Goal: Task Accomplishment & Management: Manage account settings

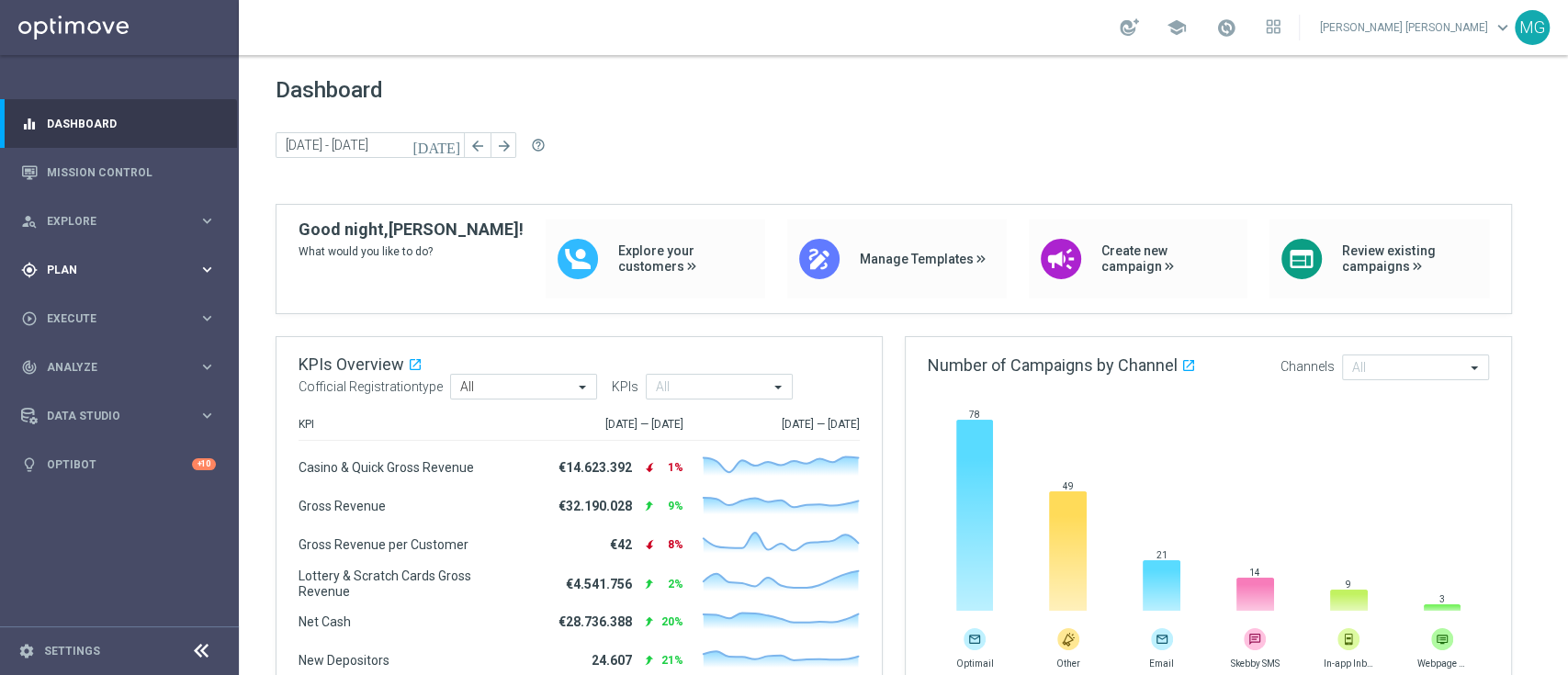
click at [95, 271] on span "Plan" at bounding box center [122, 270] width 152 height 11
click at [93, 305] on link "Target Groups" at bounding box center [120, 308] width 143 height 15
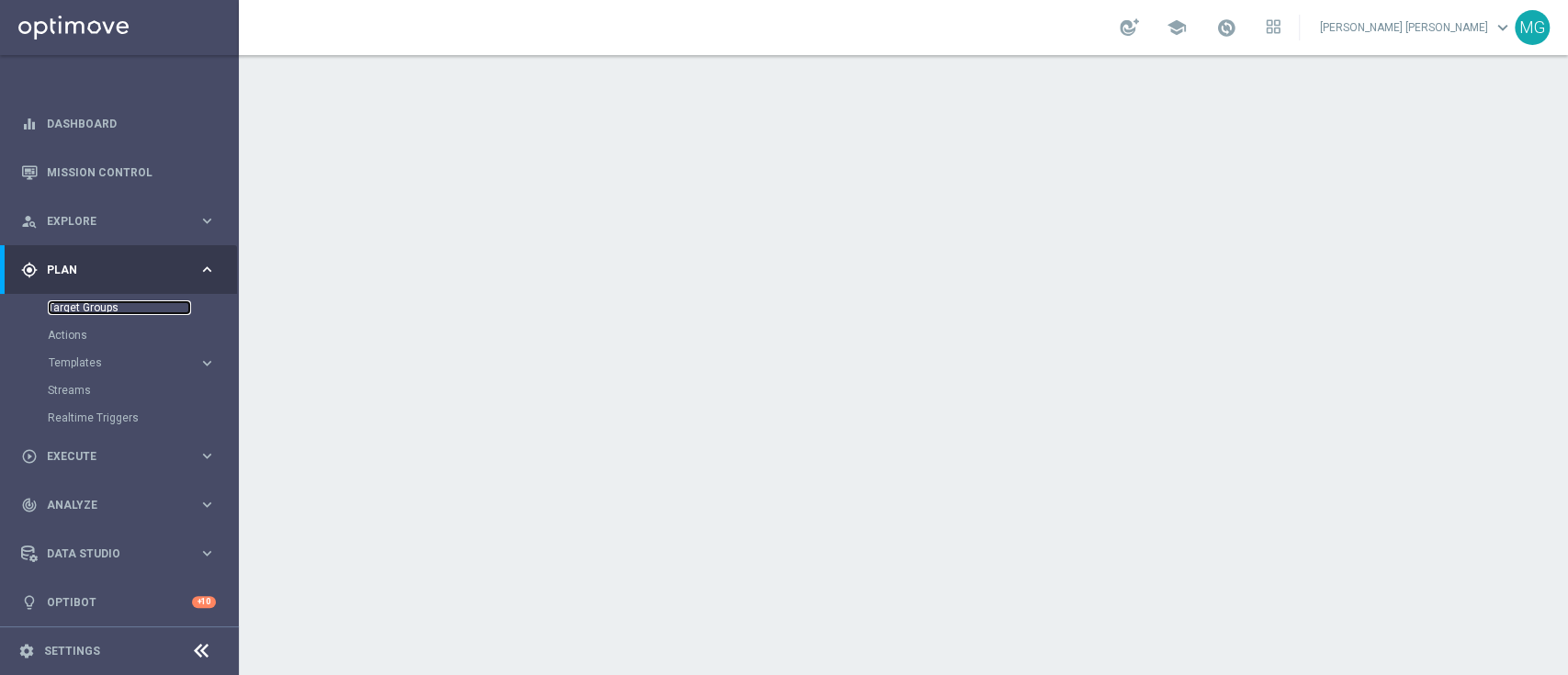
click at [97, 306] on link "Target Groups" at bounding box center [120, 308] width 143 height 15
click at [62, 310] on link "Target Groups" at bounding box center [120, 308] width 143 height 15
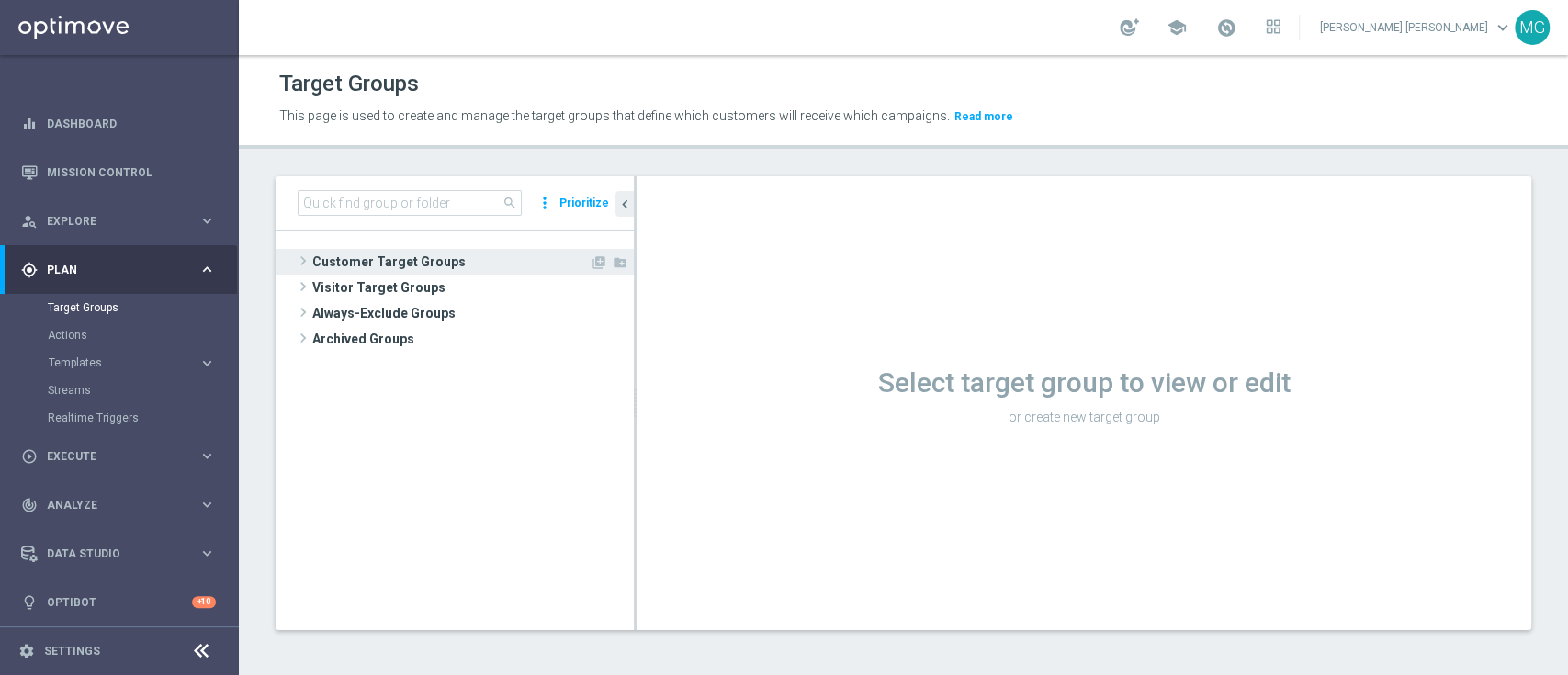
click at [407, 271] on span "Customer Target Groups" at bounding box center [451, 261] width 278 height 25
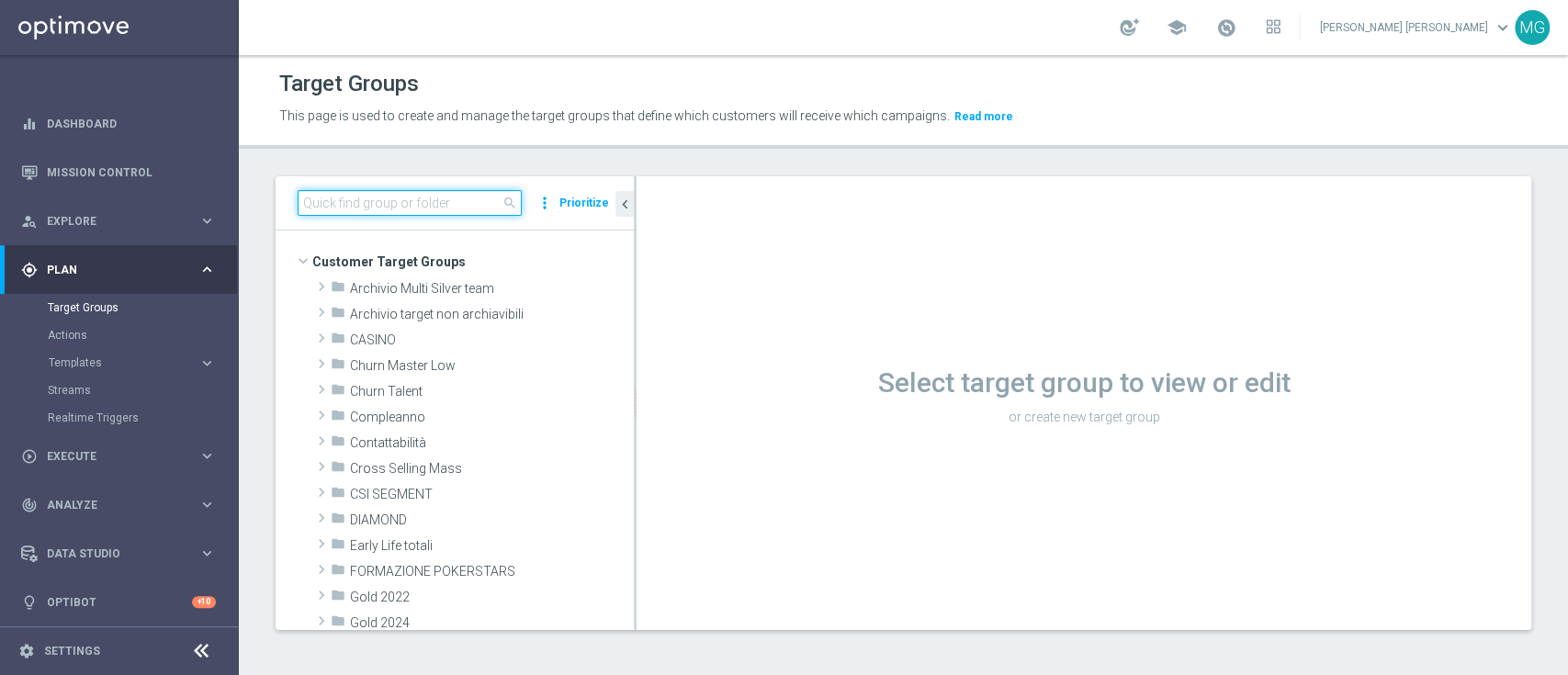
click at [423, 207] on input at bounding box center [410, 202] width 224 height 25
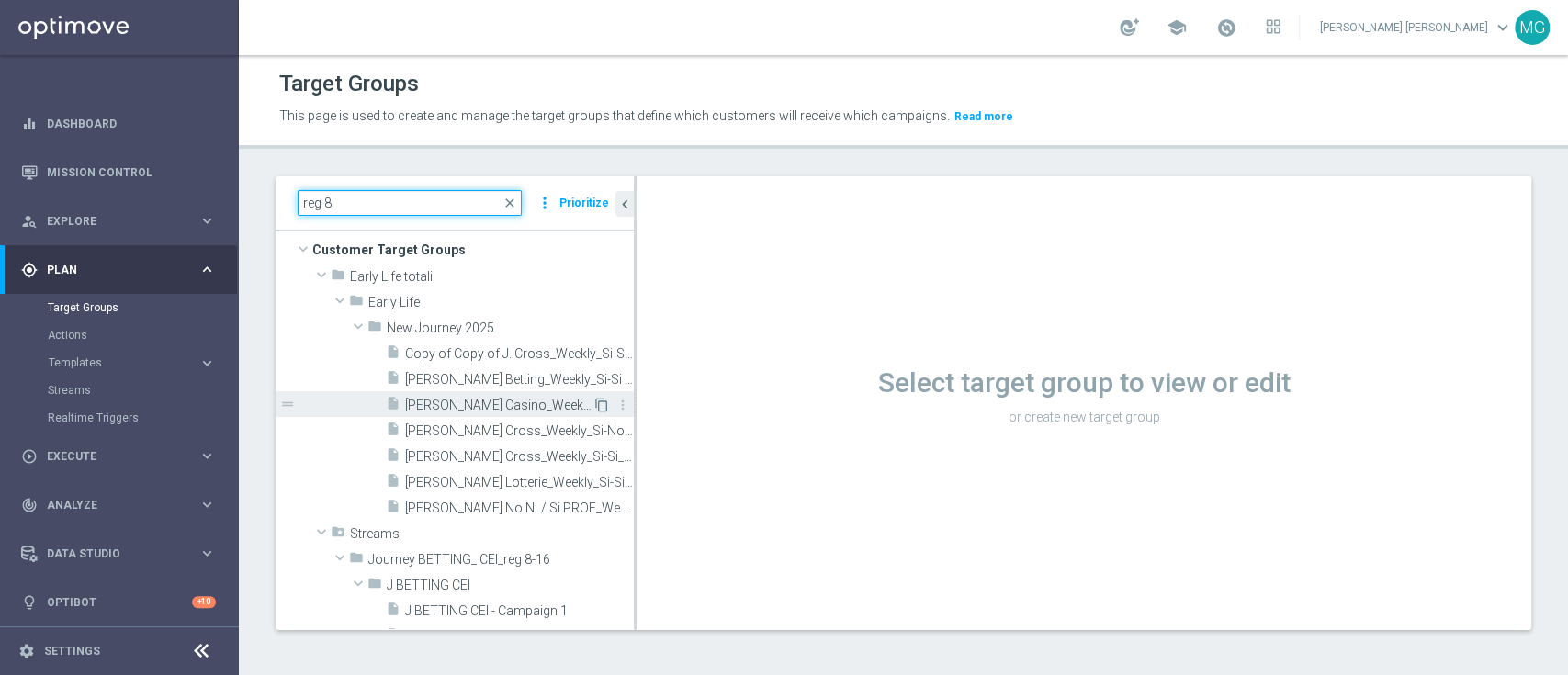
scroll to position [33, 0]
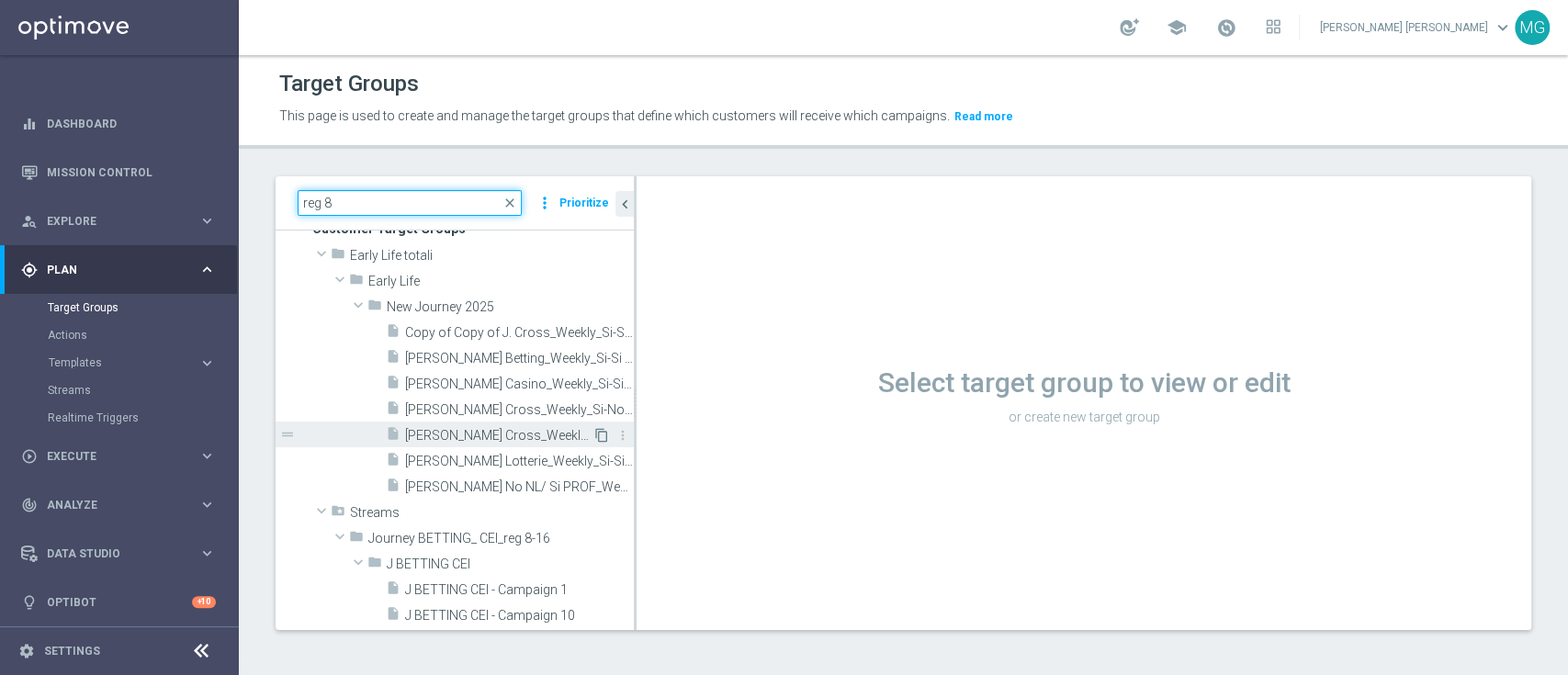
type input "reg 8"
click at [594, 434] on icon "content_copy" at bounding box center [602, 436] width 15 height 15
click at [502, 434] on span "[PERSON_NAME] Cross_Weekly_Si-Si_reg 8-16" at bounding box center [498, 436] width 187 height 16
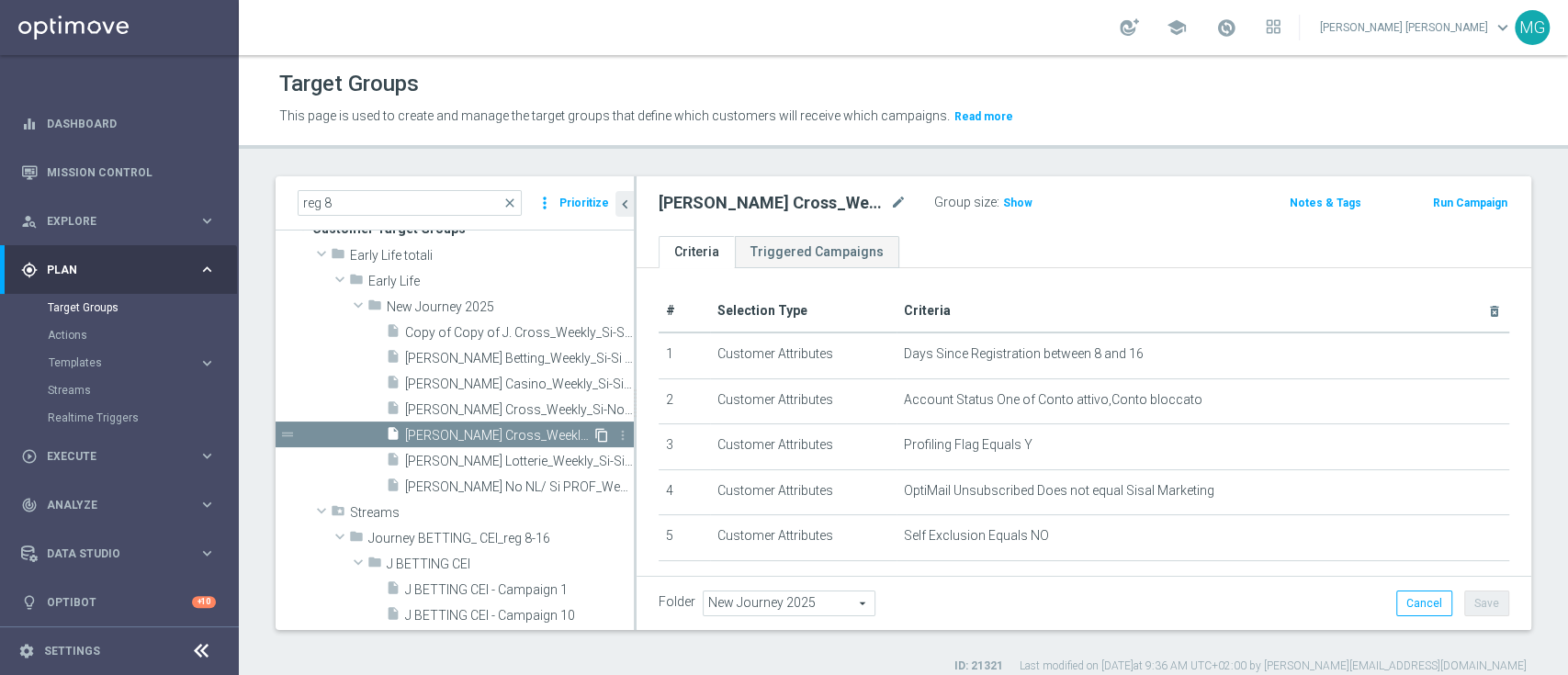
click at [594, 429] on icon "content_copy" at bounding box center [602, 436] width 15 height 15
click at [594, 437] on icon "content_copy" at bounding box center [602, 436] width 15 height 15
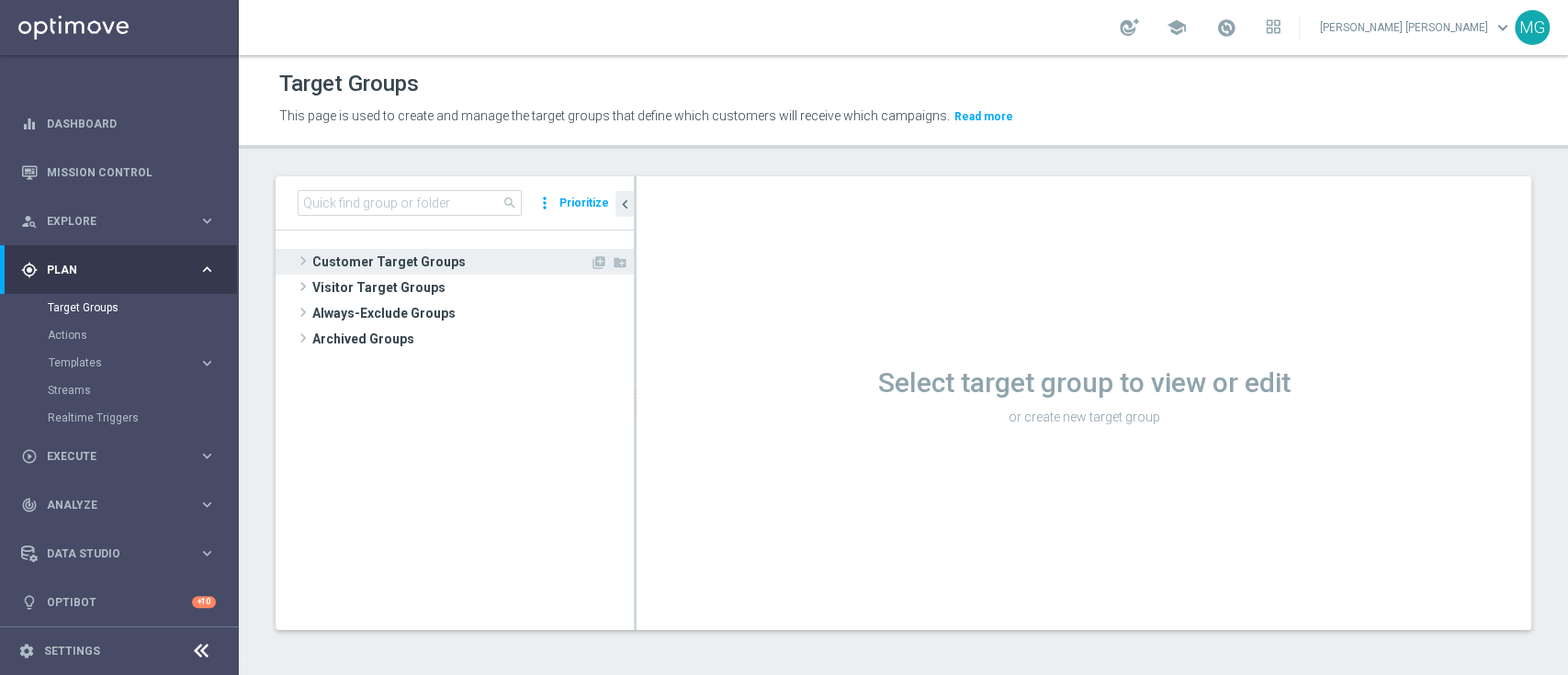
click at [415, 267] on span "Customer Target Groups" at bounding box center [451, 261] width 278 height 25
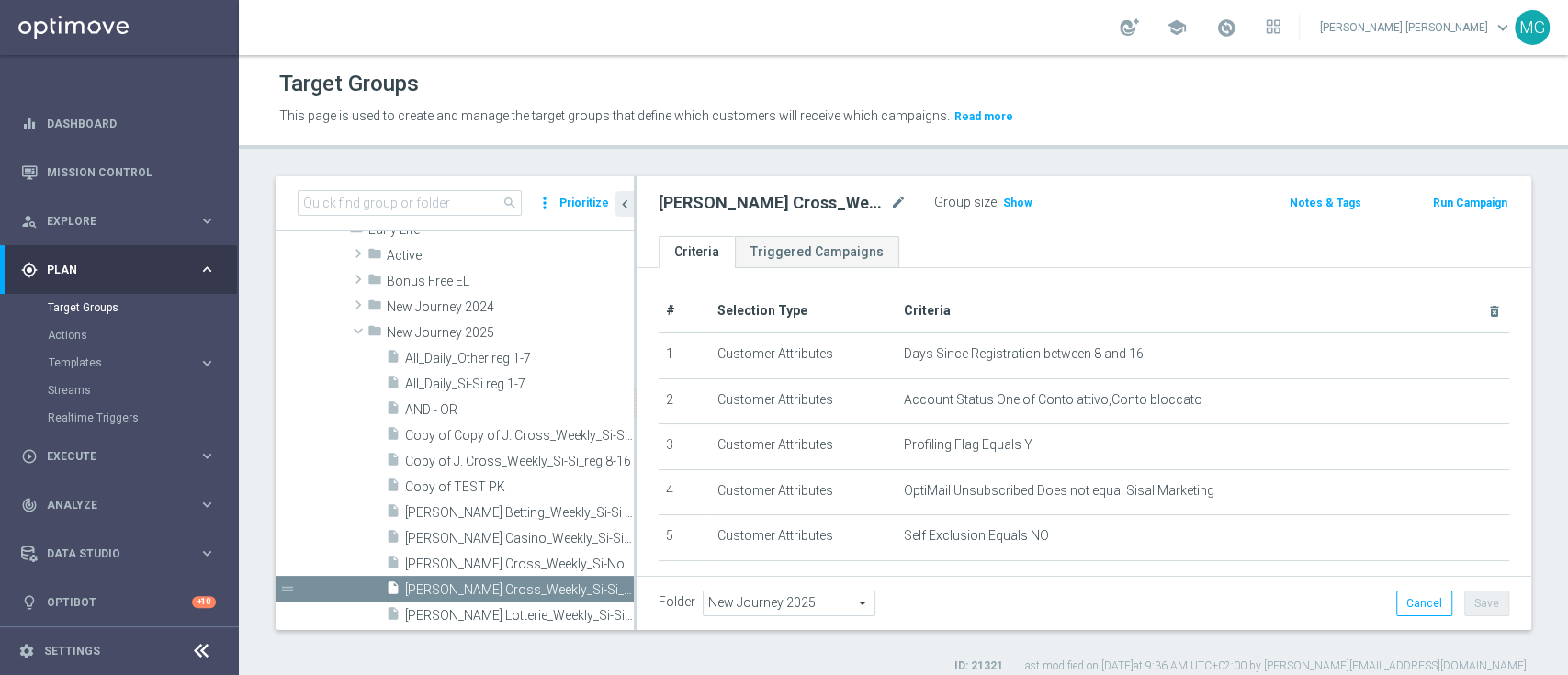
scroll to position [364, 0]
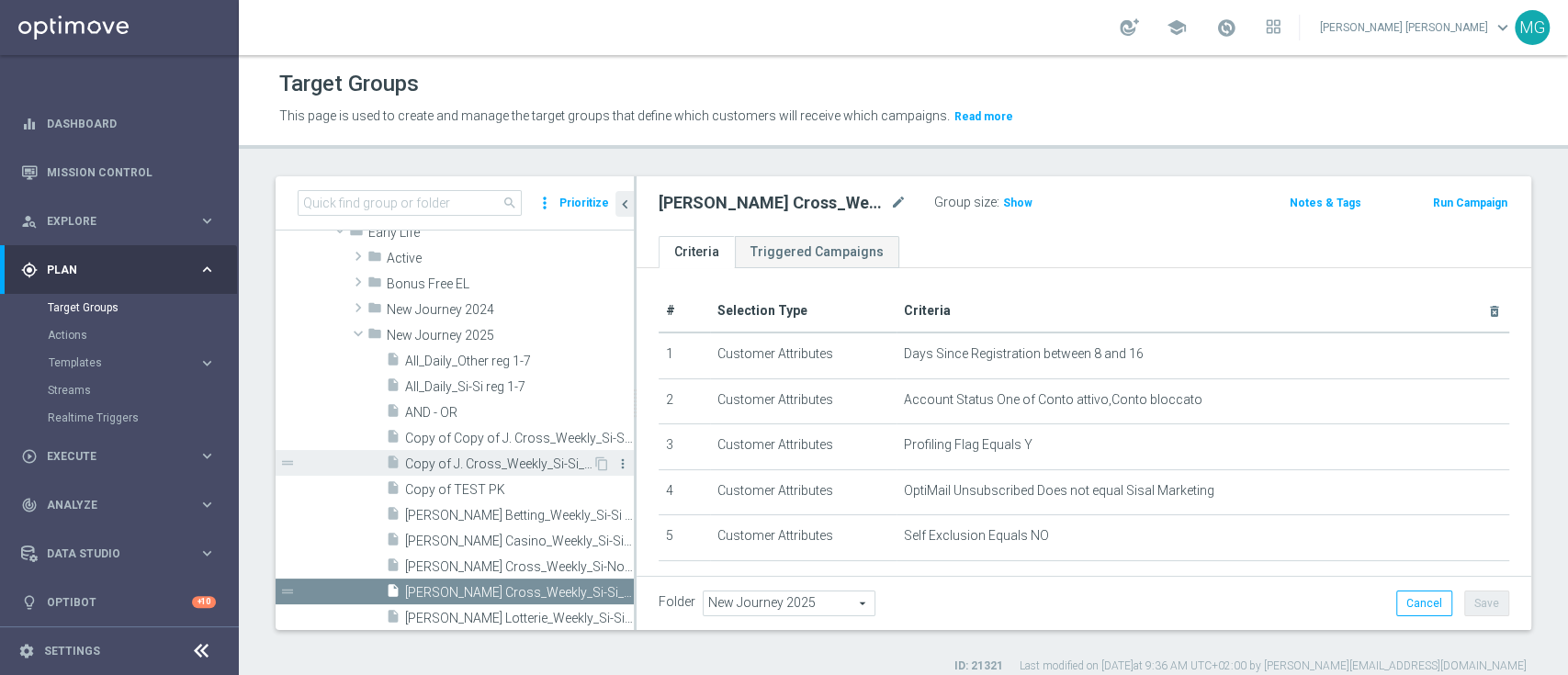
click at [616, 467] on icon "more_vert" at bounding box center [623, 464] width 15 height 15
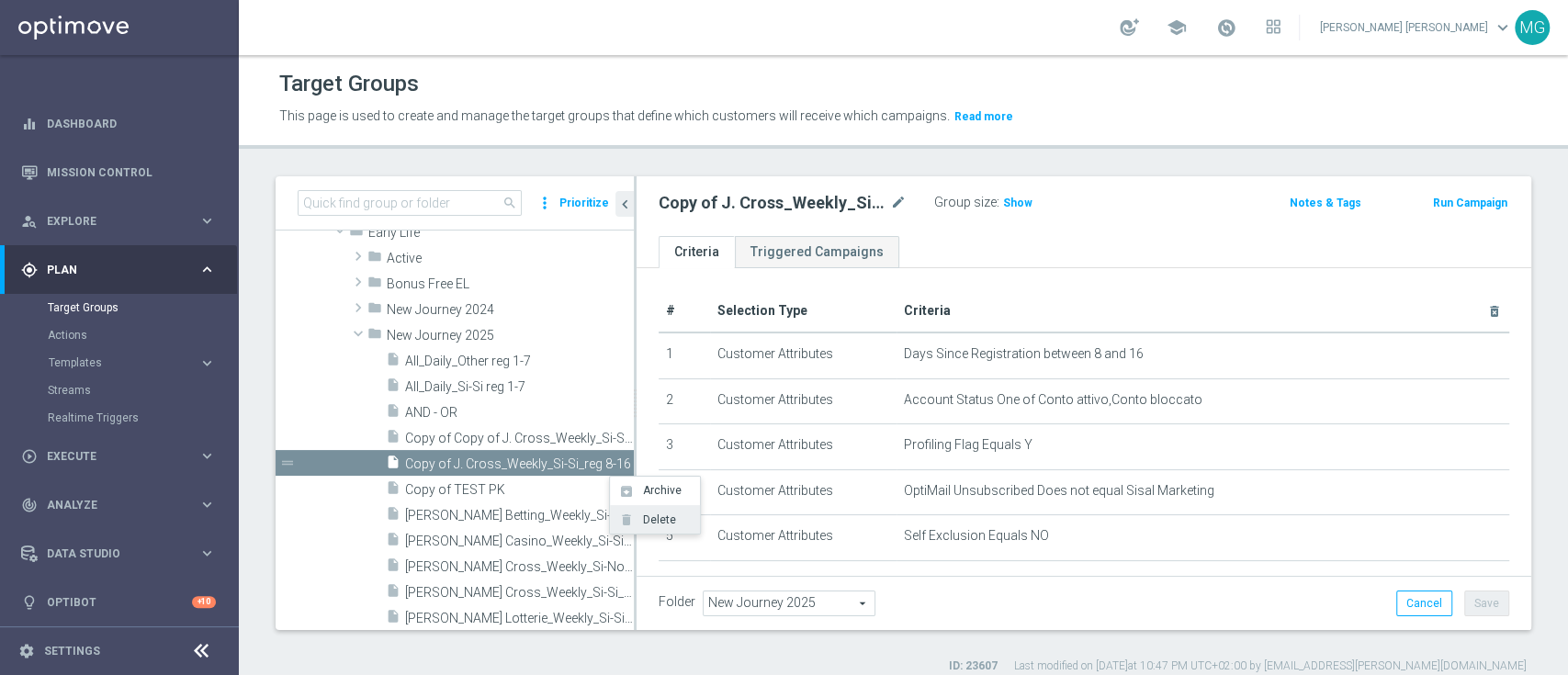
click at [654, 522] on span "Delete" at bounding box center [656, 520] width 40 height 13
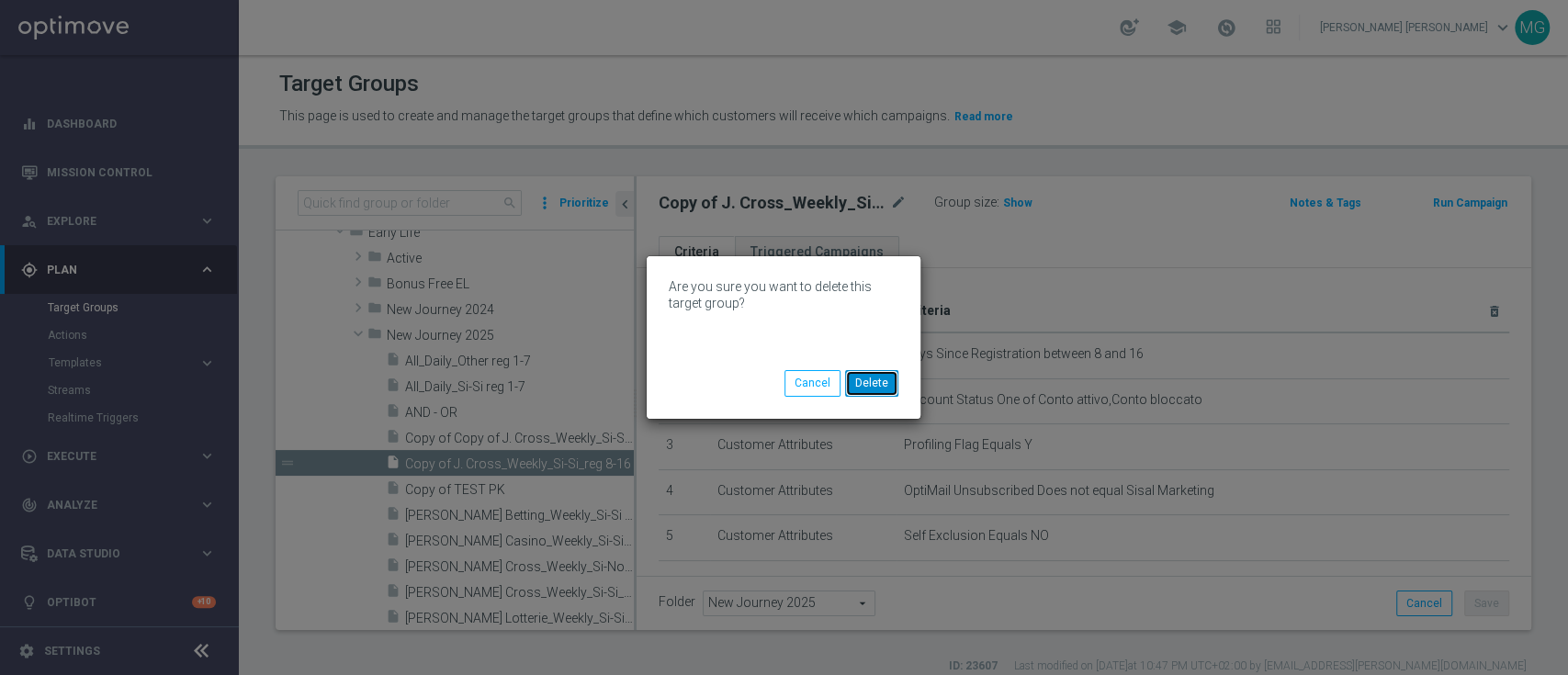
click at [884, 378] on button "Delete" at bounding box center [871, 382] width 54 height 25
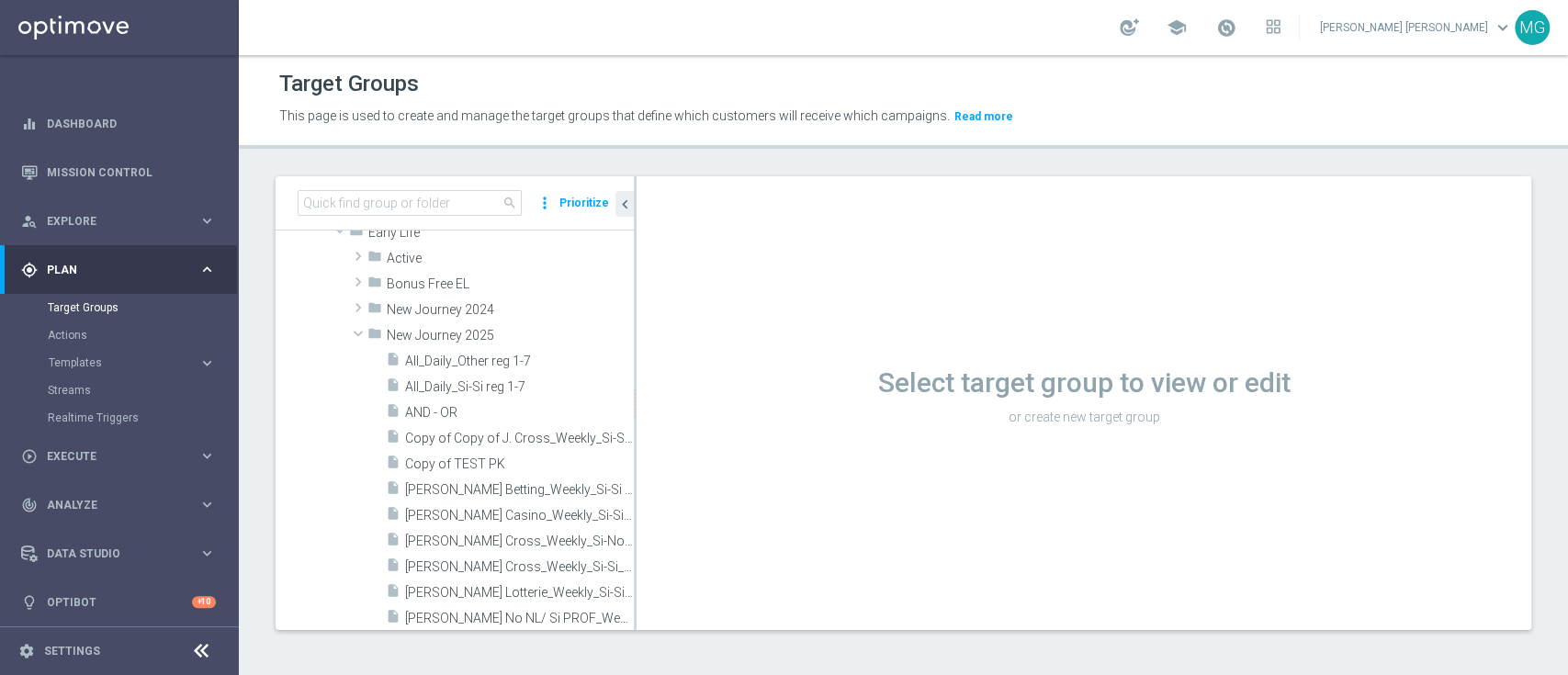
click at [508, 435] on span "Copy of Copy of J. Cross_Weekly_Si-Si_reg 8-16" at bounding box center [519, 438] width 229 height 16
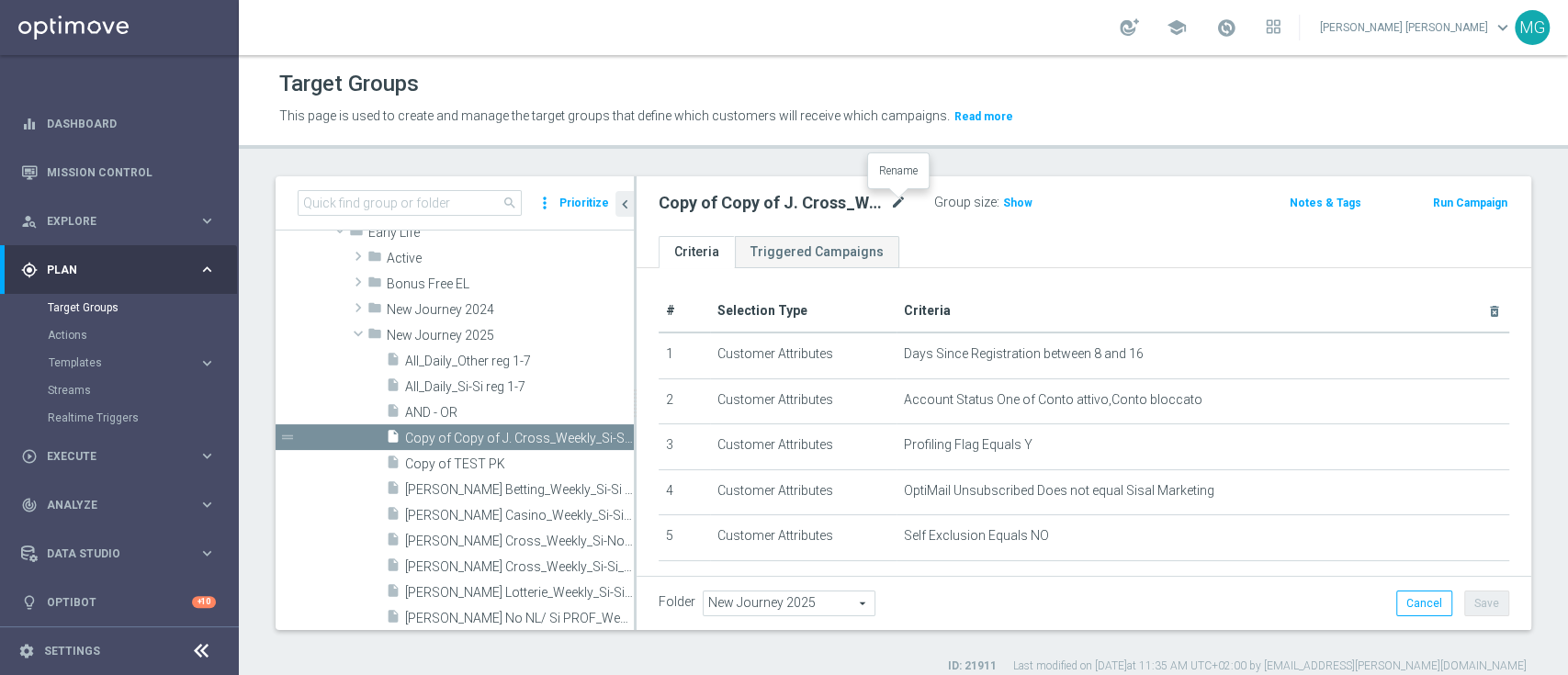
click at [901, 199] on icon "mode_edit" at bounding box center [898, 202] width 17 height 22
drag, startPoint x: 780, startPoint y: 202, endPoint x: 750, endPoint y: 205, distance: 30.1
click at [780, 202] on input "Copy of Copy of J. Cross_Weekly_Si-Si_reg 8-16" at bounding box center [782, 204] width 248 height 25
click at [733, 205] on input "Copy of Copy of J. Cross_Weekly_Si-Si_reg 8-16" at bounding box center [782, 204] width 248 height 25
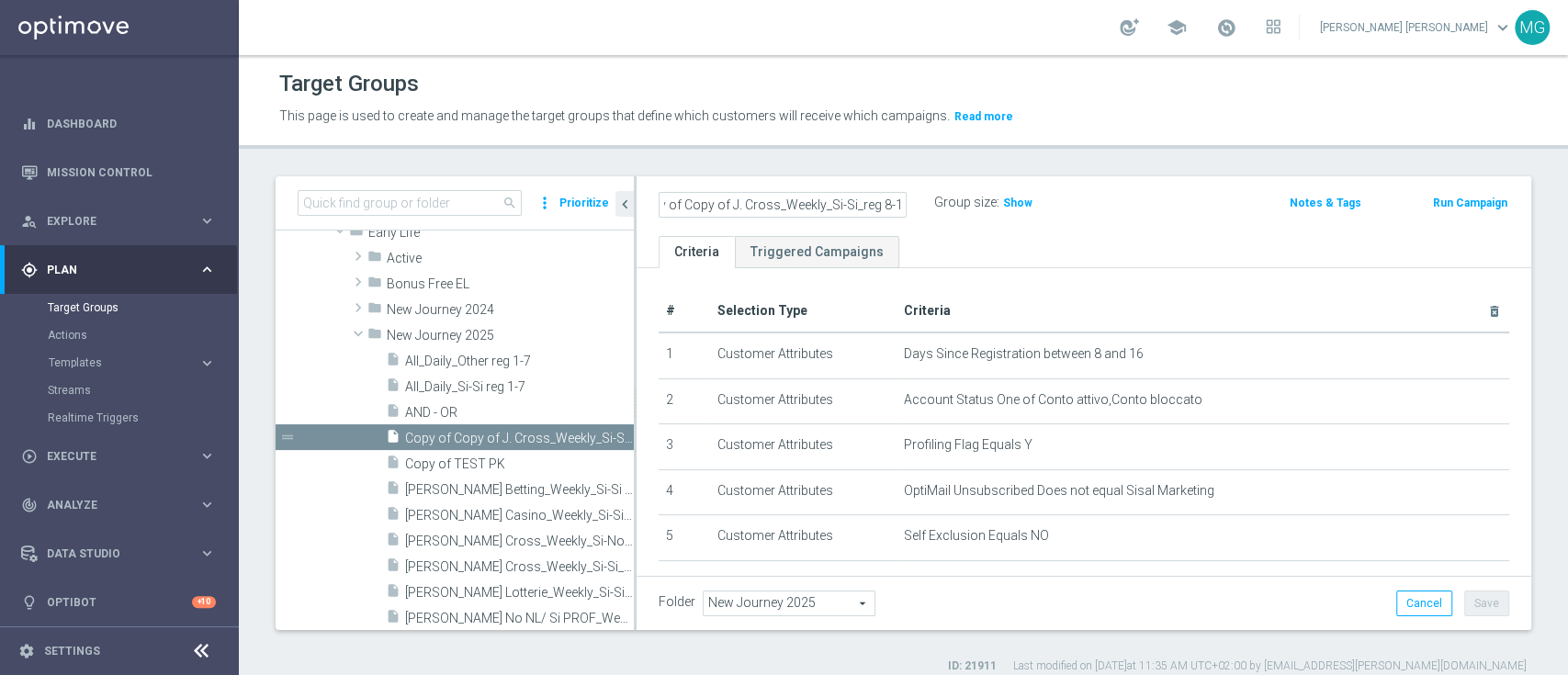
scroll to position [0, 0]
type input "J. Cross_Weekly_Si-Si_reg 8-16_V2"
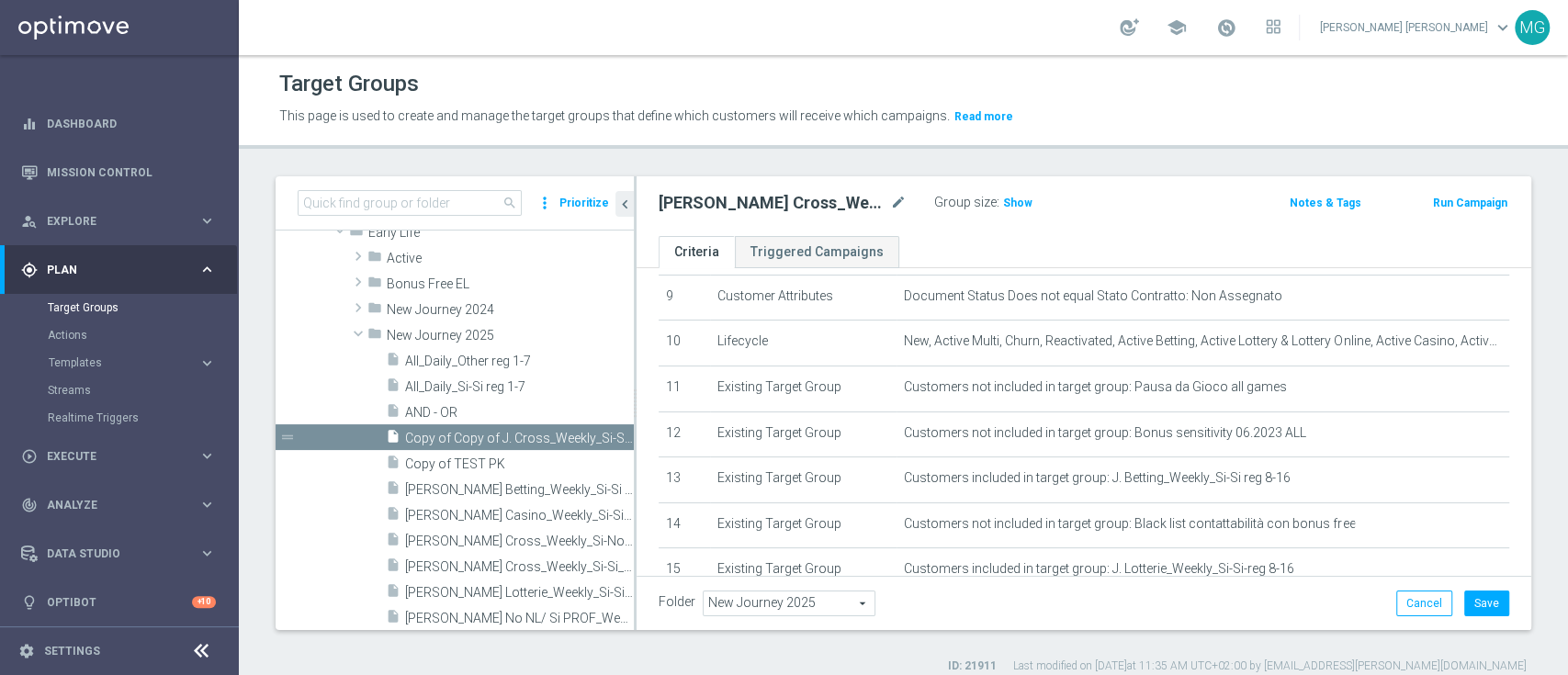
scroll to position [491, 0]
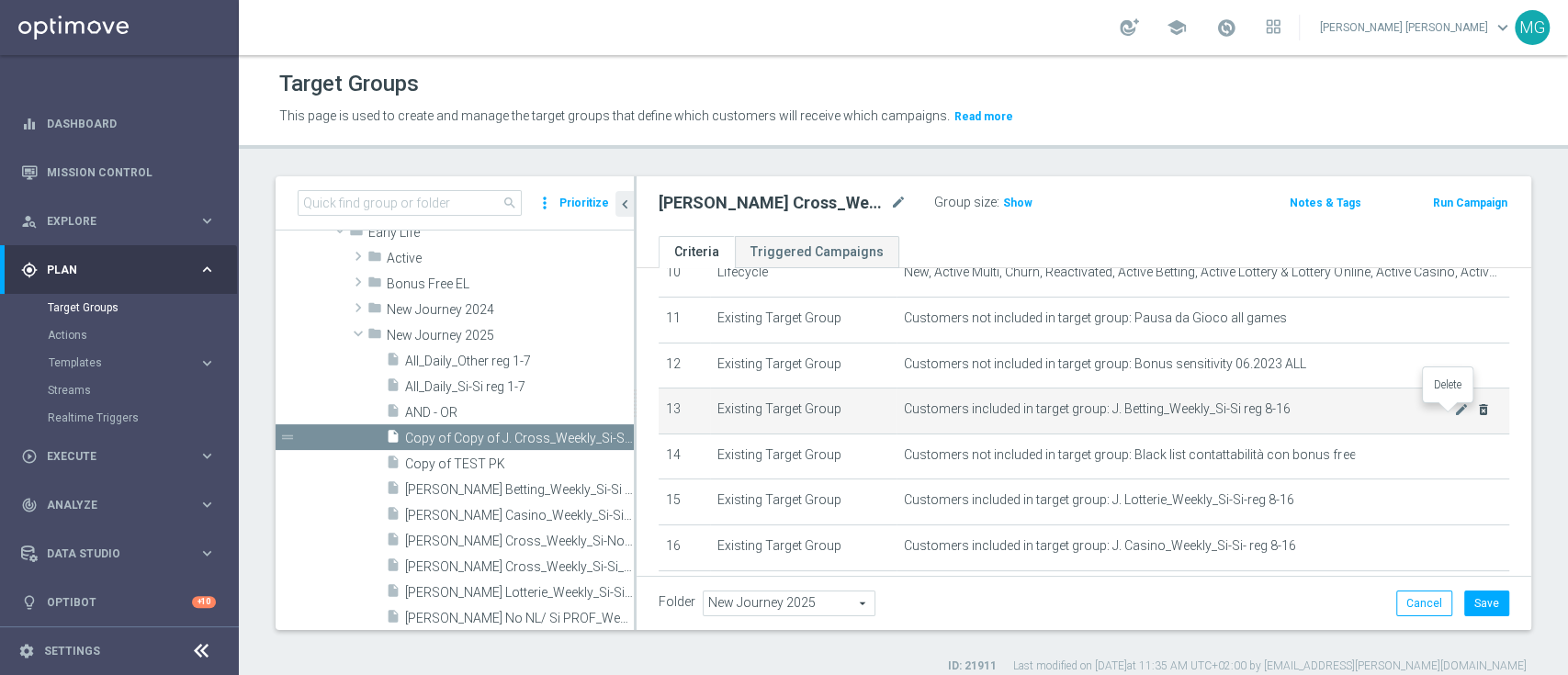
click at [1476, 408] on icon "delete_forever" at bounding box center [1483, 410] width 15 height 15
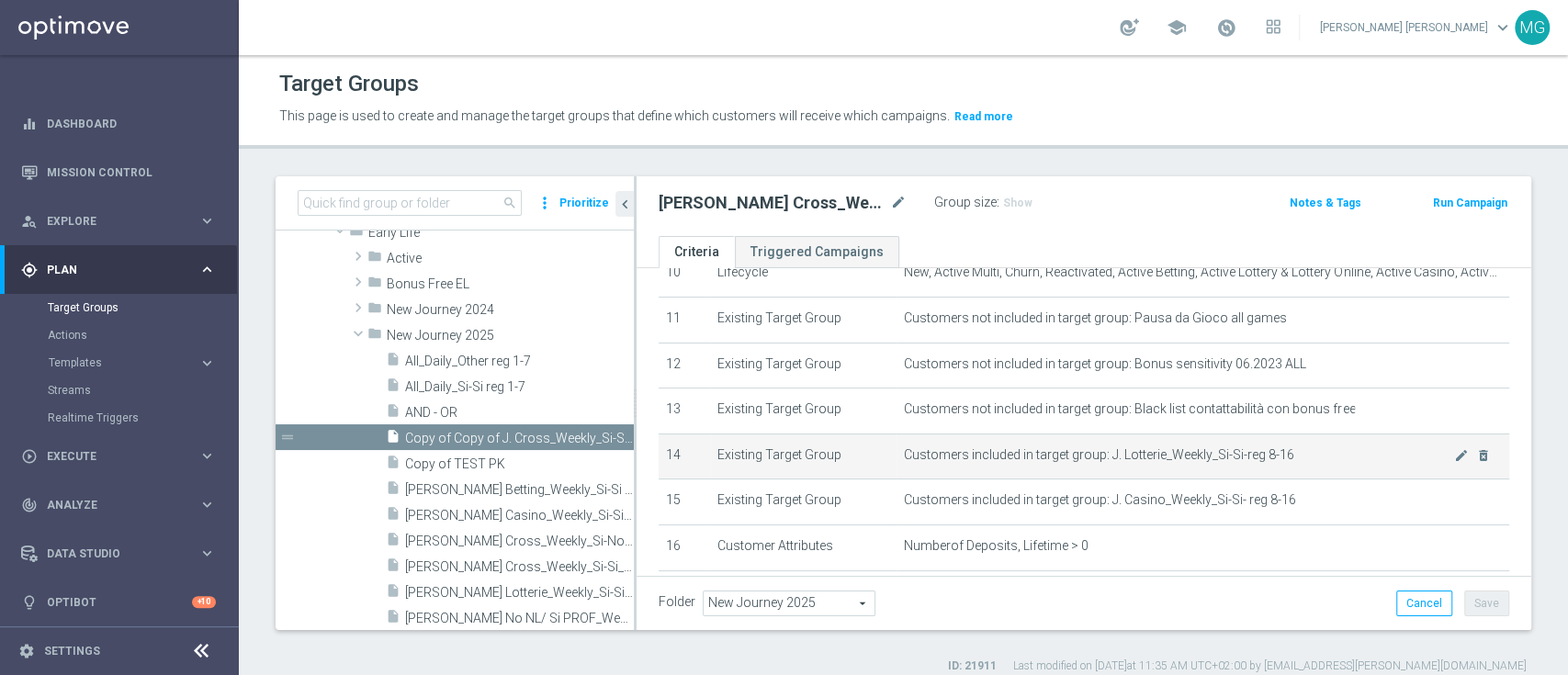
click at [1456, 459] on td "Customers included in target group: J. Lotterie_Weekly_Si-Si-reg 8-16 mode_edit…" at bounding box center [1203, 456] width 613 height 46
click at [1476, 460] on icon "delete_forever" at bounding box center [1483, 456] width 15 height 15
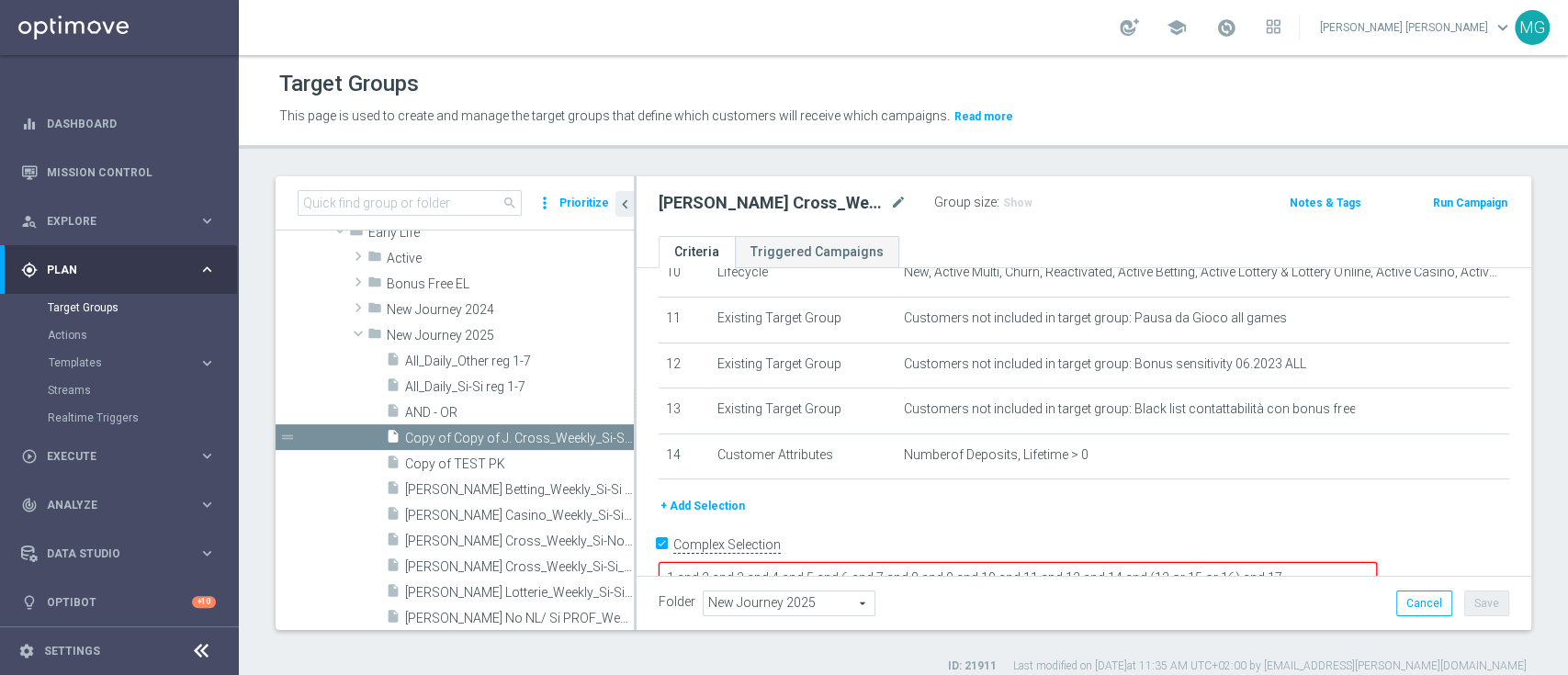
click at [692, 511] on button "+ Add Selection" at bounding box center [703, 506] width 89 height 20
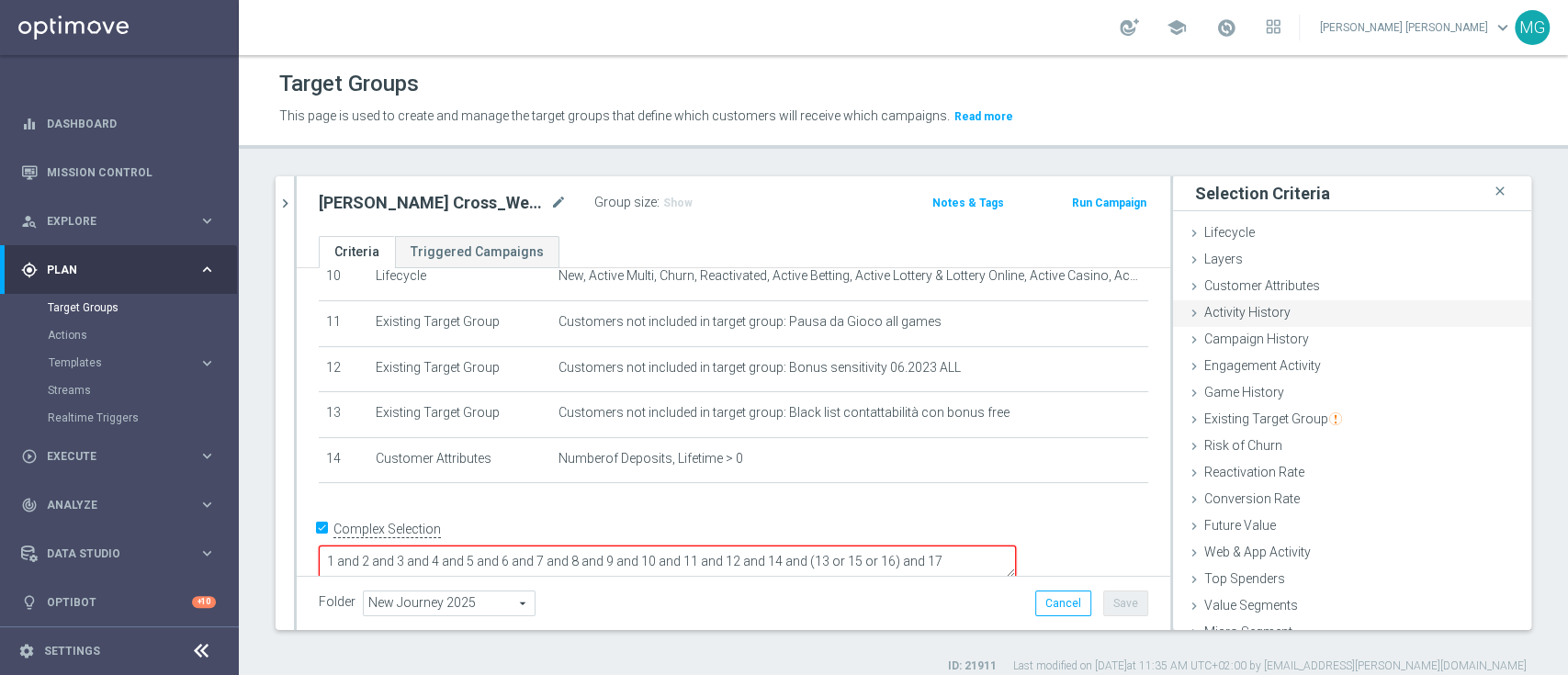
click at [1323, 313] on div "Activity History done" at bounding box center [1352, 313] width 358 height 27
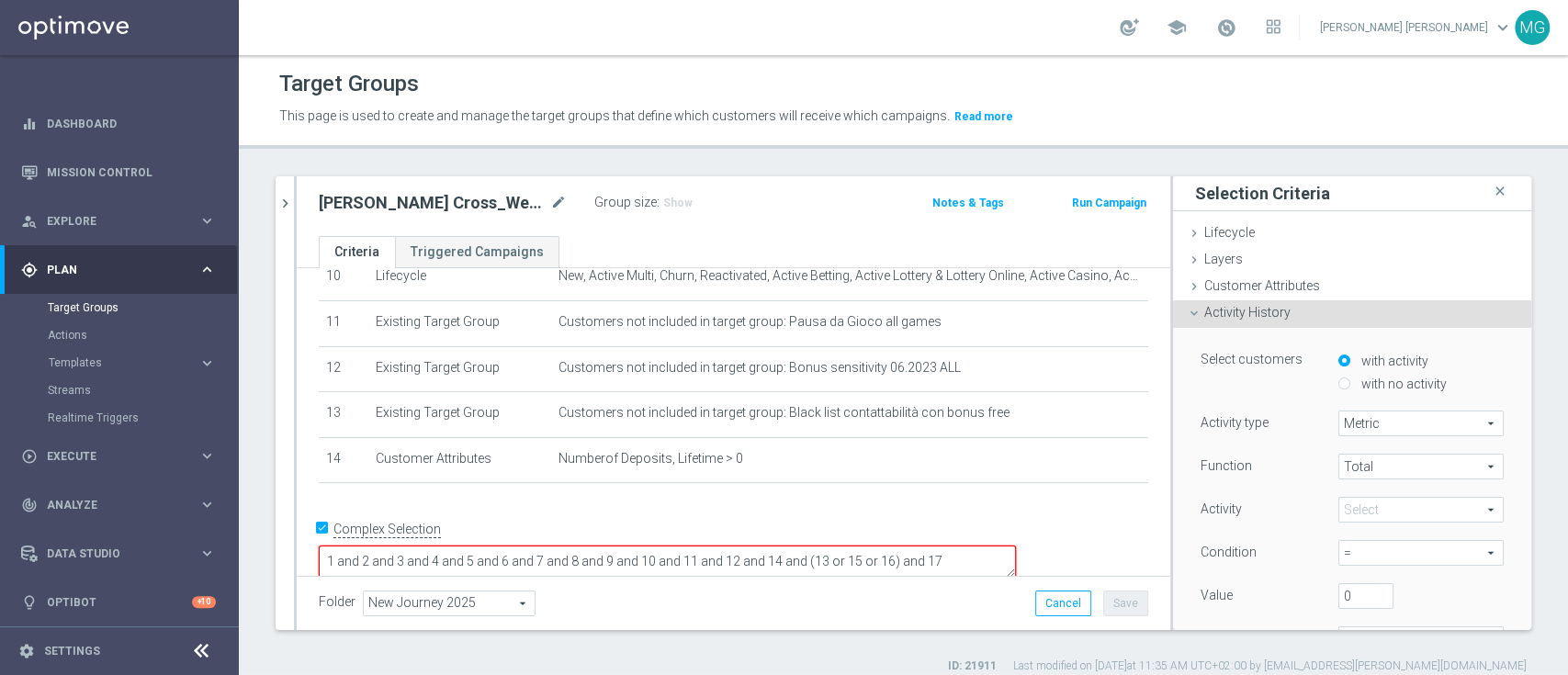
click at [1398, 381] on label "with no activity" at bounding box center [1402, 384] width 90 height 17
click at [1350, 381] on input "with no activity" at bounding box center [1344, 383] width 12 height 12
radio input "true"
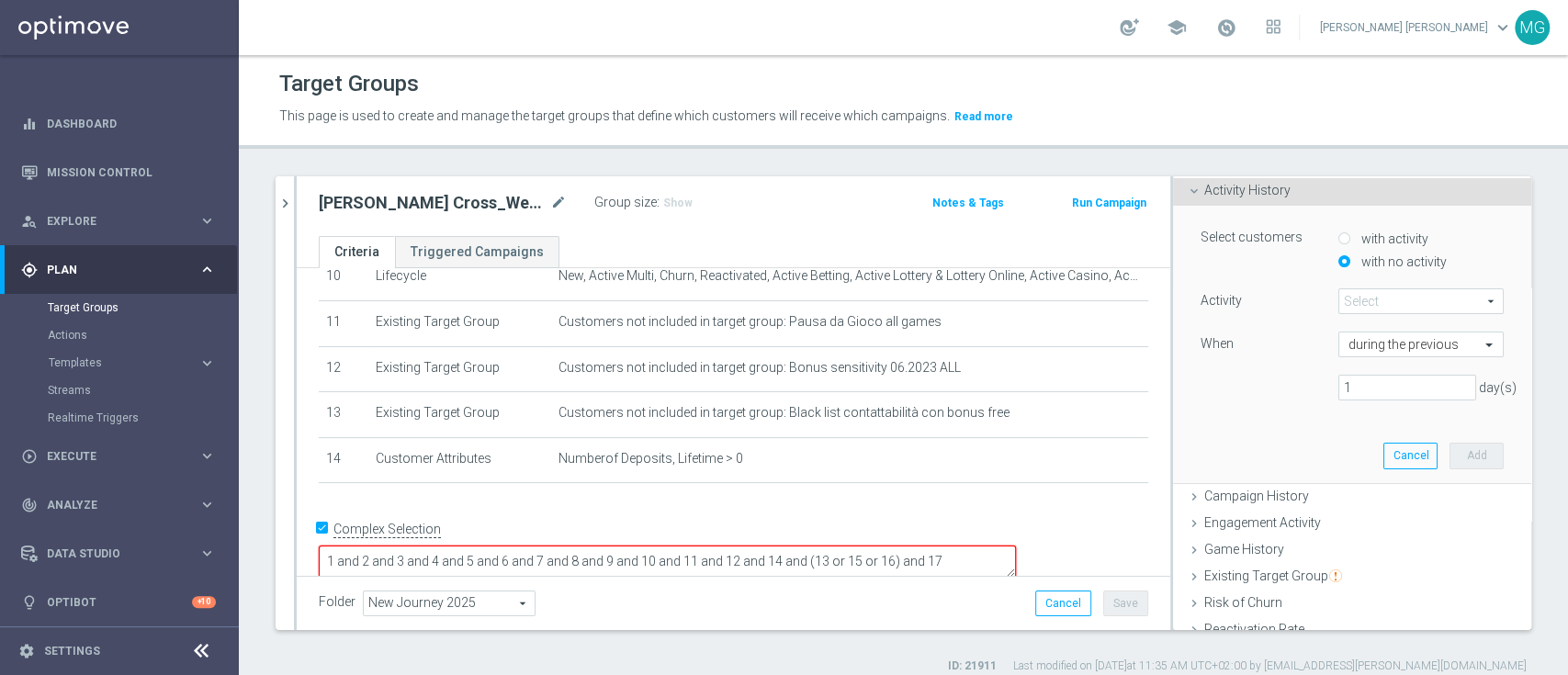
click at [1364, 300] on span at bounding box center [1421, 300] width 164 height 24
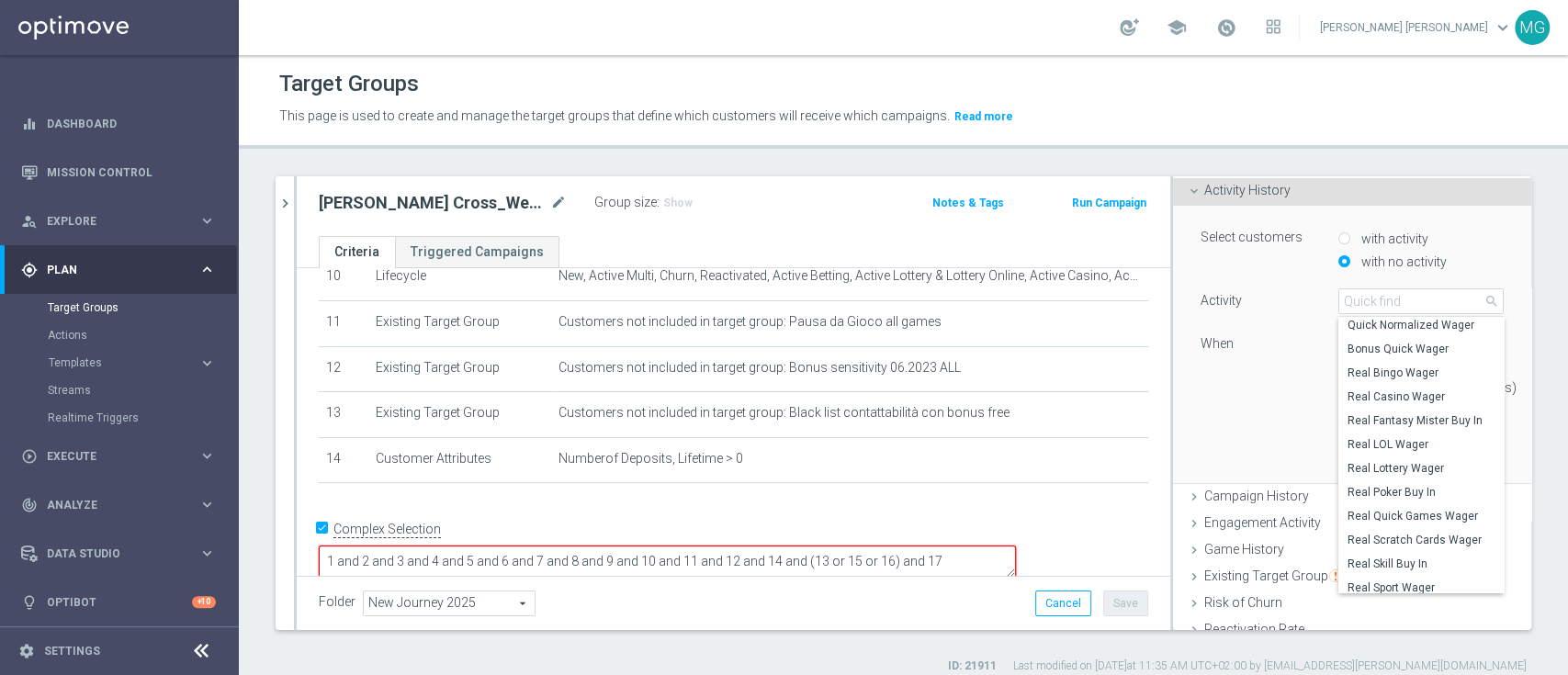
scroll to position [550, 0]
click at [1204, 496] on span "Campaign History" at bounding box center [1256, 496] width 105 height 15
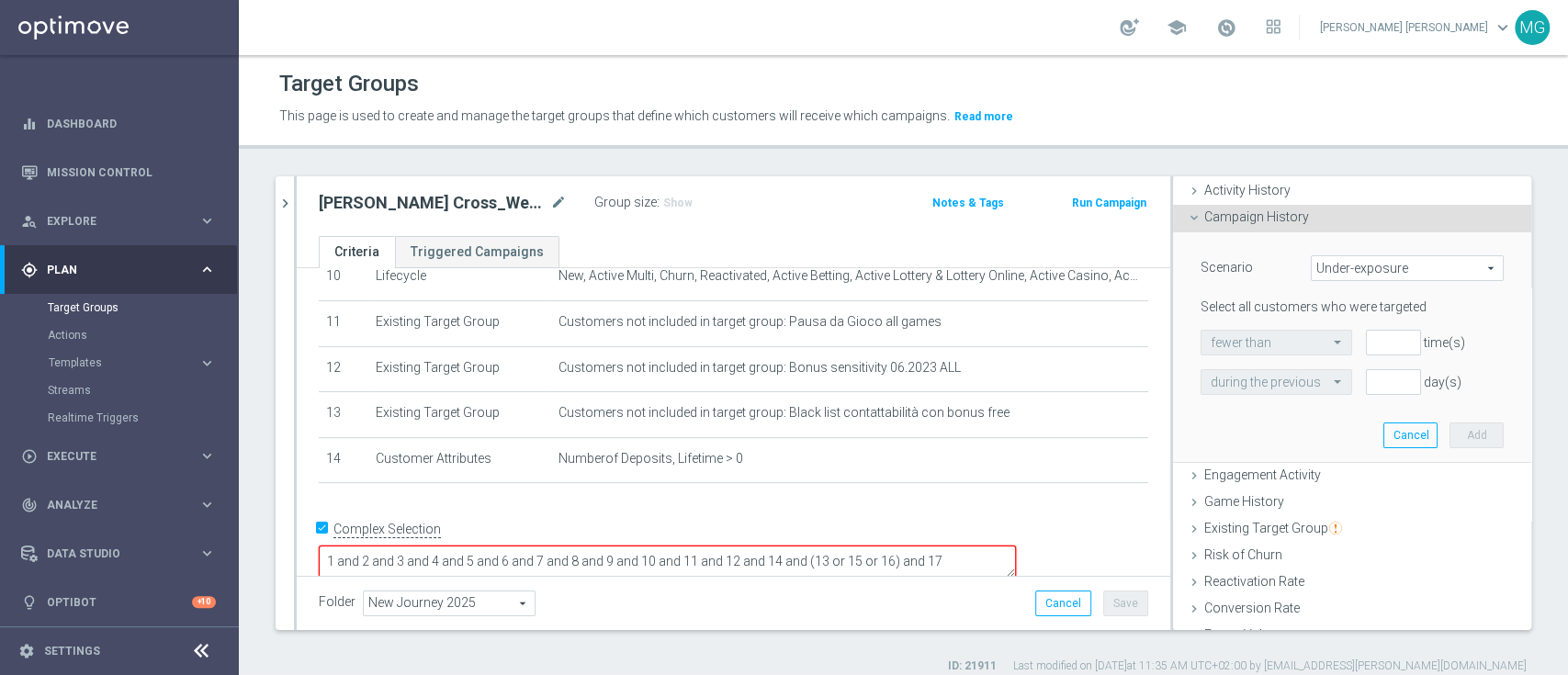
click at [1349, 265] on span "Under-exposure" at bounding box center [1407, 267] width 191 height 24
click at [1344, 387] on span "Custom" at bounding box center [1407, 391] width 172 height 15
type input "Custom"
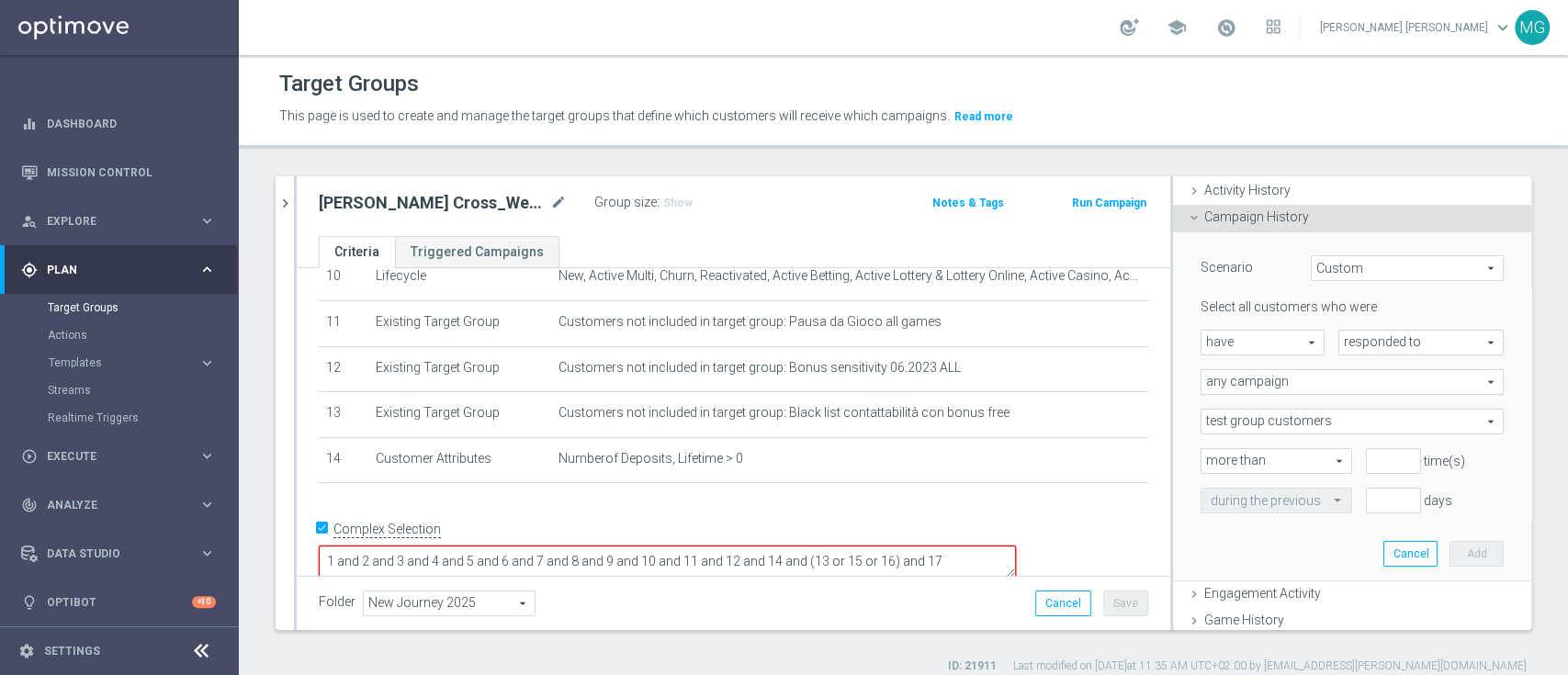
click at [1236, 346] on span "have" at bounding box center [1263, 342] width 122 height 24
click at [1339, 338] on span "responded to" at bounding box center [1421, 342] width 164 height 24
click at [1237, 342] on span "have" at bounding box center [1263, 342] width 122 height 24
click at [1235, 394] on span "have not" at bounding box center [1263, 394] width 104 height 15
type input "have not"
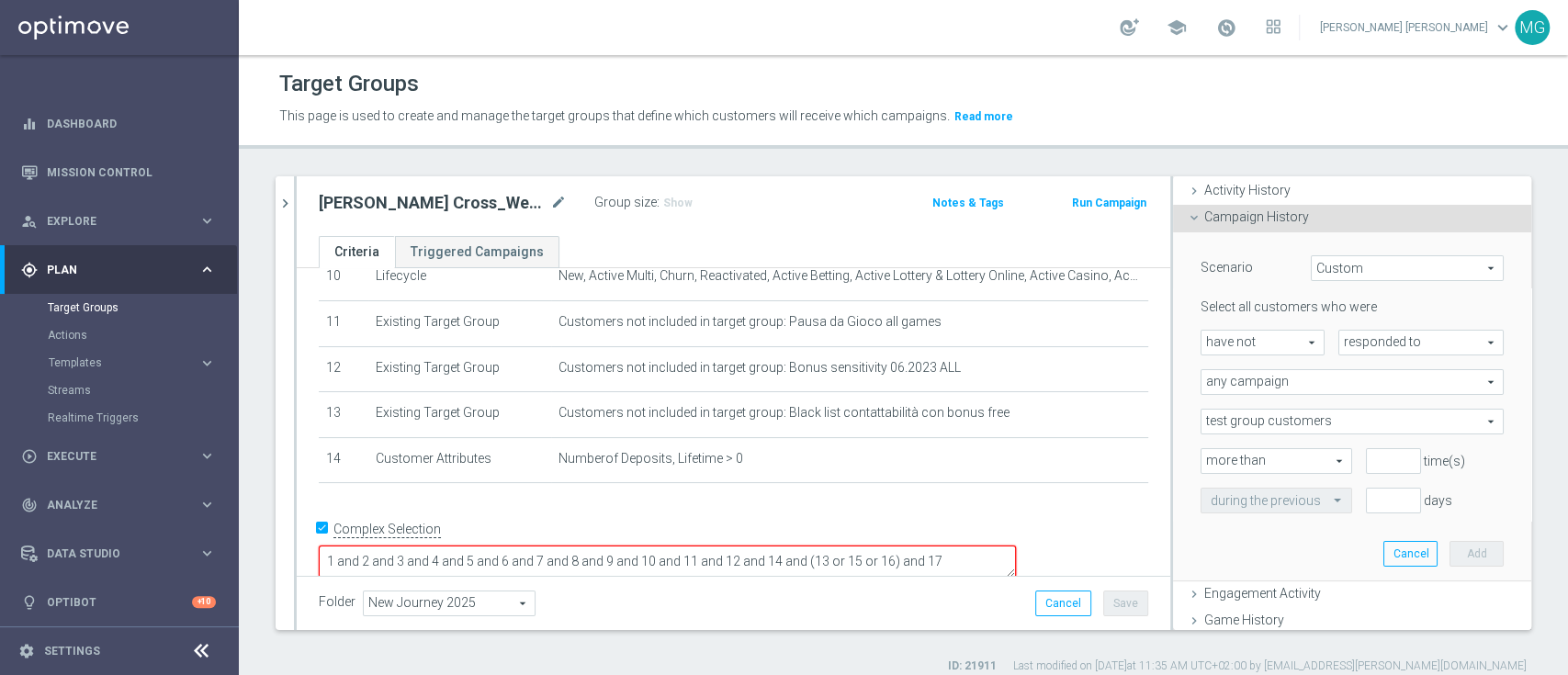
click at [1366, 342] on span "responded to" at bounding box center [1421, 342] width 164 height 24
click at [1374, 386] on span "been targeted with" at bounding box center [1421, 394] width 145 height 15
type input "been targeted with"
click at [1316, 379] on span "any campaign" at bounding box center [1352, 381] width 301 height 24
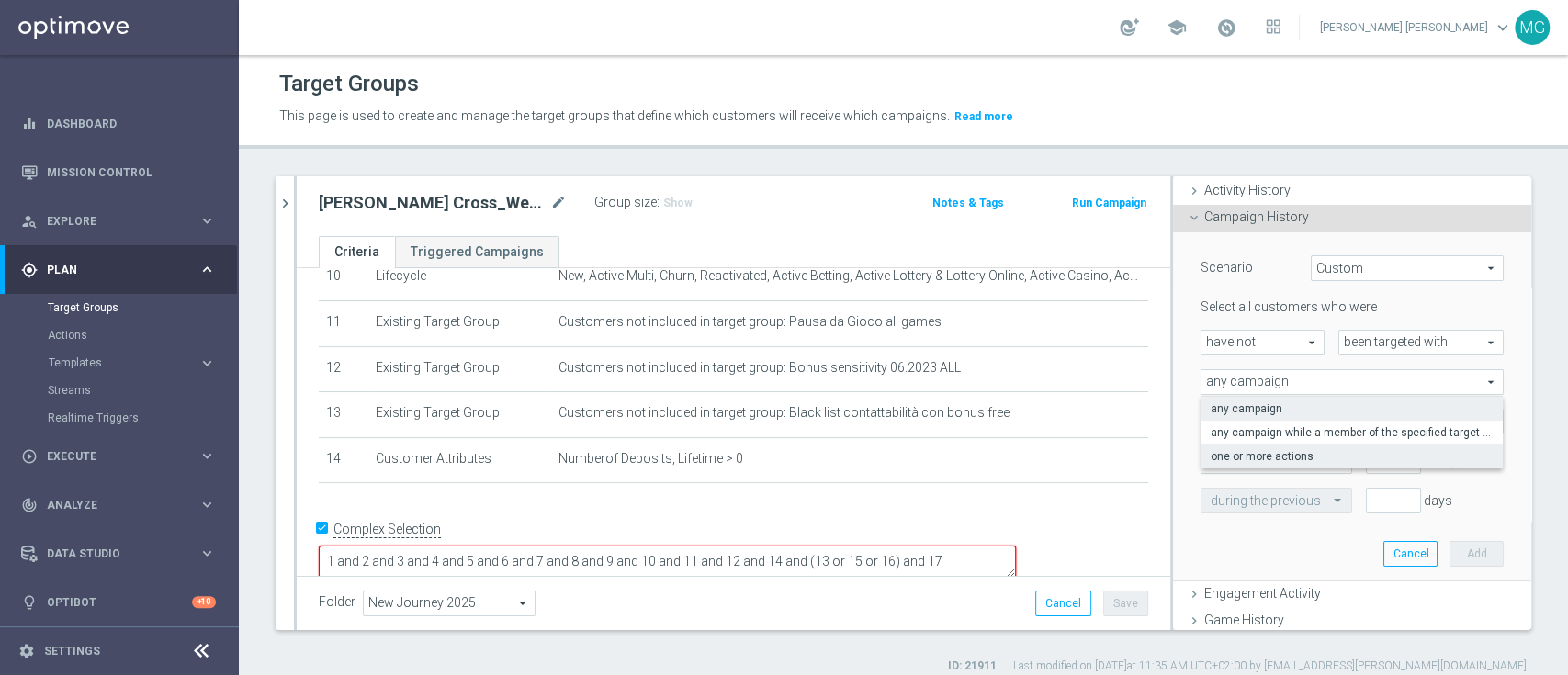
click at [1313, 459] on span "one or more actions" at bounding box center [1352, 457] width 283 height 15
type input "one or more actions"
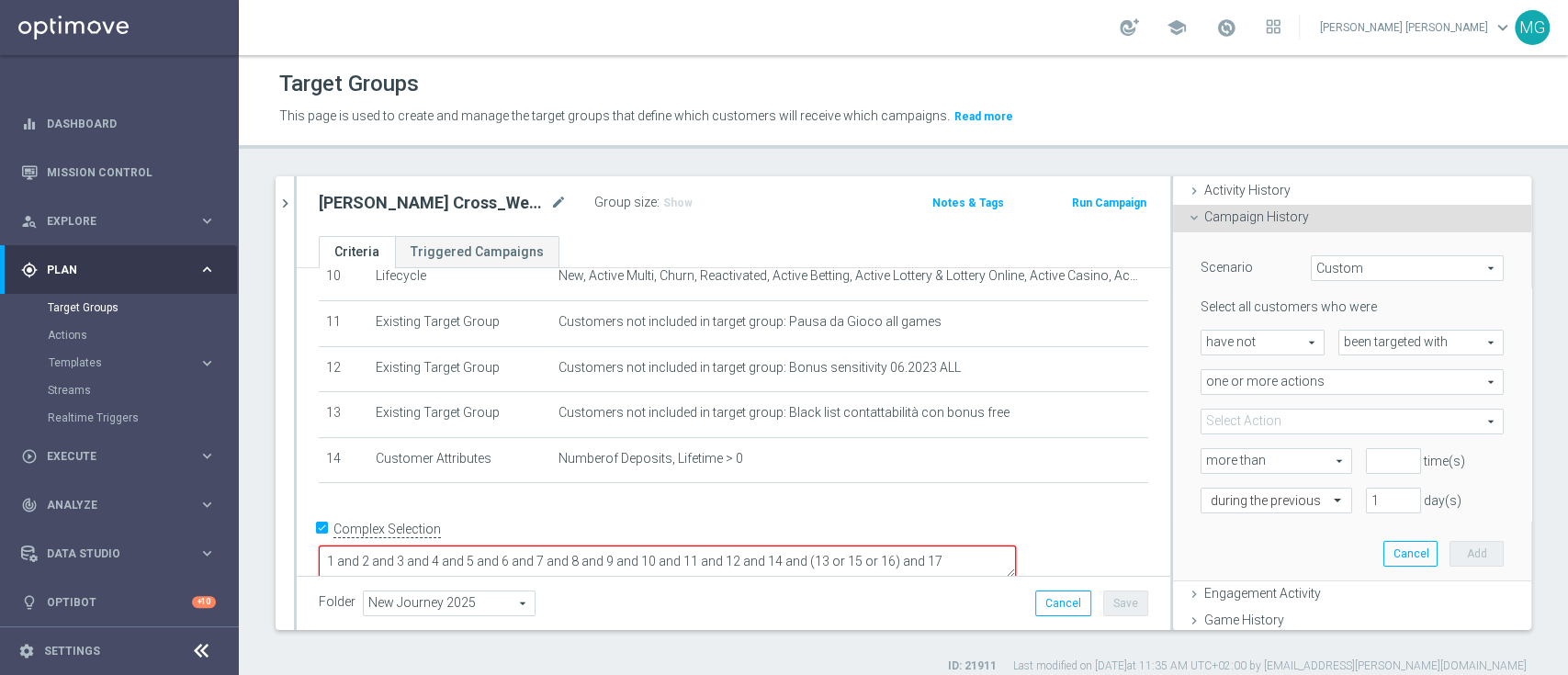
click at [1303, 425] on span at bounding box center [1352, 421] width 301 height 24
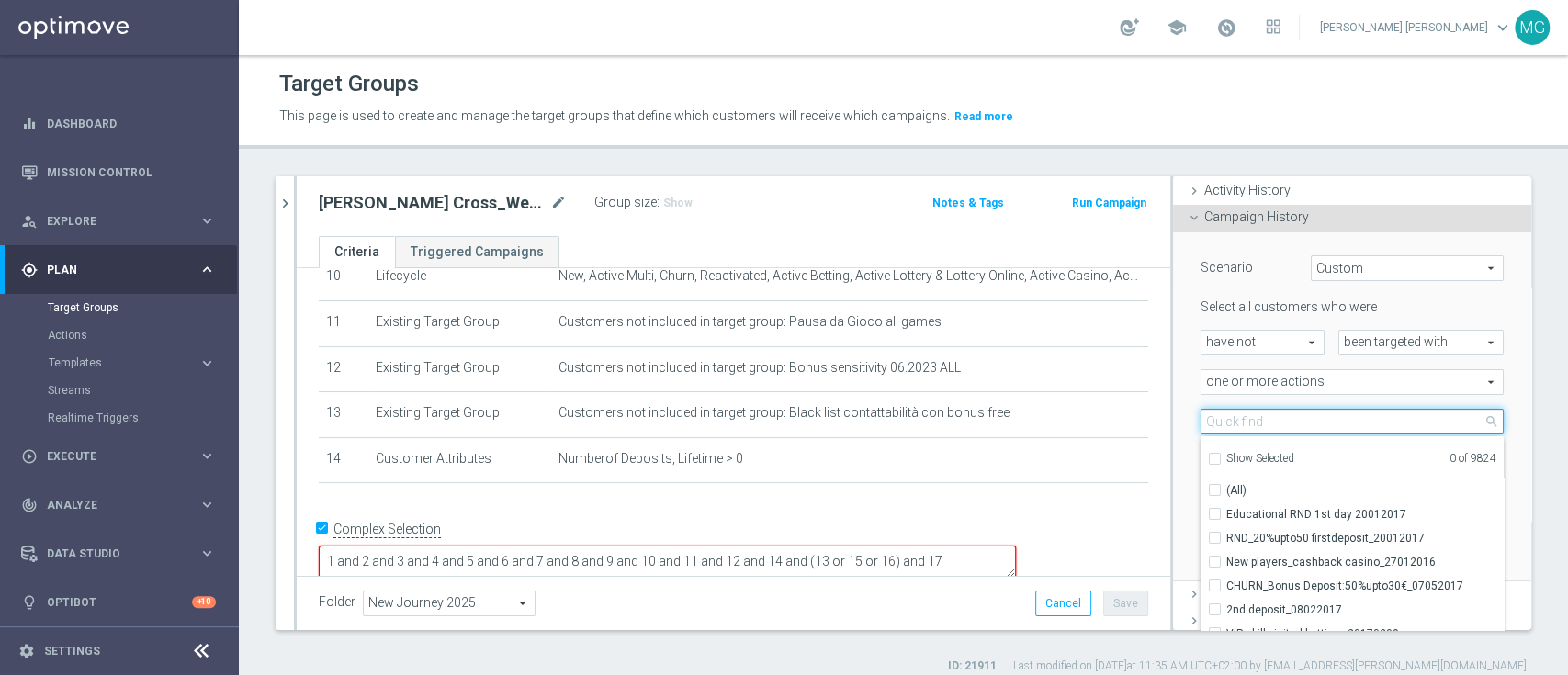
click at [1303, 426] on input "search" at bounding box center [1352, 421] width 303 height 25
click at [1277, 416] on input "search" at bounding box center [1352, 421] width 303 height 25
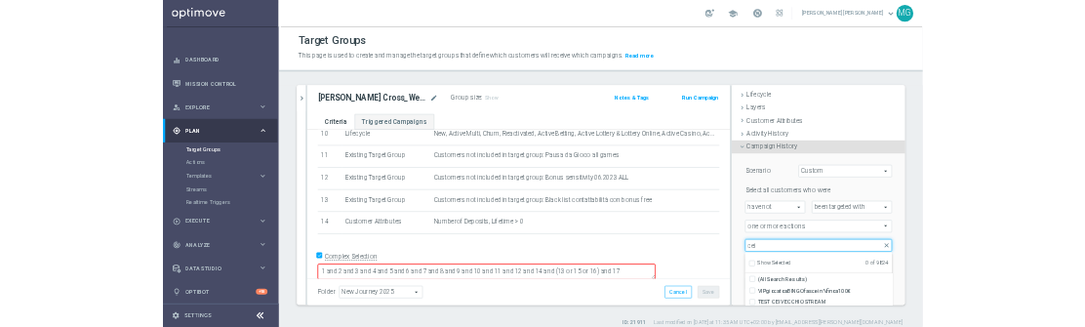
scroll to position [41, 0]
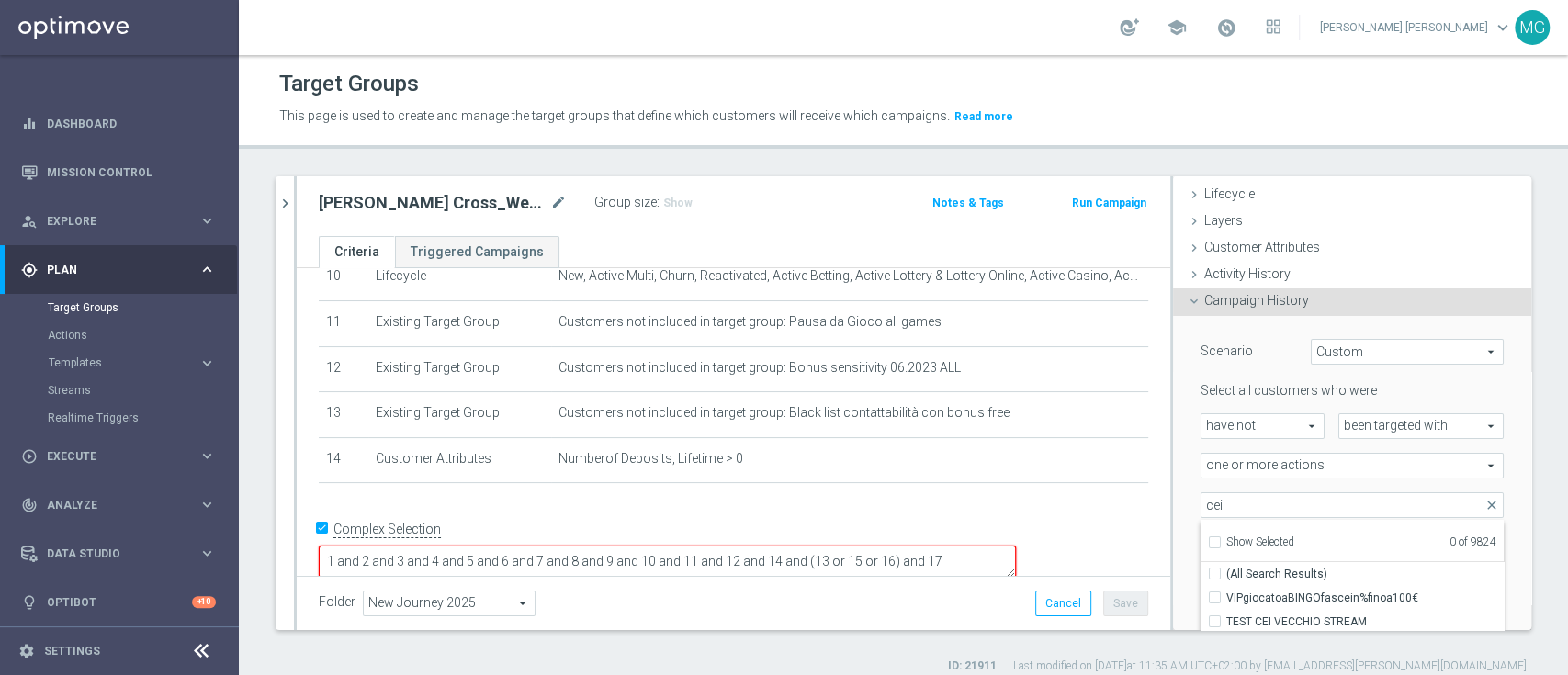
click at [747, 224] on div "J. Cross_Weekly_Si-Si_reg 8-16_V2 mode_edit Group size : Show Notes & Tags Run …" at bounding box center [734, 205] width 874 height 59
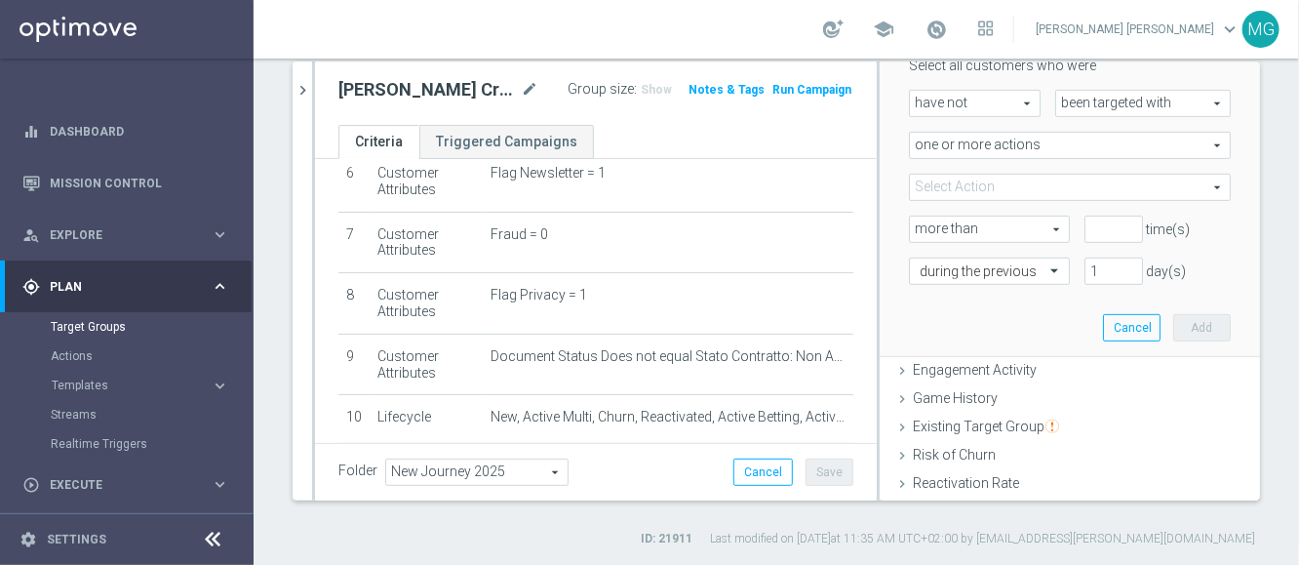
scroll to position [293, 0]
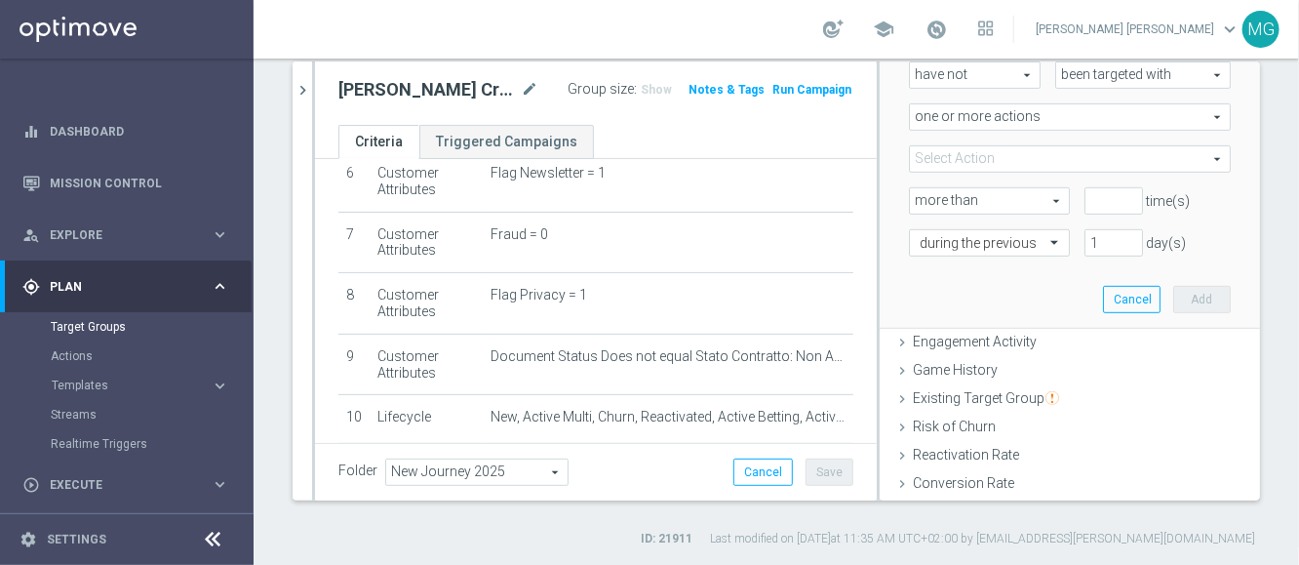
click at [978, 160] on span at bounding box center [1070, 158] width 320 height 25
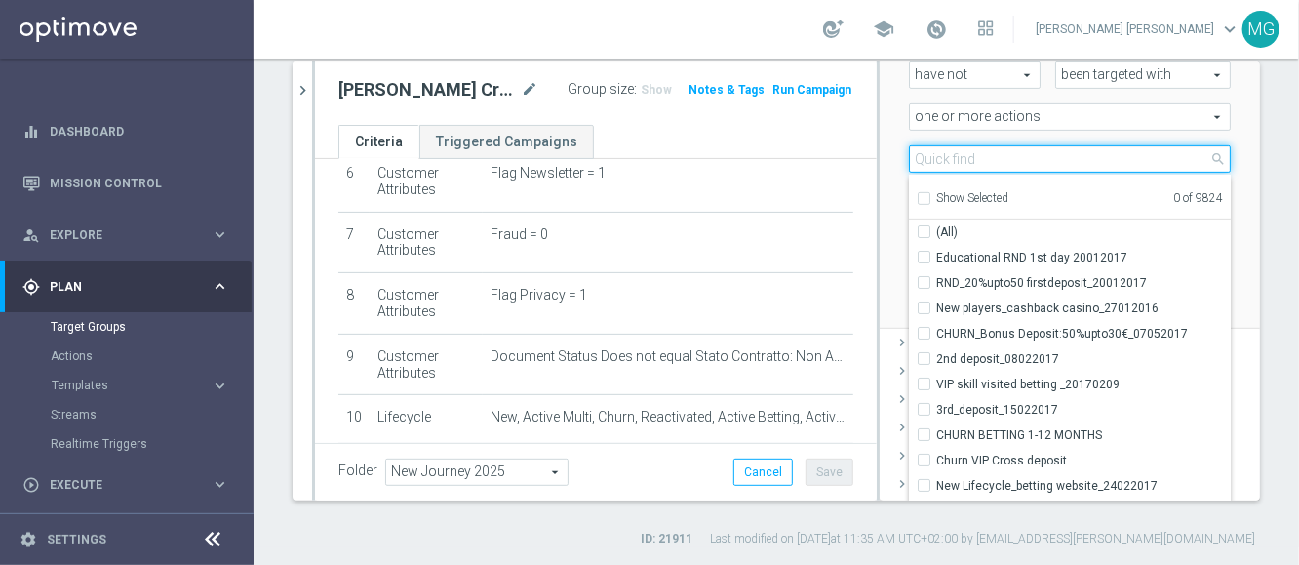
click at [978, 160] on input "search" at bounding box center [1070, 158] width 322 height 27
paste input "Journey Casino W1 DEP Top"
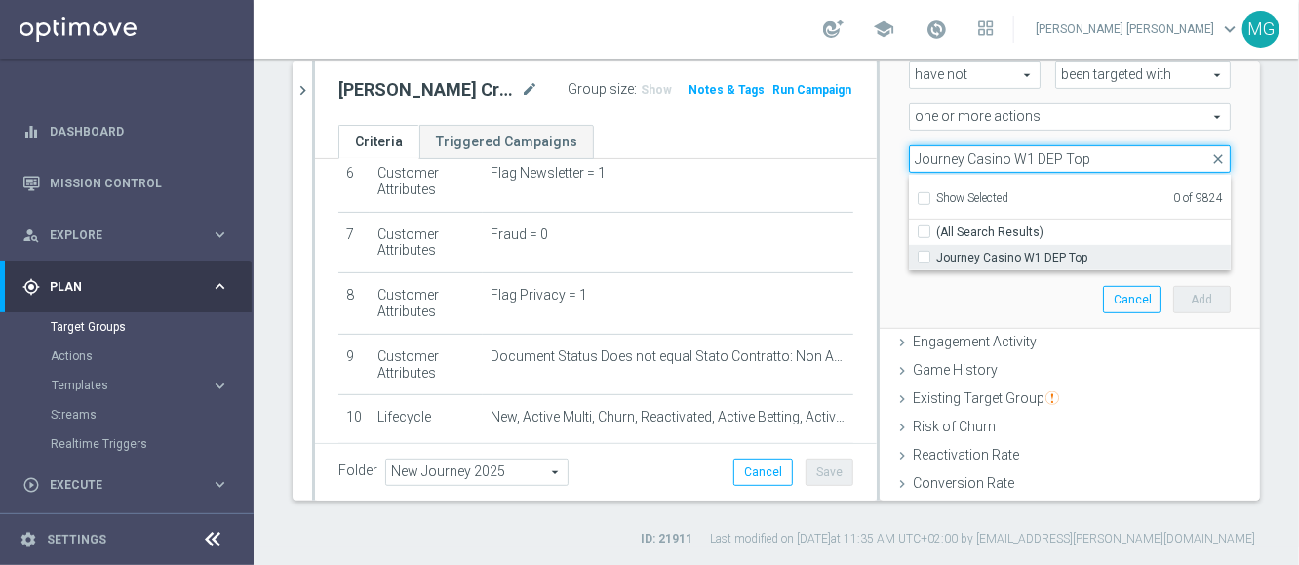
type input "Journey Casino W1 DEP Top"
click at [984, 255] on span "Journey Casino W1 DEP Top" at bounding box center [1083, 258] width 295 height 16
click at [936, 255] on input "Journey Casino W1 DEP Top" at bounding box center [930, 257] width 13 height 13
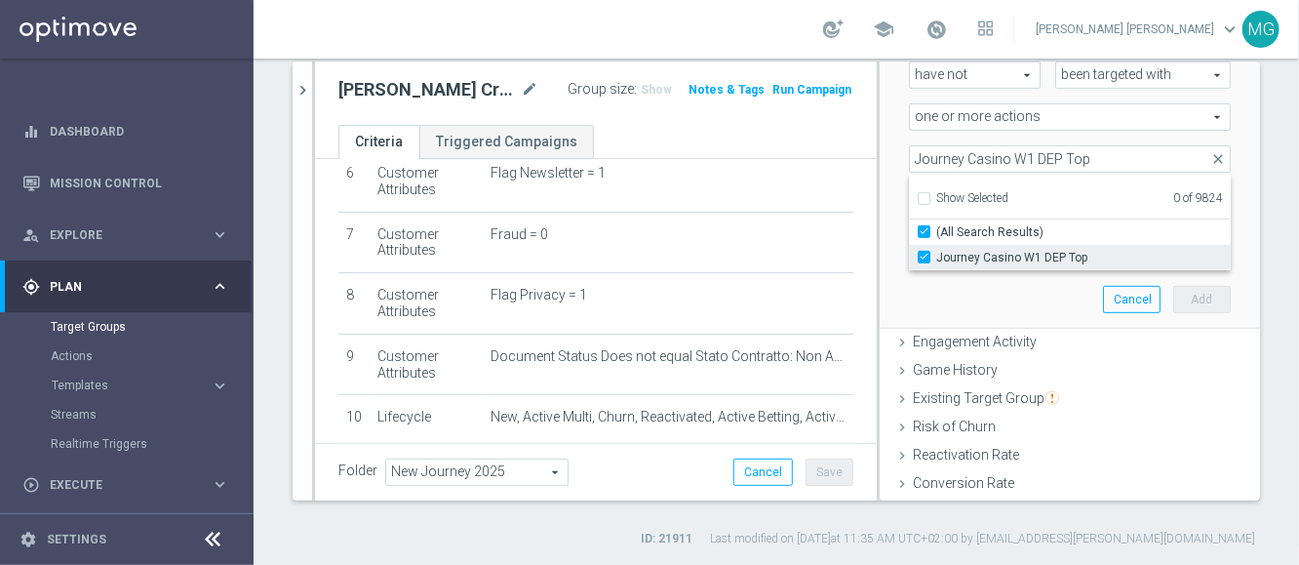
checkbox input "true"
type input "Journey Casino W1 DEP Top"
checkbox input "true"
click at [1006, 303] on div "Scenario Custom Custom arrow_drop_down search Select all customers who were hav…" at bounding box center [1069, 143] width 351 height 370
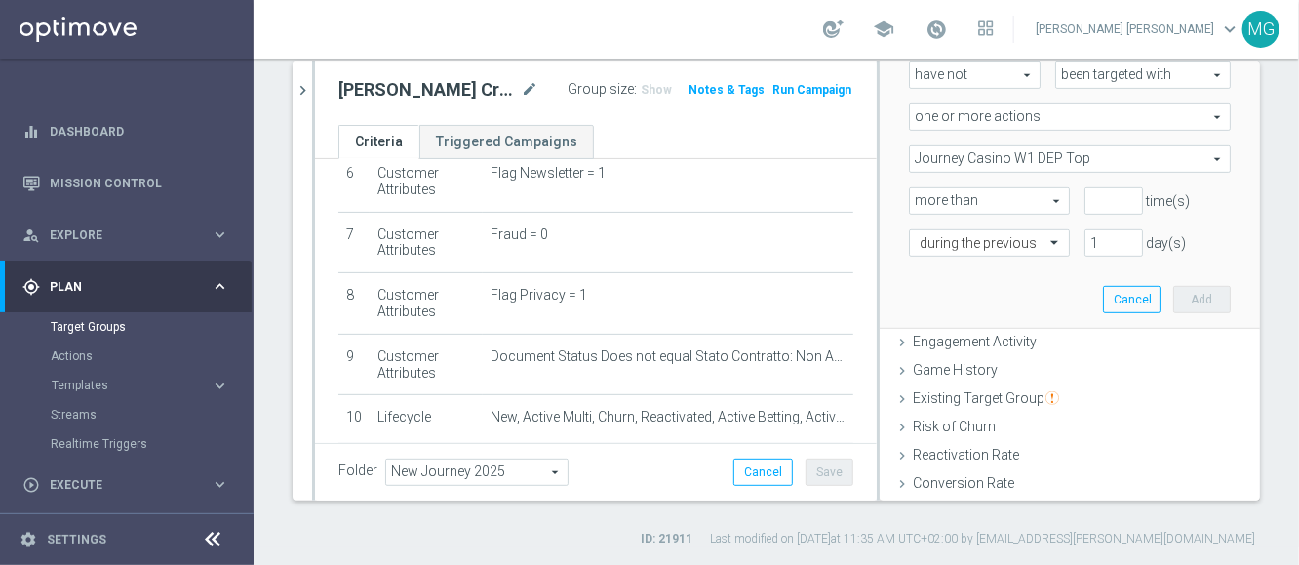
click at [1117, 170] on div "Journey Casino W1 DEP Top Journey Casino W1 DEP Top arrow_drop_down search Show…" at bounding box center [1070, 158] width 322 height 27
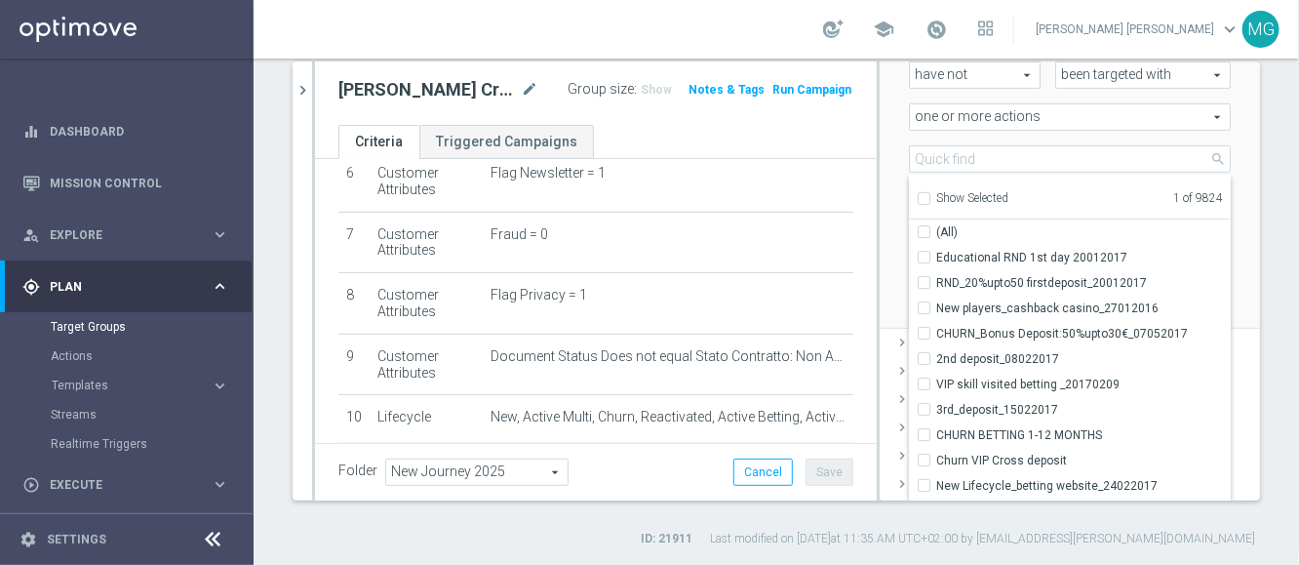
click at [949, 201] on span "Show Selected" at bounding box center [972, 198] width 72 height 14
click at [930, 201] on input "Show Selected" at bounding box center [923, 201] width 13 height 13
checkbox input "true"
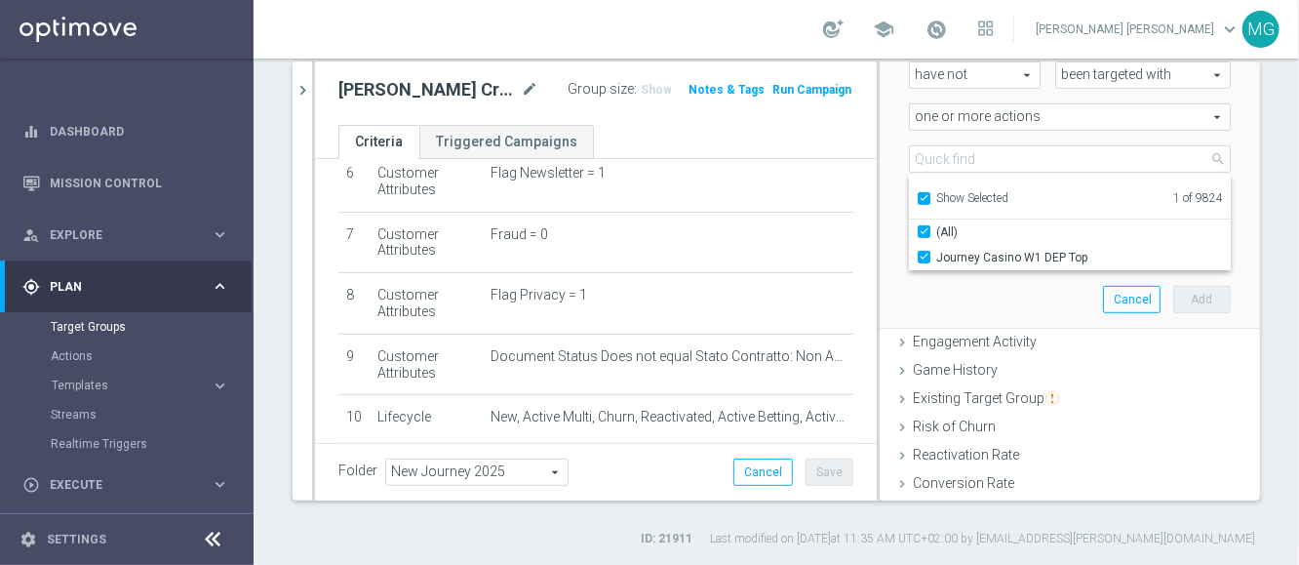
click at [949, 201] on span "Show Selected" at bounding box center [972, 198] width 72 height 14
click at [930, 201] on input "Show Selected" at bounding box center [923, 201] width 13 height 13
checkbox input "false"
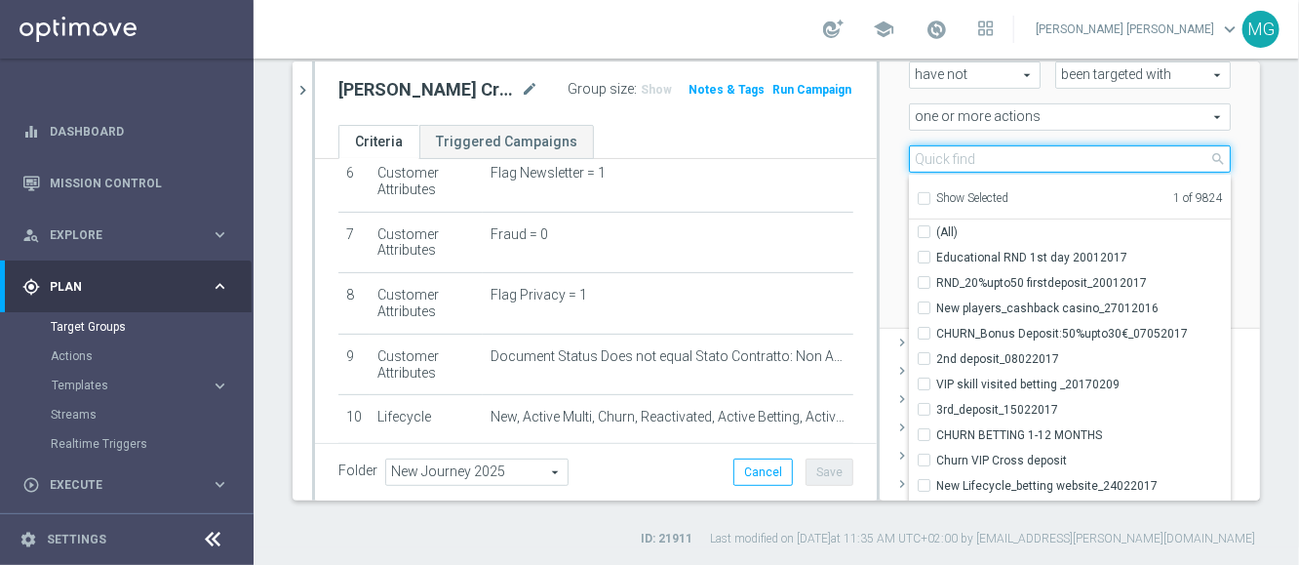
click at [960, 161] on input "search" at bounding box center [1070, 158] width 322 height 27
paste input "Journey Casino W1 DEP Low"
type input "Journey Casino W1 DEP Low"
checkbox input "true"
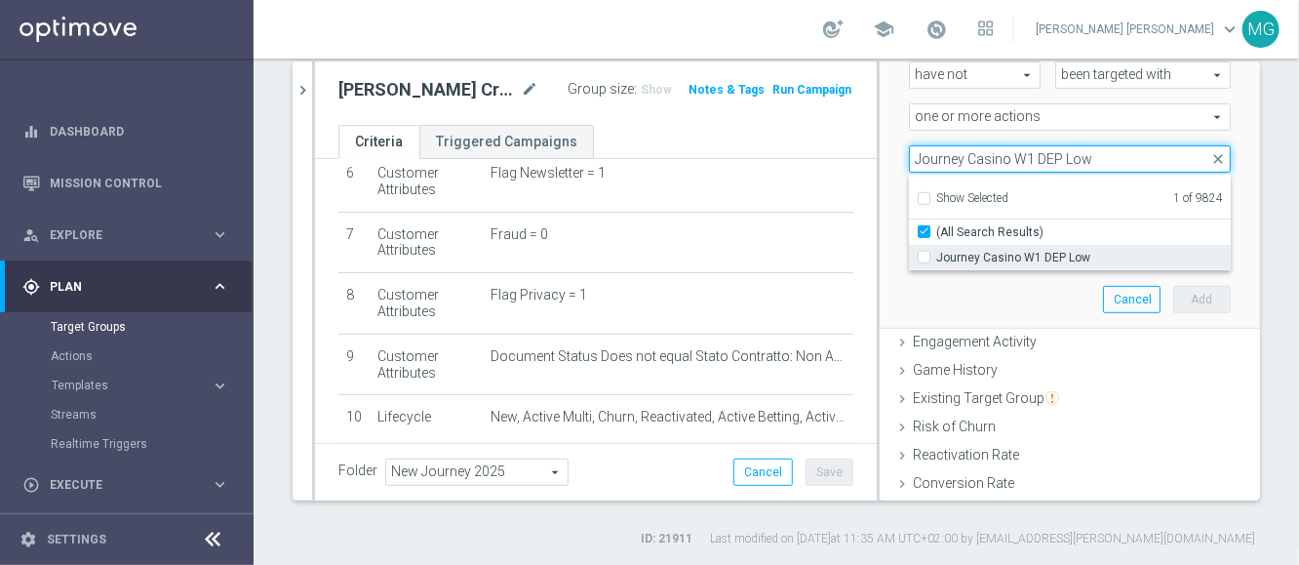
type input "Journey Casino W1 DEP Low"
click at [982, 258] on span "Journey Casino W1 DEP Low" at bounding box center [1083, 258] width 295 height 16
click at [936, 258] on input "Journey Casino W1 DEP Low" at bounding box center [930, 257] width 13 height 13
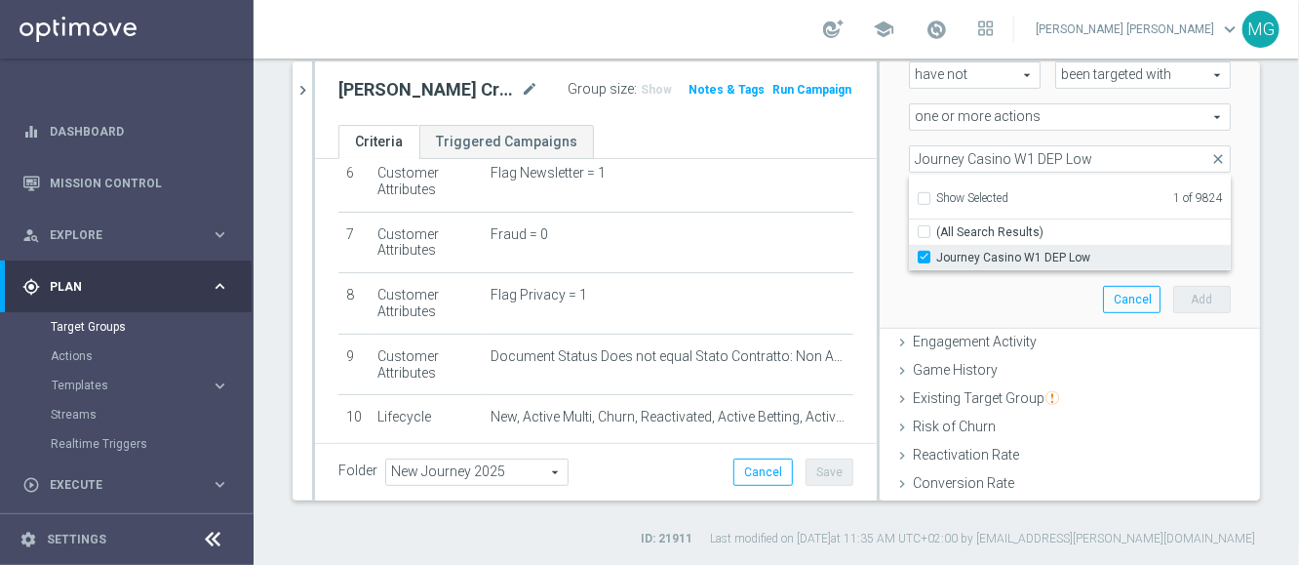
checkbox input "true"
type input "Selected 2 of 9824"
checkbox input "false"
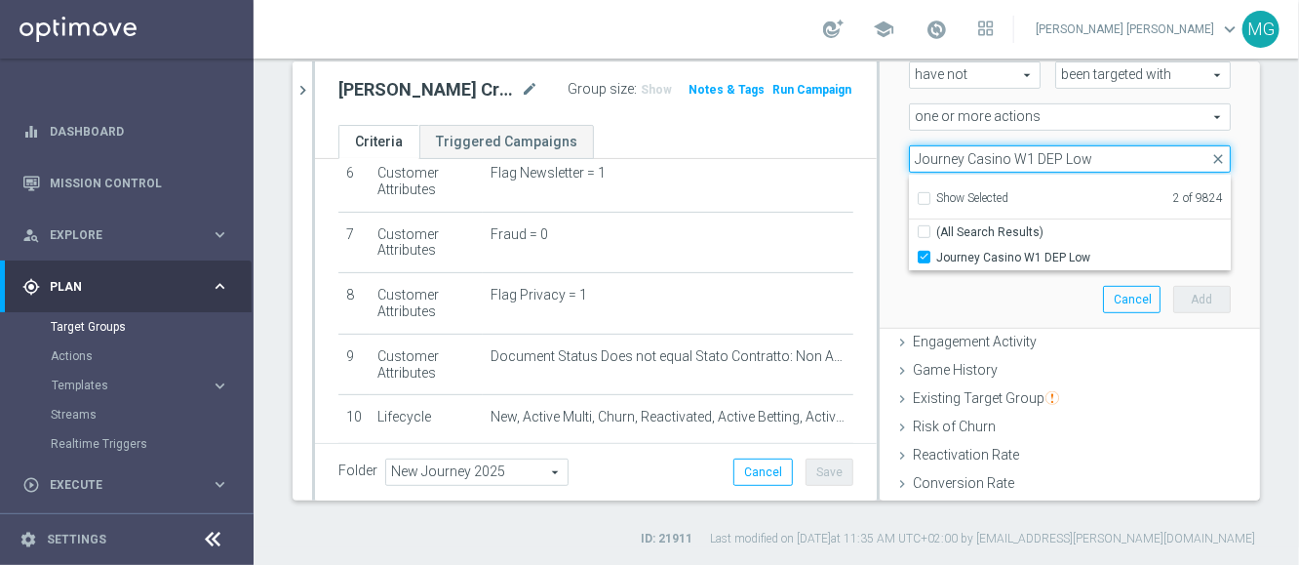
click at [1051, 157] on input "Journey Casino W1 DEP Low" at bounding box center [1070, 158] width 322 height 27
paste input "Lotterie w1"
type input "Journey Lotterie w1"
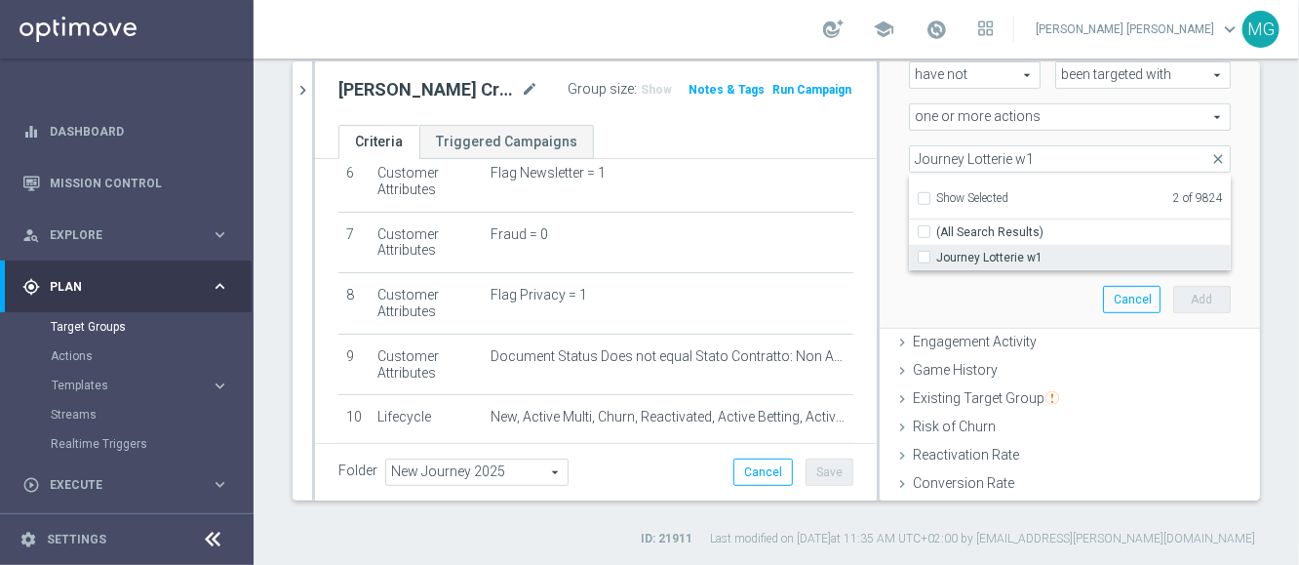
click at [975, 255] on span "Journey Lotterie w1" at bounding box center [1083, 258] width 295 height 16
click at [936, 255] on input "Journey Lotterie w1" at bounding box center [930, 257] width 13 height 13
checkbox input "true"
type input "Selected 3 of 9824"
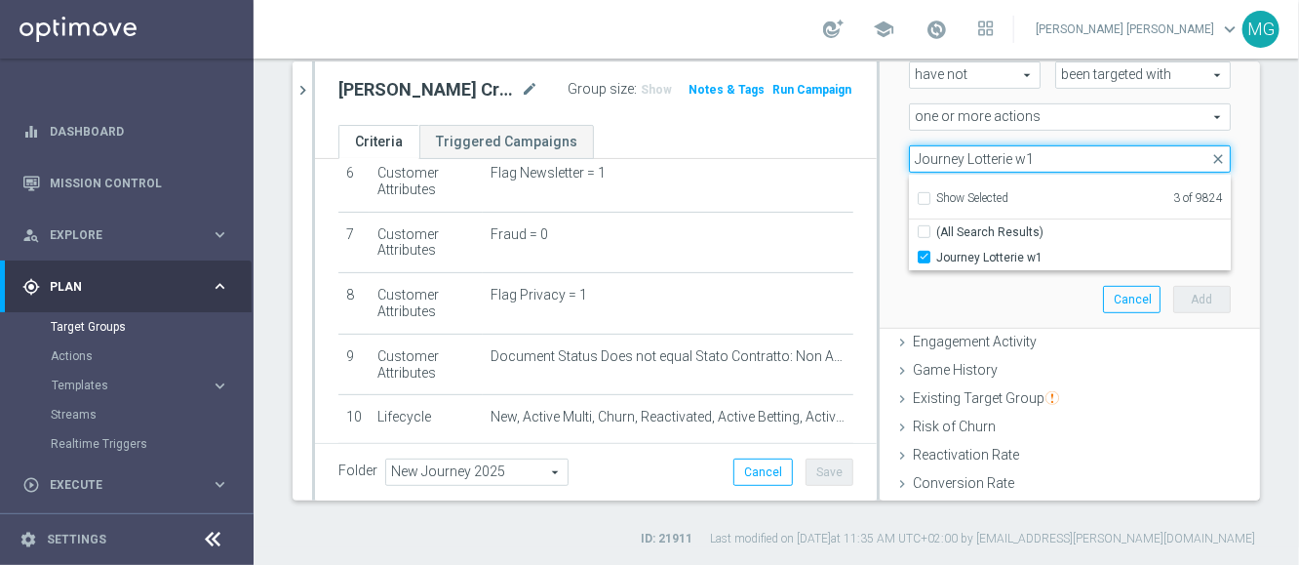
click at [968, 165] on input "Journey Lotterie w1" at bounding box center [1070, 158] width 322 height 27
paste input "Betting NO CEI dep"
type input "Journey Betting NO CEI dep w1"
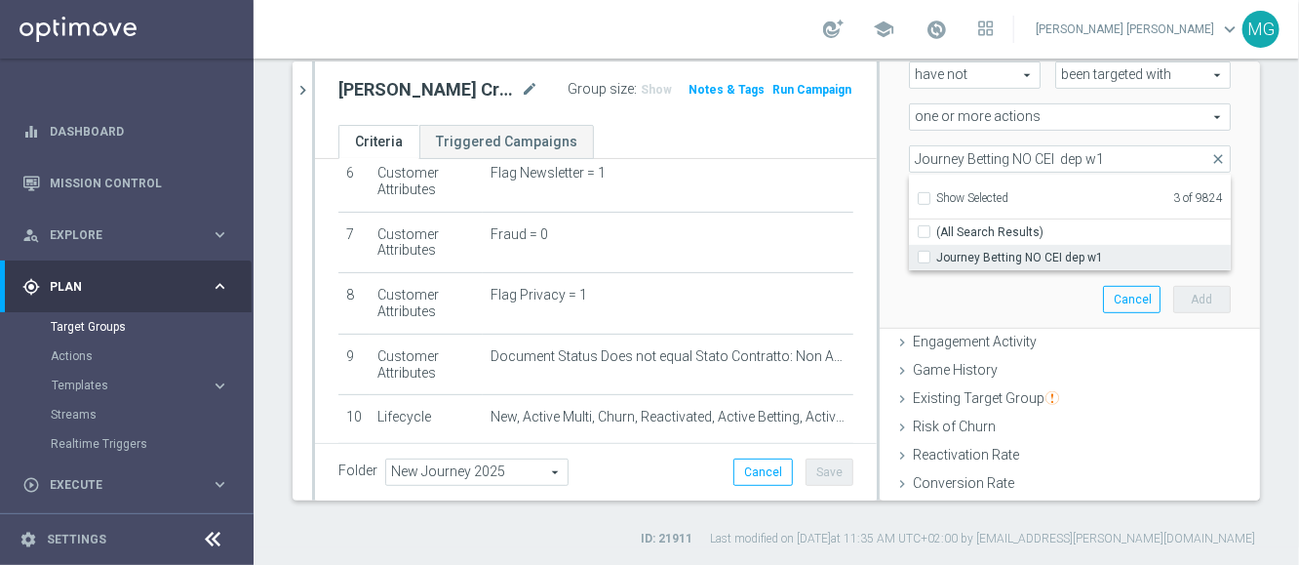
click at [1002, 261] on span "Journey Betting NO CEI dep w1" at bounding box center [1083, 258] width 295 height 16
click at [936, 261] on input "Journey Betting NO CEI dep w1" at bounding box center [930, 257] width 13 height 13
checkbox input "true"
type input "Selected 4 of 9824"
click at [1010, 315] on div "Scenario Custom Custom arrow_drop_down search Select all customers who were hav…" at bounding box center [1069, 143] width 351 height 370
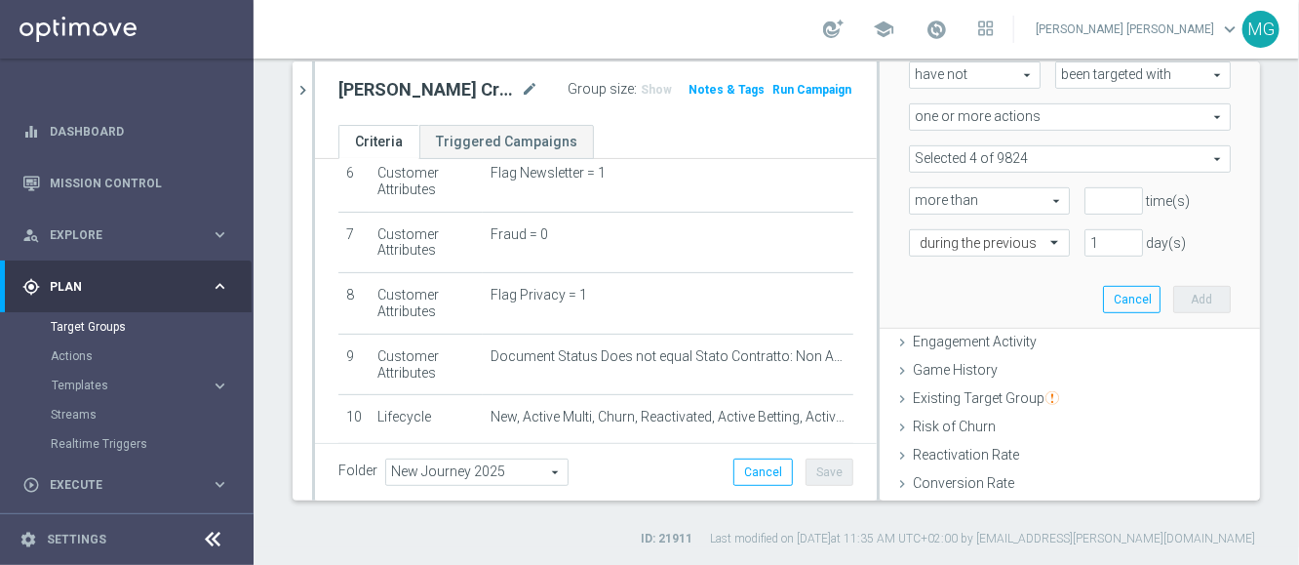
click at [991, 153] on span at bounding box center [1070, 158] width 320 height 25
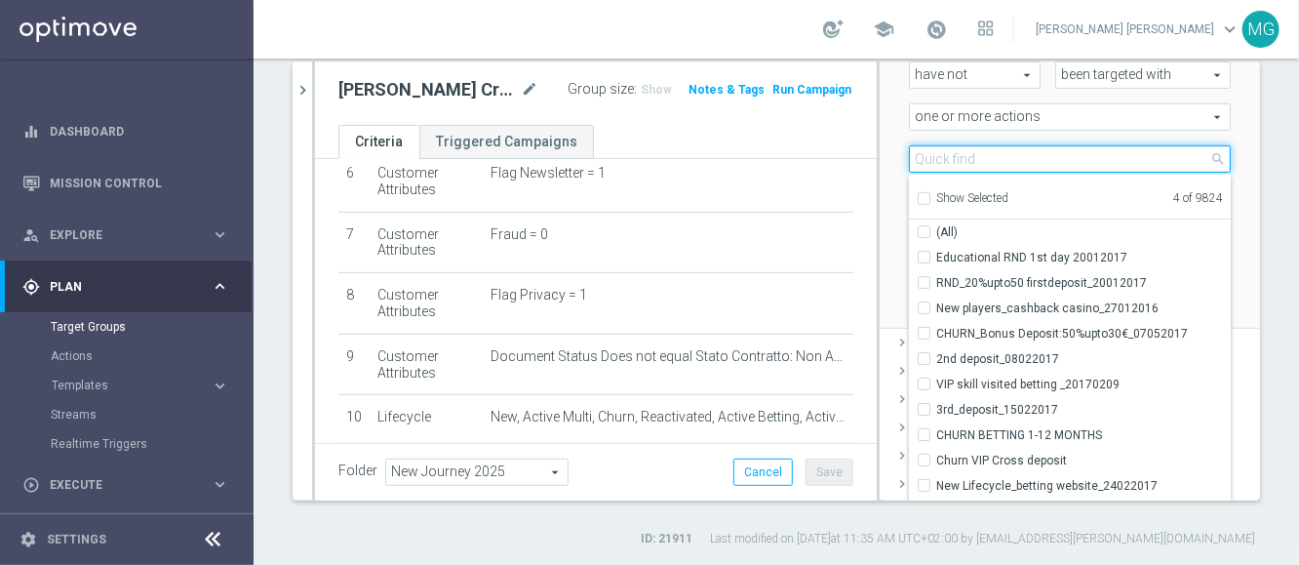
click at [981, 160] on input "search" at bounding box center [1070, 158] width 322 height 27
paste input "J Betting CEI HIGH DEP w1"
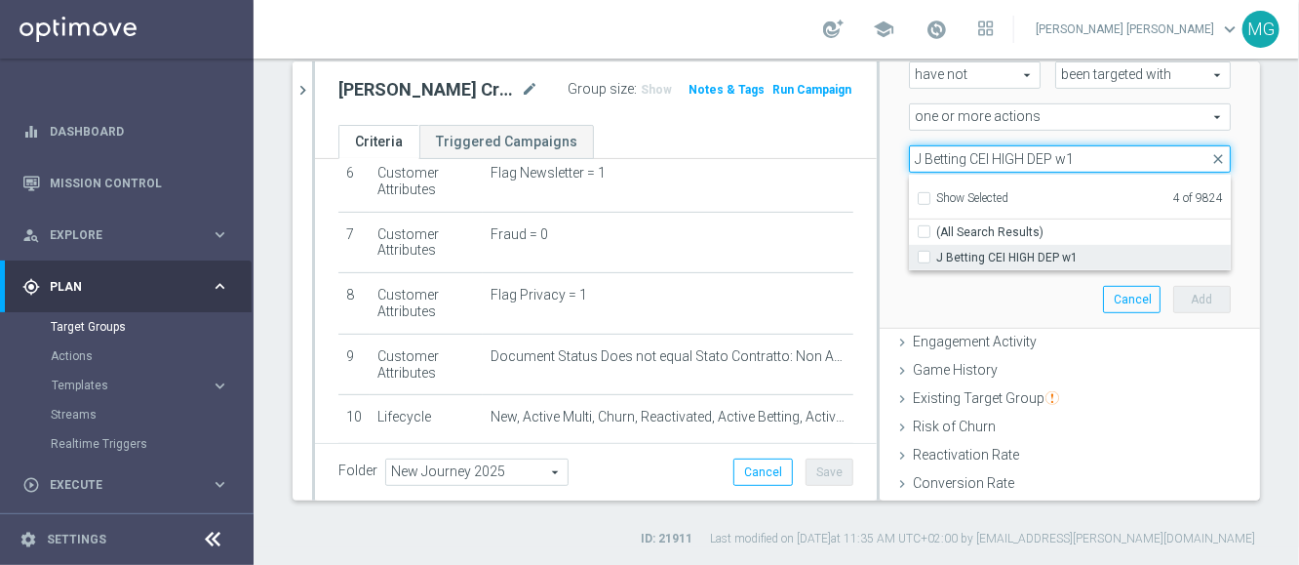
type input "J Betting CEI HIGH DEP w1"
click at [998, 258] on span "J Betting CEI HIGH DEP w1" at bounding box center [1083, 258] width 295 height 16
click at [936, 258] on input "J Betting CEI HIGH DEP w1" at bounding box center [930, 257] width 13 height 13
checkbox input "true"
type input "Selected 5 of 9824"
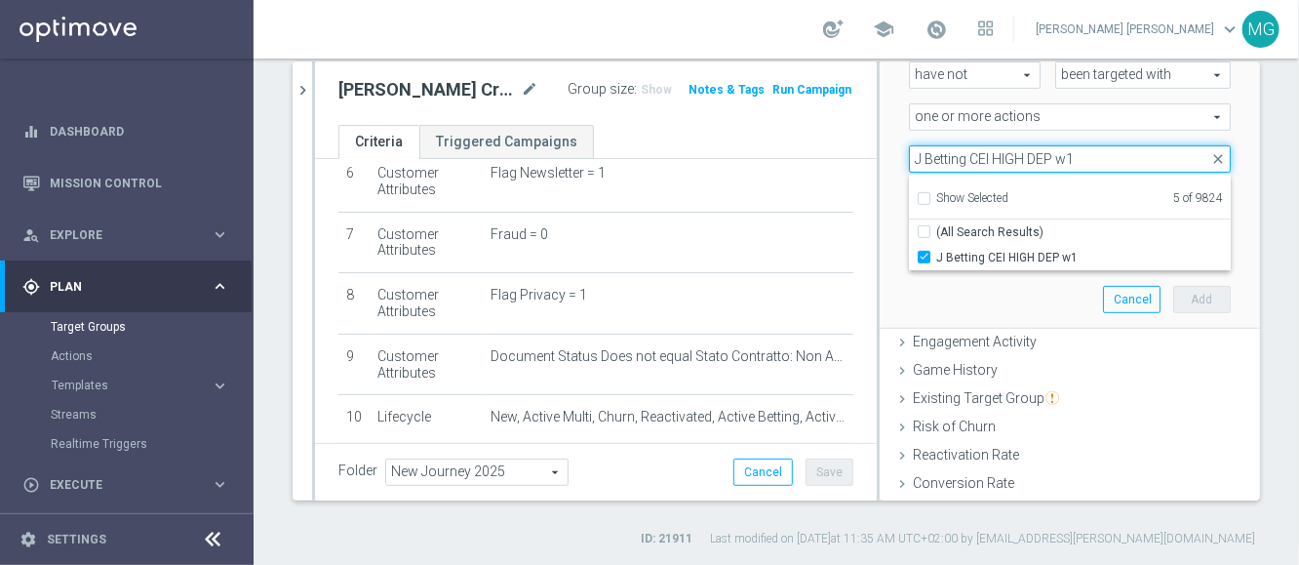
drag, startPoint x: 1085, startPoint y: 155, endPoint x: 789, endPoint y: 134, distance: 296.3
click at [789, 134] on as-split "search more_vert Prioritize Customer Target Groups library_add create_new_folder" at bounding box center [777, 280] width 968 height 439
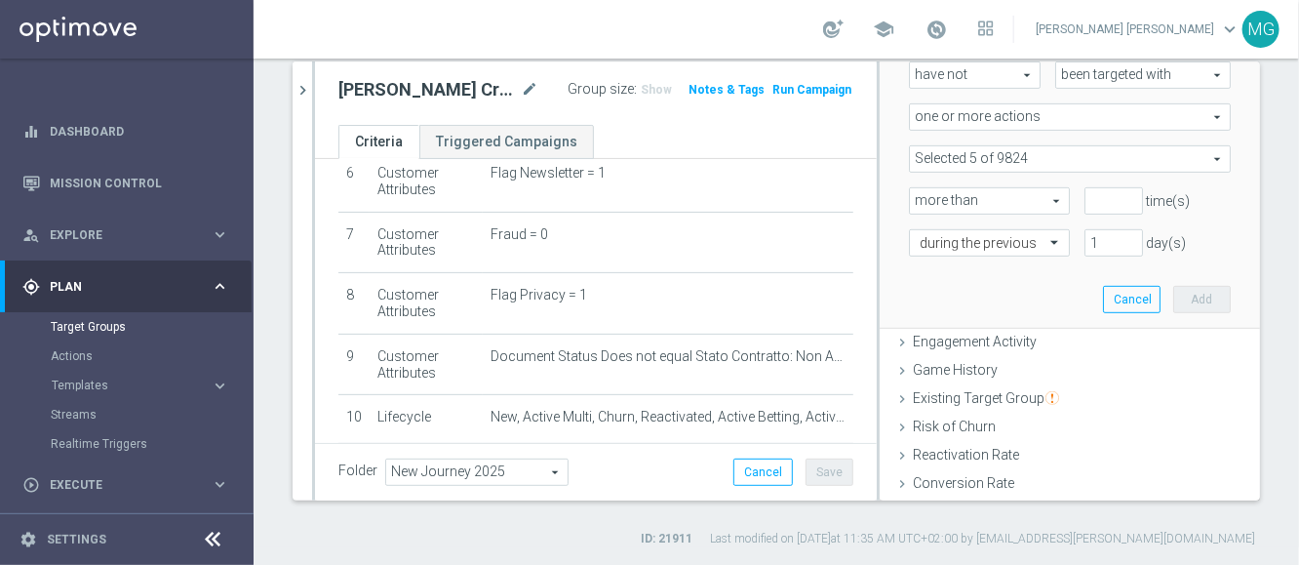
click at [1059, 161] on span at bounding box center [1070, 158] width 320 height 25
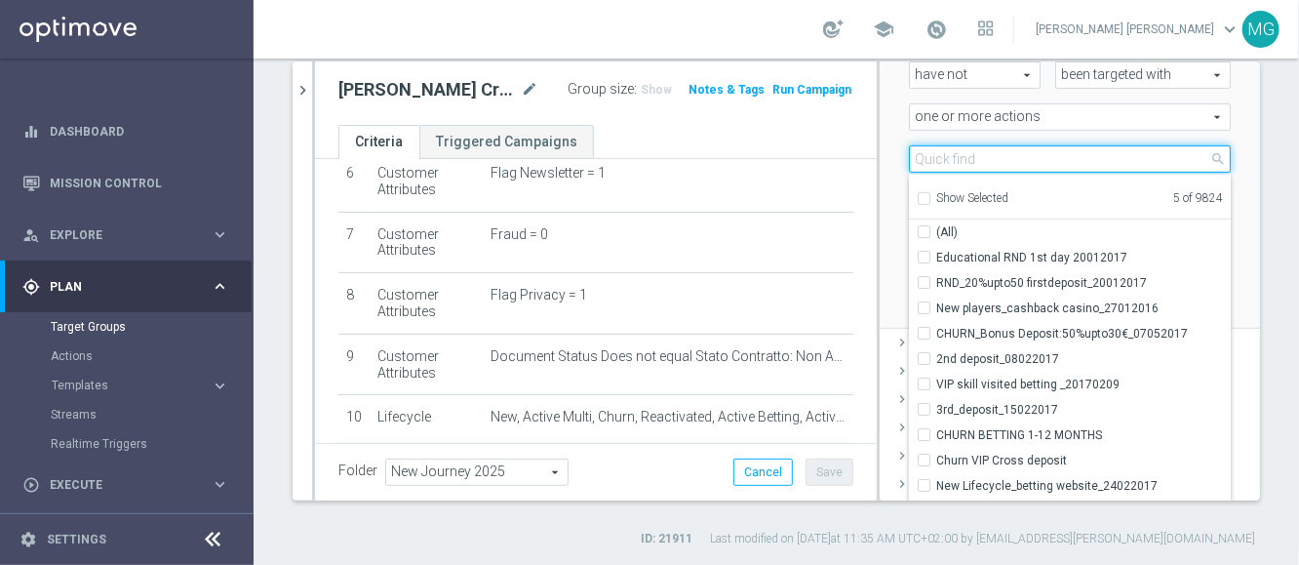
click at [1059, 161] on input "search" at bounding box center [1070, 158] width 322 height 27
paste input "J Betting CEI LOW w1 DEP"
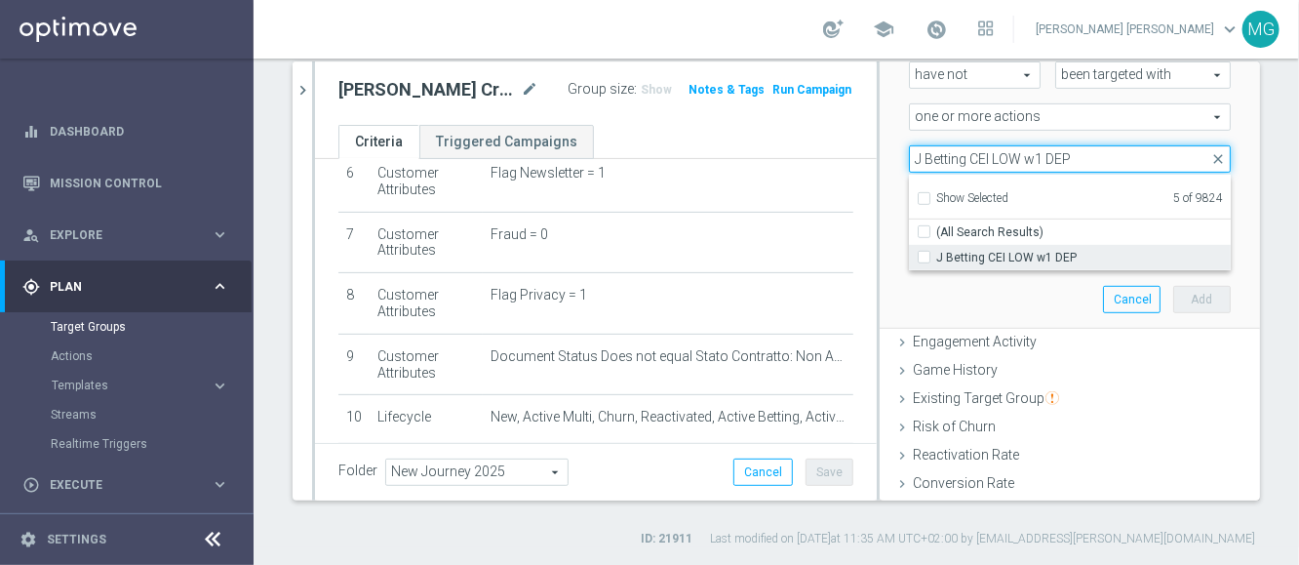
type input "J Betting CEI LOW w1 DEP"
click at [999, 260] on span "J Betting CEI LOW w1 DEP" at bounding box center [1083, 258] width 295 height 16
click at [936, 260] on input "J Betting CEI LOW w1 DEP" at bounding box center [930, 257] width 13 height 13
checkbox input "true"
type input "Selected 6 of 9824"
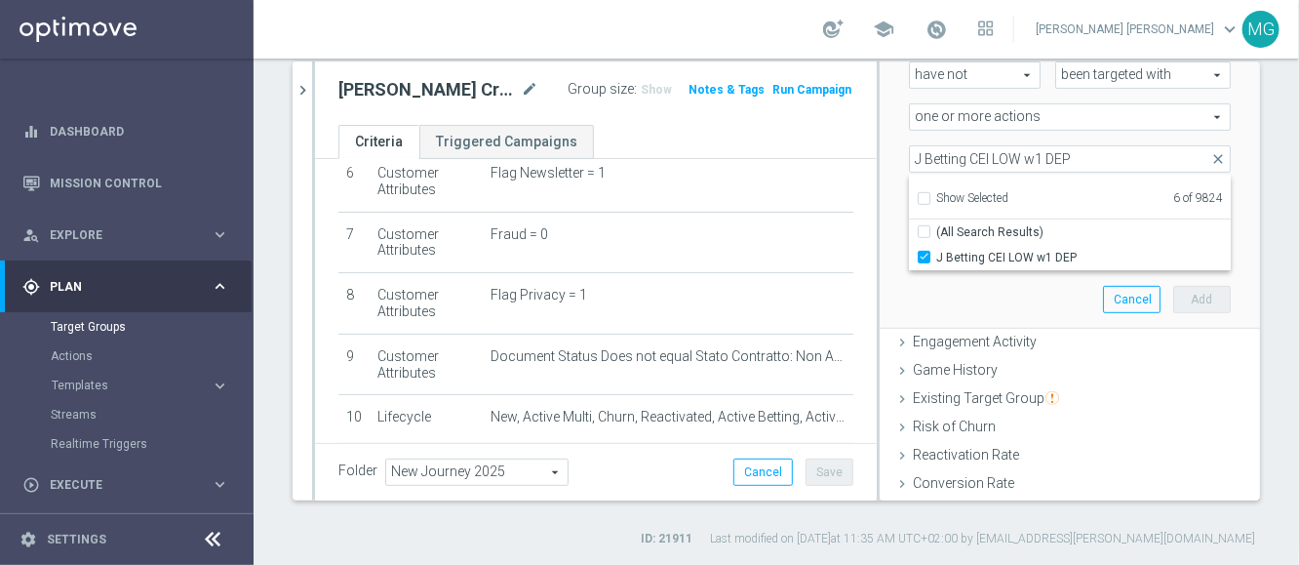
click at [999, 295] on div "Scenario Custom Custom arrow_drop_down search Select all customers who were hav…" at bounding box center [1069, 143] width 351 height 370
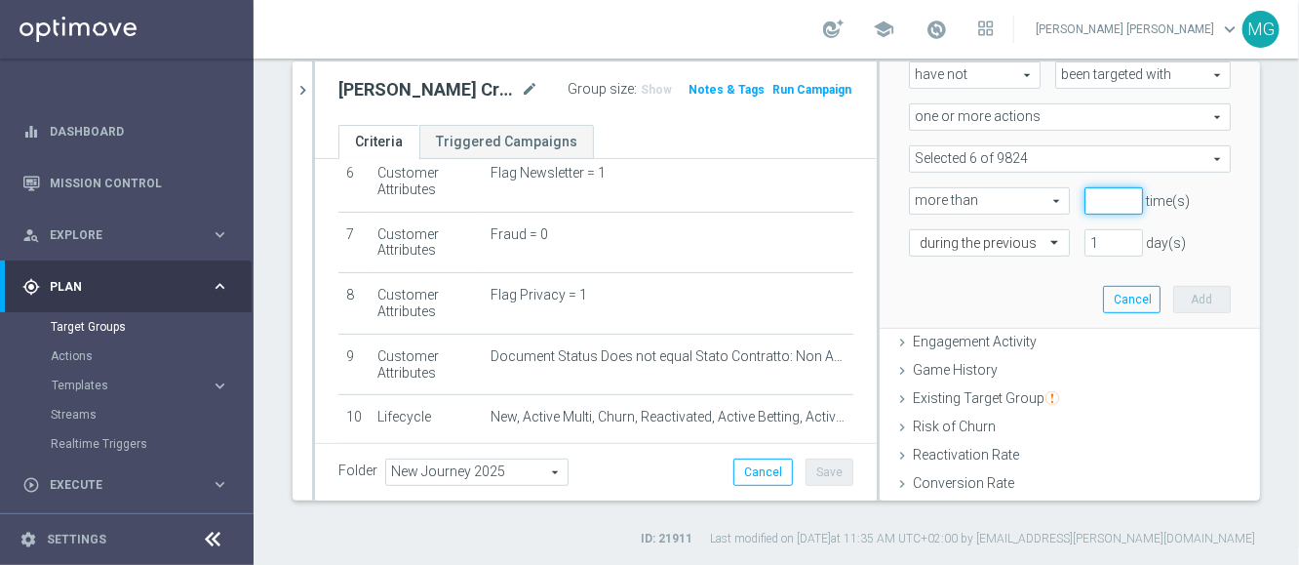
click at [1085, 197] on input "number" at bounding box center [1114, 200] width 59 height 27
type input "0"
click at [1085, 242] on input "1" at bounding box center [1114, 242] width 59 height 27
type input "15"
click at [1173, 297] on button "Add" at bounding box center [1202, 299] width 58 height 27
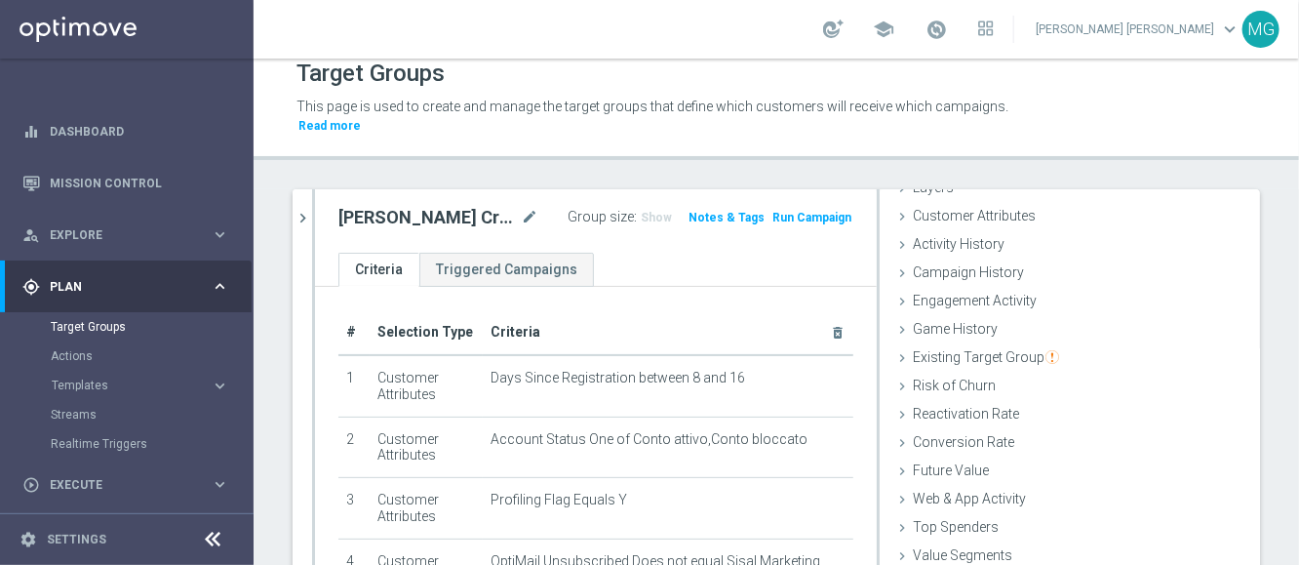
scroll to position [143, 0]
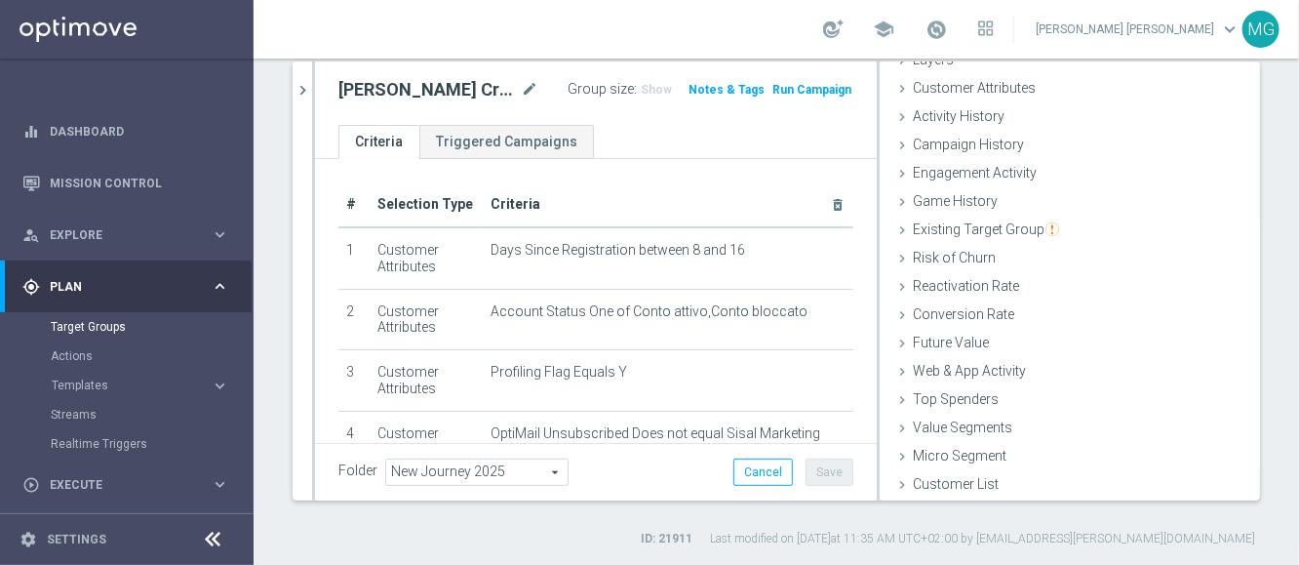
click at [626, 463] on div "Folder New Journey 2025 New Journey 2025 arrow_drop_down search Cancel Save Sav…" at bounding box center [595, 471] width 515 height 27
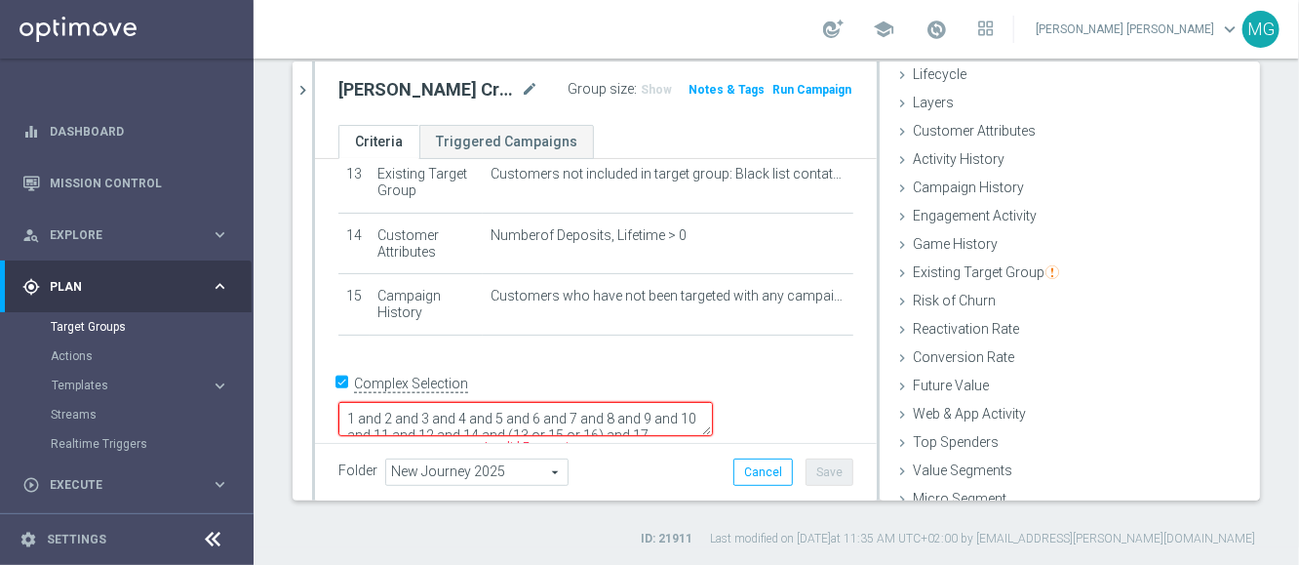
click at [346, 400] on input "Complex Selection" at bounding box center [344, 386] width 13 height 27
checkbox input "false"
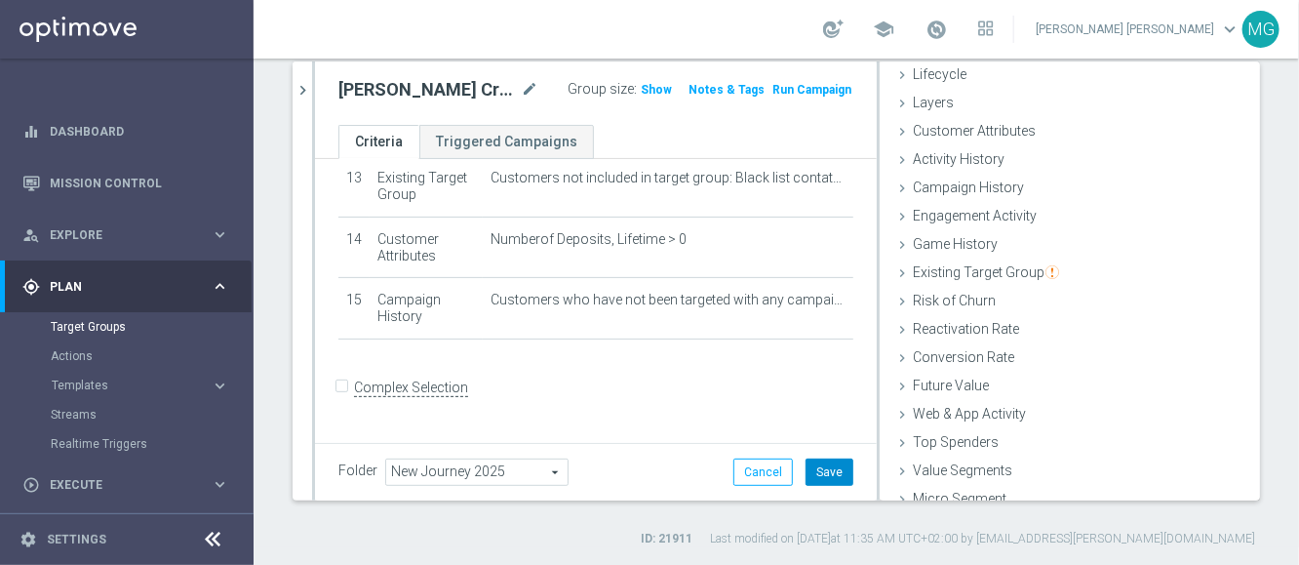
click at [817, 473] on button "Save" at bounding box center [830, 471] width 48 height 27
click at [641, 87] on span "Show" at bounding box center [656, 90] width 31 height 14
click at [85, 419] on link "Streams" at bounding box center [127, 415] width 152 height 16
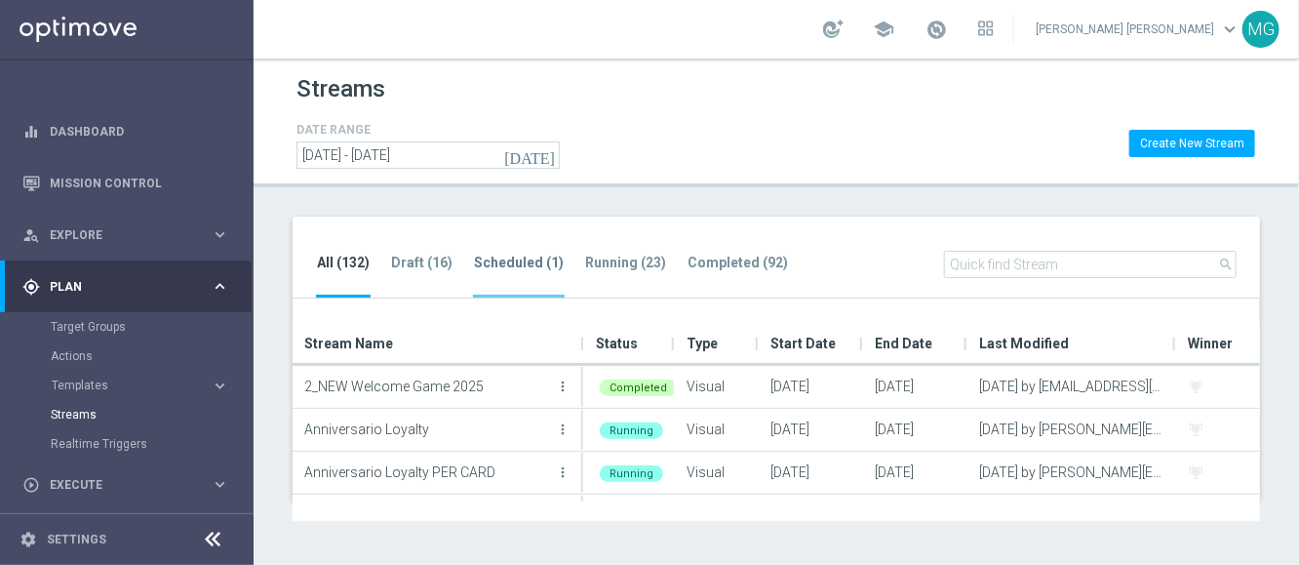
click at [500, 275] on li "Scheduled (1)" at bounding box center [519, 275] width 92 height 46
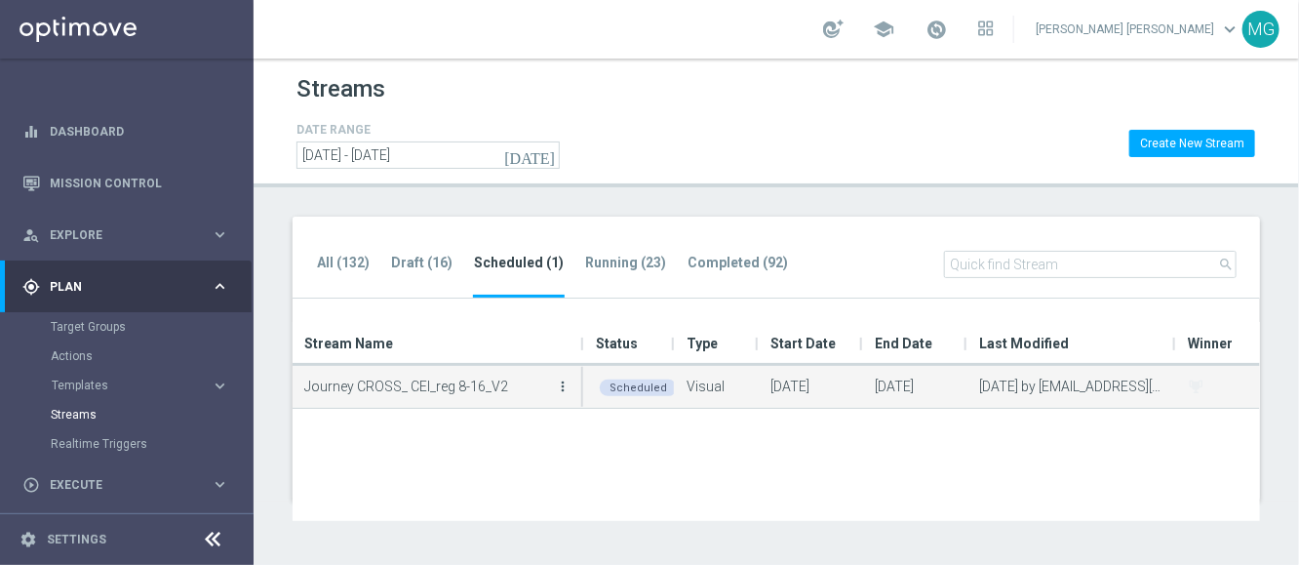
click at [565, 382] on icon "more_vert" at bounding box center [563, 386] width 16 height 16
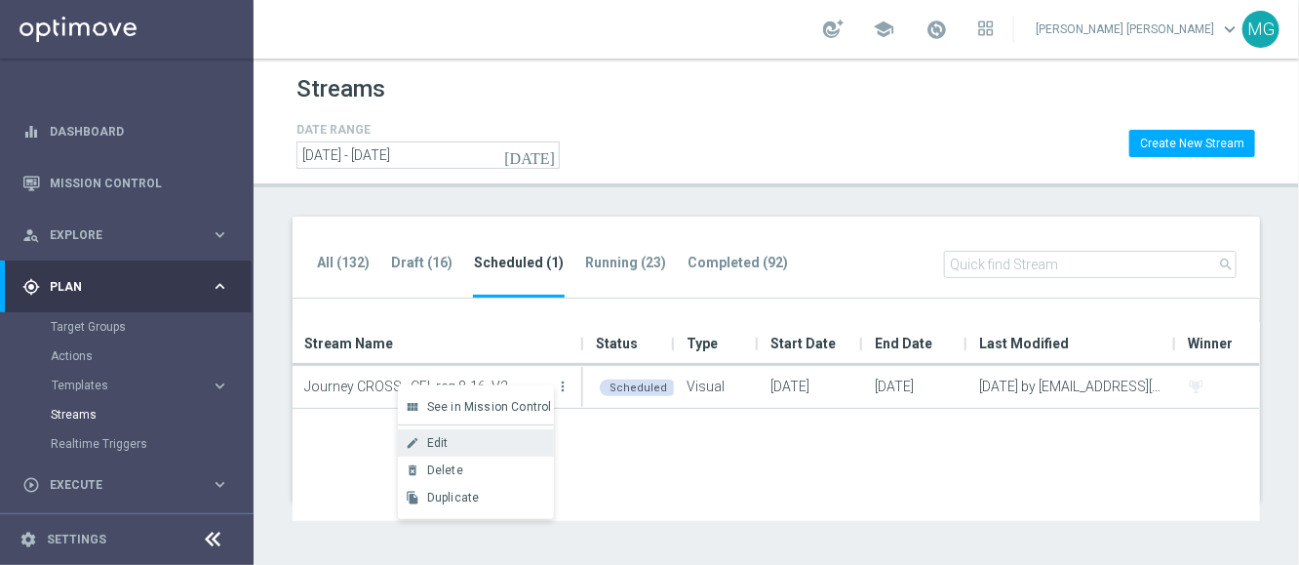
click at [499, 449] on div "Edit" at bounding box center [486, 443] width 118 height 14
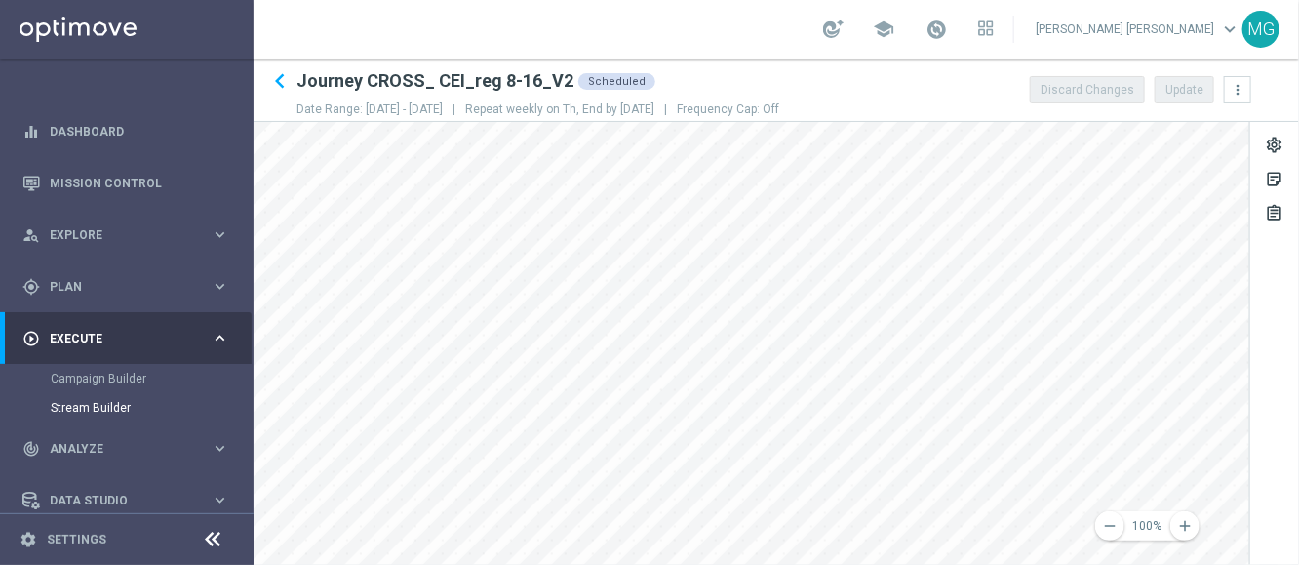
click at [937, 92] on div "keyboard_arrow_left Journey CROSS_ CEI_reg 8-16_V2 Scheduled Date Range: 04 Sep…" at bounding box center [777, 312] width 1046 height 506
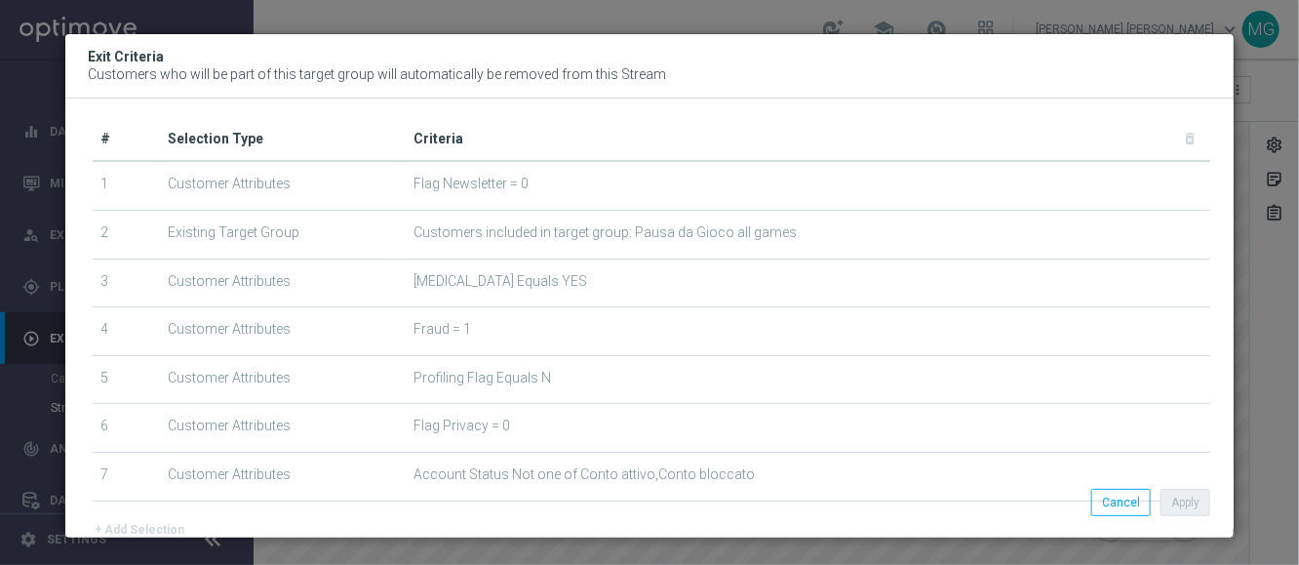
click at [734, 27] on modal-container "Exit Criteria Customers who will be part of this target group will automaticall…" at bounding box center [649, 282] width 1299 height 565
click at [1268, 70] on modal-container "Exit Criteria Customers who will be part of this target group will automaticall…" at bounding box center [649, 282] width 1299 height 565
click at [1124, 503] on button "Cancel" at bounding box center [1121, 502] width 60 height 27
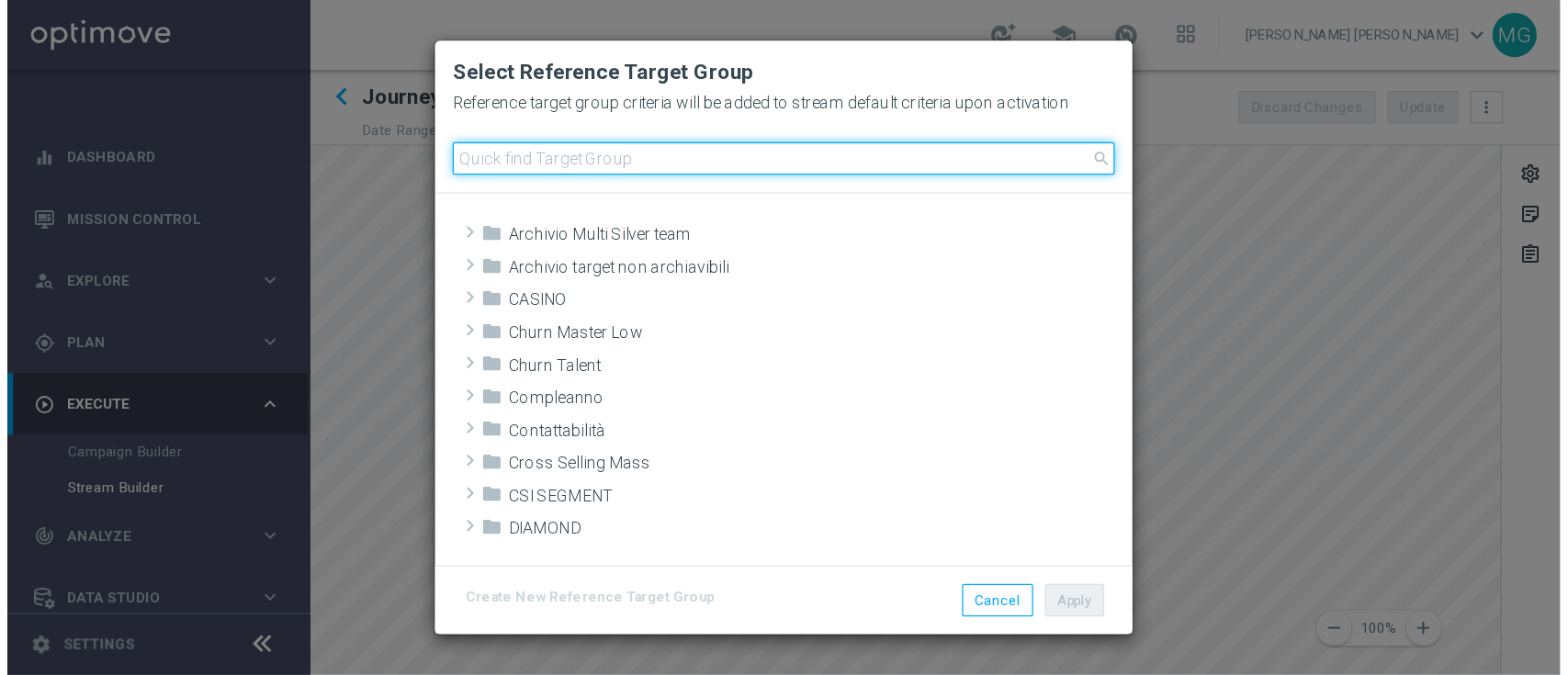
scroll to position [434, 0]
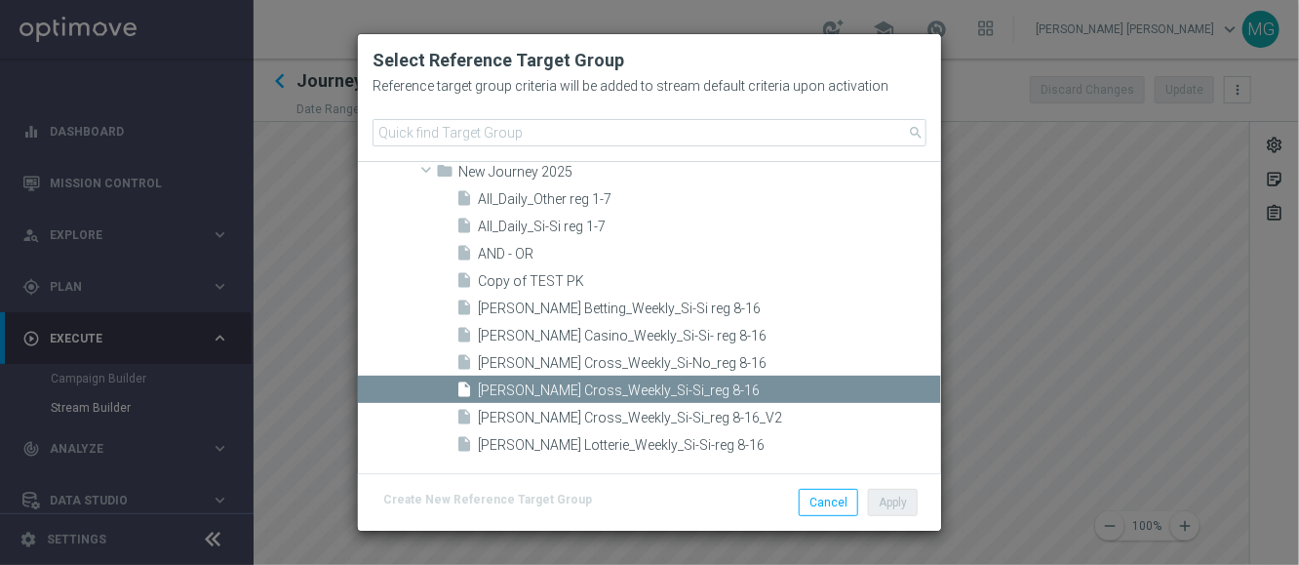
click at [1038, 416] on modal-container "Select Reference Target Group Reference target group criteria will be added to …" at bounding box center [649, 282] width 1299 height 565
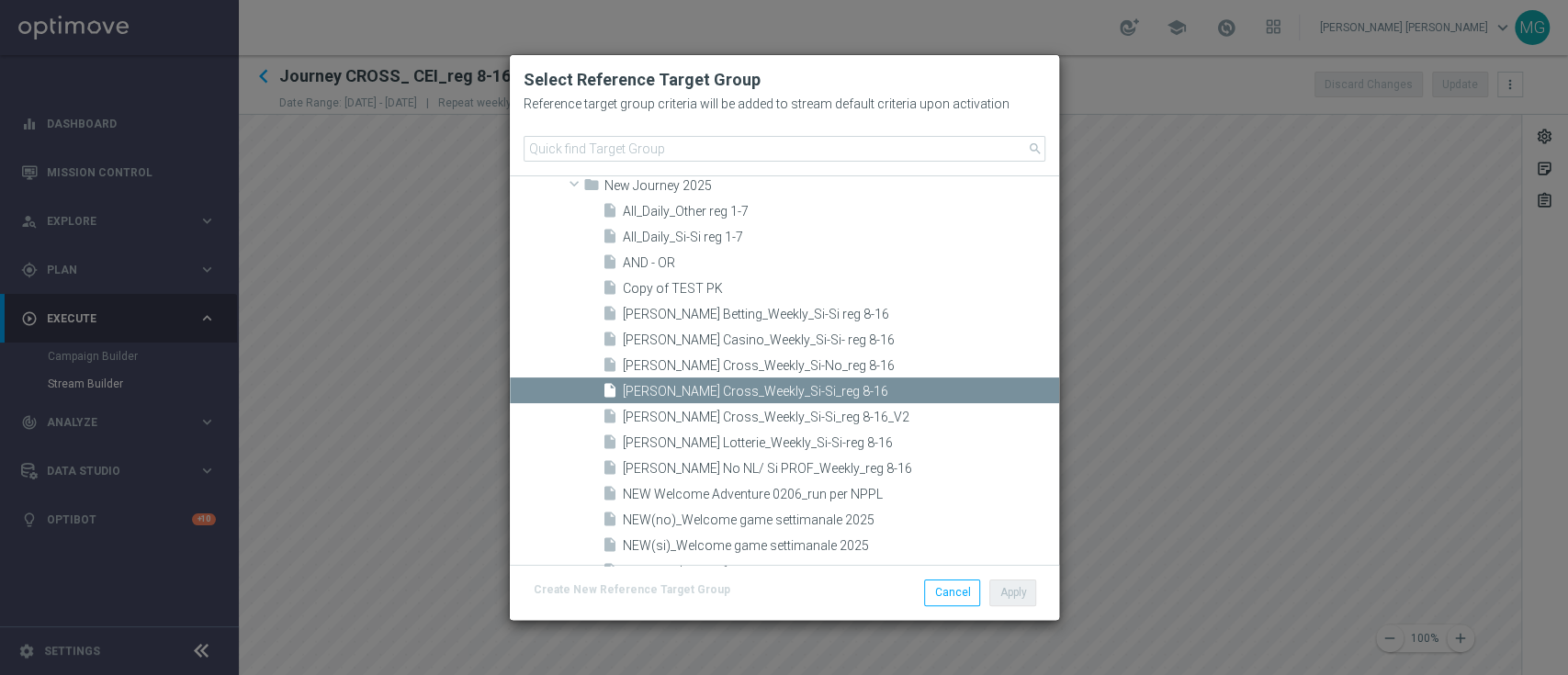
click at [376, 334] on modal-container "Select Reference Target Group Reference target group criteria will be added to …" at bounding box center [784, 337] width 1568 height 675
click at [932, 601] on button "Cancel" at bounding box center [952, 591] width 57 height 25
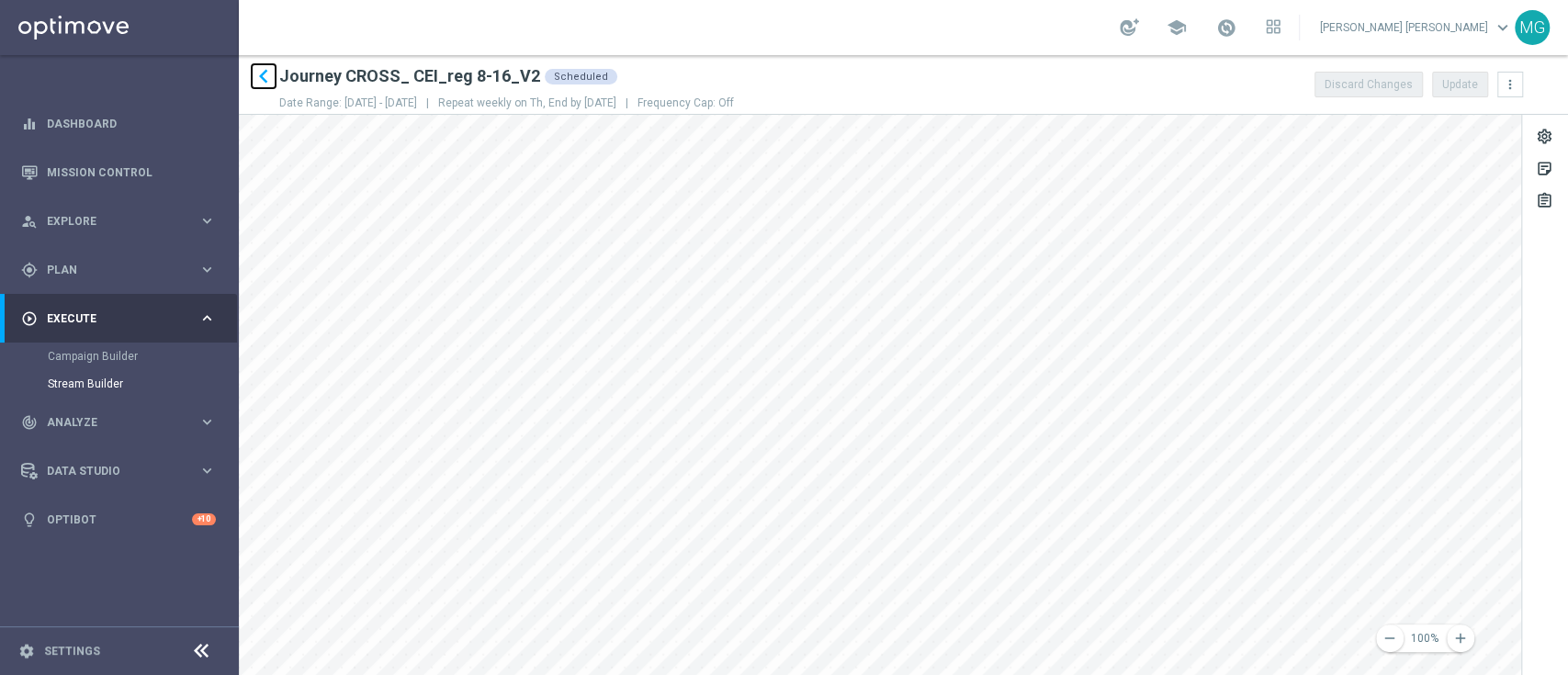
click at [257, 72] on icon "keyboard_arrow_left" at bounding box center [263, 75] width 27 height 27
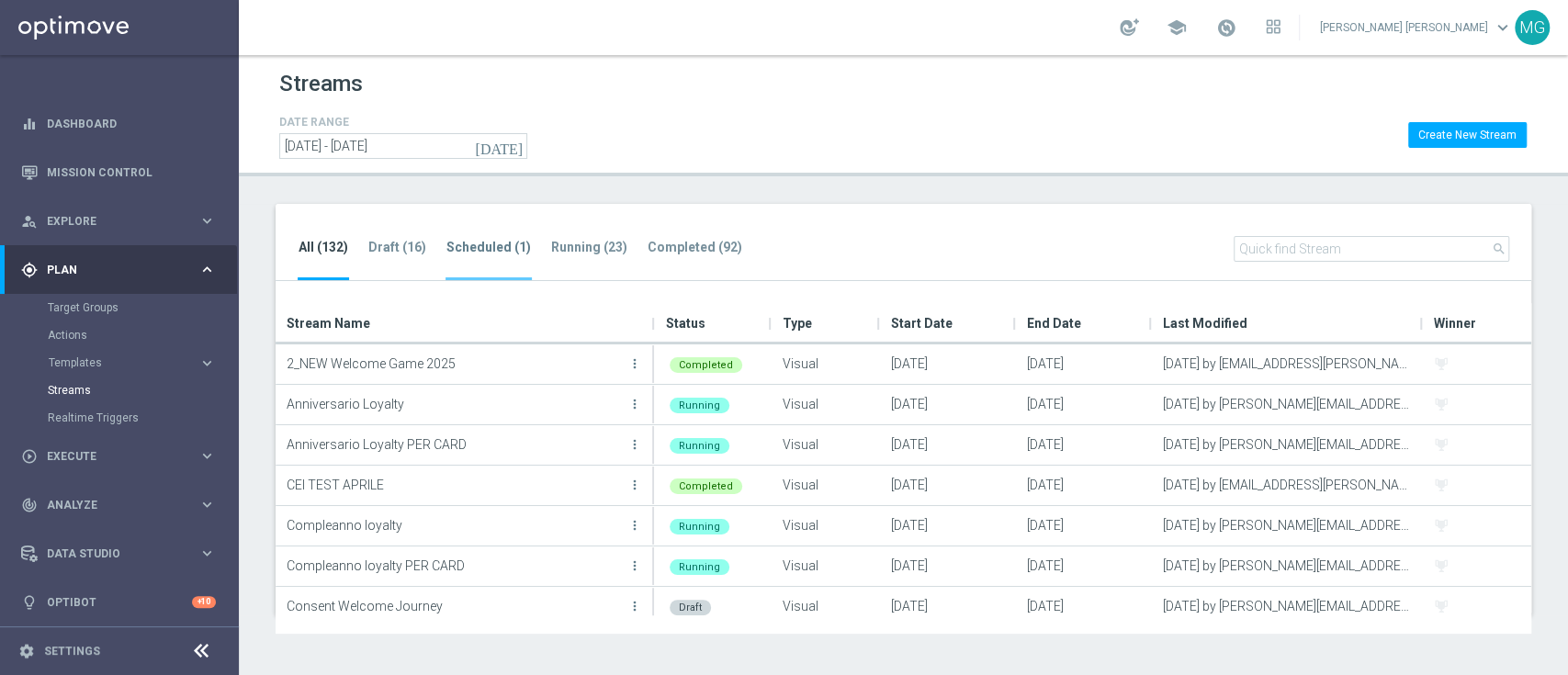
click at [478, 251] on tab-header "Scheduled (1)" at bounding box center [489, 248] width 85 height 16
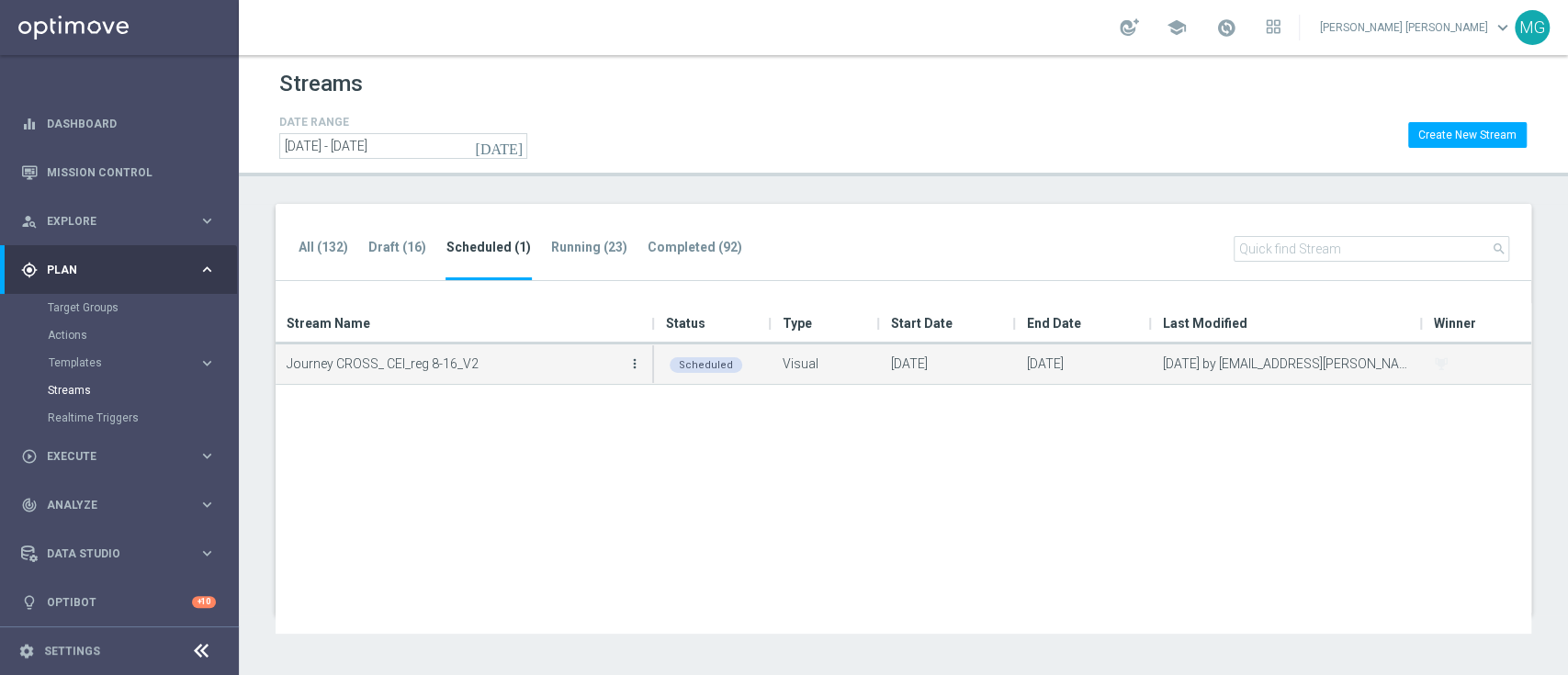
click at [636, 363] on icon "more_vert" at bounding box center [635, 363] width 15 height 15
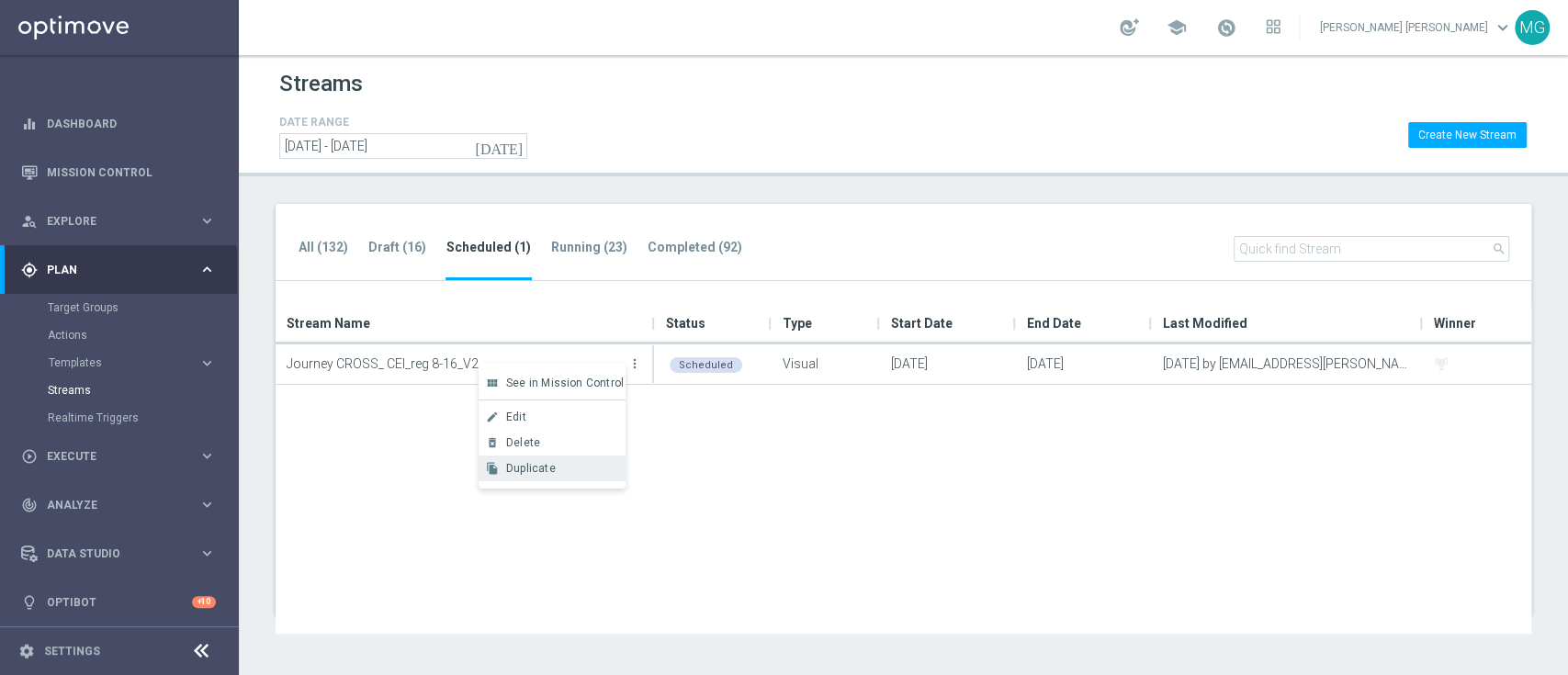
click at [540, 474] on span "Duplicate" at bounding box center [530, 469] width 50 height 13
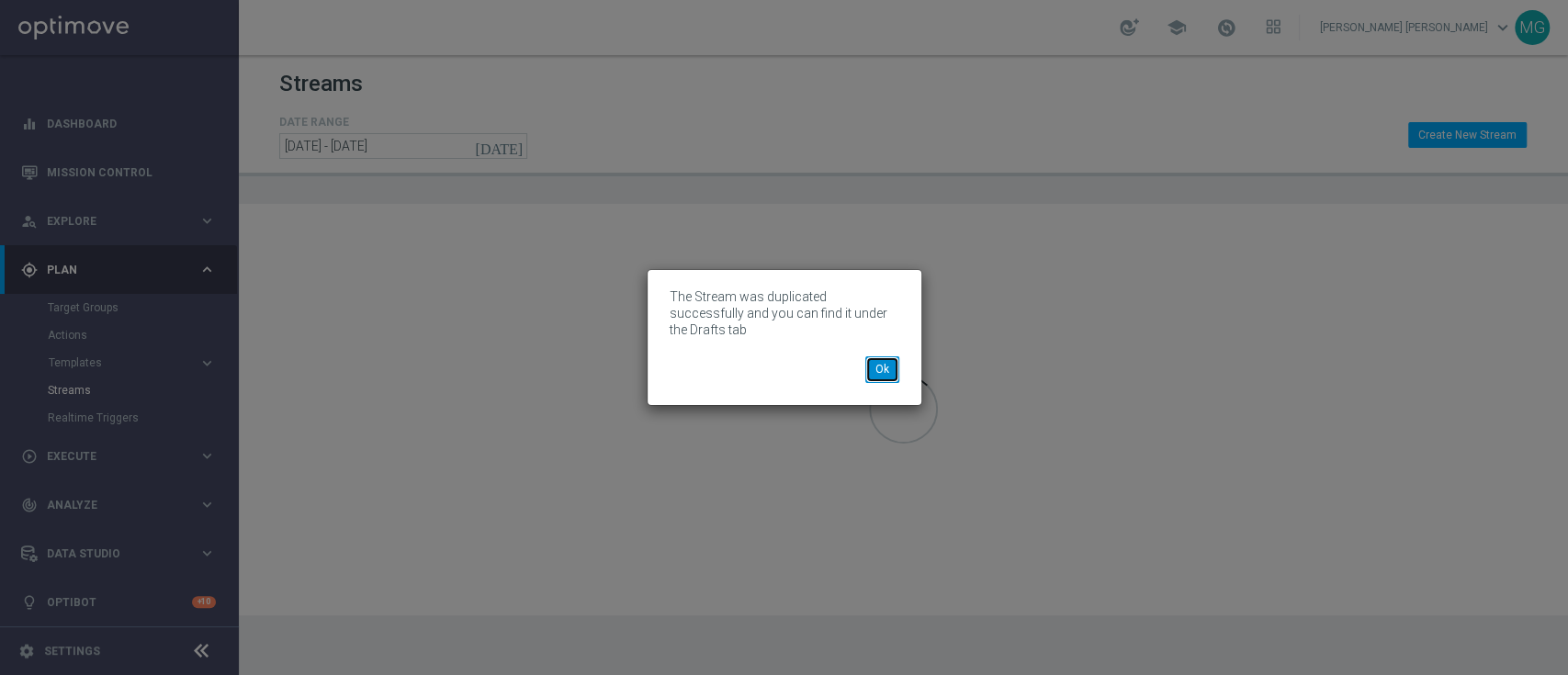
click at [881, 370] on button "Ok" at bounding box center [882, 368] width 34 height 25
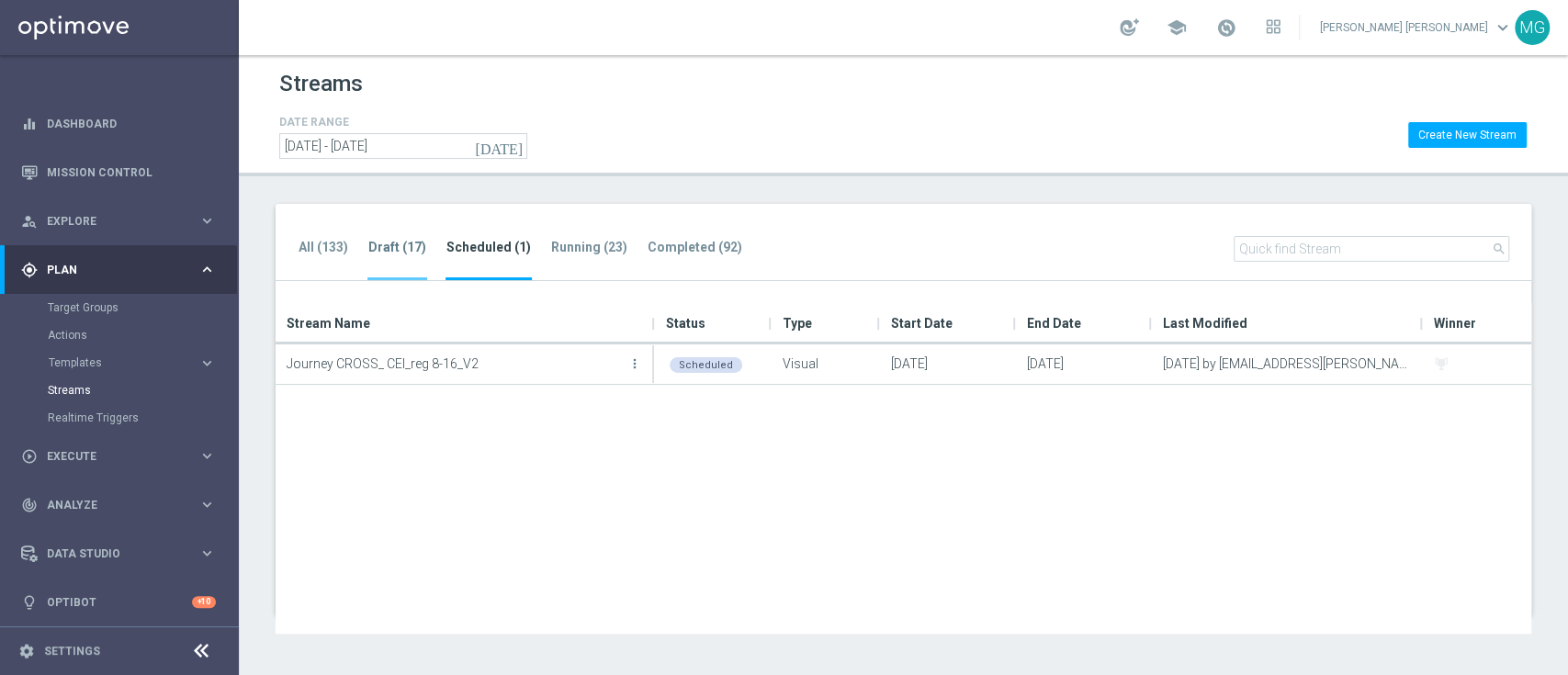
click at [386, 258] on li "Draft (17)" at bounding box center [396, 259] width 59 height 43
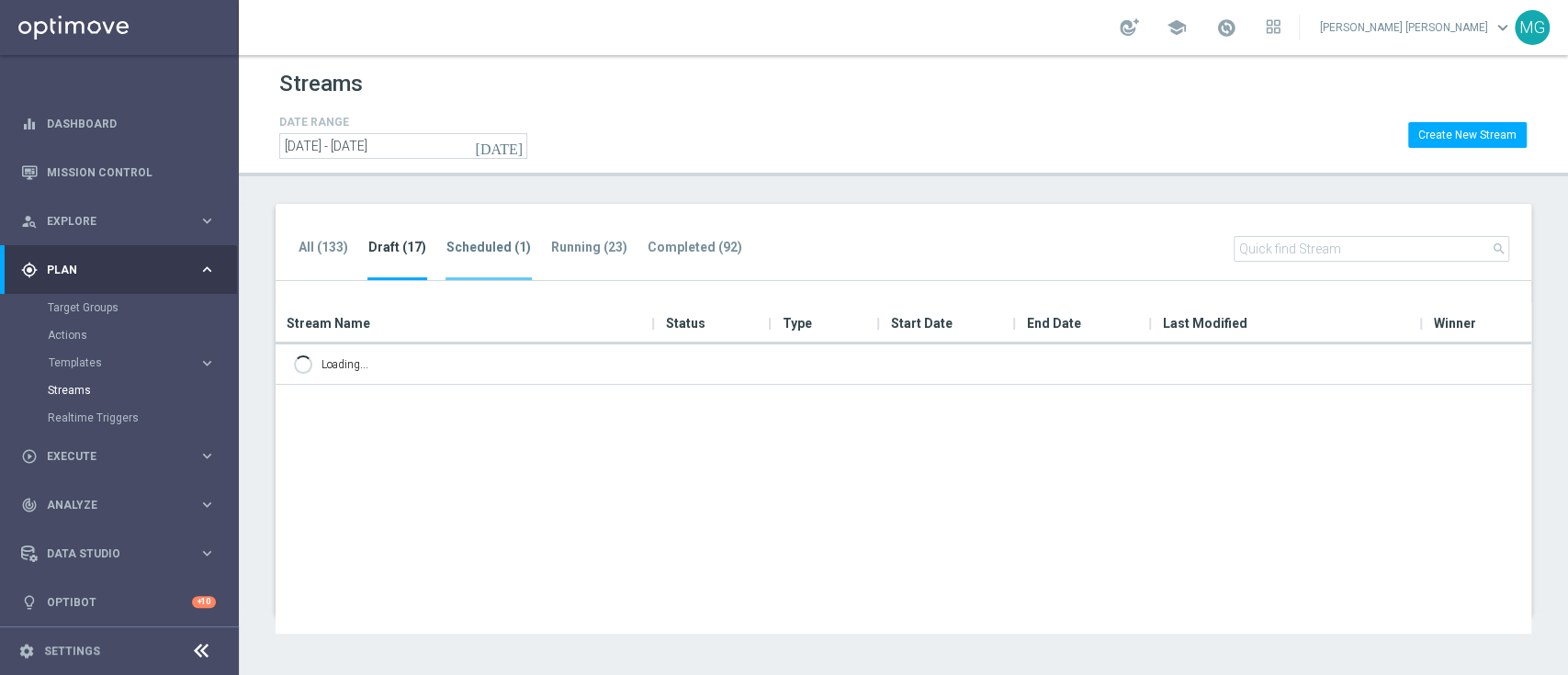
drag, startPoint x: 487, startPoint y: 232, endPoint x: 488, endPoint y: 258, distance: 26.0
click at [487, 233] on div "All (133) Draft (17) Scheduled (1) Running (23) Completed (92) search" at bounding box center [903, 243] width 1255 height 78
click at [488, 253] on tab-header "Scheduled (1)" at bounding box center [489, 248] width 85 height 16
click at [389, 254] on li "Draft (17)" at bounding box center [396, 259] width 59 height 43
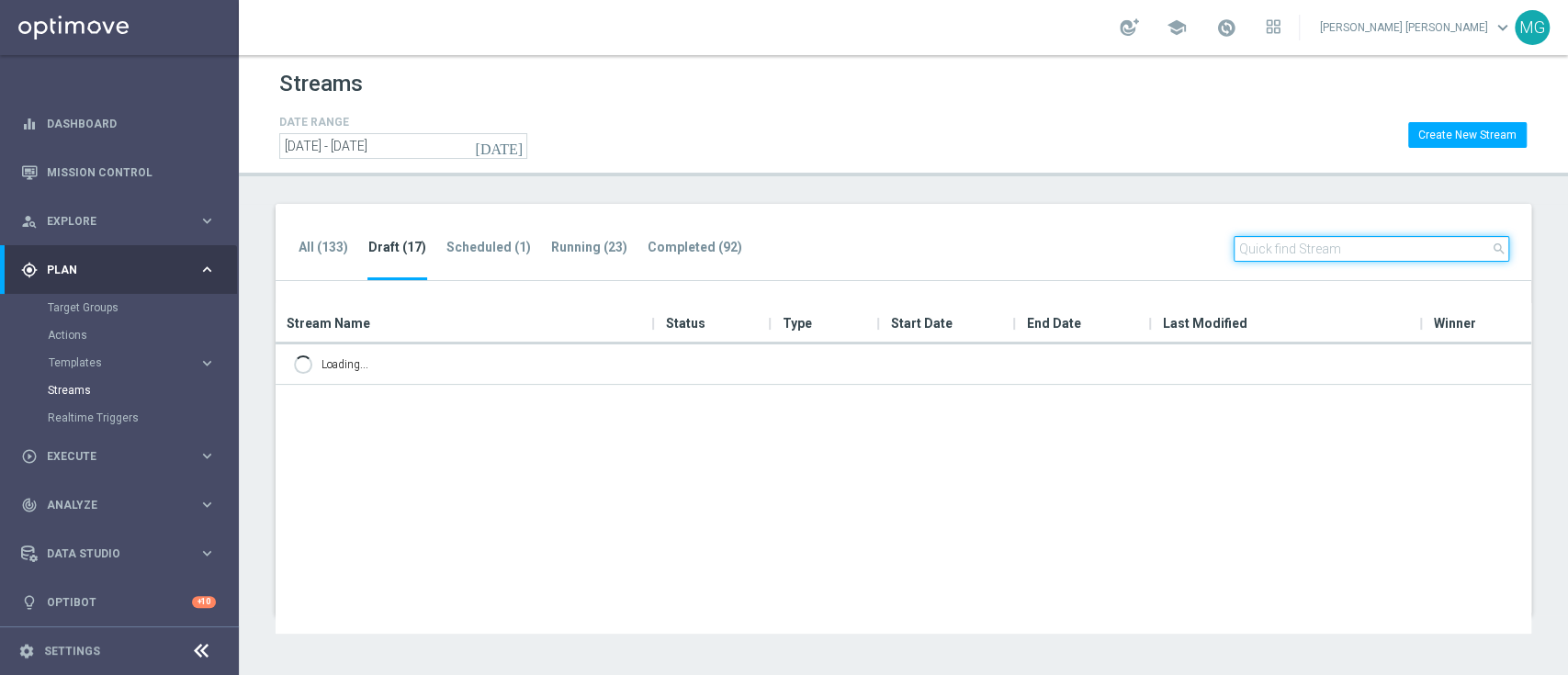
click at [1326, 249] on input "text" at bounding box center [1371, 249] width 276 height 25
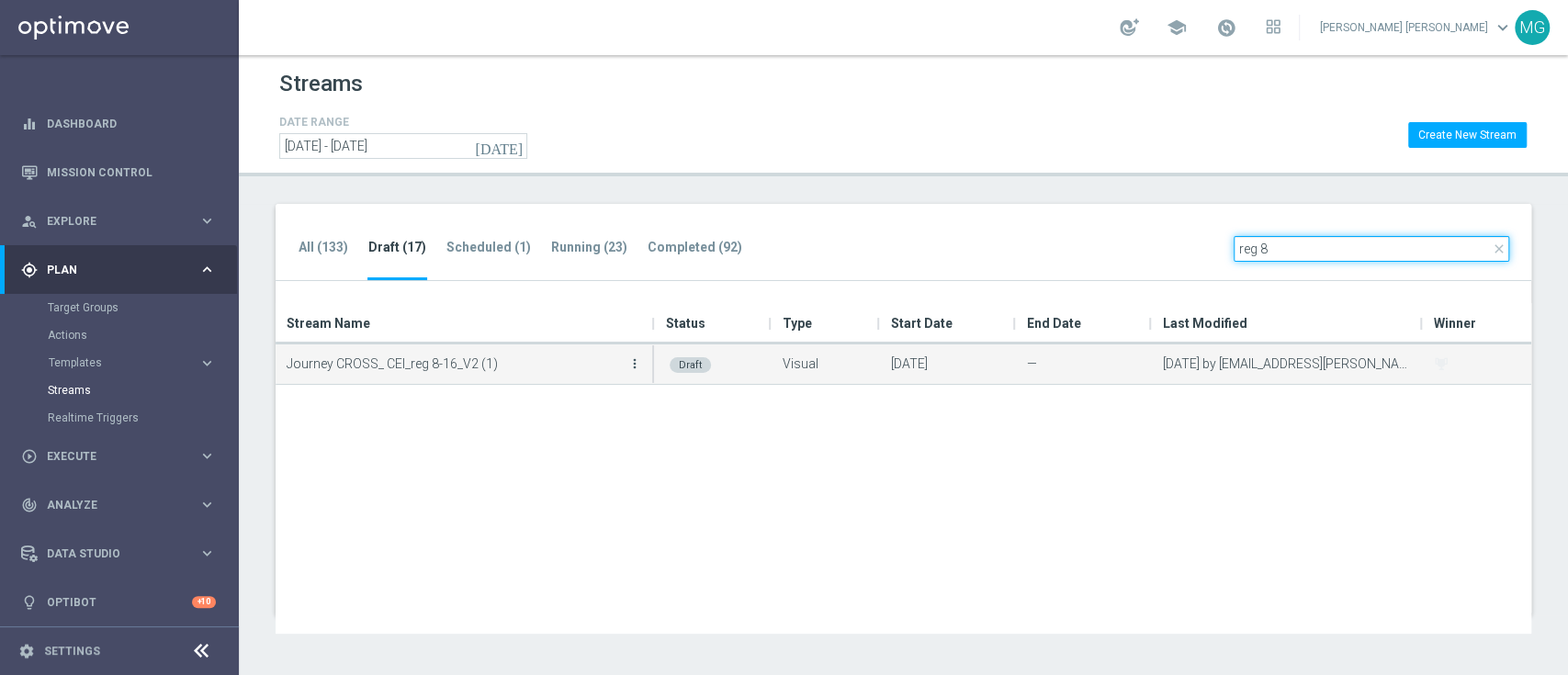
type input "reg 8"
click at [639, 362] on icon "more_vert" at bounding box center [635, 363] width 15 height 15
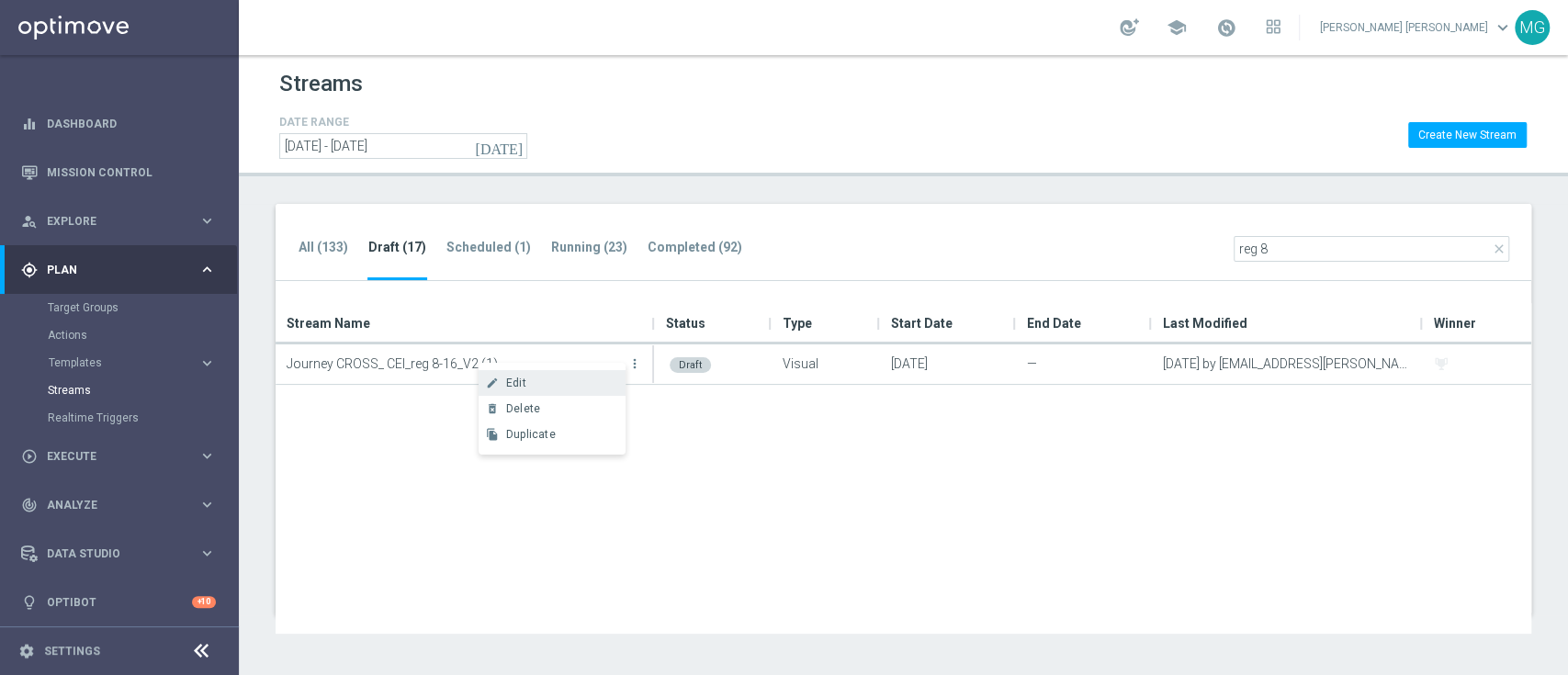
click at [596, 374] on div "create Edit" at bounding box center [552, 382] width 147 height 25
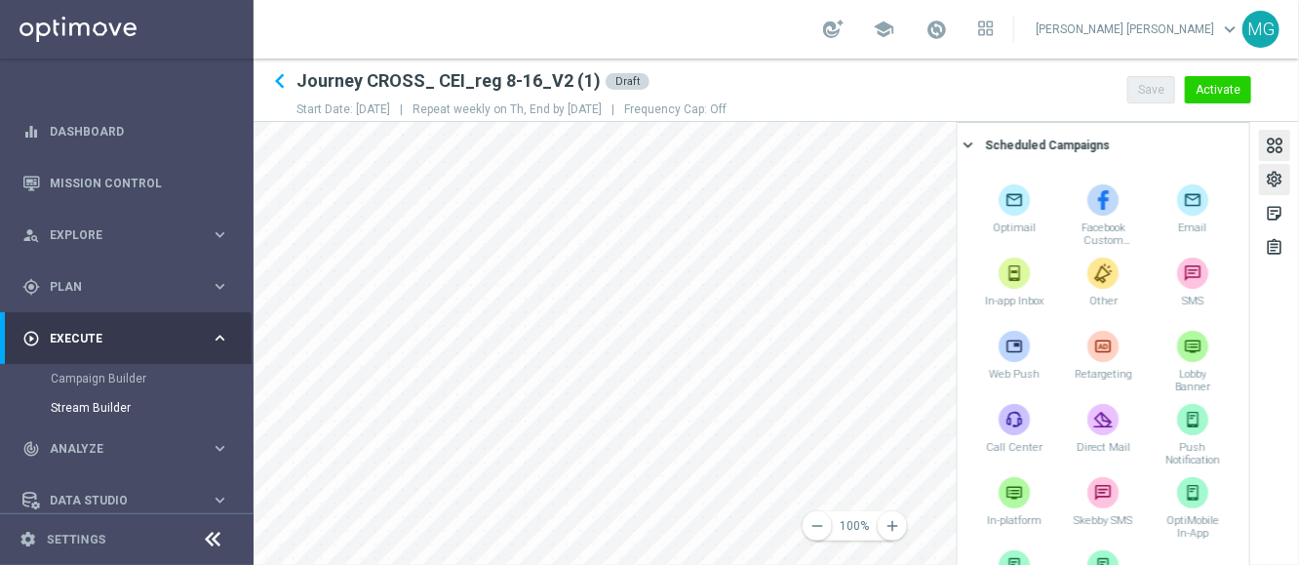
click at [1282, 181] on div "settings" at bounding box center [1274, 182] width 19 height 25
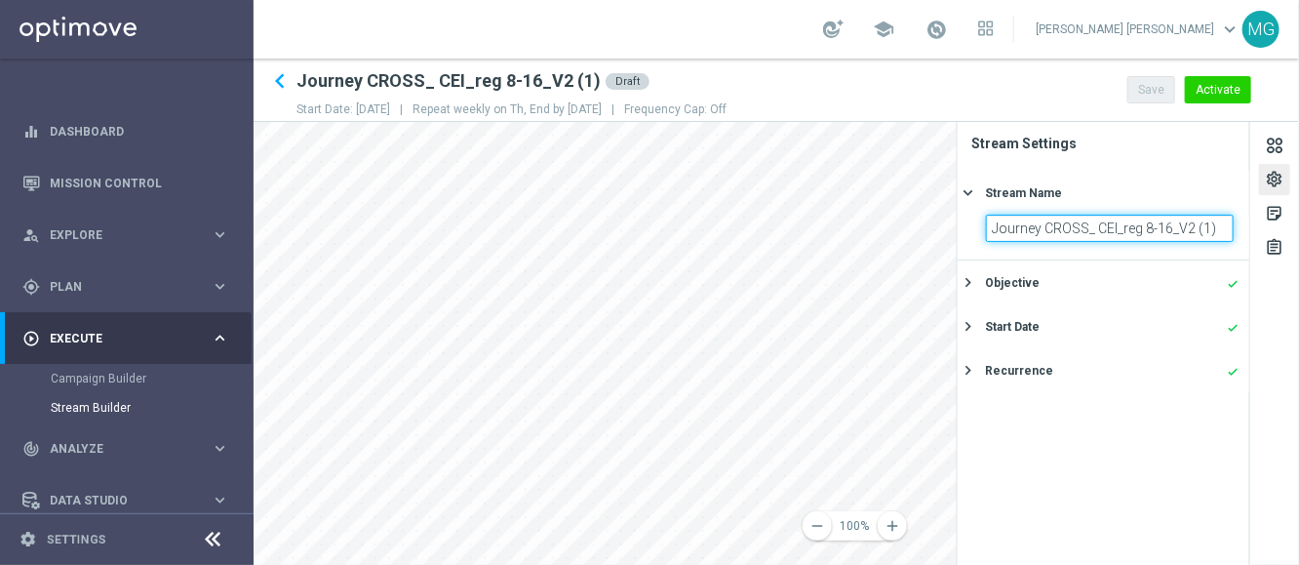
click at [1216, 225] on input "Journey CROSS_ CEI_reg 8-16_V2 (1)" at bounding box center [1110, 228] width 248 height 27
type input "Journey CROSS_ CEI_reg 8-16_GIOVE"
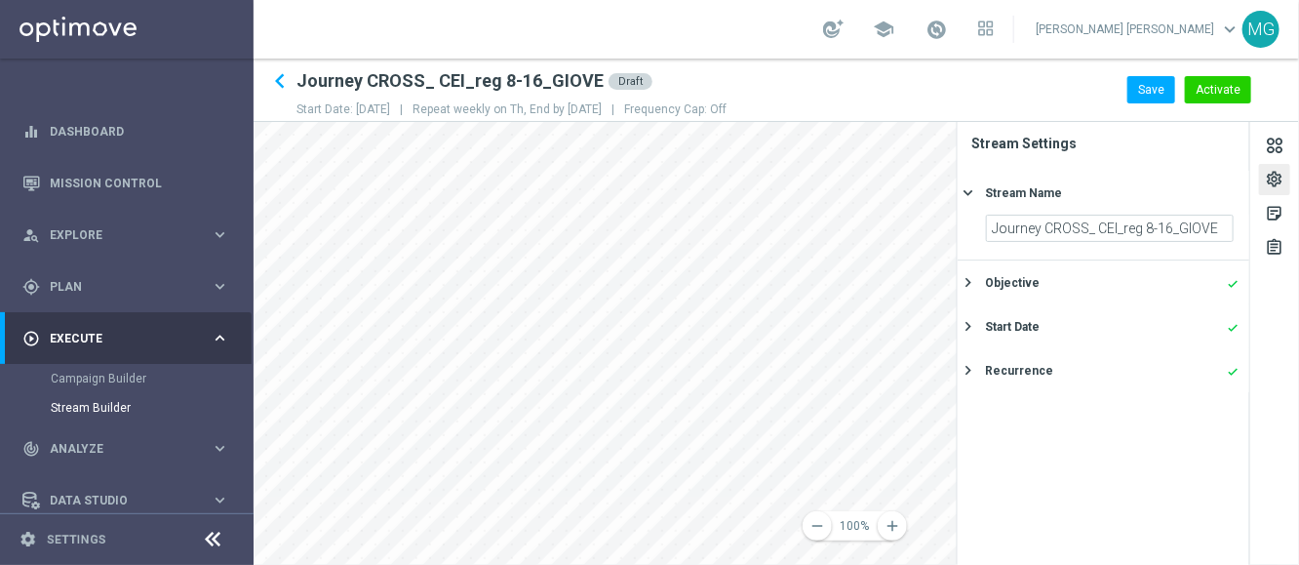
click at [1167, 168] on div "Stream Settings" at bounding box center [1104, 146] width 292 height 49
click at [978, 199] on div "keyboard_arrow_right" at bounding box center [969, 192] width 21 height 19
click at [815, 527] on icon "remove" at bounding box center [818, 526] width 18 height 18
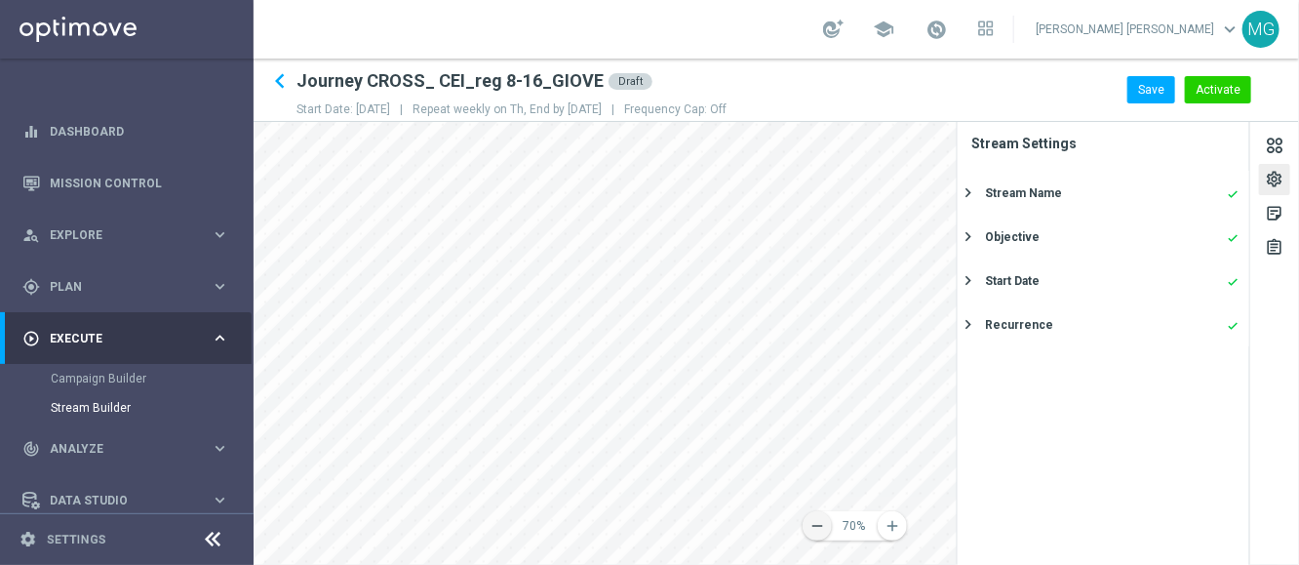
click at [815, 527] on icon "remove" at bounding box center [818, 526] width 18 height 18
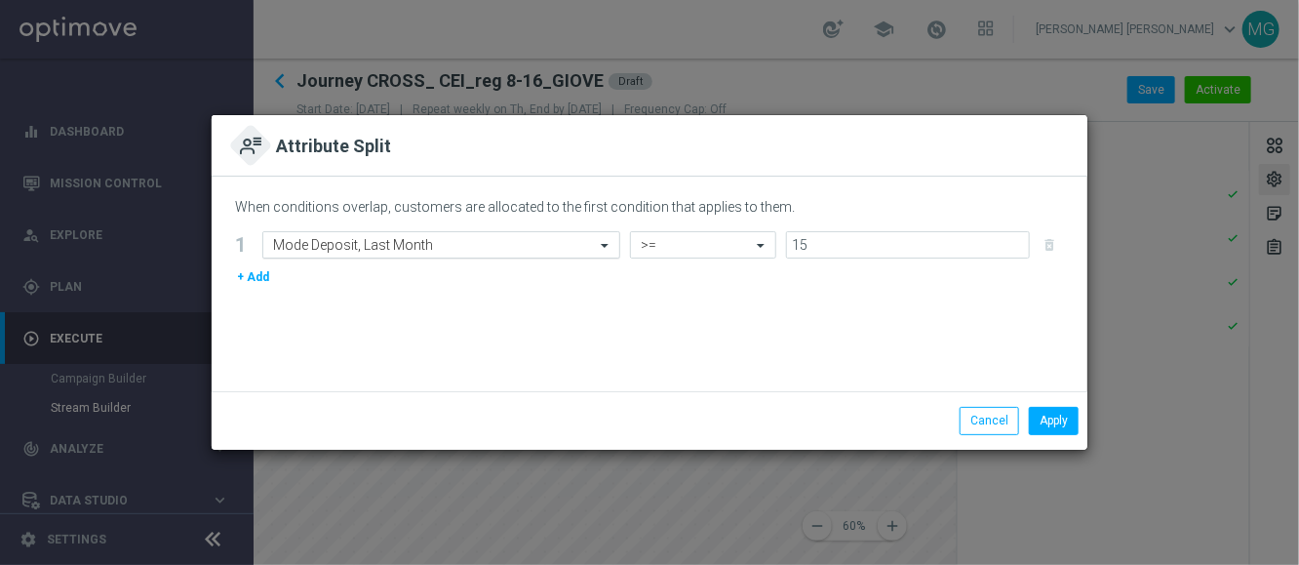
click at [476, 239] on input "text" at bounding box center [422, 245] width 298 height 17
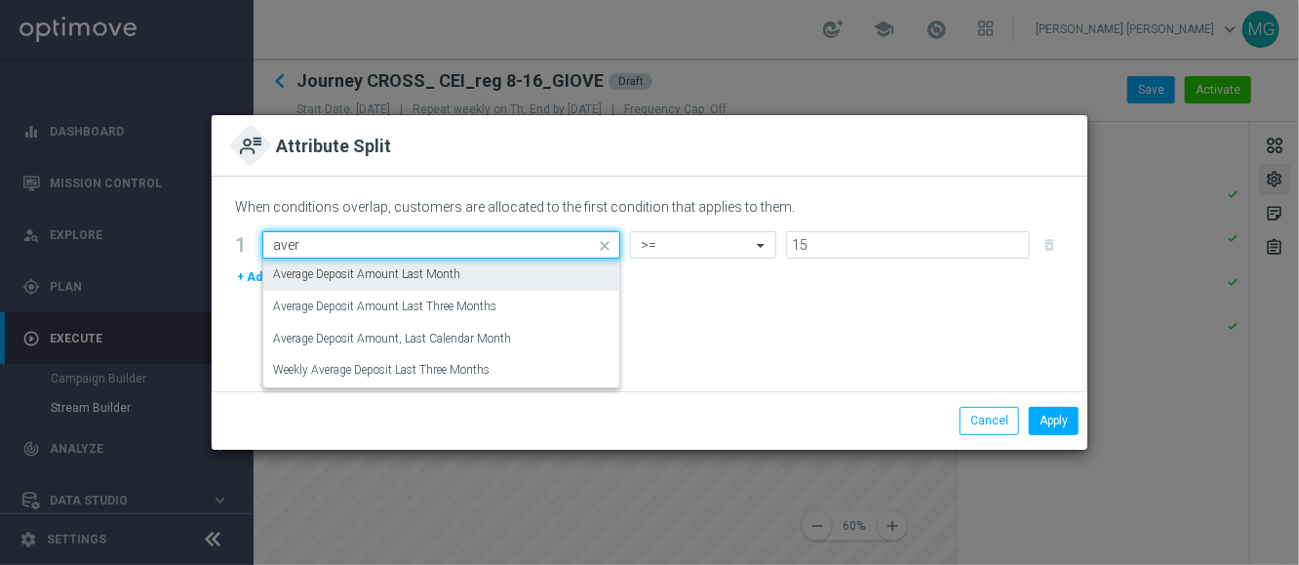
click at [457, 276] on label "Average Deposit Amount Last Month" at bounding box center [366, 274] width 187 height 17
type input "aver"
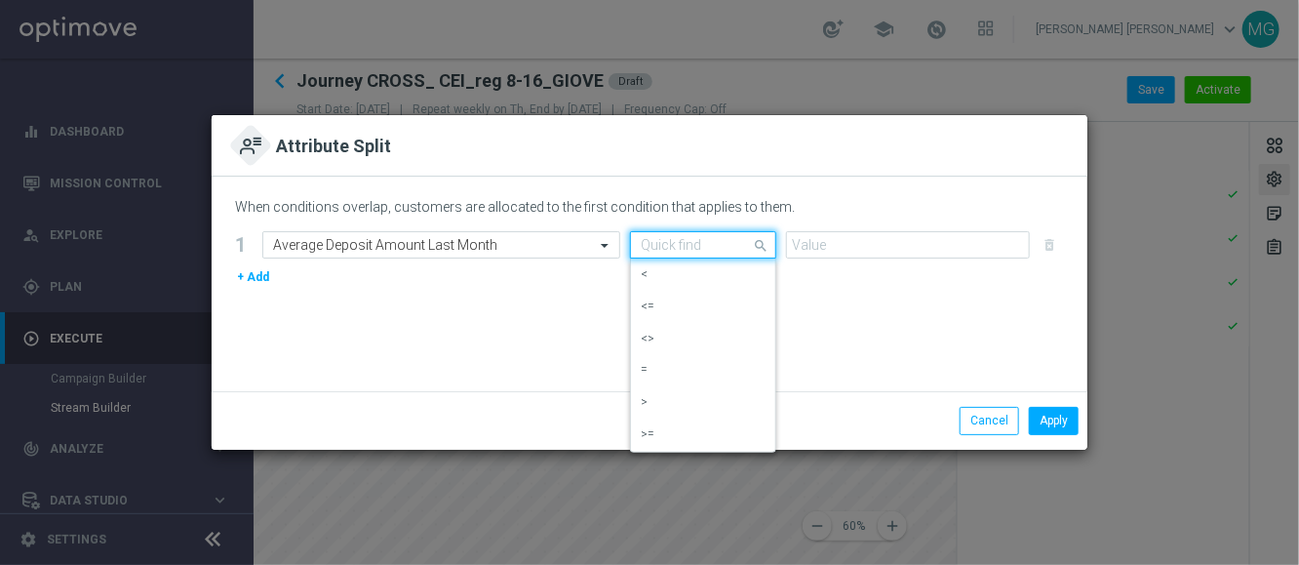
click at [715, 245] on input "text" at bounding box center [684, 245] width 86 height 17
click at [694, 429] on div ">=" at bounding box center [703, 434] width 125 height 32
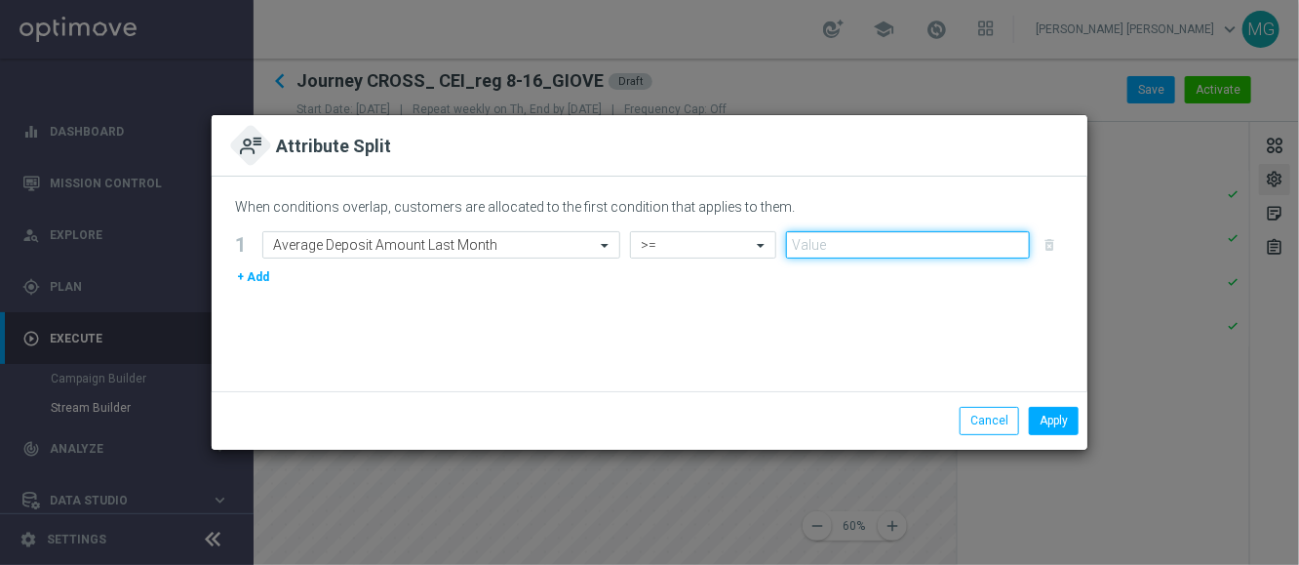
click at [821, 243] on input "number" at bounding box center [908, 244] width 244 height 27
type input "15"
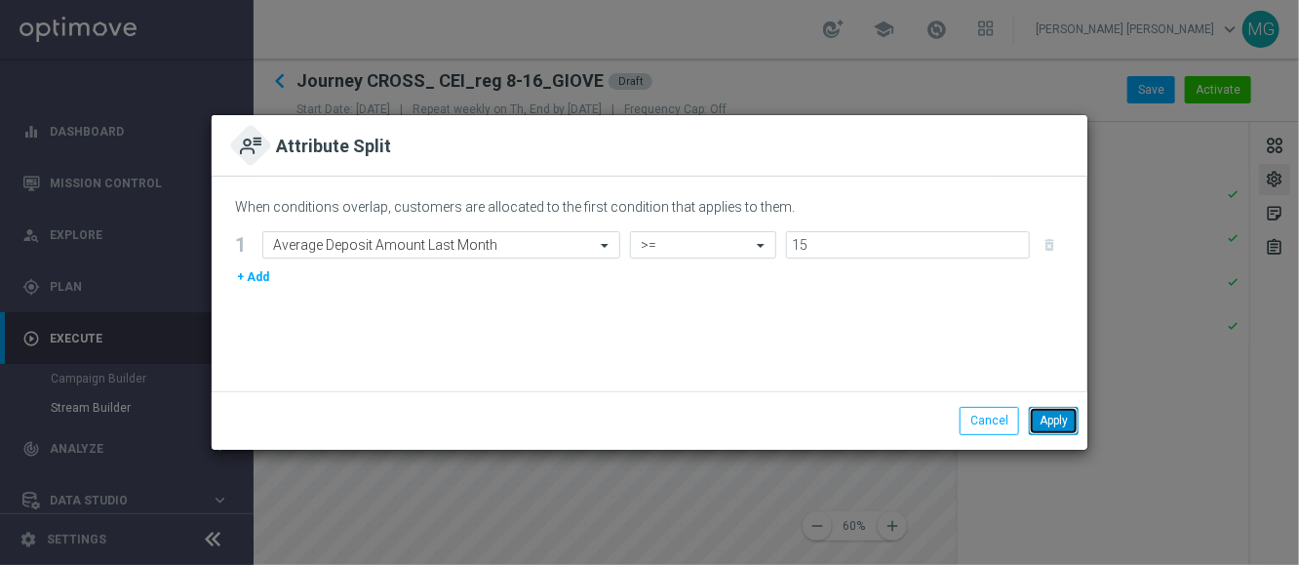
click at [1064, 419] on button "Apply" at bounding box center [1054, 420] width 50 height 27
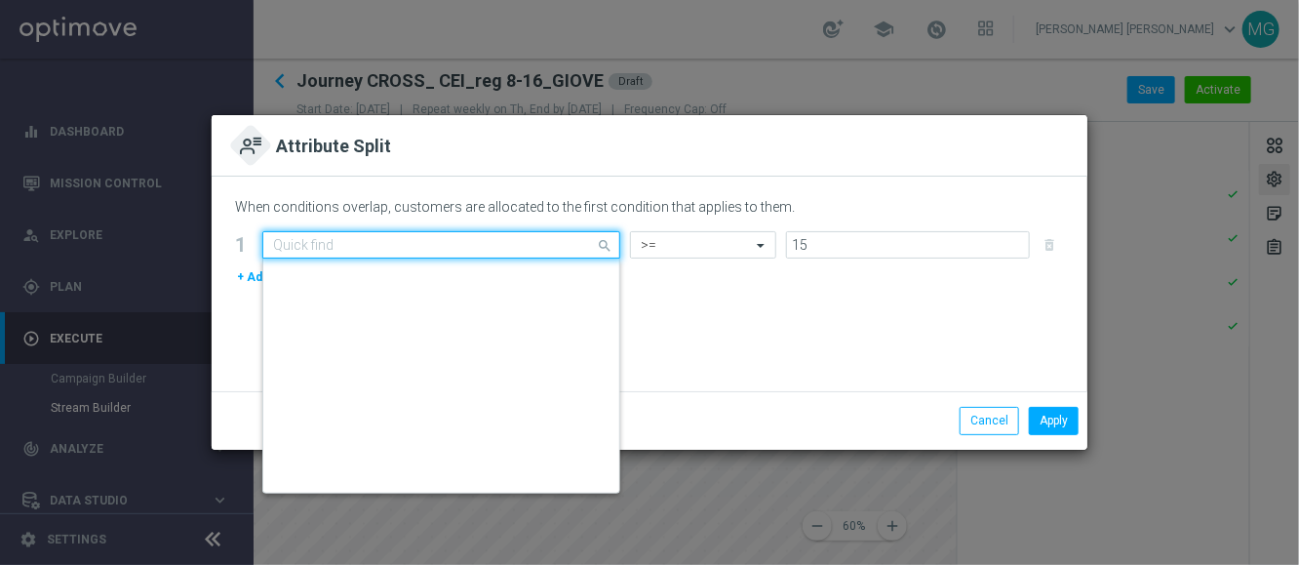
click at [397, 243] on input "text" at bounding box center [422, 245] width 298 height 17
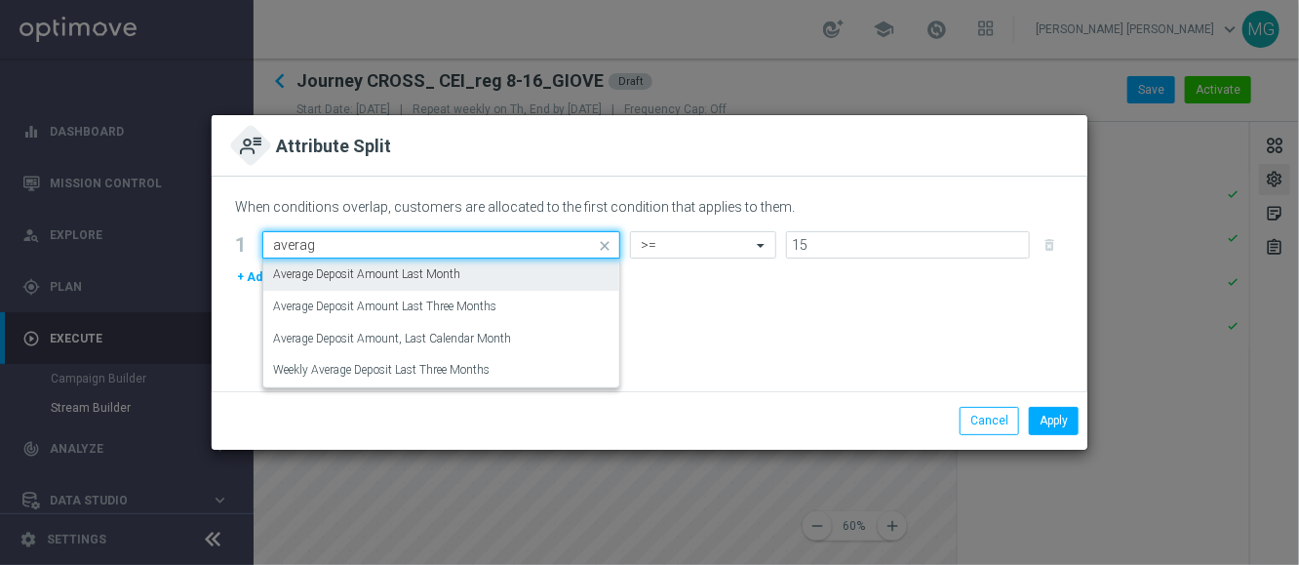
click at [399, 281] on label "Average Deposit Amount Last Month" at bounding box center [366, 274] width 187 height 17
type input "averag"
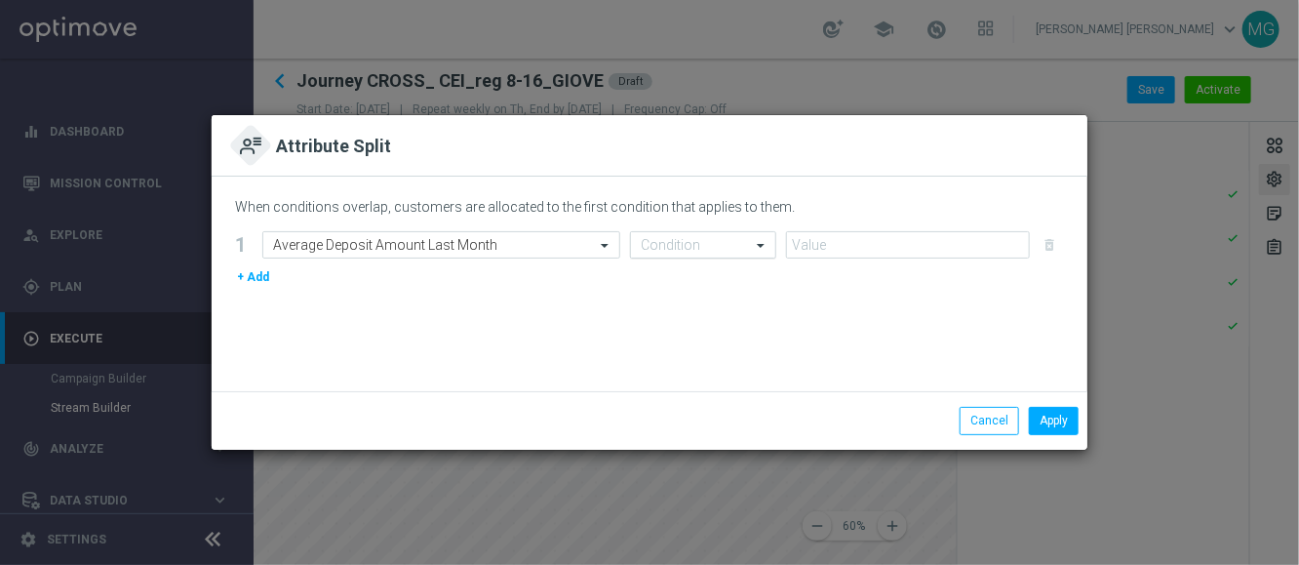
click at [655, 244] on input "text" at bounding box center [684, 245] width 86 height 17
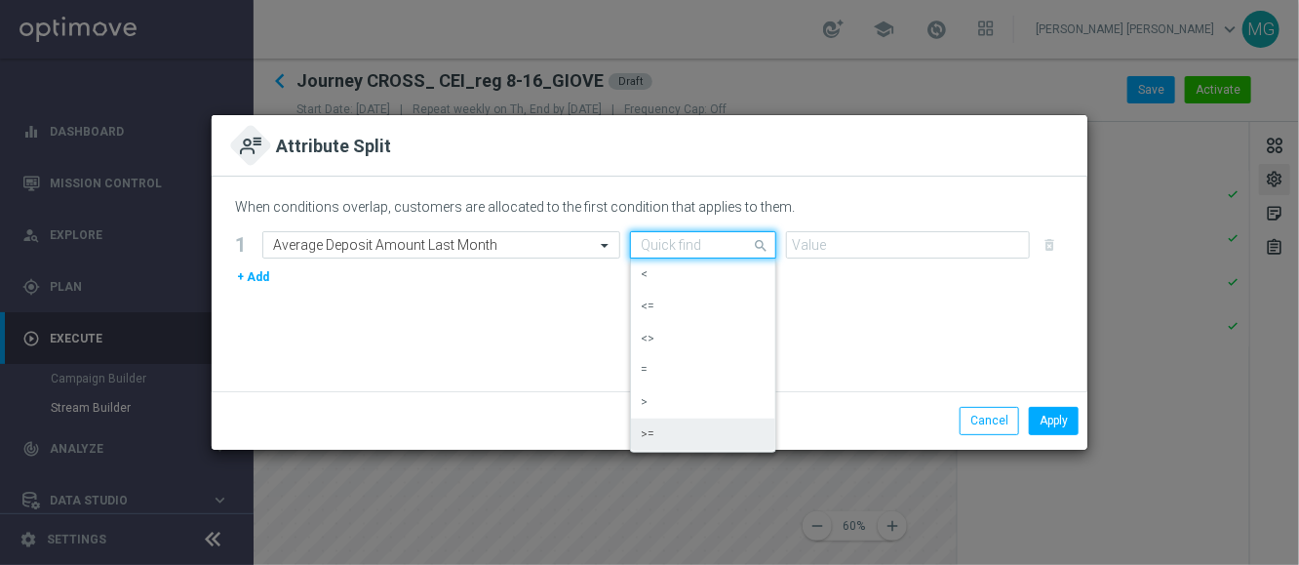
click at [665, 433] on div ">=" at bounding box center [703, 434] width 125 height 32
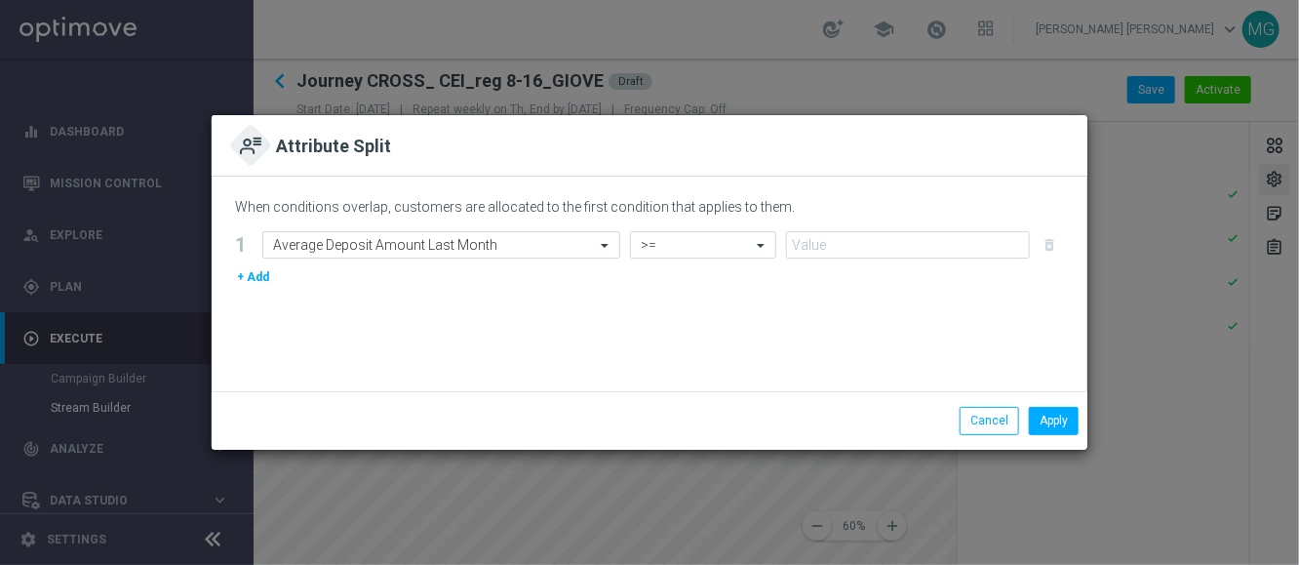
drag, startPoint x: 812, startPoint y: 265, endPoint x: 813, endPoint y: 254, distance: 11.7
click at [812, 260] on form "1 Select Attribute Average Deposit Amount Last Month Condition >= delete_foreve…" at bounding box center [649, 259] width 829 height 57
click at [813, 249] on input "number" at bounding box center [908, 244] width 244 height 27
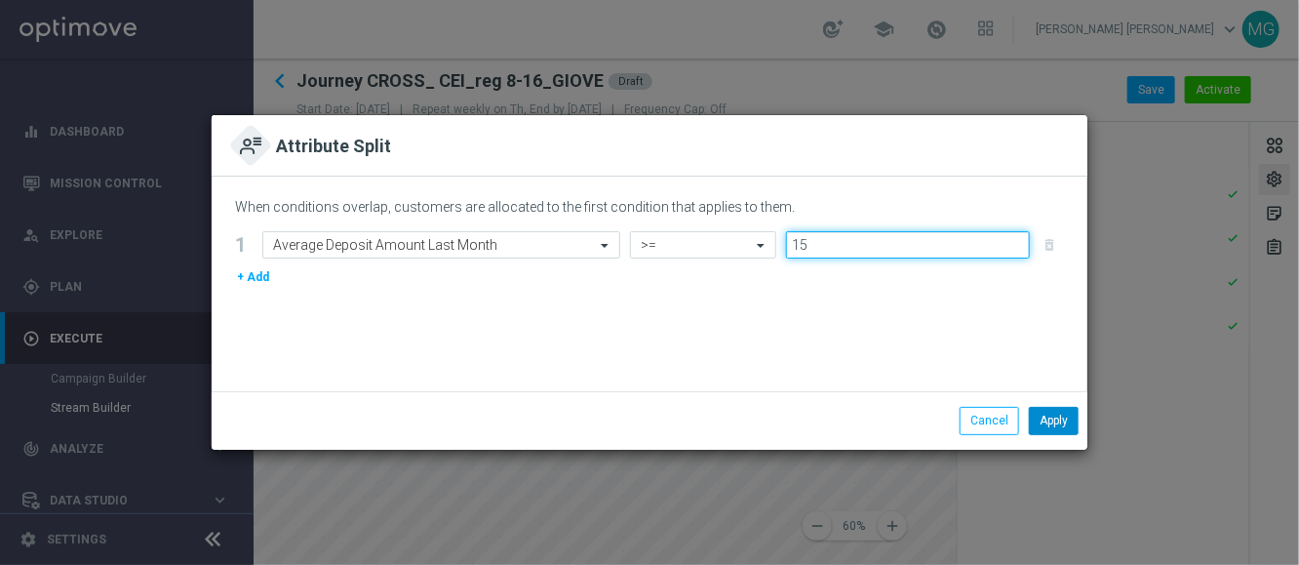
type input "15"
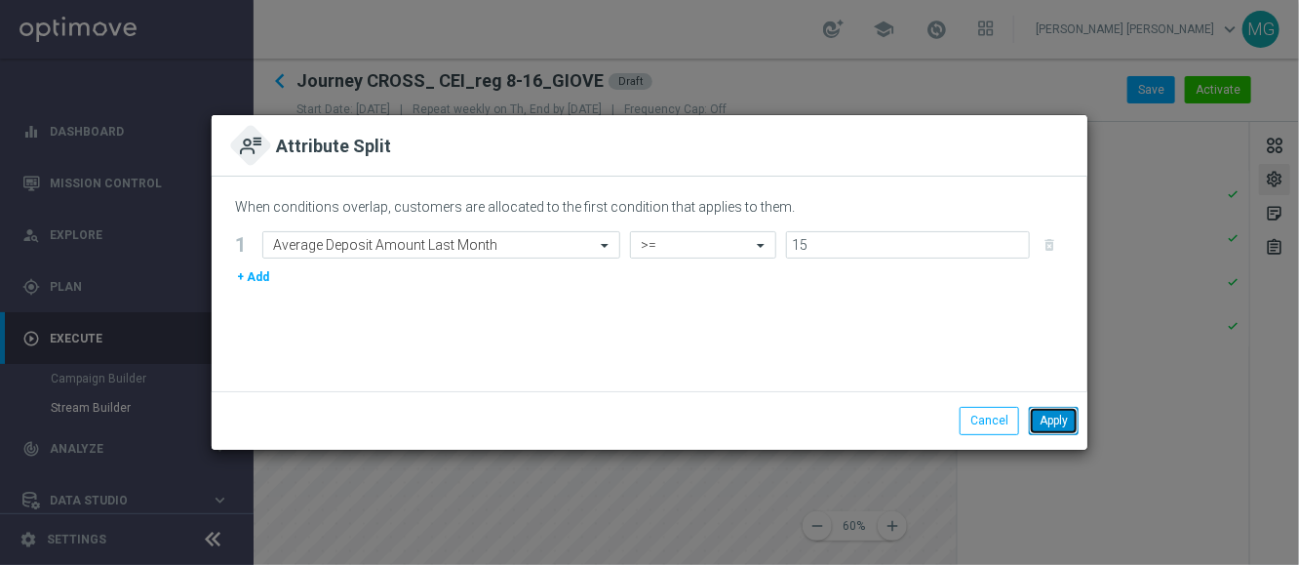
click at [1061, 425] on button "Apply" at bounding box center [1054, 420] width 50 height 27
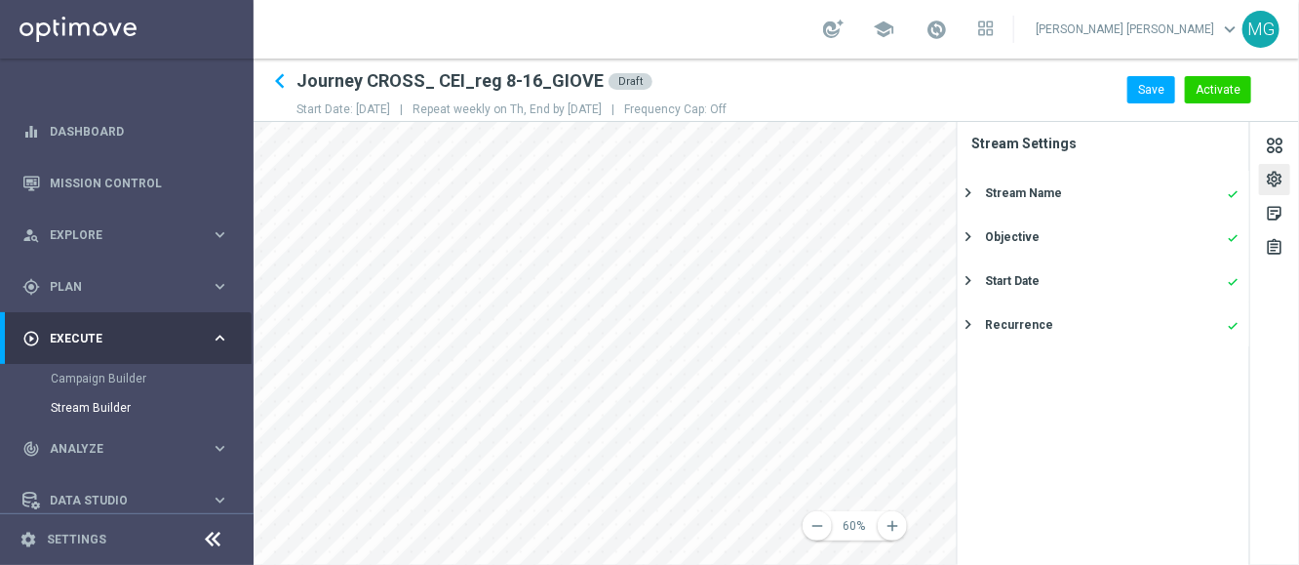
click at [999, 220] on div "remove 60% add settings sticky_note_2 assignment Stream Settings Stream Name do…" at bounding box center [777, 343] width 1046 height 443
click at [999, 332] on div "remove 60% add settings sticky_note_2 assignment Stream Settings Stream Name do…" at bounding box center [777, 343] width 1046 height 443
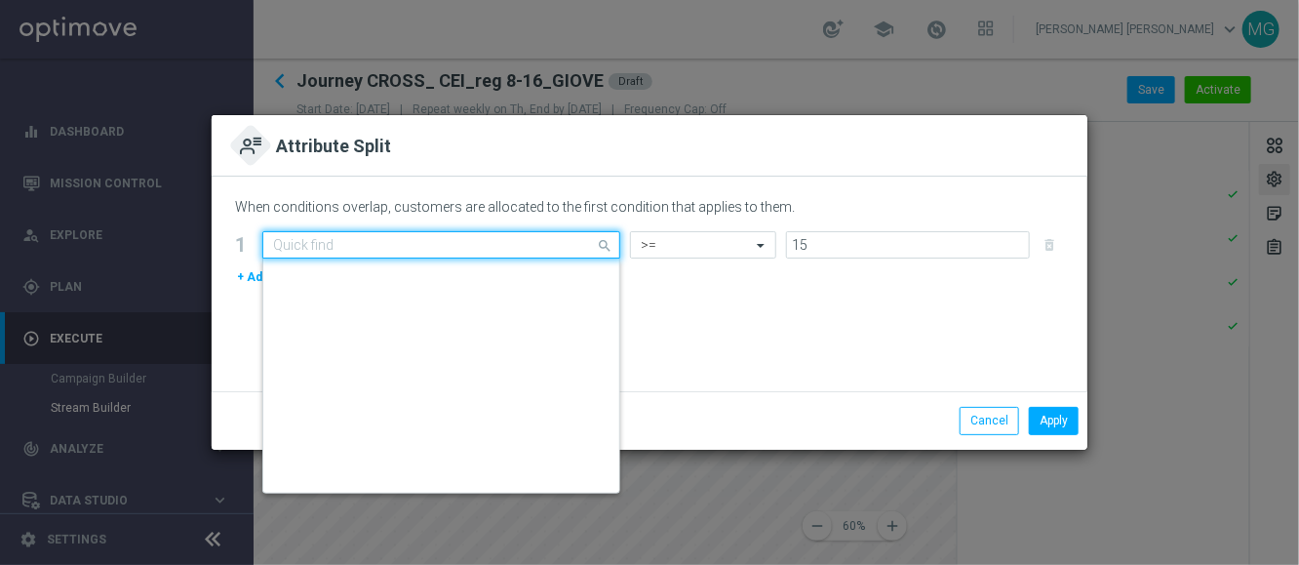
click at [529, 257] on div "Quick find Mode Deposit, Last Month" at bounding box center [441, 244] width 358 height 27
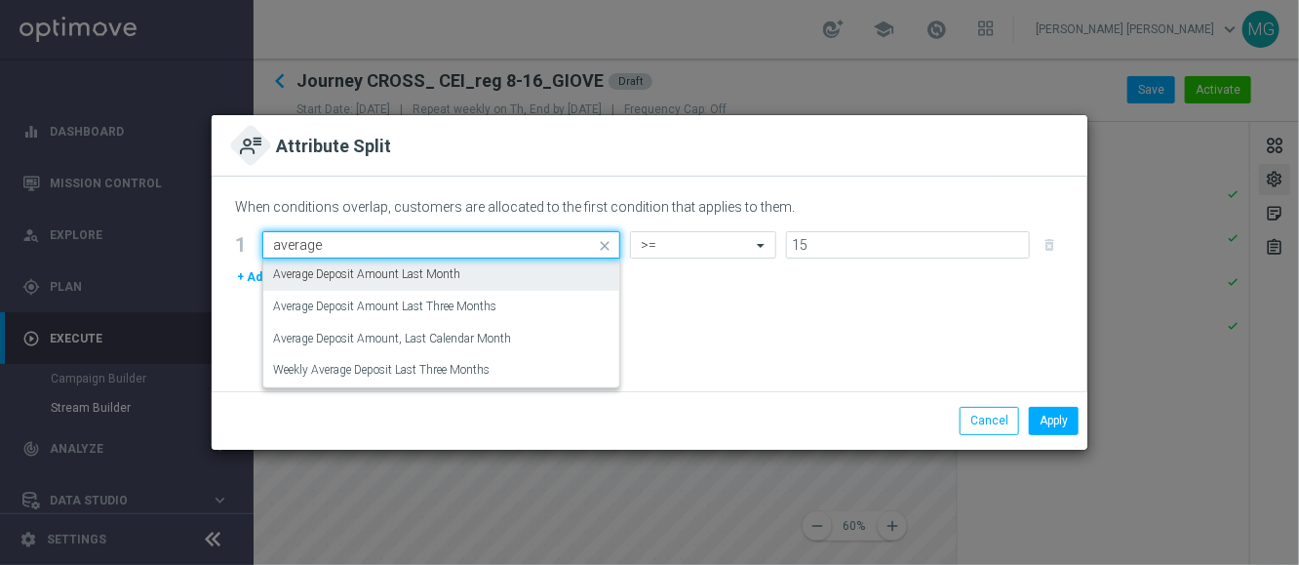
click at [475, 267] on div "Average Deposit Amount Last Month" at bounding box center [441, 274] width 337 height 32
type input "average"
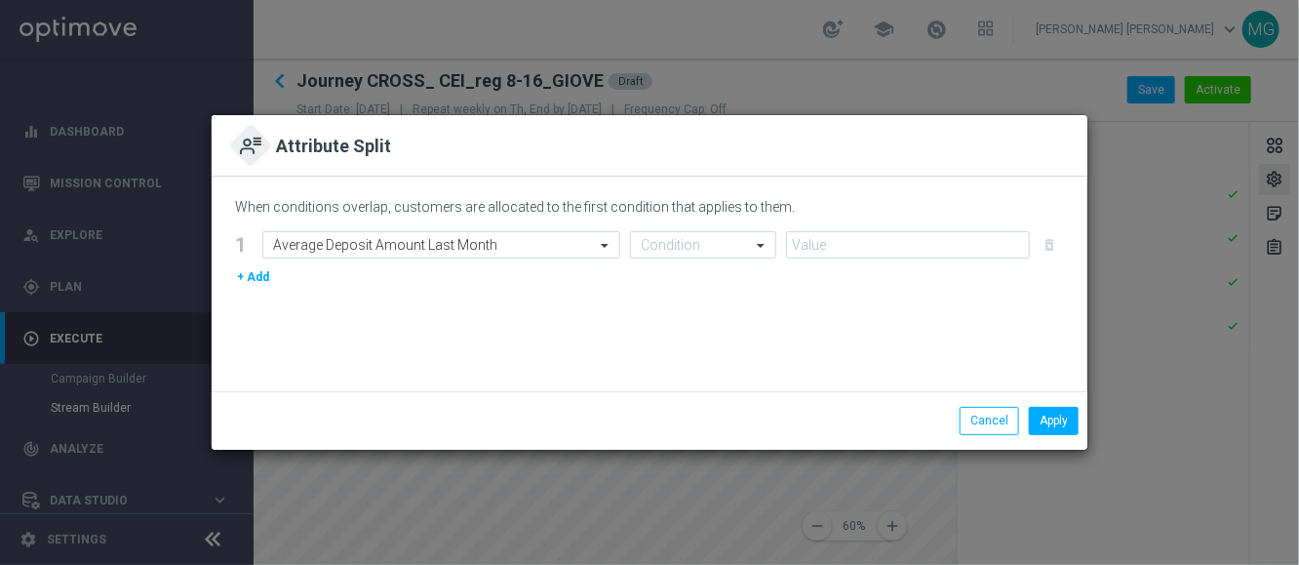
click at [657, 225] on div "When conditions overlap, customers are allocated to the first condition that ap…" at bounding box center [650, 284] width 876 height 215
click at [659, 244] on input "text" at bounding box center [684, 245] width 86 height 17
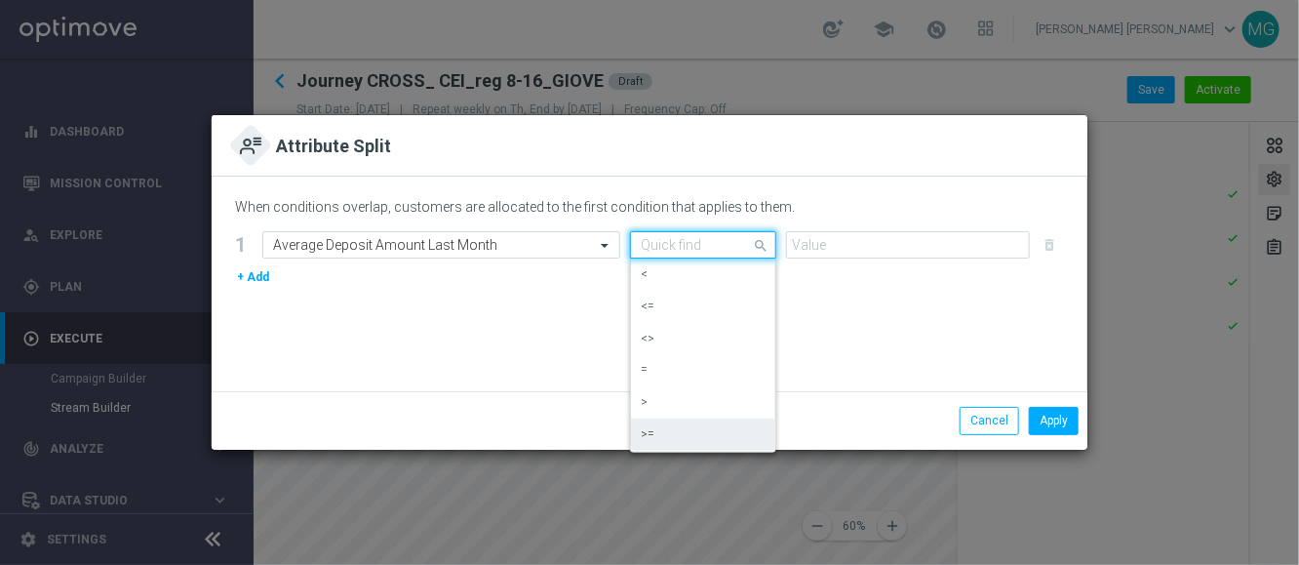
click at [679, 439] on div ">=" at bounding box center [703, 434] width 125 height 32
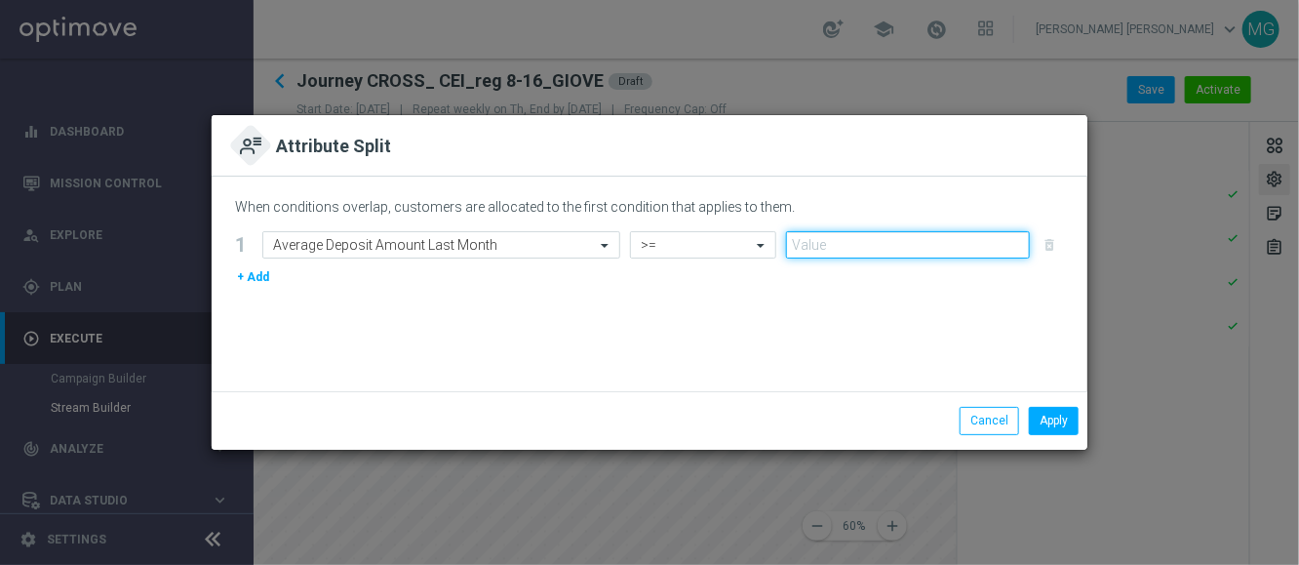
click at [811, 246] on input "number" at bounding box center [908, 244] width 244 height 27
type input "15"
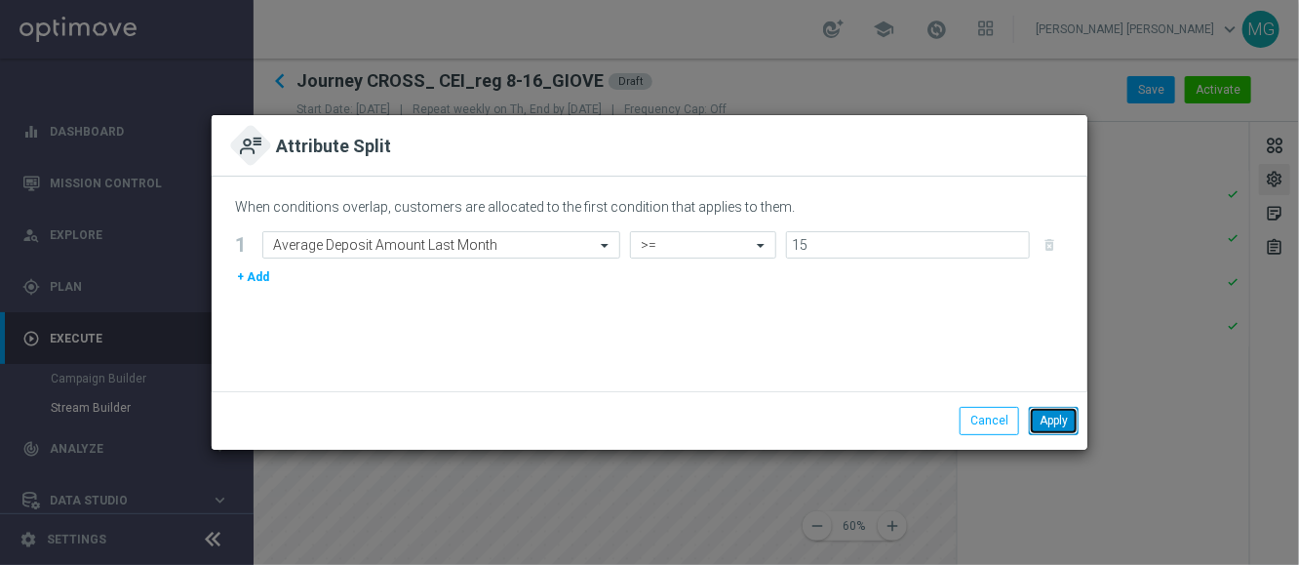
click at [1053, 416] on button "Apply" at bounding box center [1054, 420] width 50 height 27
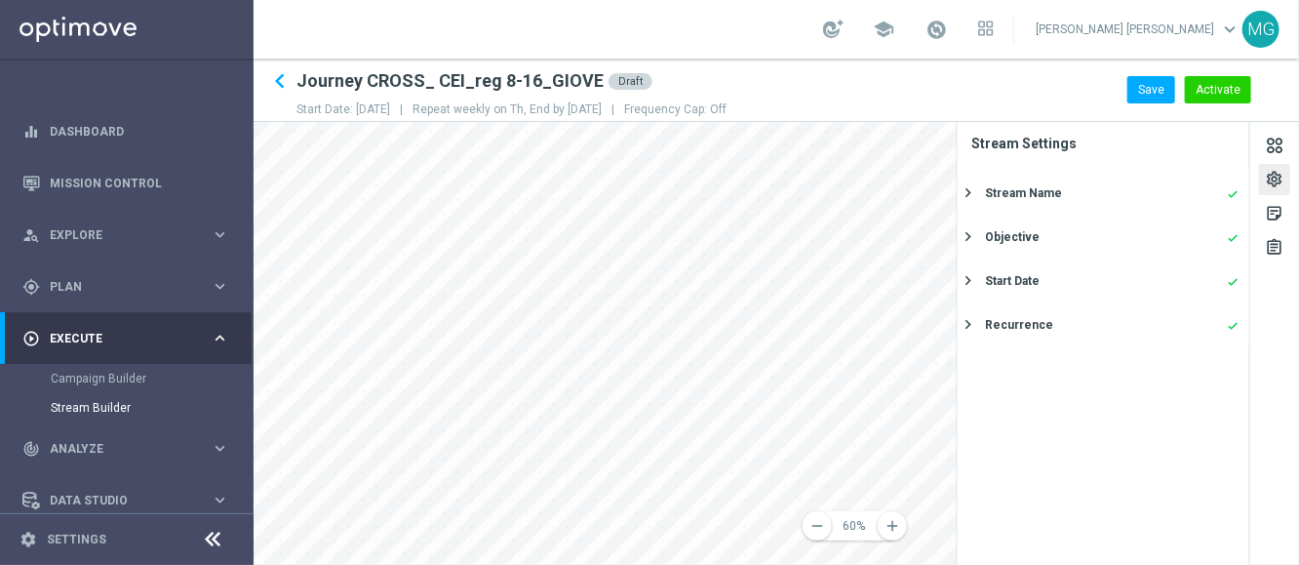
click at [915, 404] on div "remove 60% add settings sticky_note_2 assignment Stream Settings Stream Name do…" at bounding box center [777, 343] width 1046 height 443
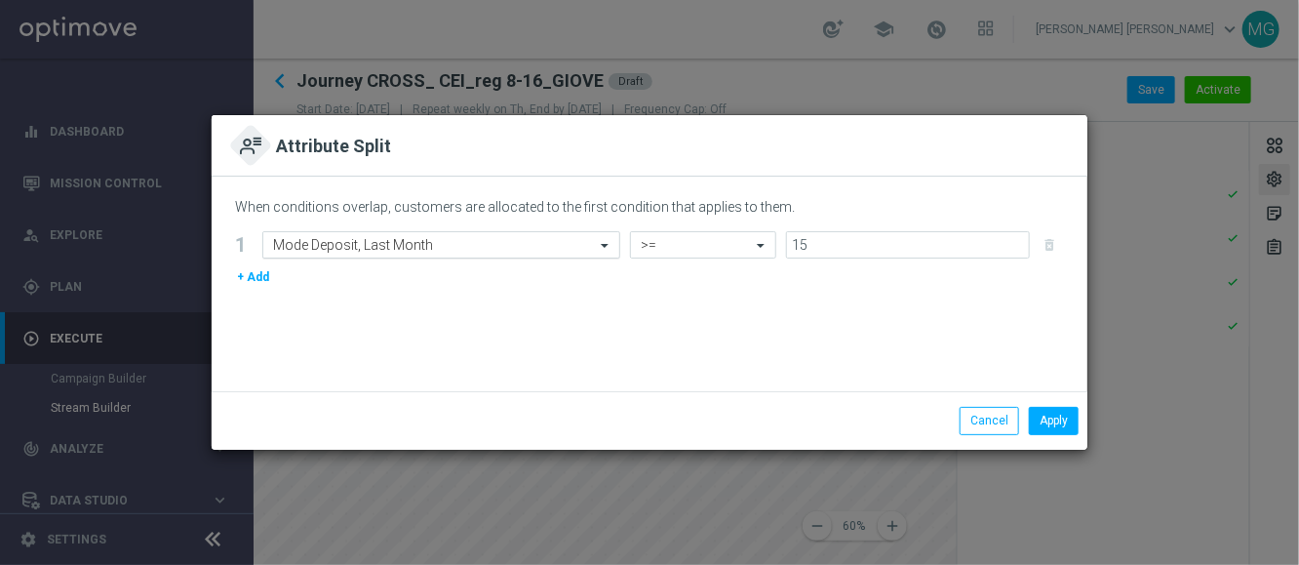
click at [569, 247] on input "text" at bounding box center [422, 245] width 298 height 17
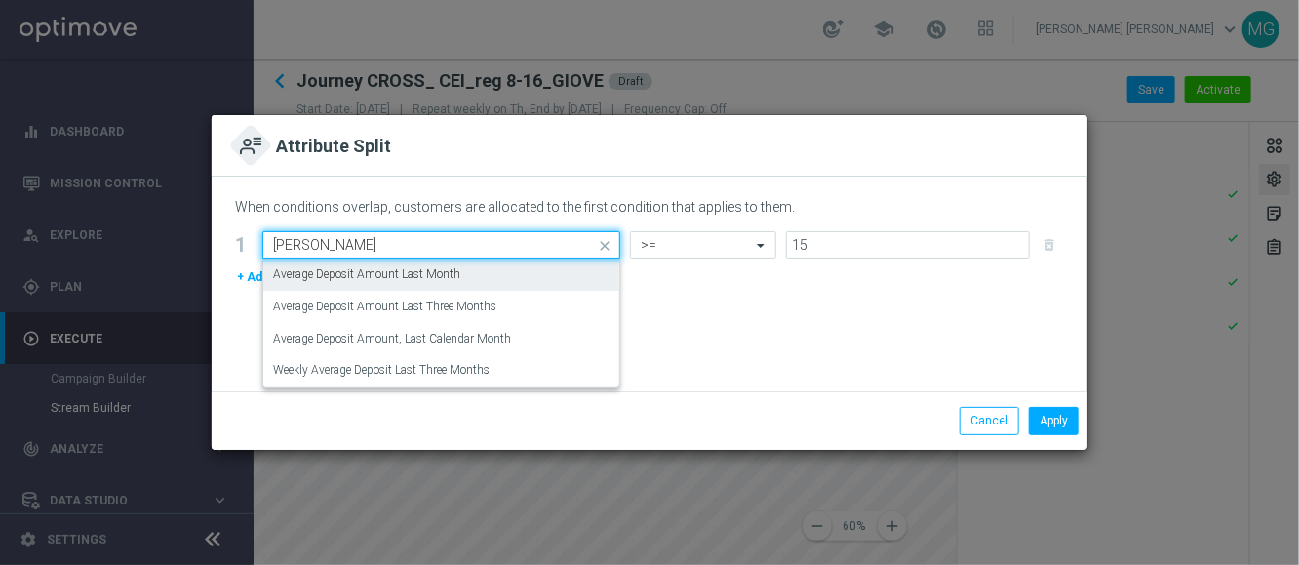
click at [460, 271] on div "Average Deposit Amount Last Month" at bounding box center [441, 274] width 337 height 32
type input "avera"
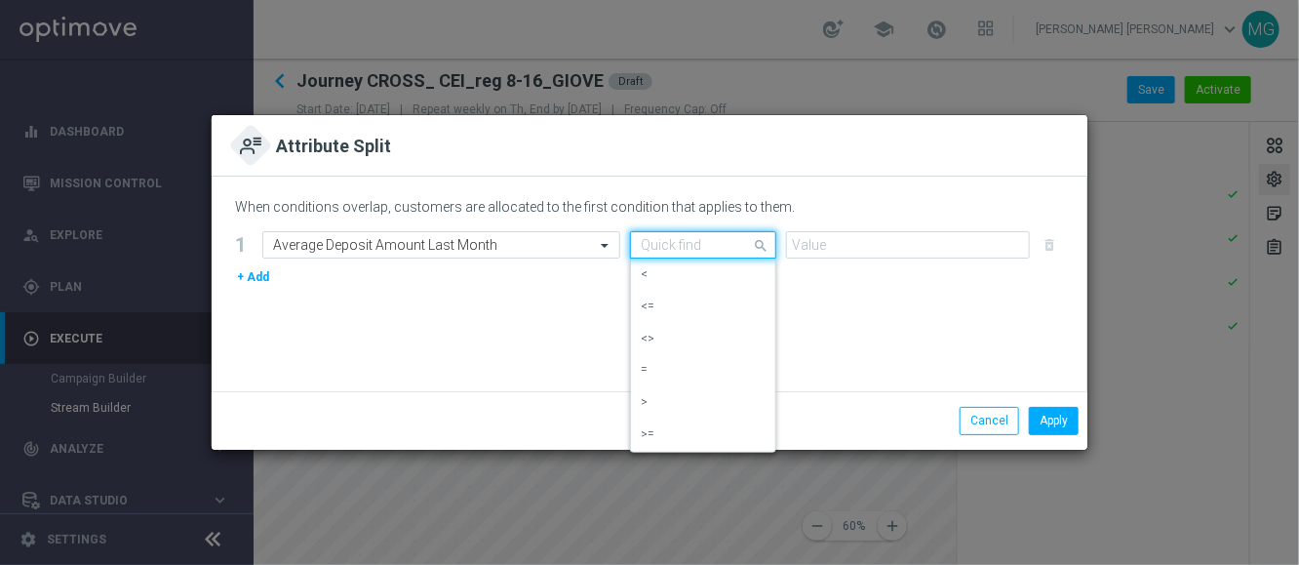
click at [675, 250] on input "text" at bounding box center [684, 245] width 86 height 17
click at [680, 439] on div ">=" at bounding box center [703, 434] width 125 height 32
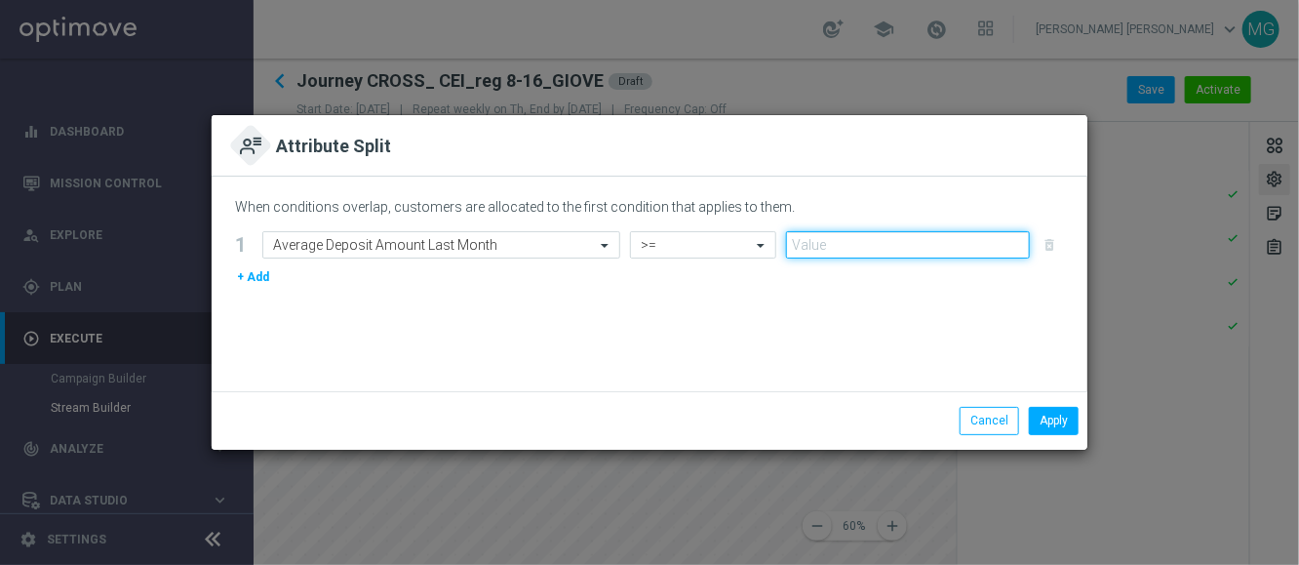
click at [812, 254] on input "number" at bounding box center [908, 244] width 244 height 27
type input "15"
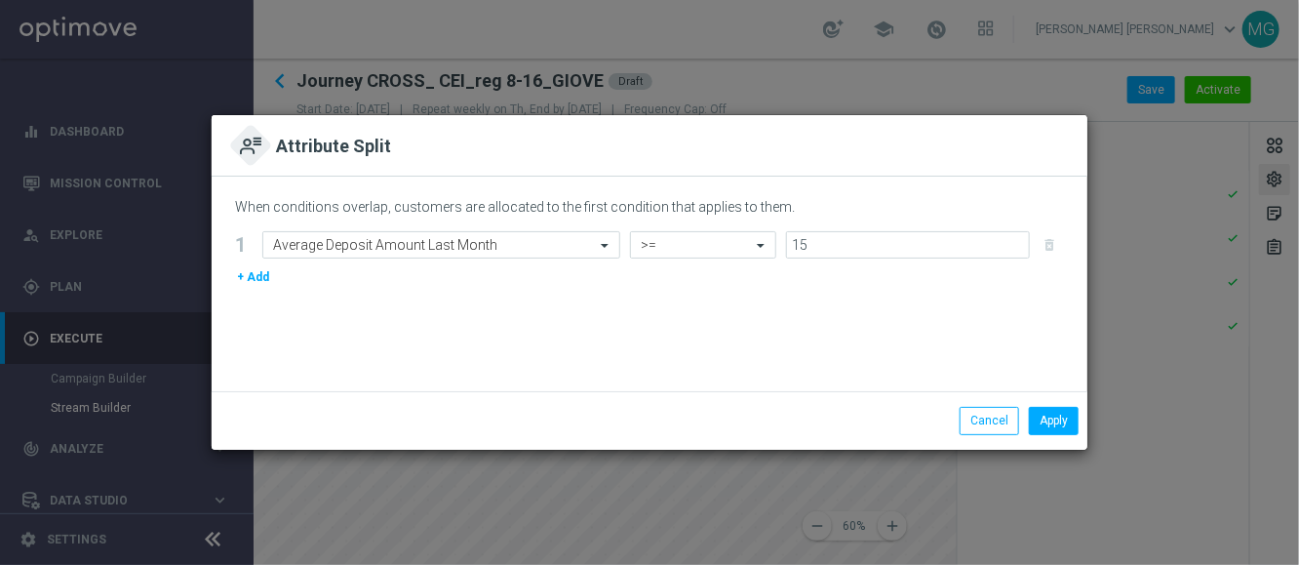
click at [823, 311] on div "When conditions overlap, customers are allocated to the first condition that ap…" at bounding box center [650, 284] width 876 height 215
click at [1059, 426] on button "Apply" at bounding box center [1054, 420] width 50 height 27
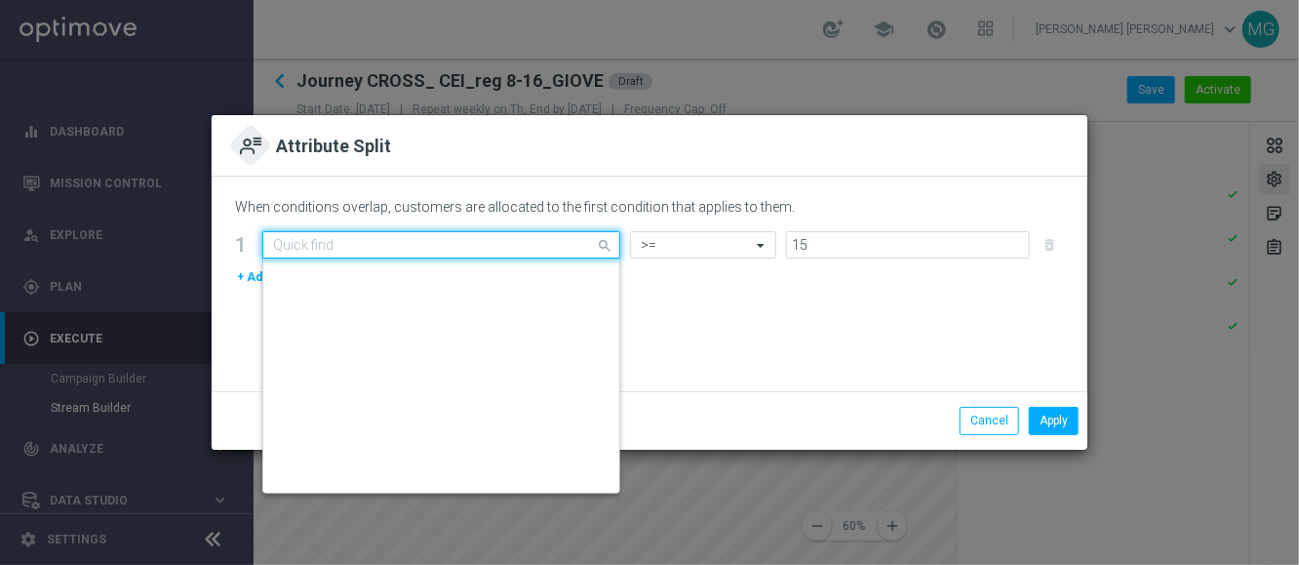
click at [445, 246] on input "text" at bounding box center [422, 245] width 298 height 17
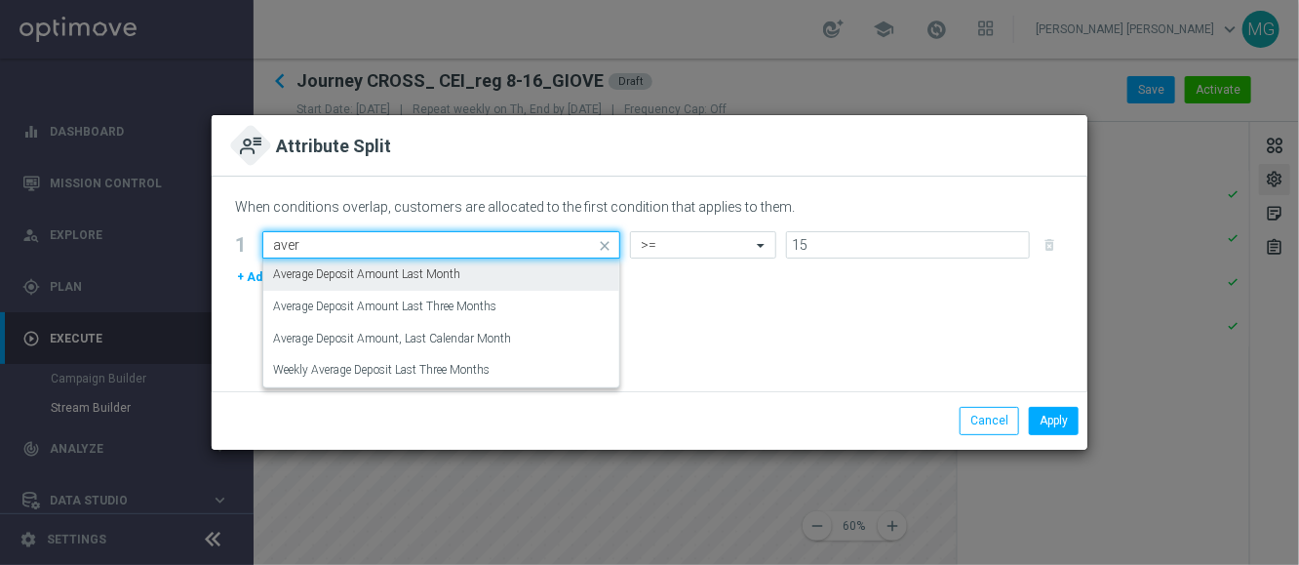
click at [436, 279] on label "Average Deposit Amount Last Month" at bounding box center [366, 274] width 187 height 17
type input "aver"
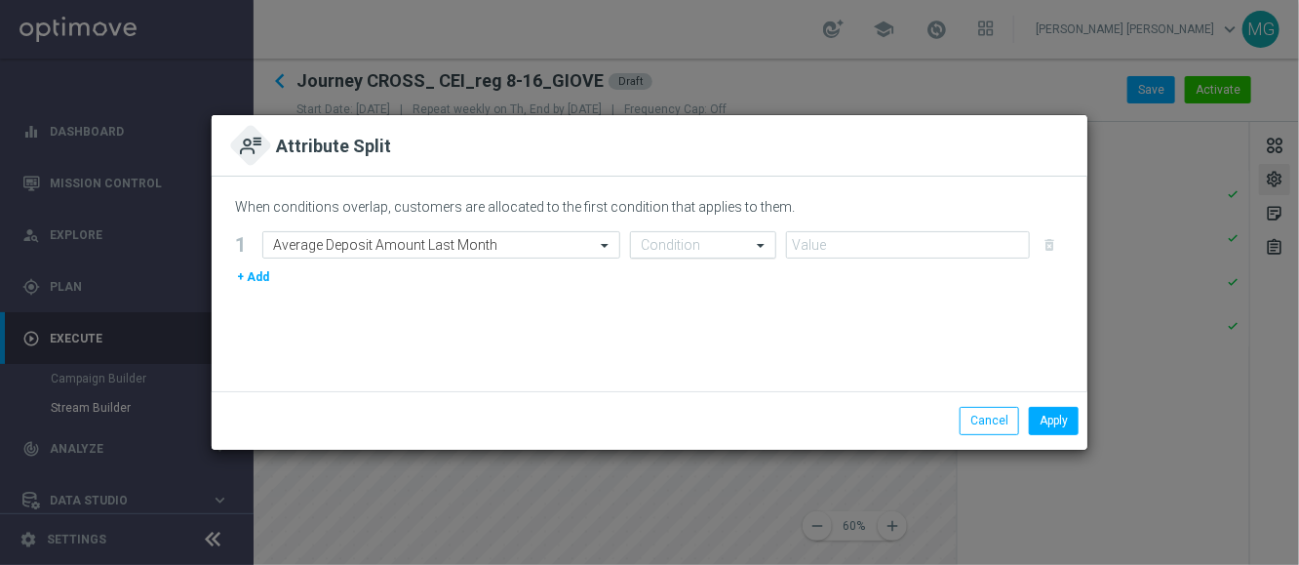
click at [720, 246] on input "text" at bounding box center [684, 245] width 86 height 17
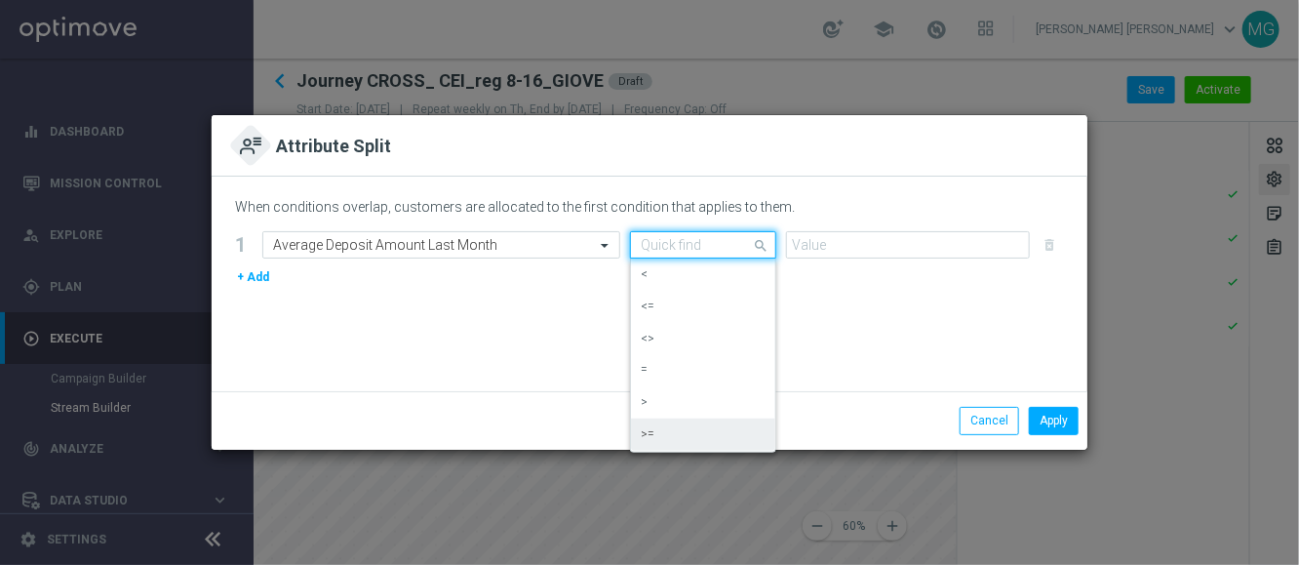
click at [687, 427] on div ">=" at bounding box center [703, 434] width 125 height 32
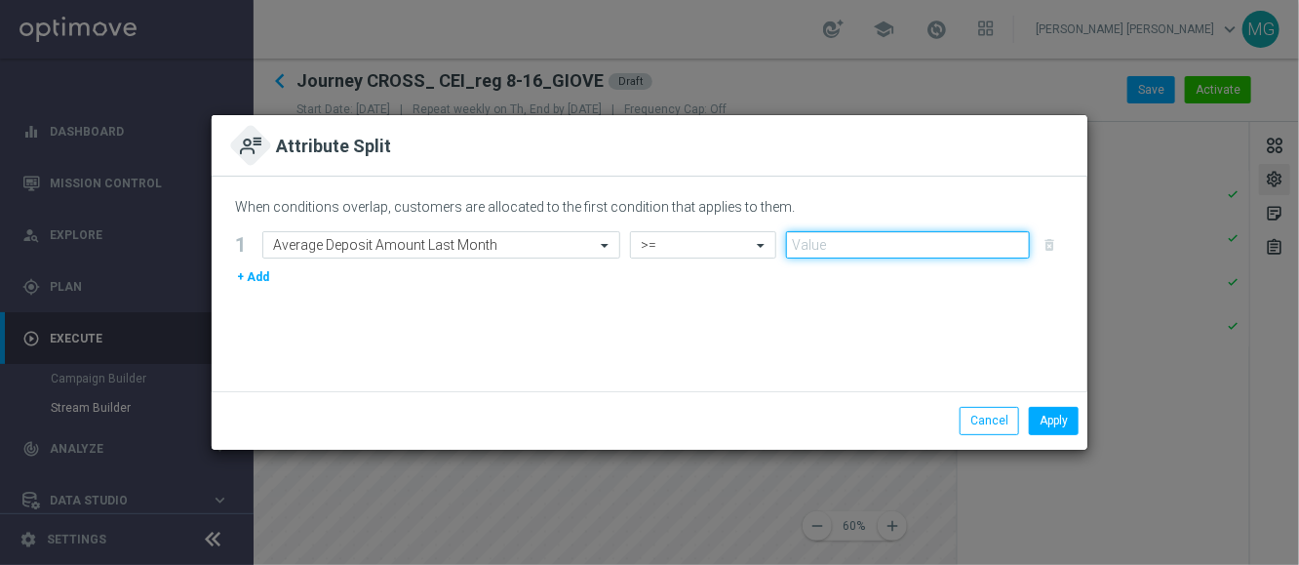
click at [833, 250] on input "number" at bounding box center [908, 244] width 244 height 27
type input "15"
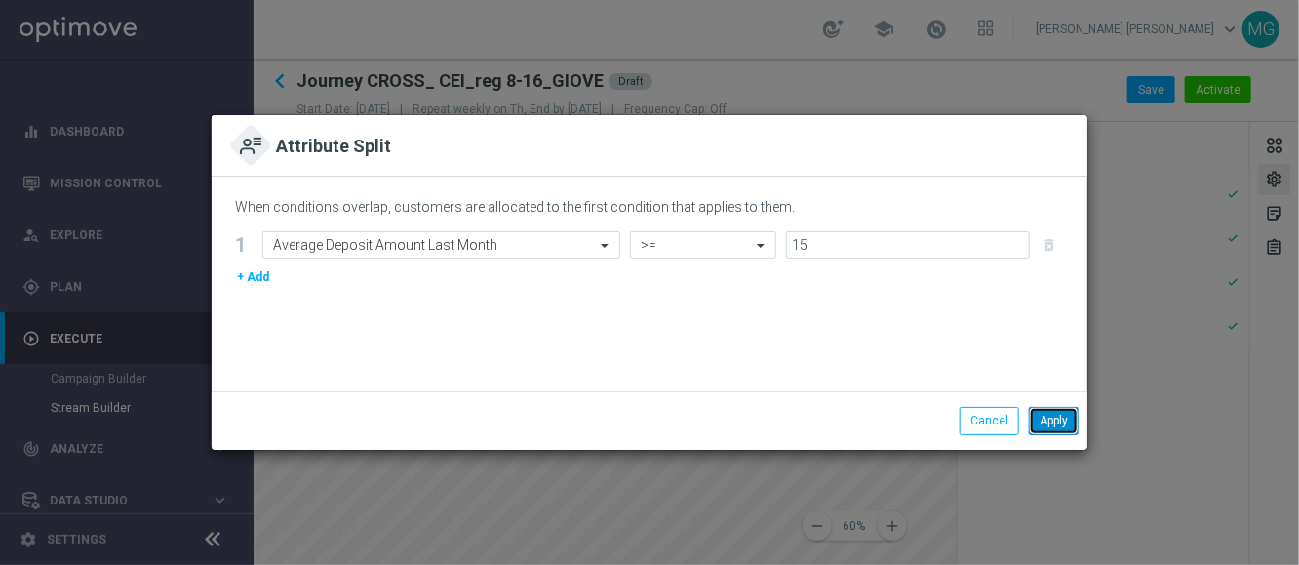
click at [1053, 420] on button "Apply" at bounding box center [1054, 420] width 50 height 27
click at [425, 245] on input "text" at bounding box center [422, 245] width 298 height 17
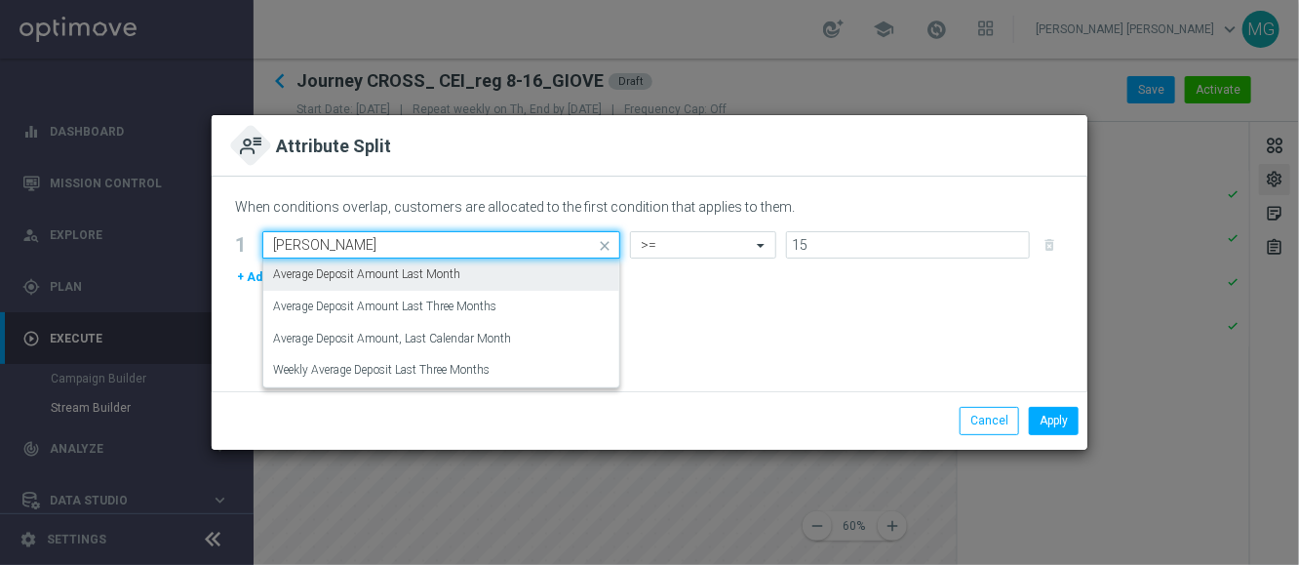
click at [428, 278] on label "Average Deposit Amount Last Month" at bounding box center [366, 274] width 187 height 17
type input "avera"
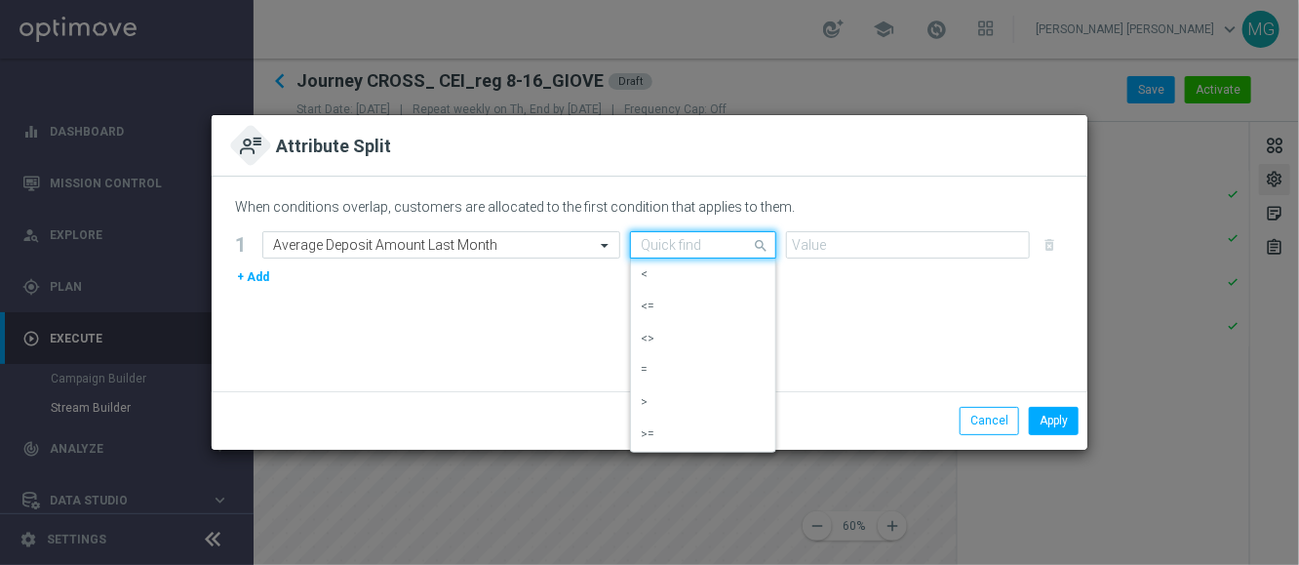
click at [698, 253] on div "Quick find" at bounding box center [703, 244] width 146 height 27
drag, startPoint x: 692, startPoint y: 433, endPoint x: 708, endPoint y: 407, distance: 31.1
click at [692, 432] on div ">=" at bounding box center [703, 434] width 125 height 32
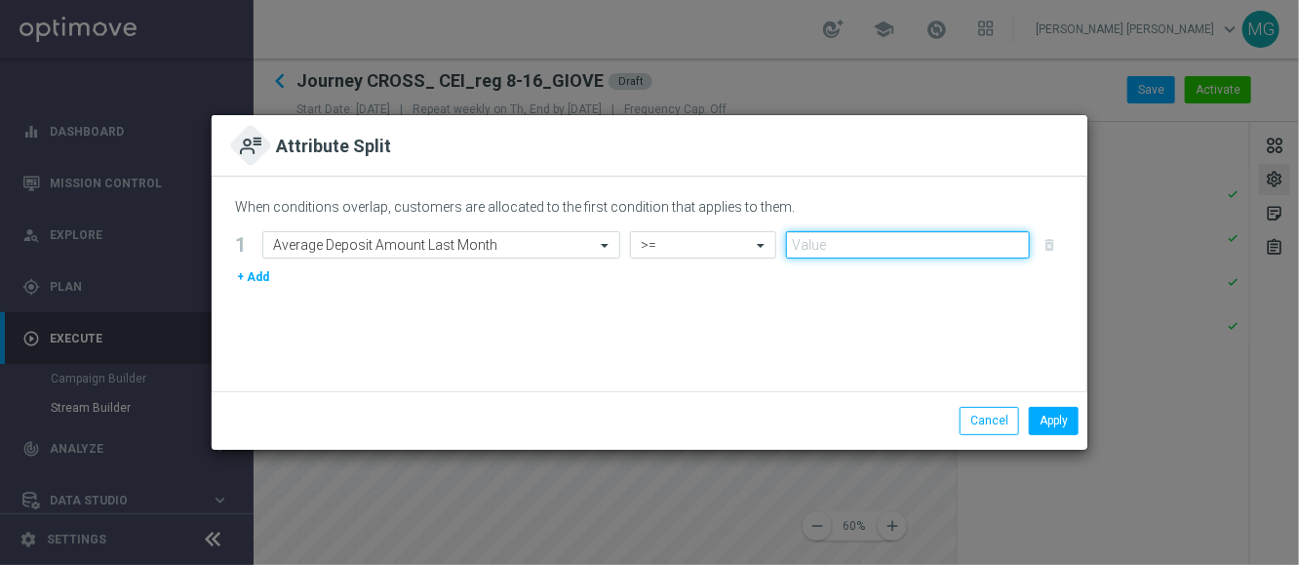
click at [812, 248] on input "number" at bounding box center [908, 244] width 244 height 27
type input "15"
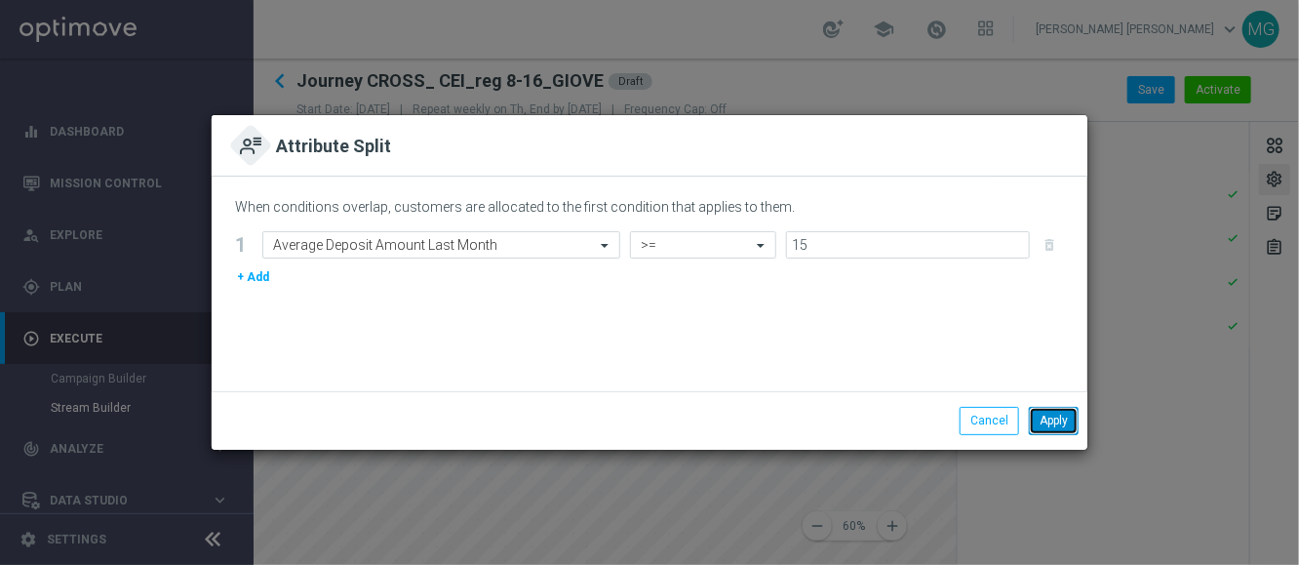
click at [1050, 427] on button "Apply" at bounding box center [1054, 420] width 50 height 27
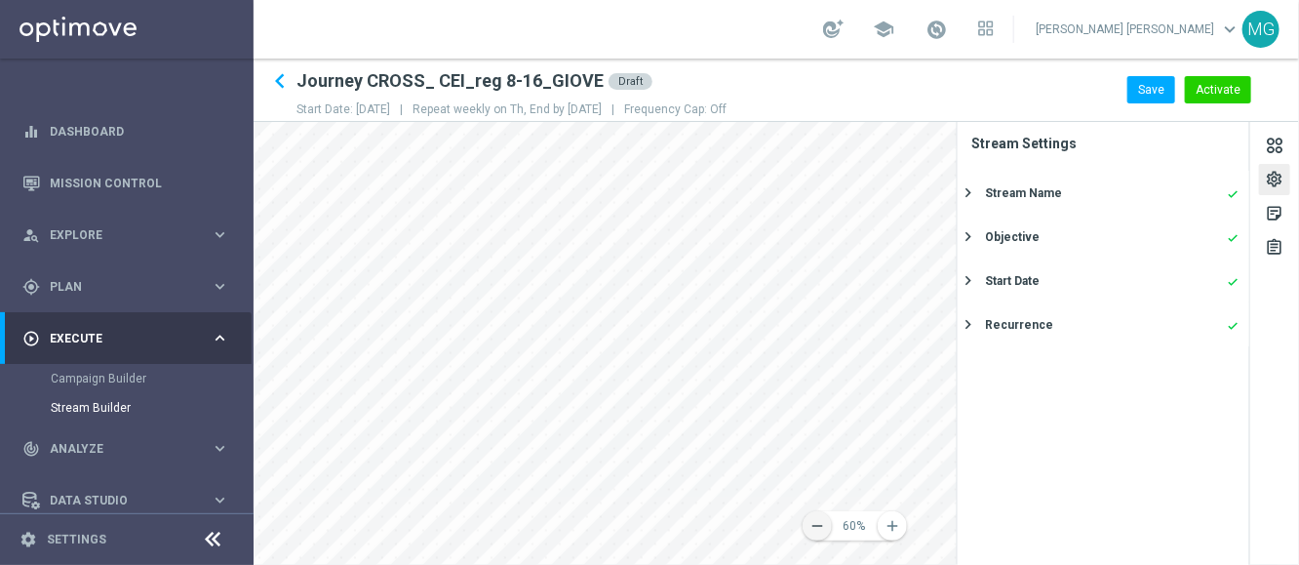
click at [819, 530] on icon "remove" at bounding box center [818, 526] width 18 height 18
click at [1015, 281] on div "Start Date" at bounding box center [1012, 281] width 55 height 18
click at [1048, 365] on div "Recurrence done" at bounding box center [1112, 371] width 254 height 18
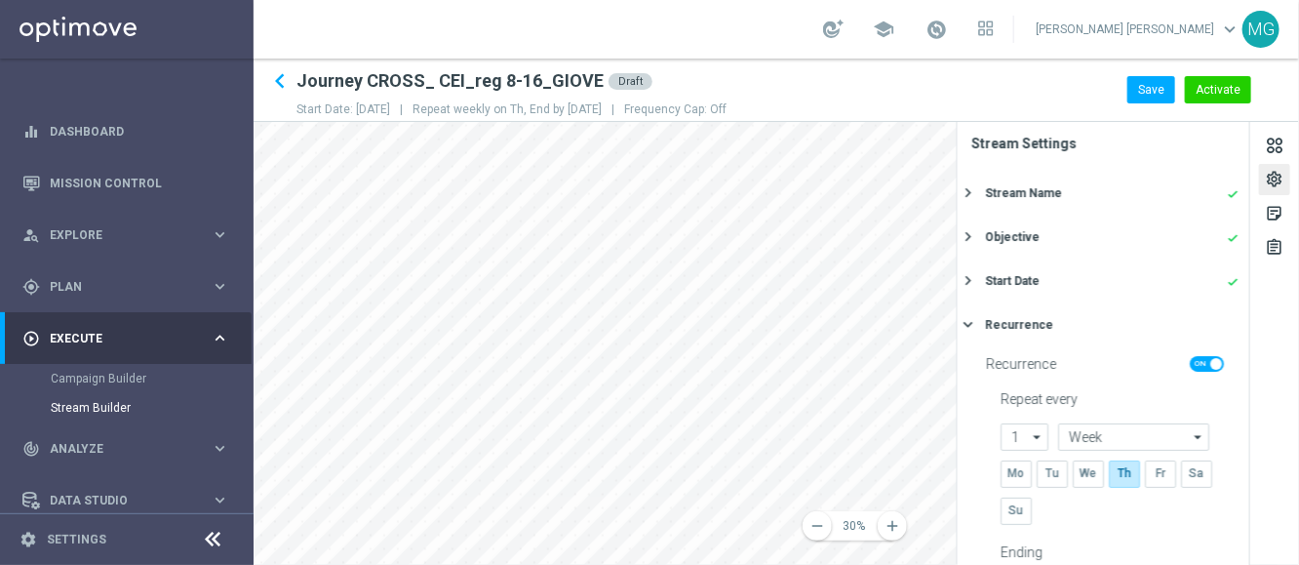
scroll to position [183, 0]
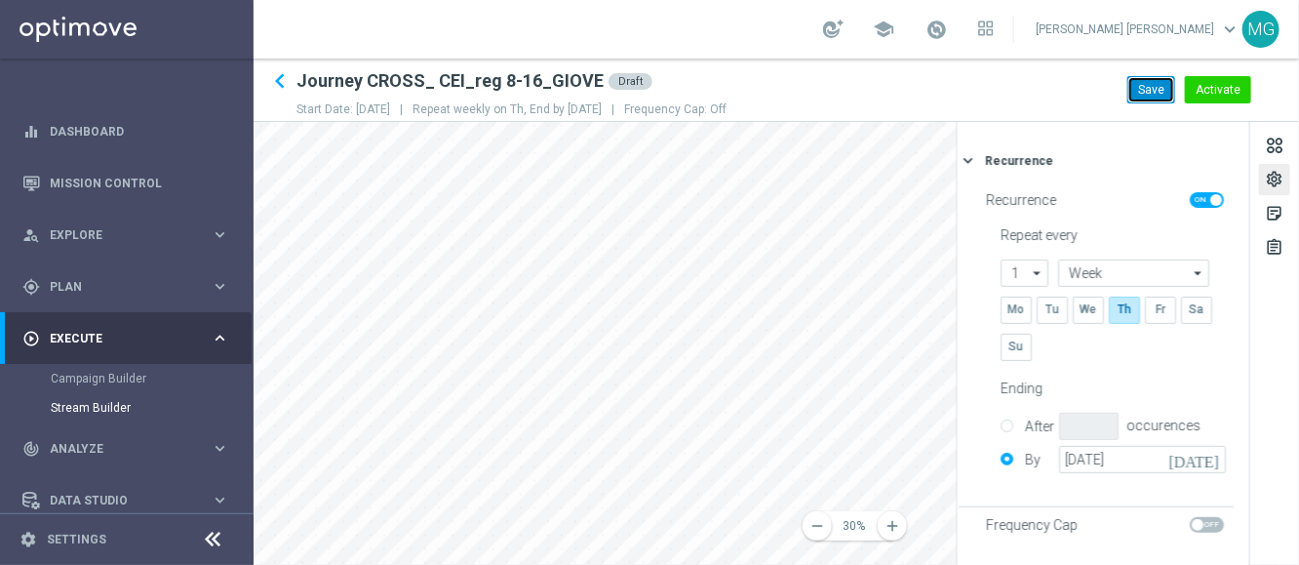
click at [1147, 96] on button "Save" at bounding box center [1152, 89] width 48 height 27
click at [115, 285] on span "Plan" at bounding box center [130, 287] width 161 height 12
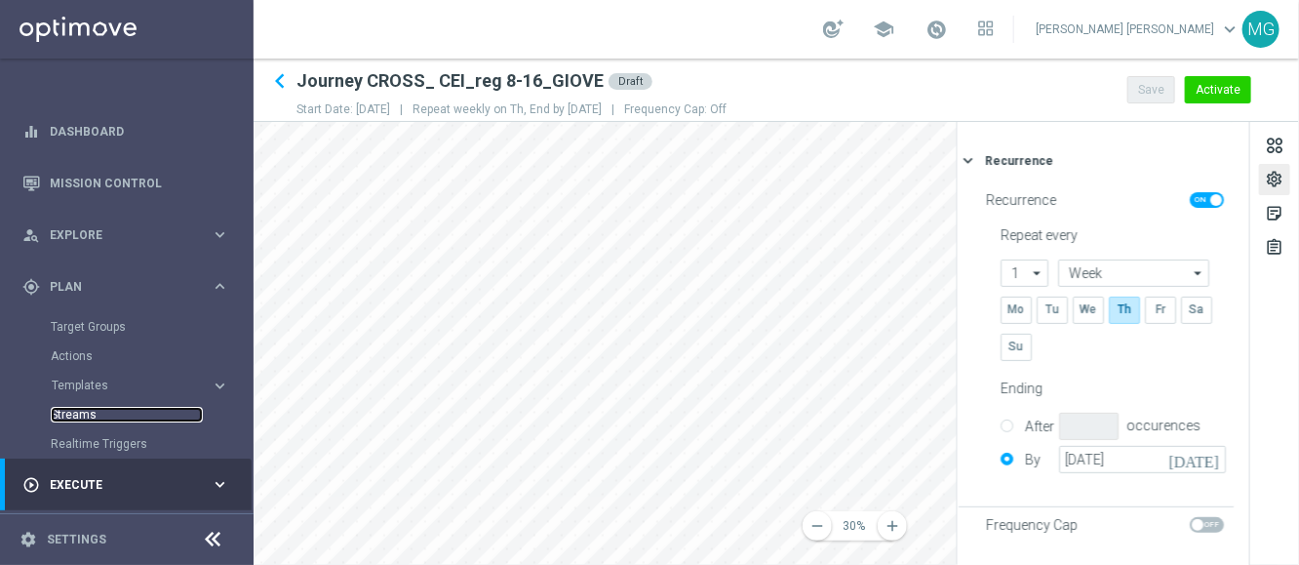
click at [70, 415] on link "Streams" at bounding box center [127, 415] width 152 height 16
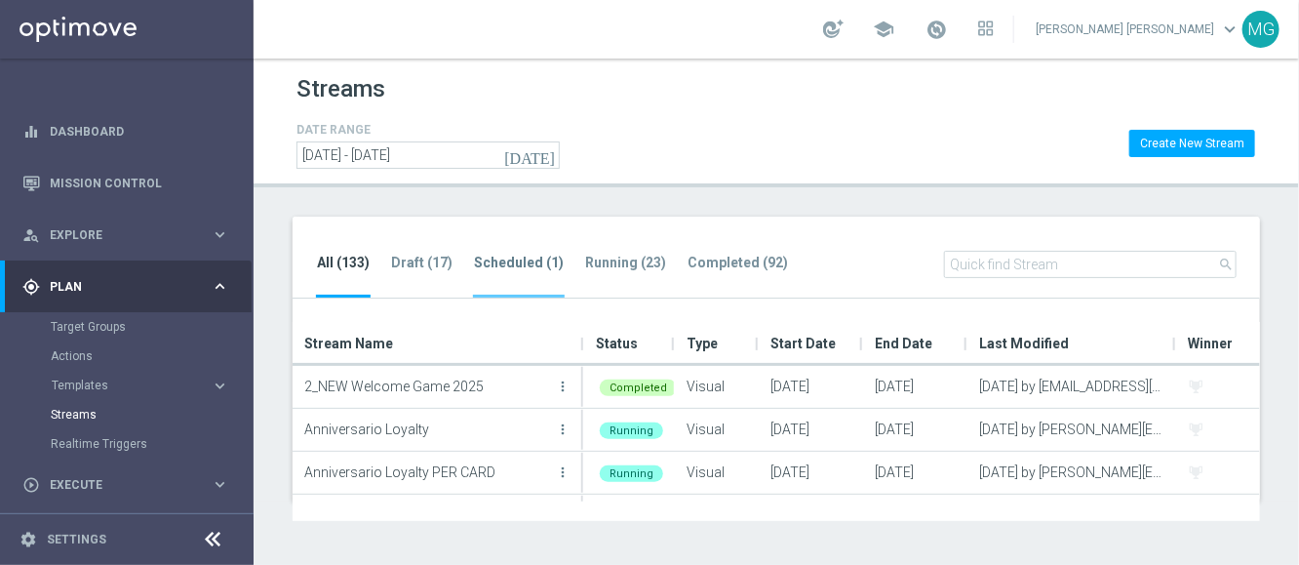
click at [515, 269] on tab-header "Scheduled (1)" at bounding box center [519, 263] width 90 height 17
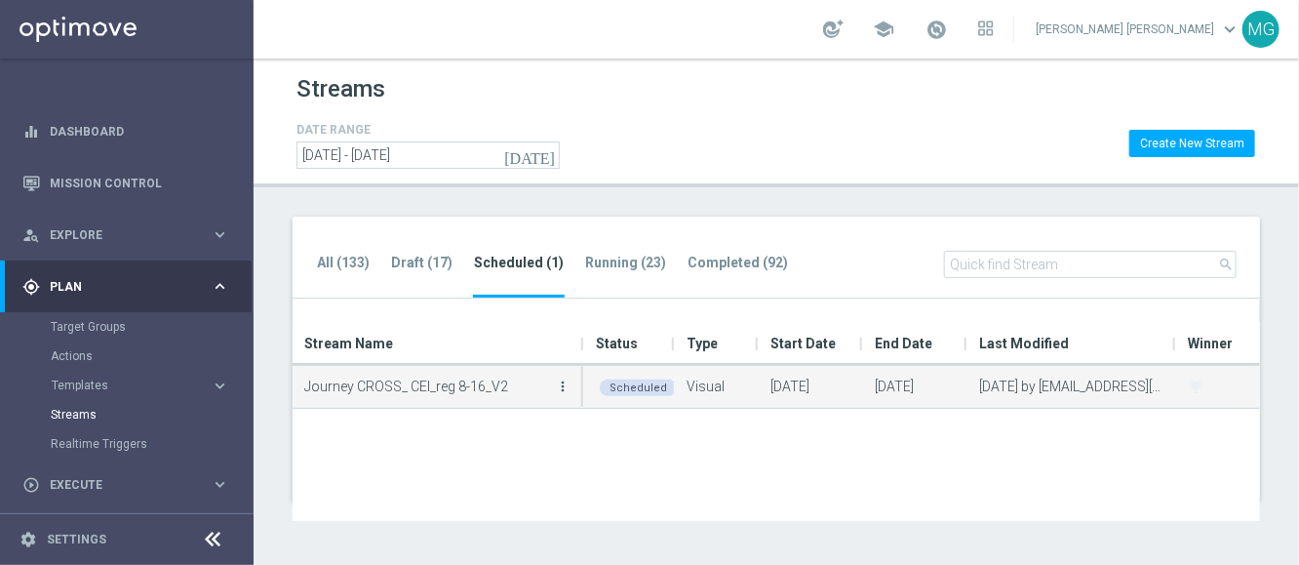
click at [563, 386] on icon "more_vert" at bounding box center [563, 386] width 16 height 16
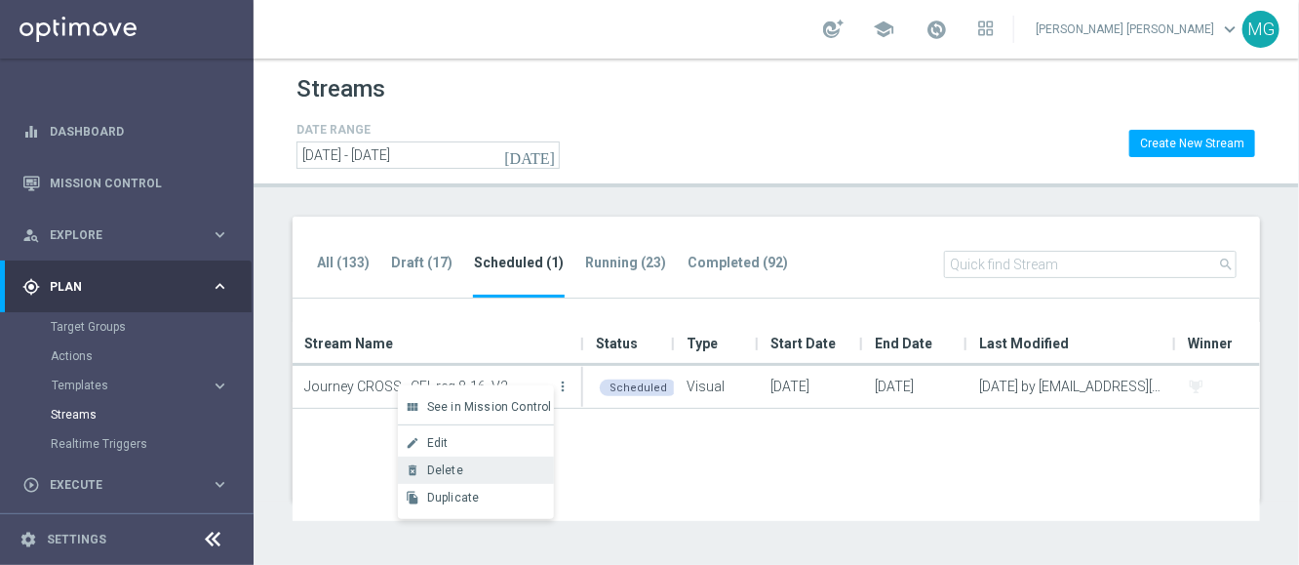
click at [499, 475] on div "Delete" at bounding box center [486, 470] width 118 height 14
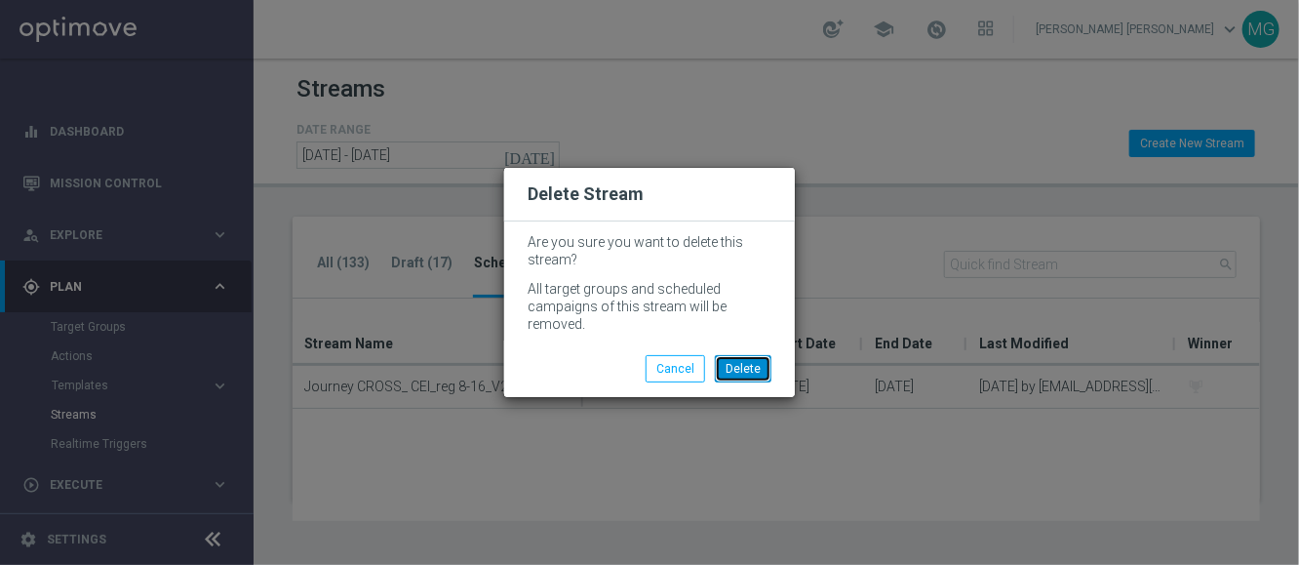
click at [745, 363] on button "Delete" at bounding box center [743, 368] width 57 height 27
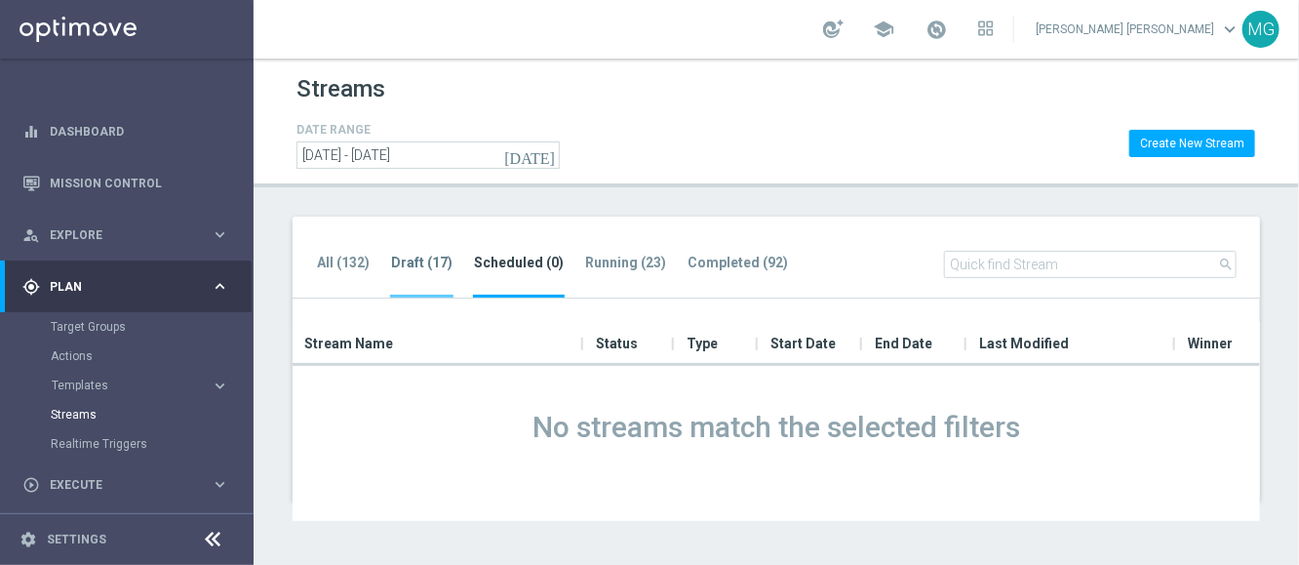
click at [414, 264] on tab-header "Draft (17)" at bounding box center [421, 263] width 61 height 17
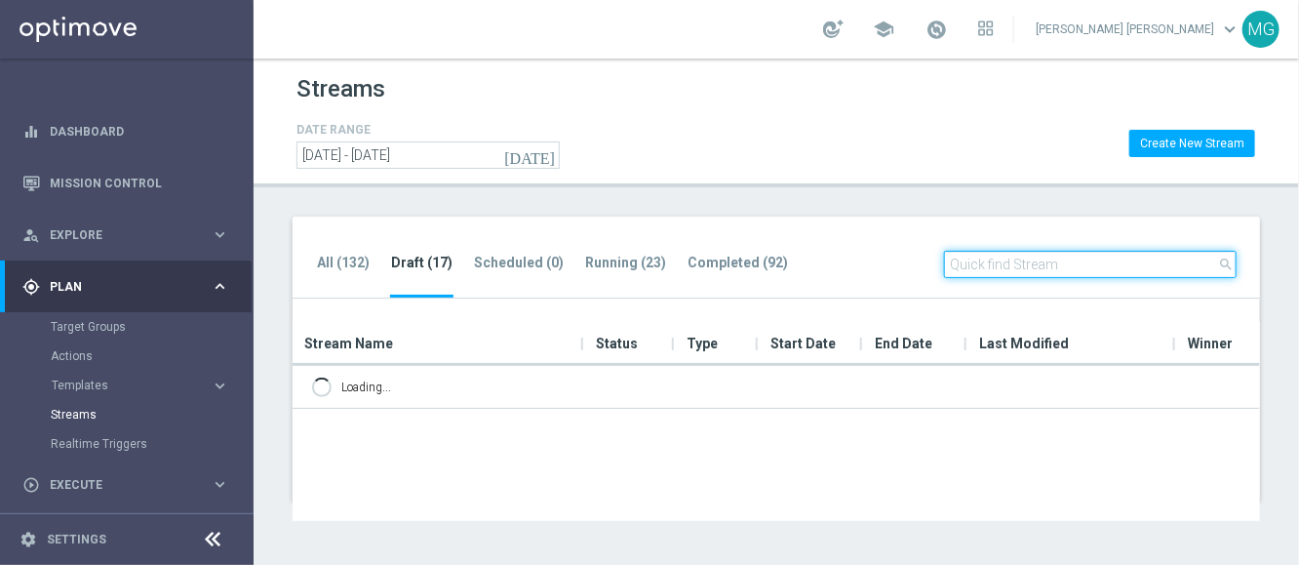
click at [1043, 258] on input "text" at bounding box center [1090, 264] width 293 height 27
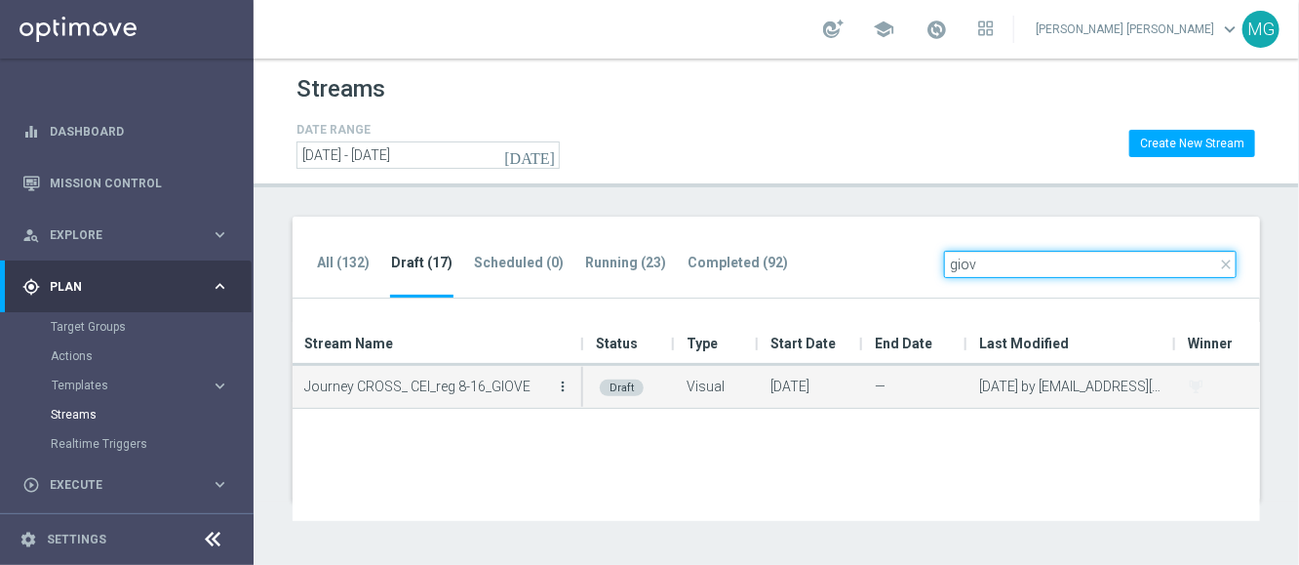
type input "giov"
click at [564, 387] on icon "more_vert" at bounding box center [563, 386] width 16 height 16
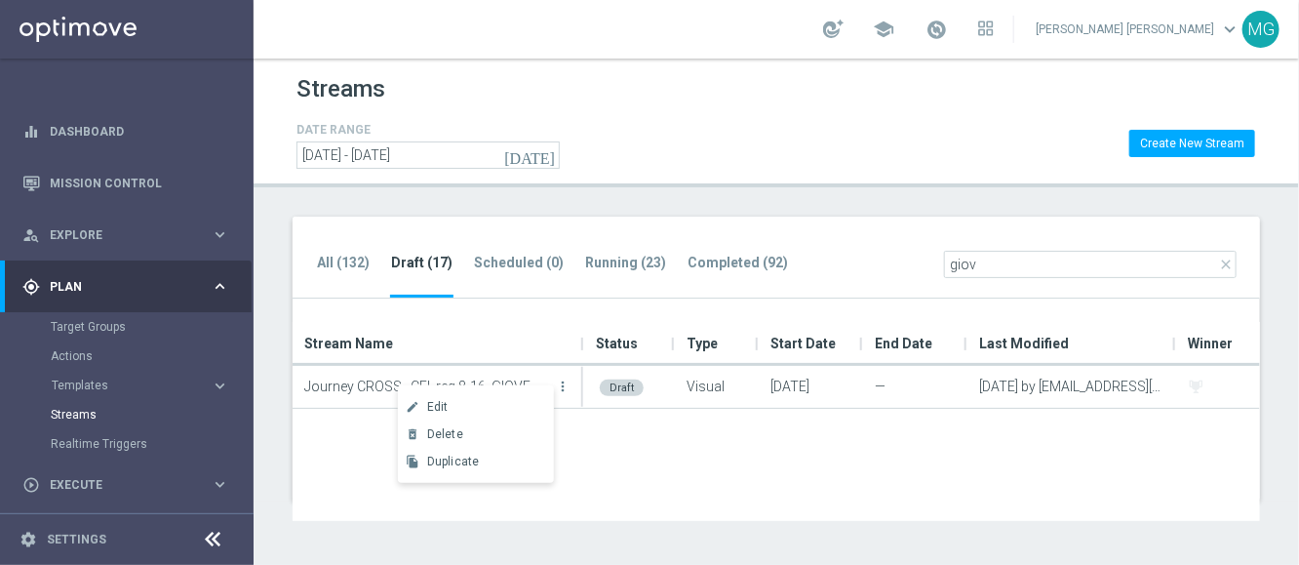
click at [677, 460] on div "Journey CROSS_ CEI_reg 8-16_GIOVE more_vert Draft Visual 04 Sep 2025 — 02 Sep 2…" at bounding box center [777, 443] width 968 height 155
drag, startPoint x: 677, startPoint y: 460, endPoint x: 510, endPoint y: 462, distance: 166.8
click at [510, 462] on div "Journey CROSS_ CEI_reg 8-16_GIOVE more_vert Draft Visual 04 Sep 2025 — 02 Sep 2…" at bounding box center [777, 443] width 968 height 155
click at [854, 222] on div "All (132) Draft (17) Scheduled (0) Running (23) Completed (92) close giov" at bounding box center [777, 258] width 968 height 83
click at [734, 486] on div "Journey CROSS_ CEI_reg 8-16_GIOVE more_vert Draft Visual 04 Sep 2025 — 02 Sep 2…" at bounding box center [777, 443] width 968 height 155
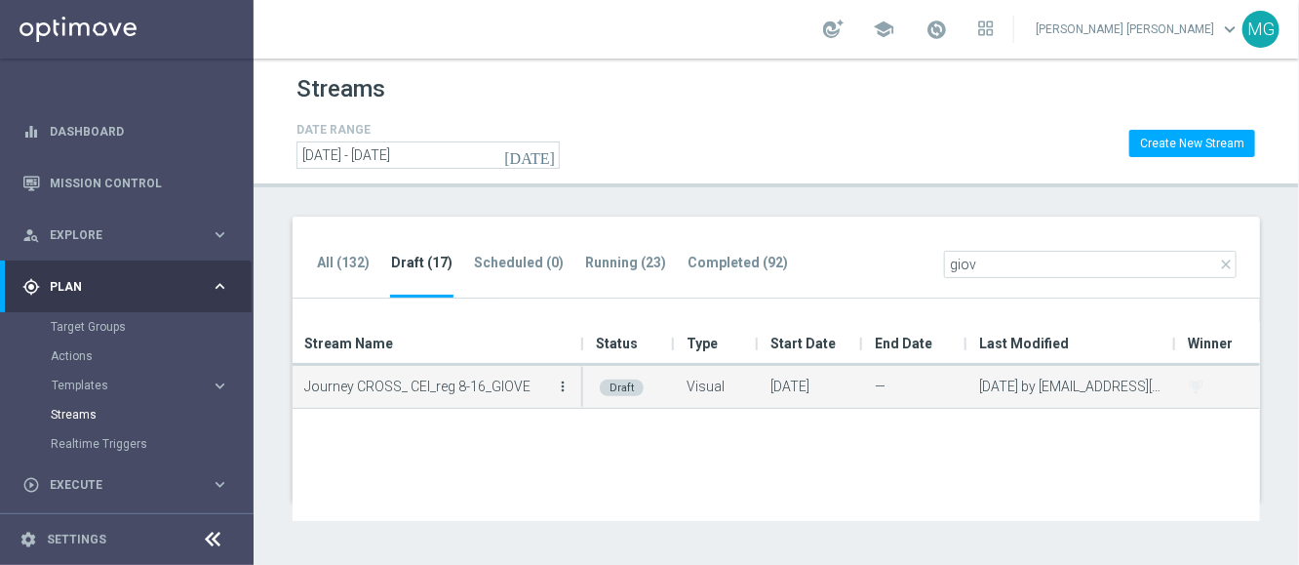
click at [560, 384] on icon "more_vert" at bounding box center [563, 386] width 16 height 16
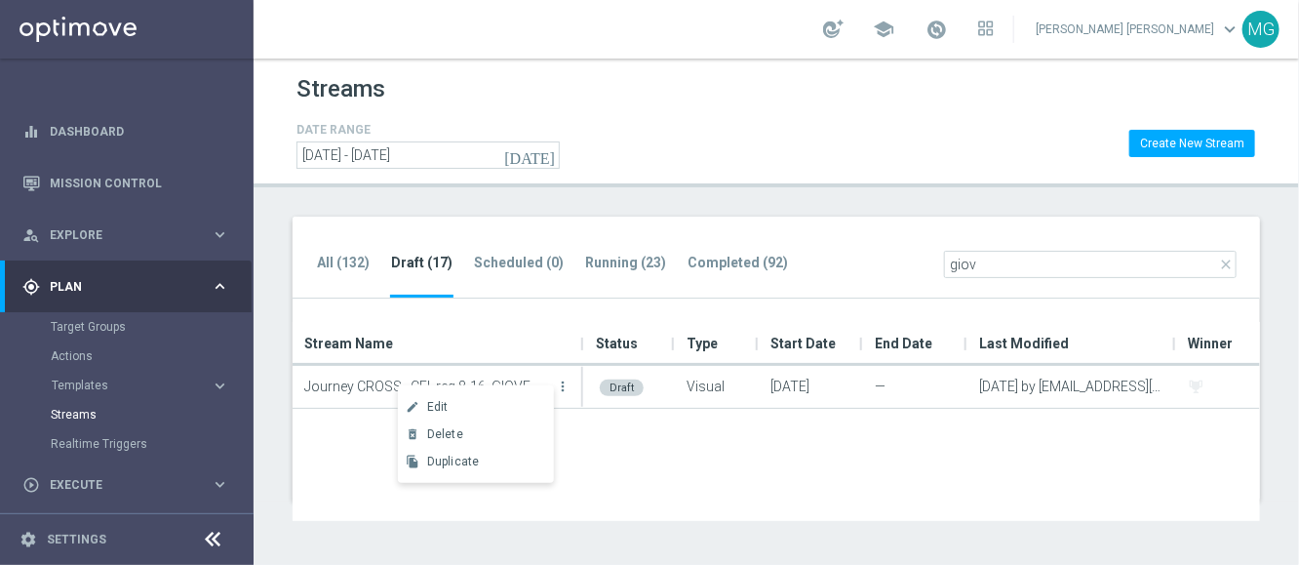
drag, startPoint x: 725, startPoint y: 487, endPoint x: 640, endPoint y: 436, distance: 98.9
click at [724, 487] on div "Journey CROSS_ CEI_reg 8-16_GIOVE more_vert Draft Visual 04 Sep 2025 — 02 Sep 2…" at bounding box center [777, 443] width 968 height 155
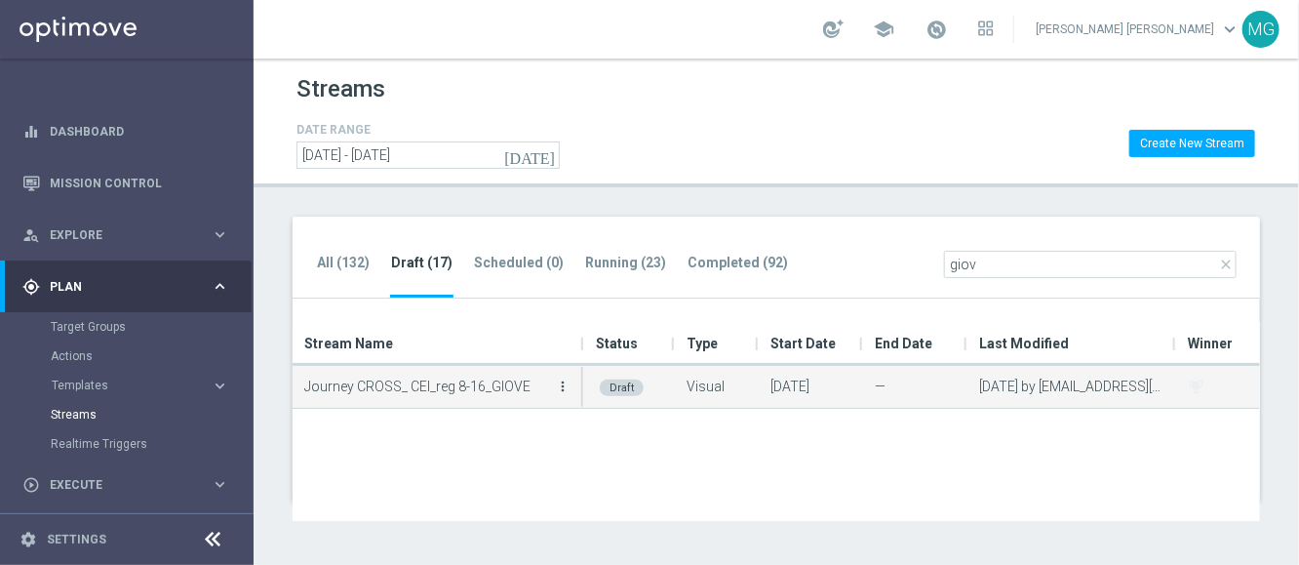
click at [564, 383] on icon "more_vert" at bounding box center [563, 386] width 16 height 16
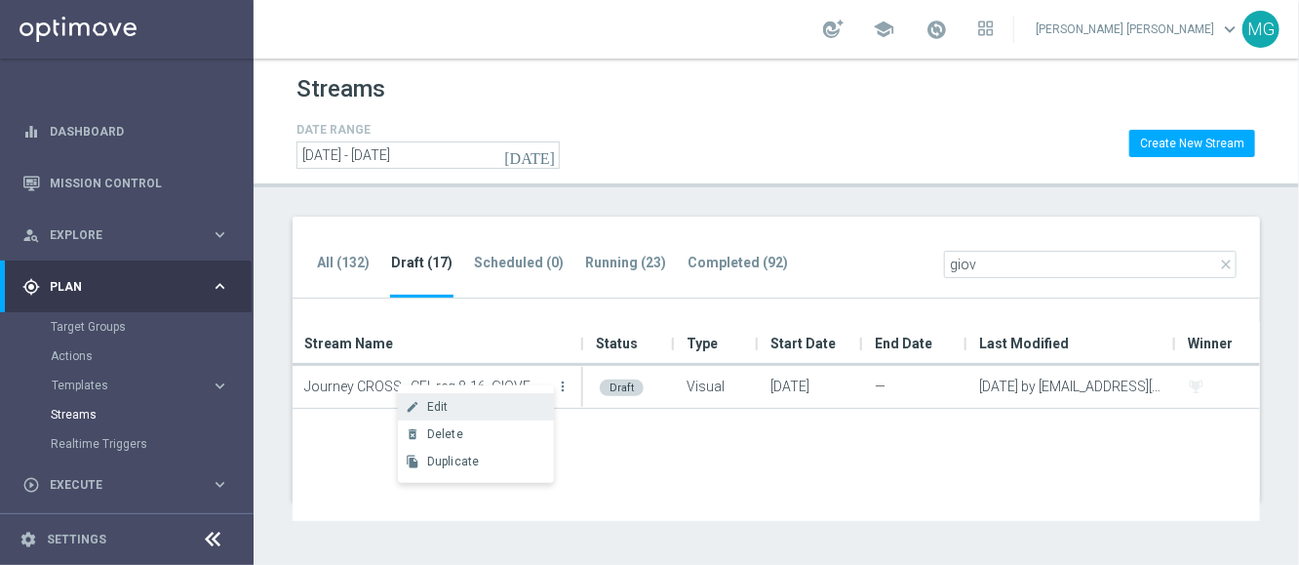
click at [492, 412] on div "Edit" at bounding box center [486, 407] width 118 height 14
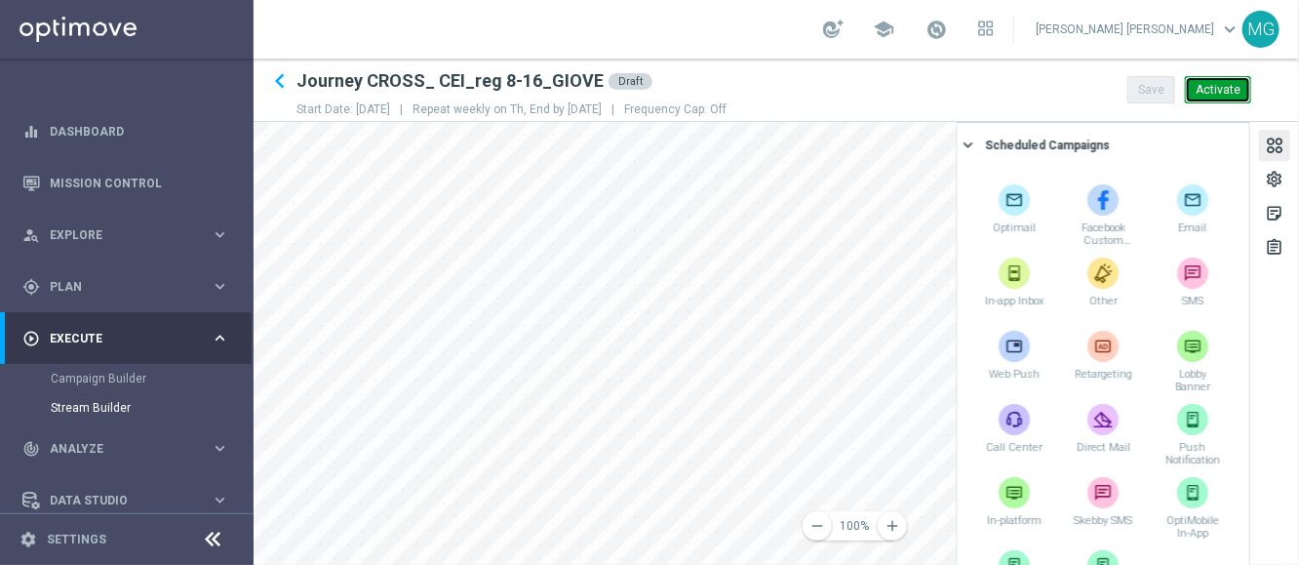
click at [1219, 98] on button "Activate" at bounding box center [1218, 89] width 66 height 27
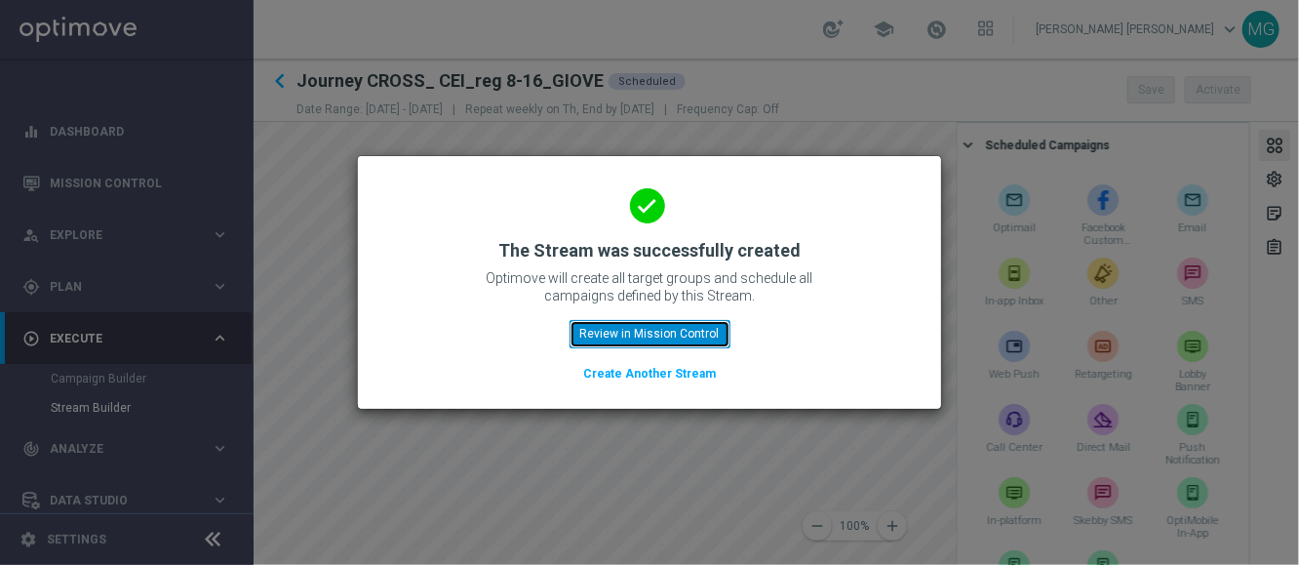
click at [671, 344] on button "Review in Mission Control" at bounding box center [650, 333] width 161 height 27
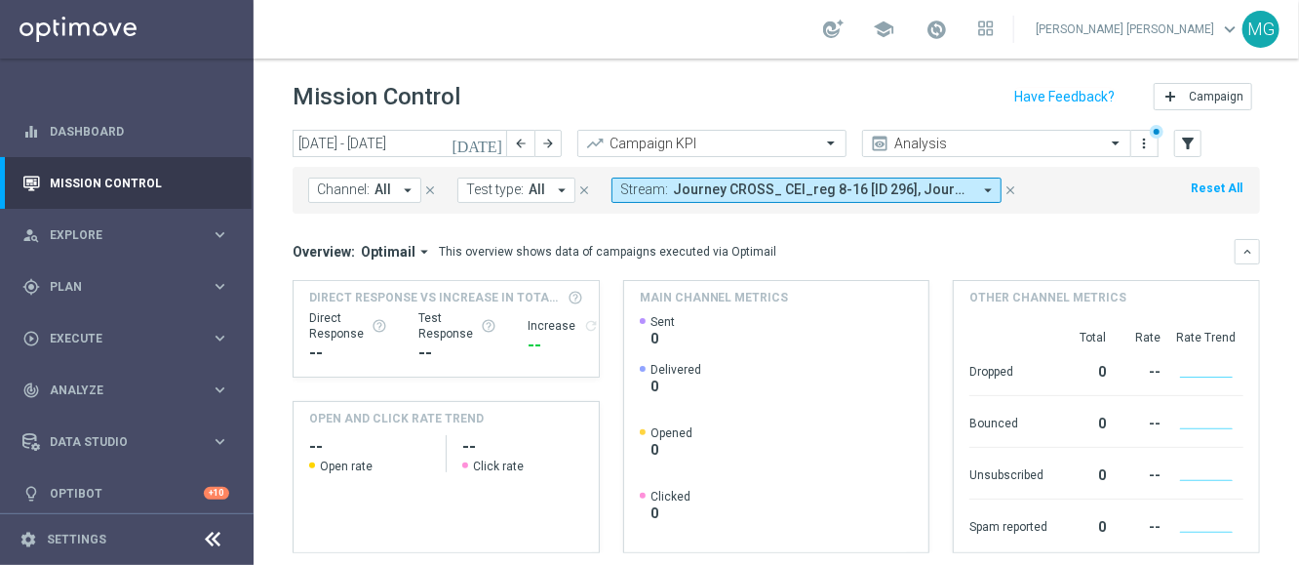
click at [501, 141] on icon "[DATE]" at bounding box center [478, 144] width 53 height 18
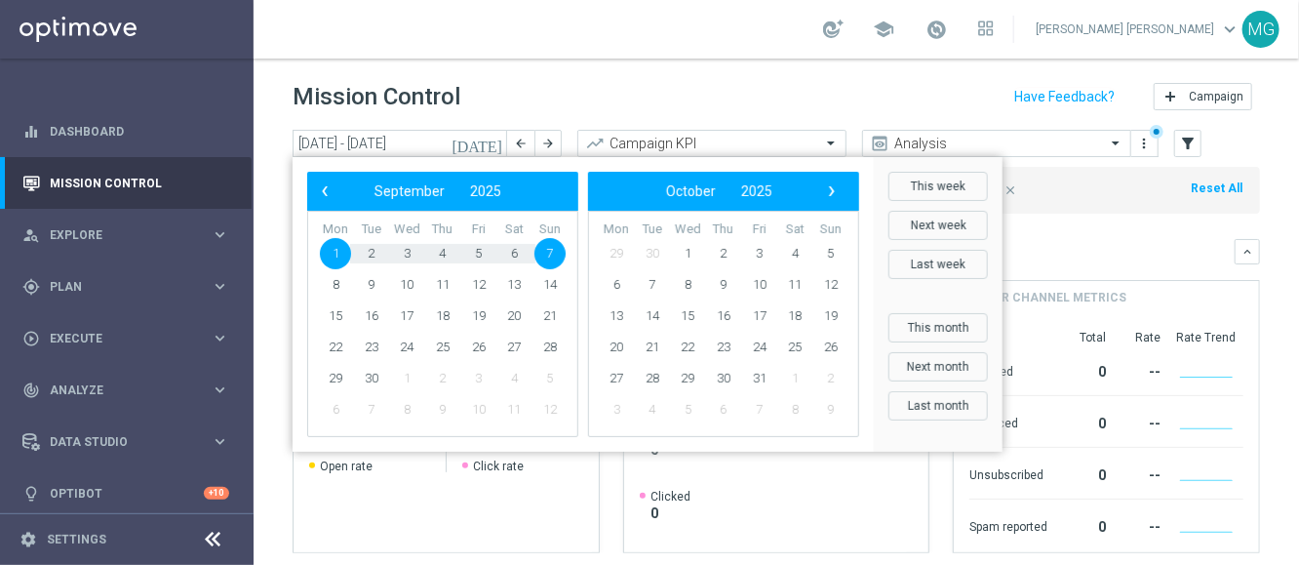
click at [331, 256] on span "1" at bounding box center [335, 253] width 31 height 31
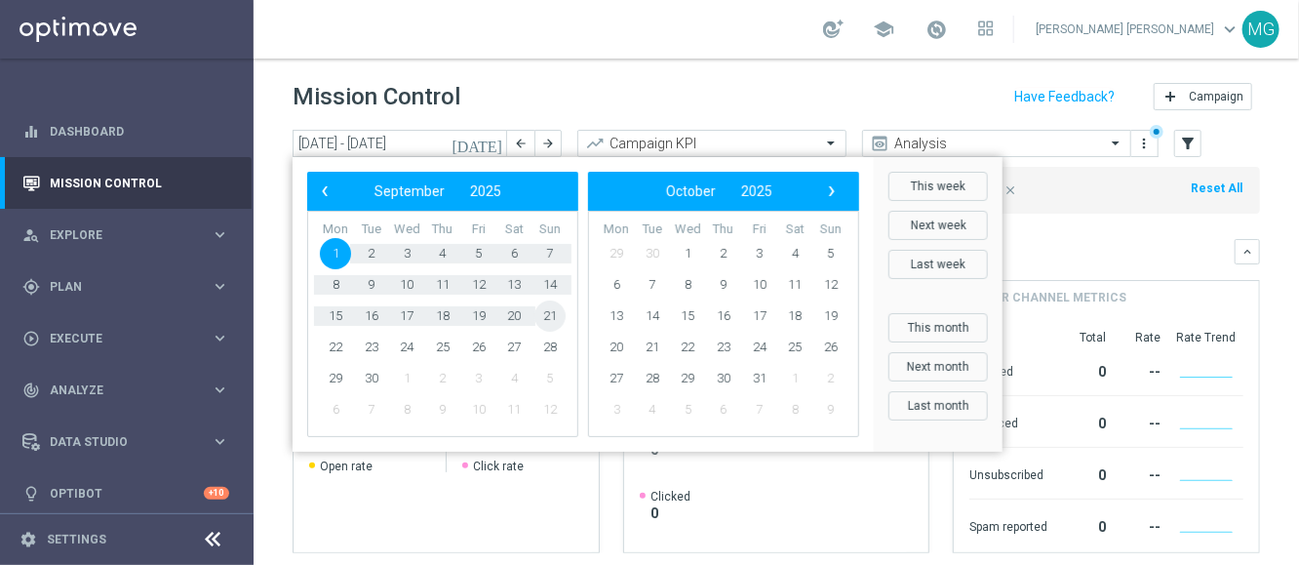
click at [556, 324] on span "21" at bounding box center [550, 315] width 31 height 31
type input "01 Sep 2025 - 21 Sep 2025"
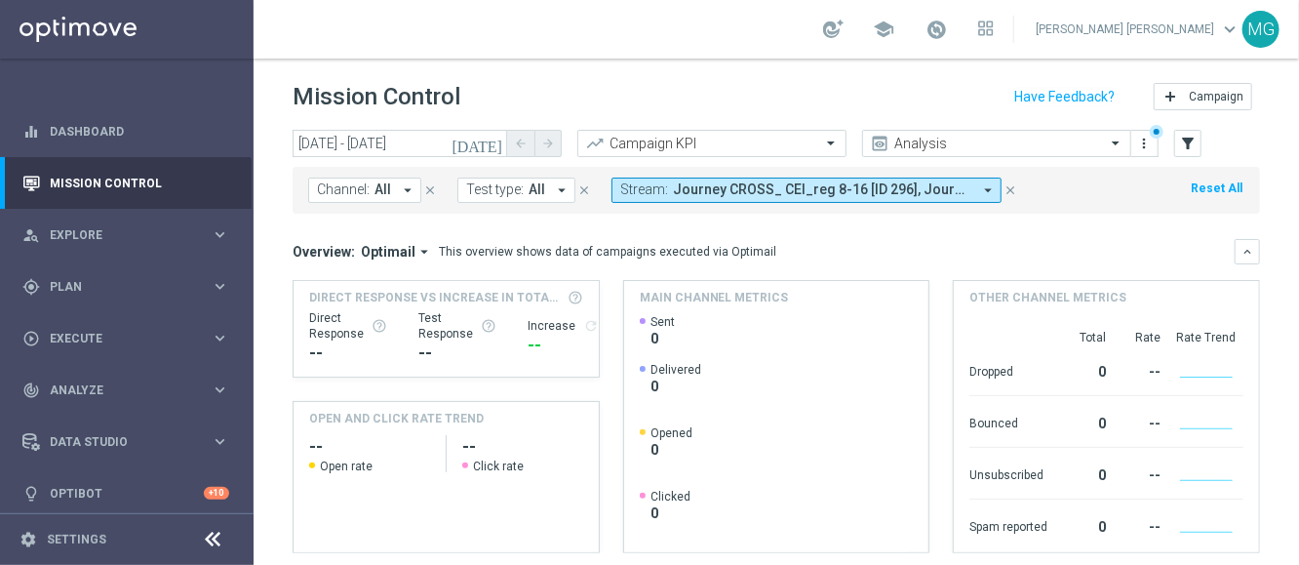
click at [972, 184] on button "Stream: Journey CROSS_ CEI_reg 8-16 [ID 296], Journey CROSS_ CEI_reg 8-16_GIOVE…" at bounding box center [807, 190] width 390 height 25
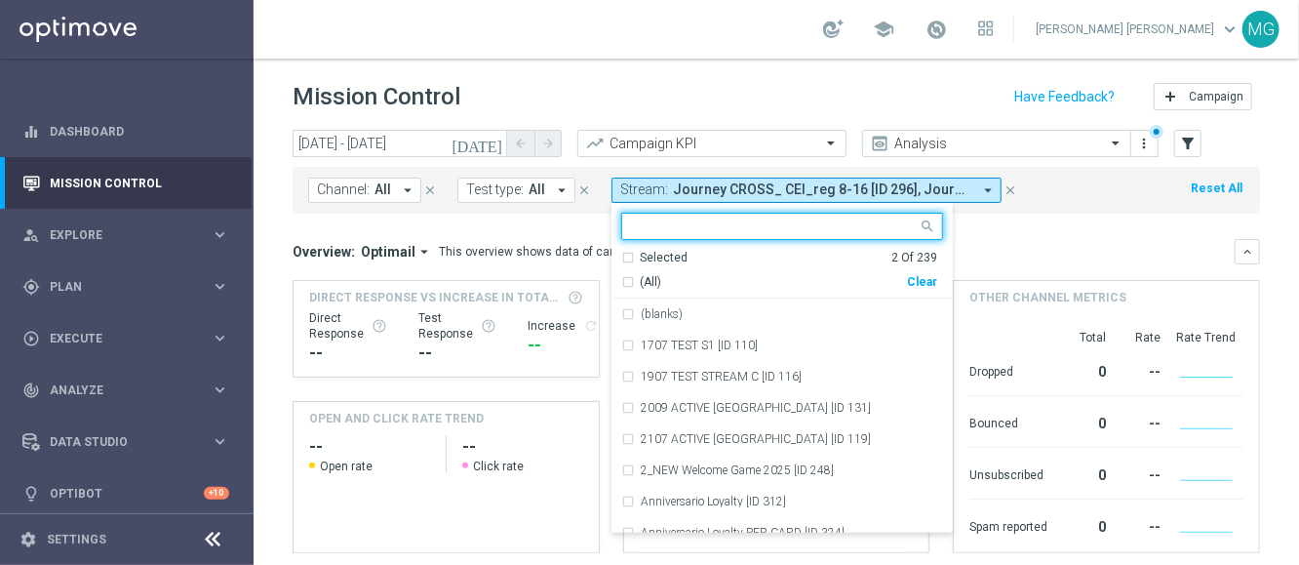
click at [675, 260] on div "Selected" at bounding box center [664, 258] width 48 height 17
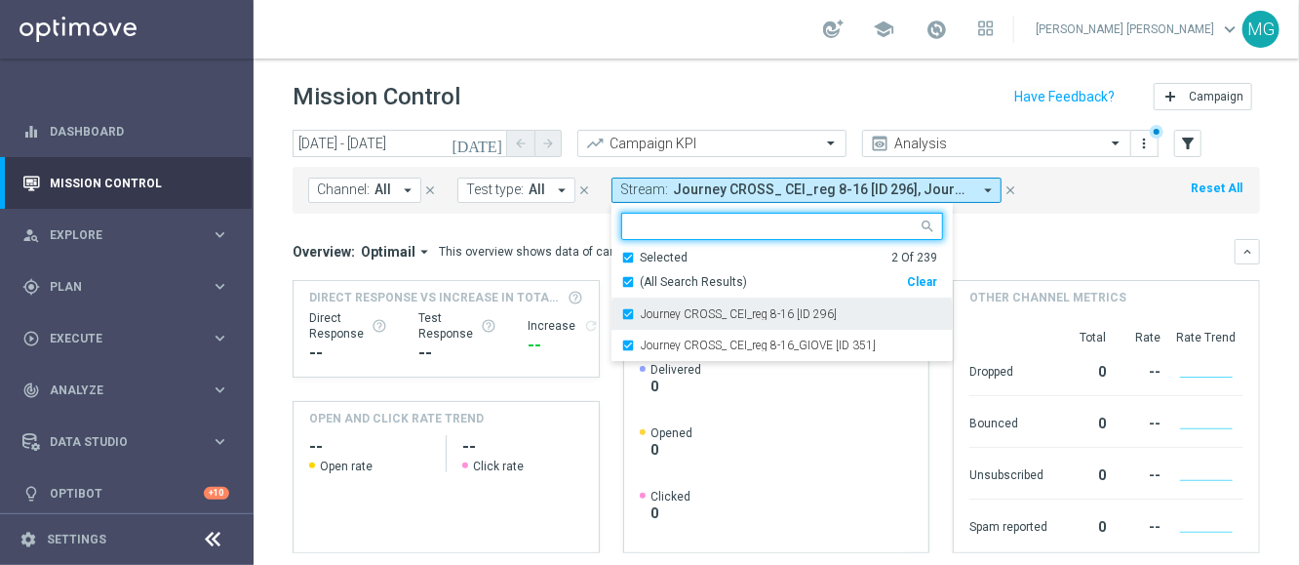
click at [676, 316] on label "Journey CROSS_ CEI_reg 8-16 [ID 296]" at bounding box center [739, 314] width 196 height 12
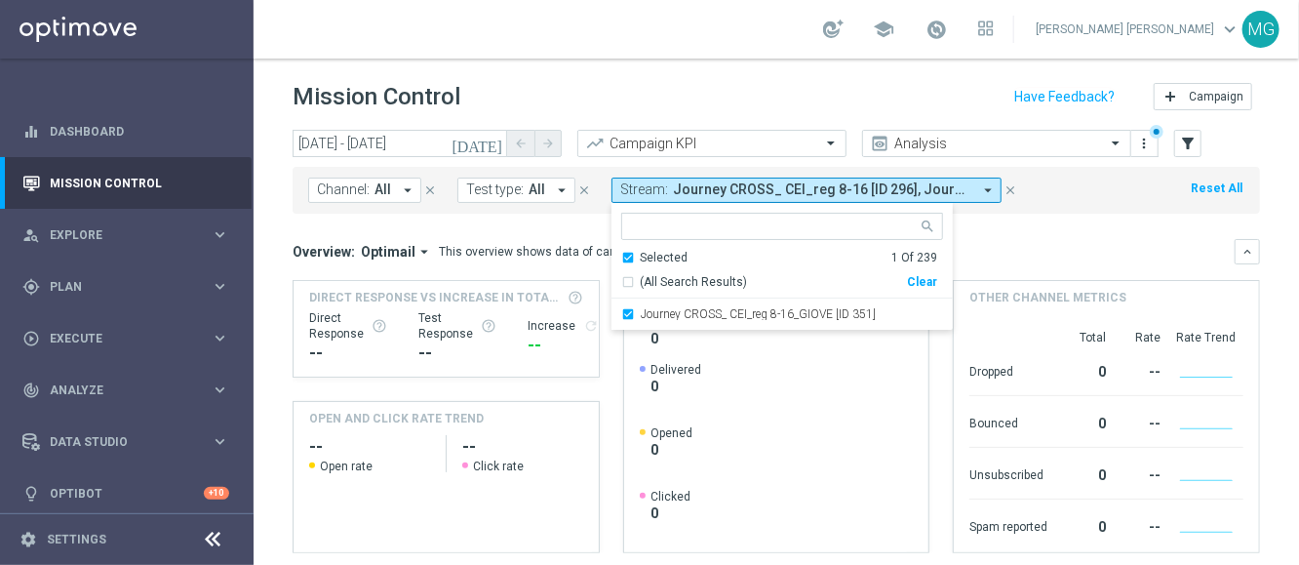
click at [1062, 216] on mini-dashboard "Overview: Optimail arrow_drop_down This overview shows data of campaigns execut…" at bounding box center [777, 393] width 968 height 359
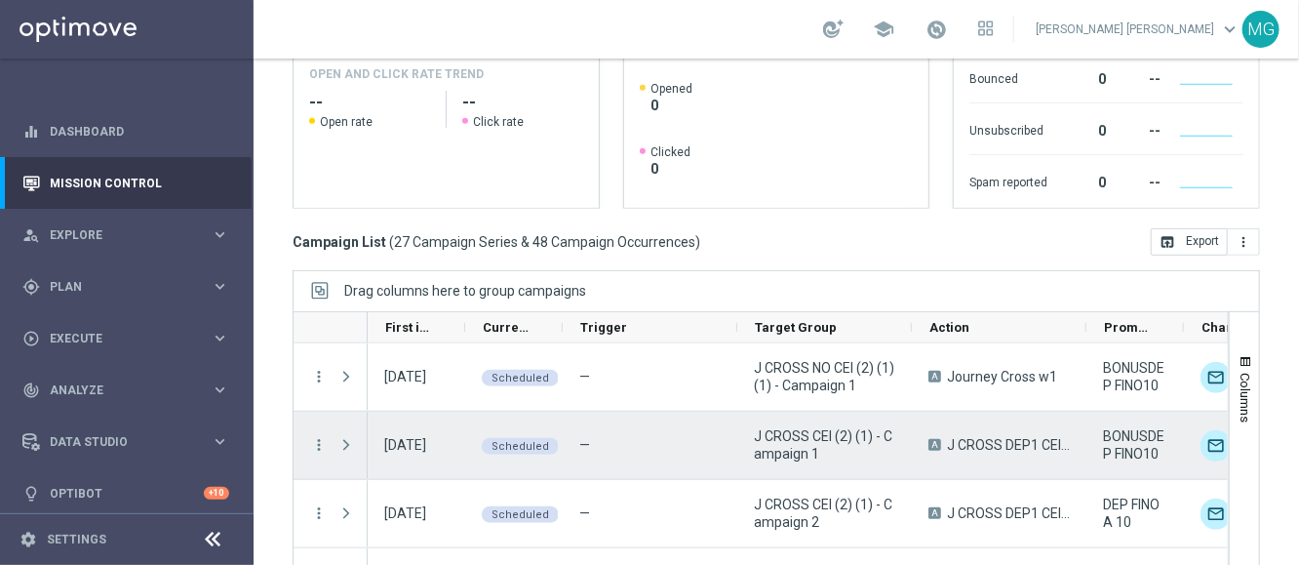
scroll to position [2, 0]
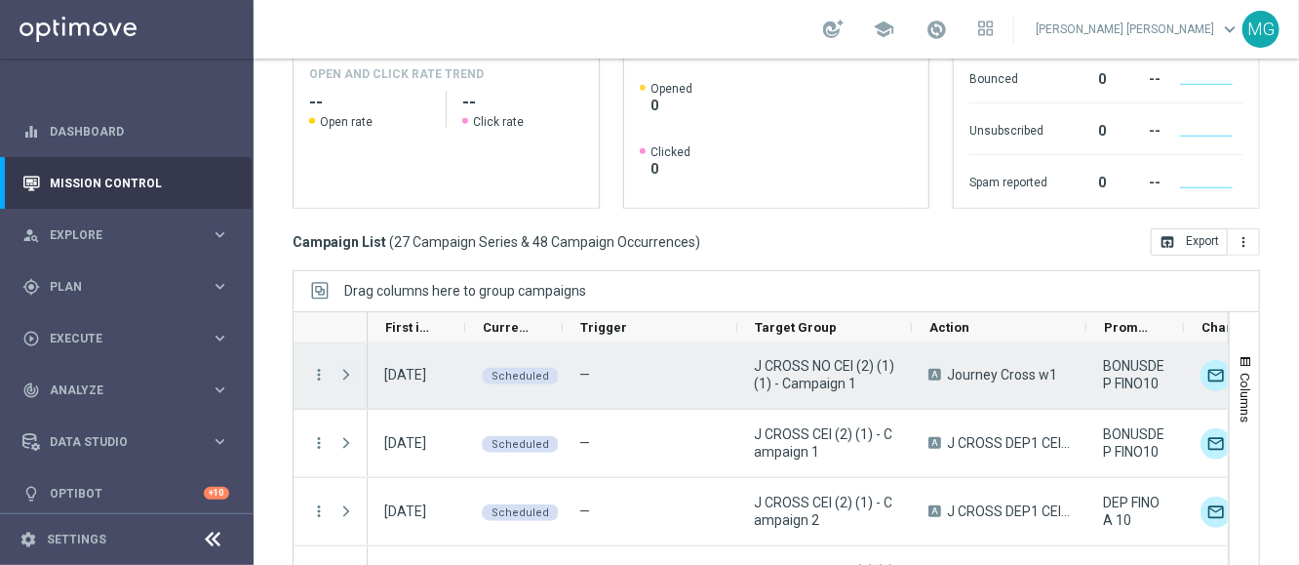
click at [343, 379] on span at bounding box center [346, 375] width 18 height 16
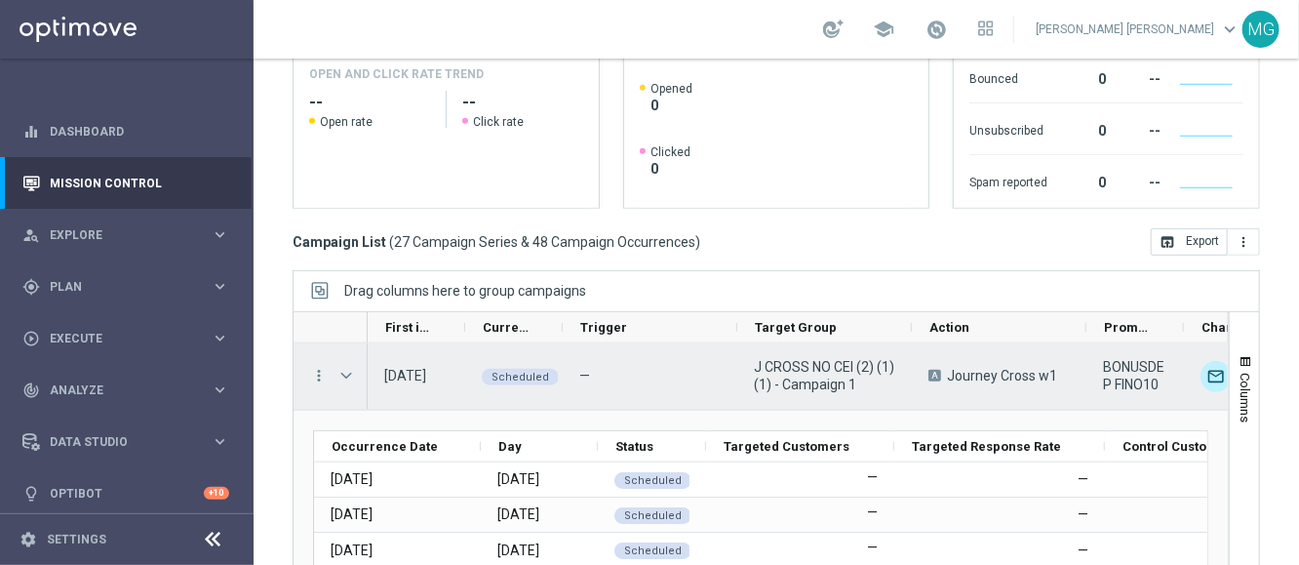
scroll to position [0, 0]
click at [341, 377] on span at bounding box center [346, 377] width 18 height 16
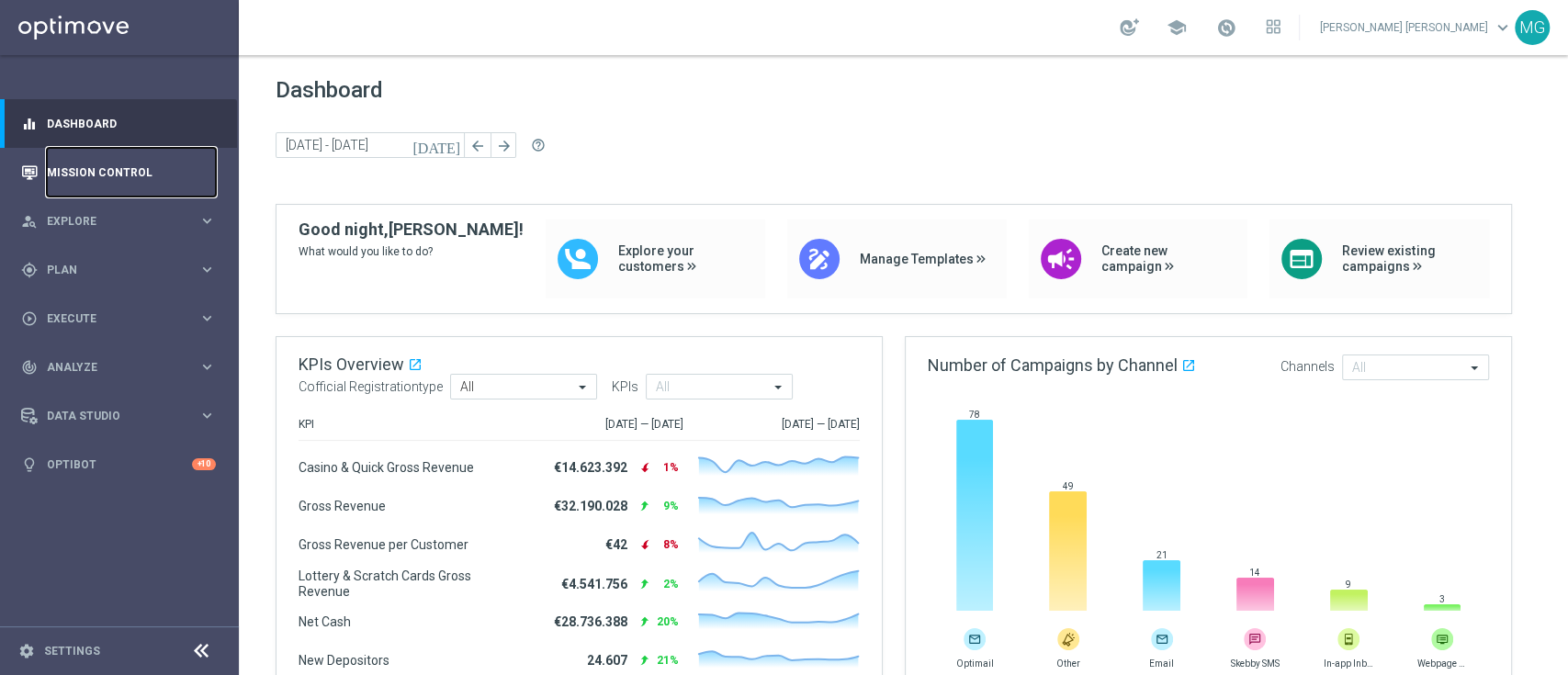
click at [119, 179] on link "Mission Control" at bounding box center [131, 172] width 169 height 49
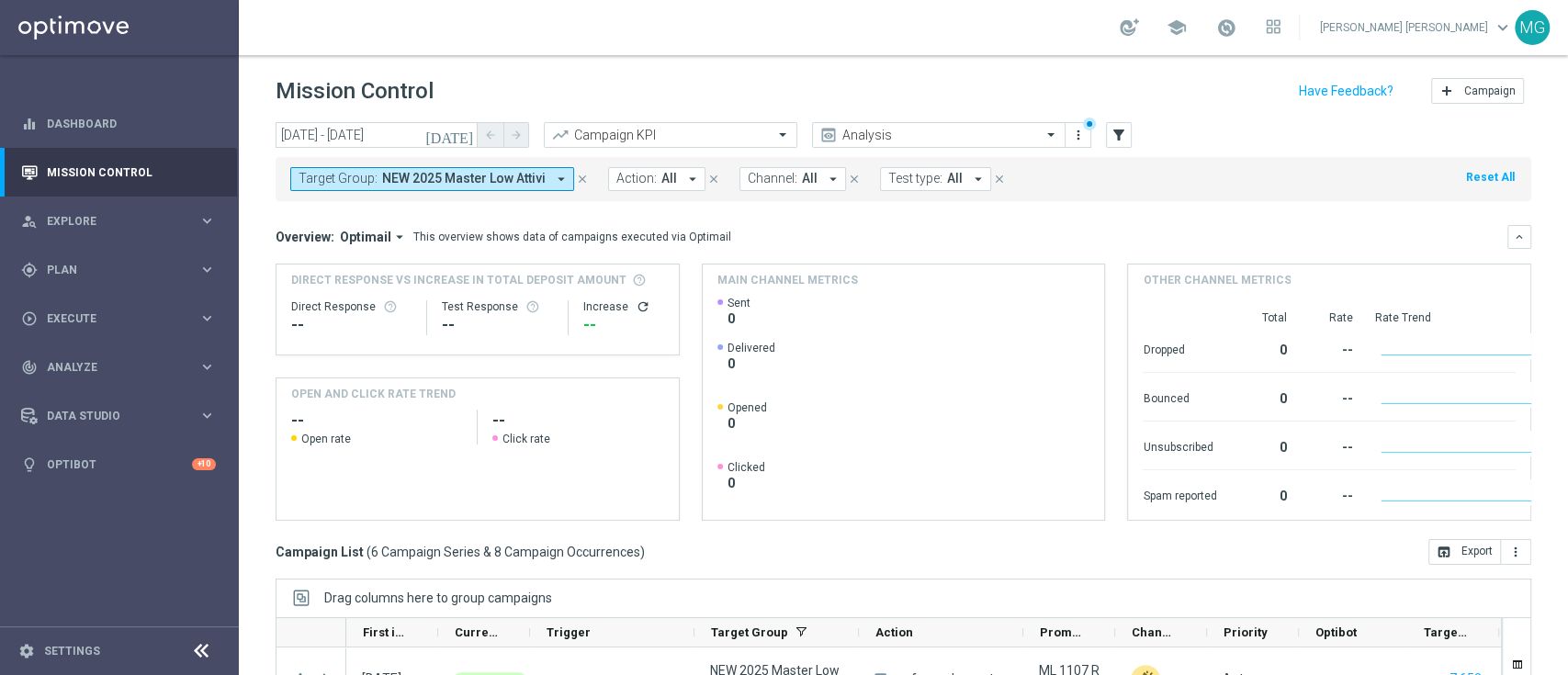
click at [579, 181] on icon "close" at bounding box center [583, 179] width 13 height 13
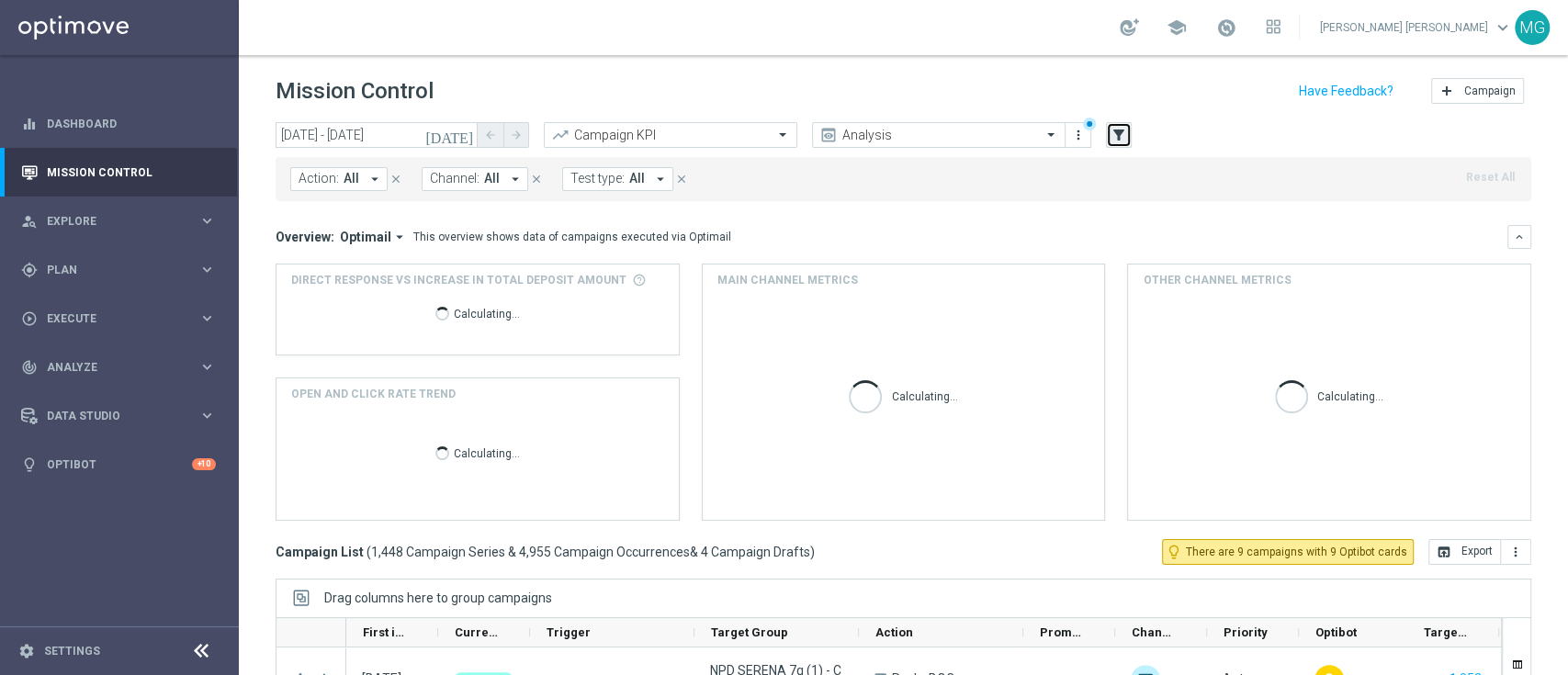
click at [1119, 122] on button "filter_alt" at bounding box center [1118, 135] width 25 height 25
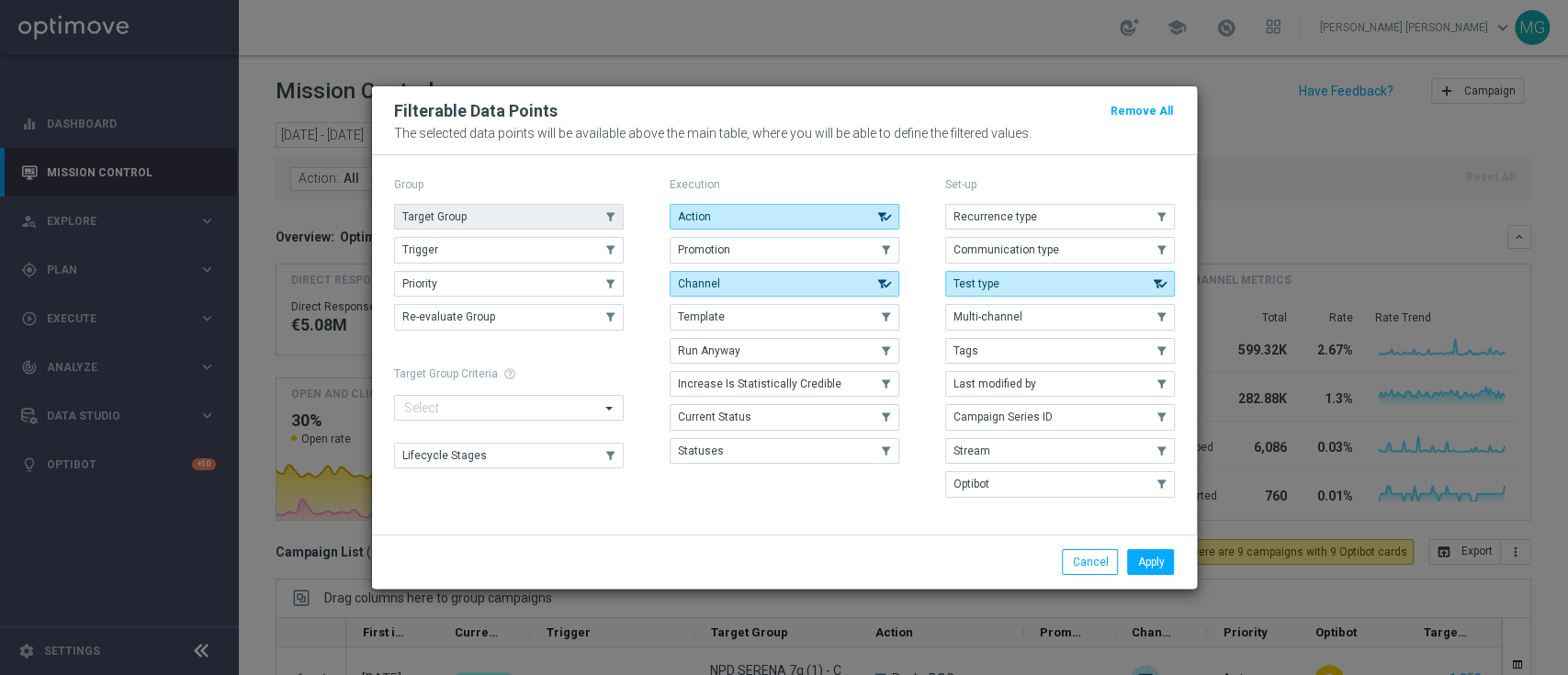
click at [544, 217] on button "Target Group" at bounding box center [509, 217] width 230 height 25
click at [1153, 563] on button "Apply" at bounding box center [1151, 561] width 47 height 25
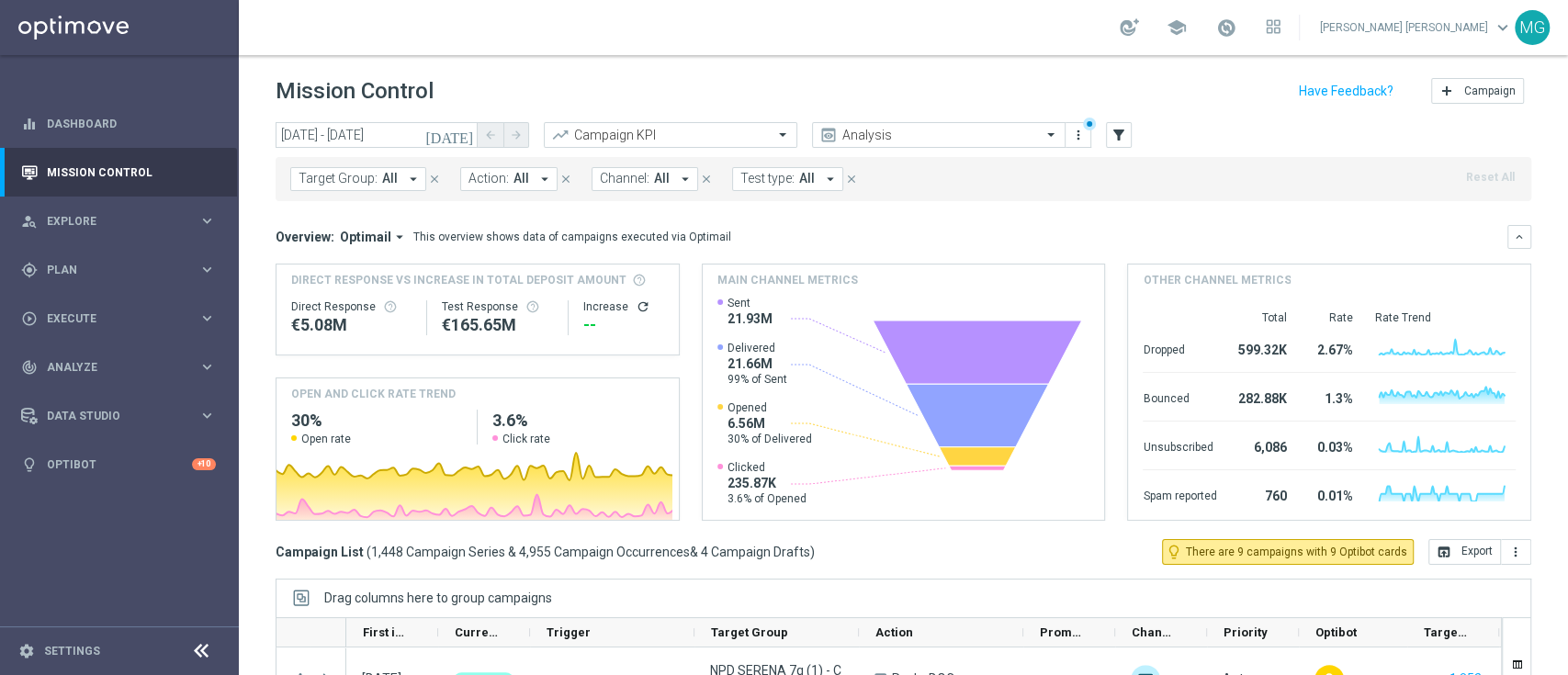
click at [362, 185] on span "Target Group:" at bounding box center [338, 178] width 79 height 16
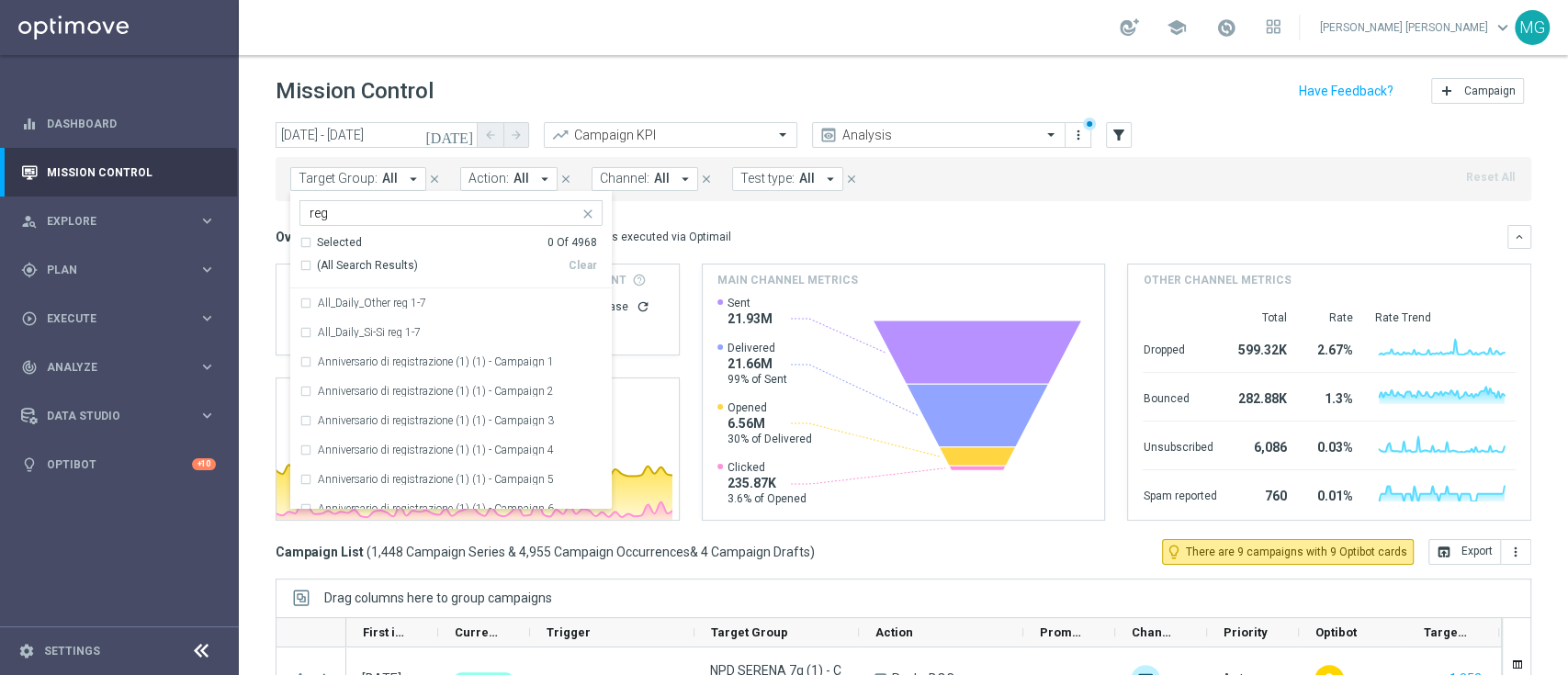
click at [371, 218] on input "reg" at bounding box center [445, 213] width 269 height 16
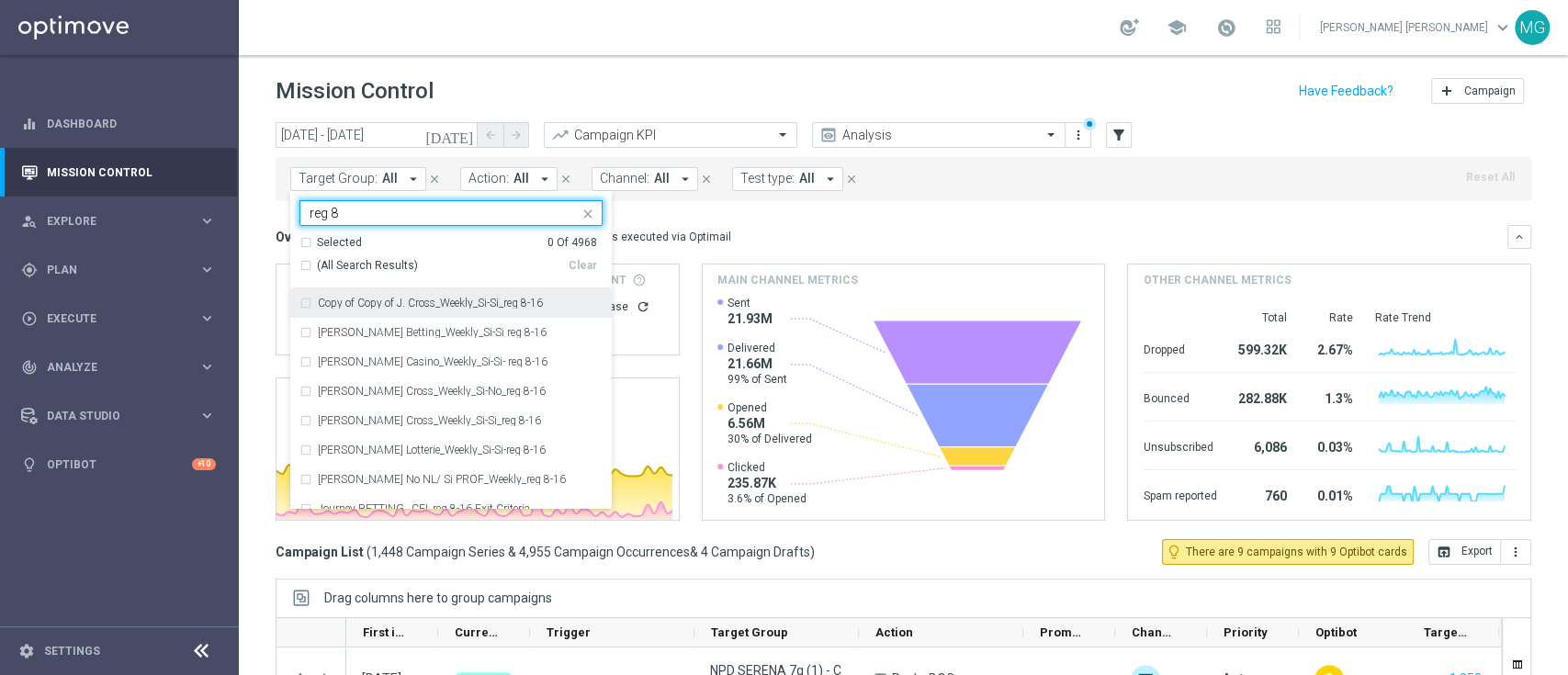
click at [350, 263] on span "(All Search Results)" at bounding box center [367, 265] width 101 height 16
type input "reg 8"
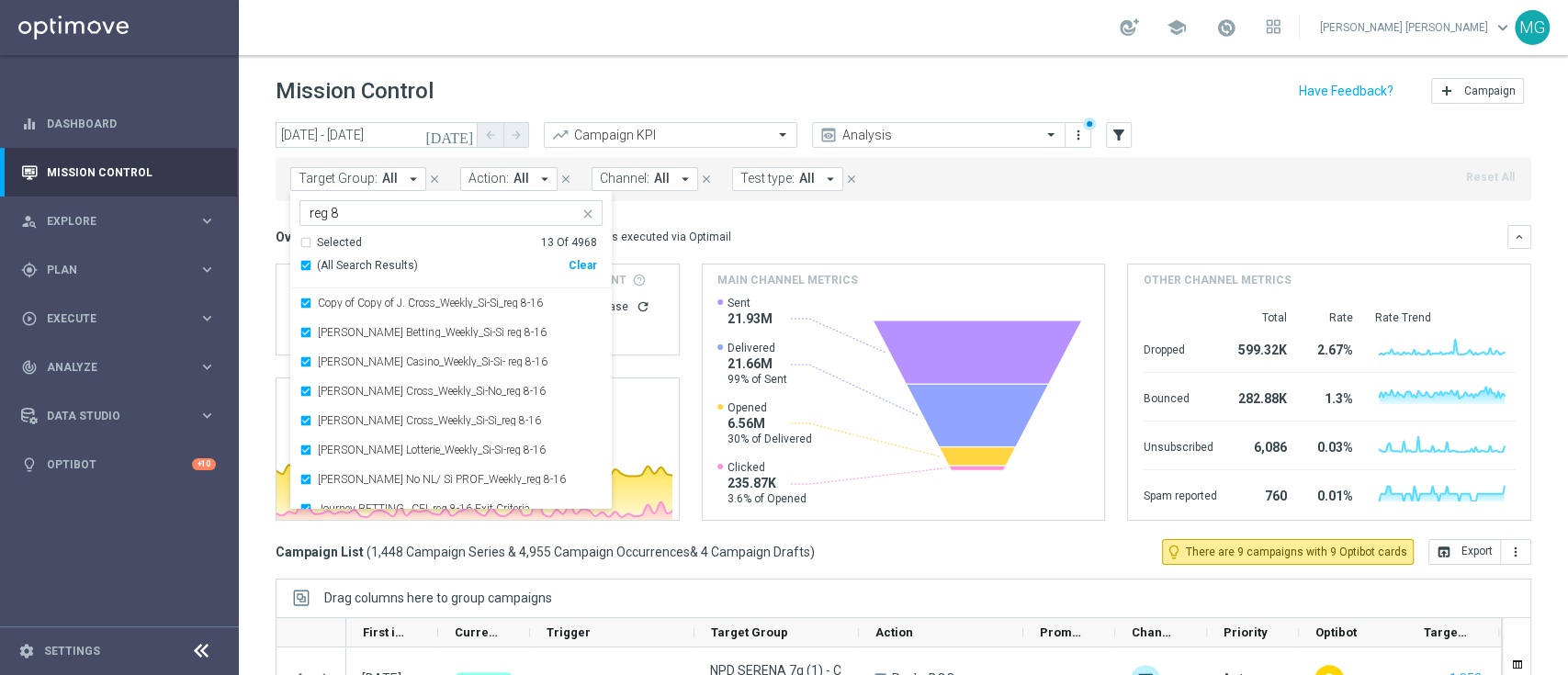
click at [878, 236] on div "Overview: Optimail arrow_drop_down This overview shows data of campaigns execut…" at bounding box center [892, 237] width 1232 height 17
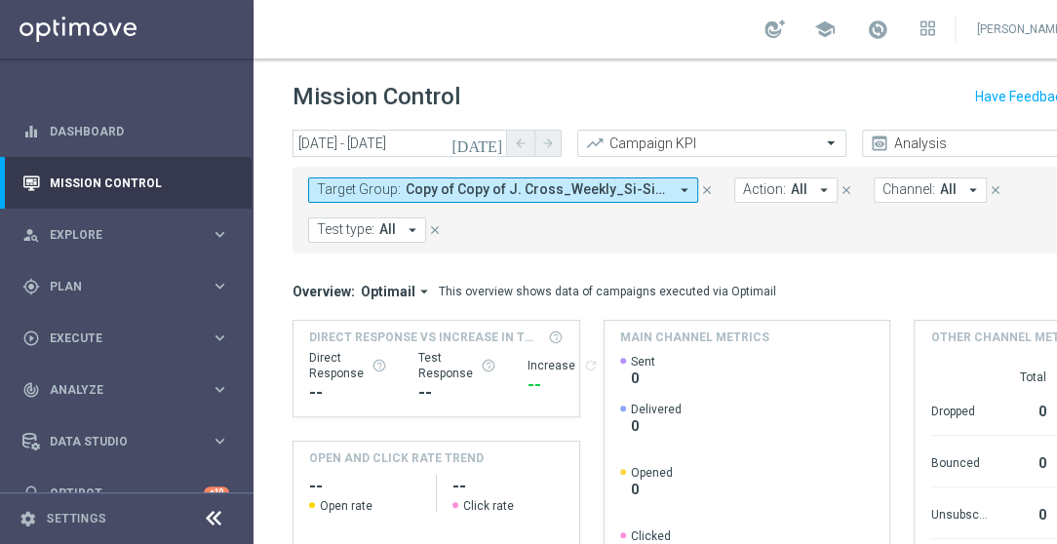
click at [495, 144] on icon "[DATE]" at bounding box center [478, 144] width 53 height 18
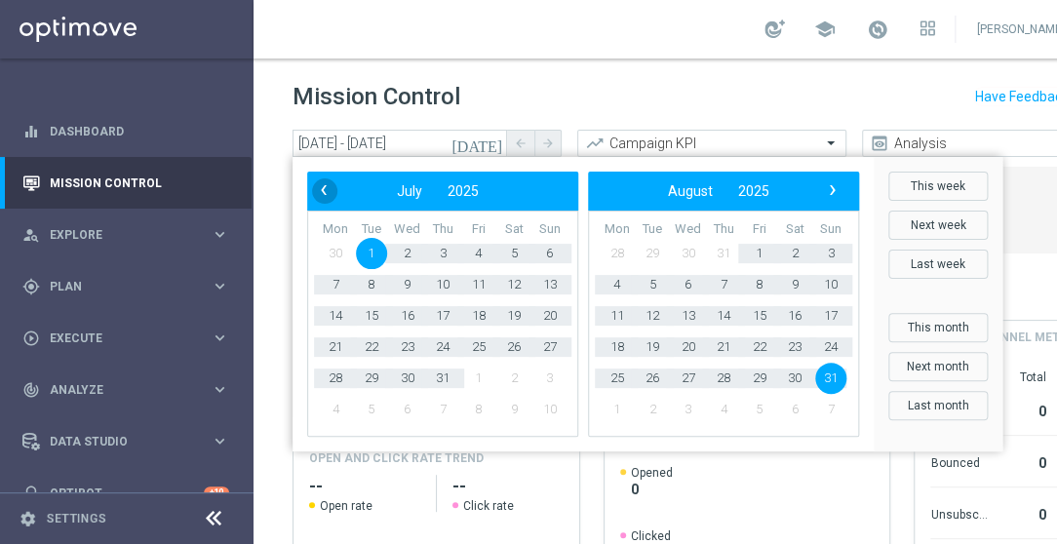
click at [312, 193] on span "‹" at bounding box center [323, 190] width 25 height 25
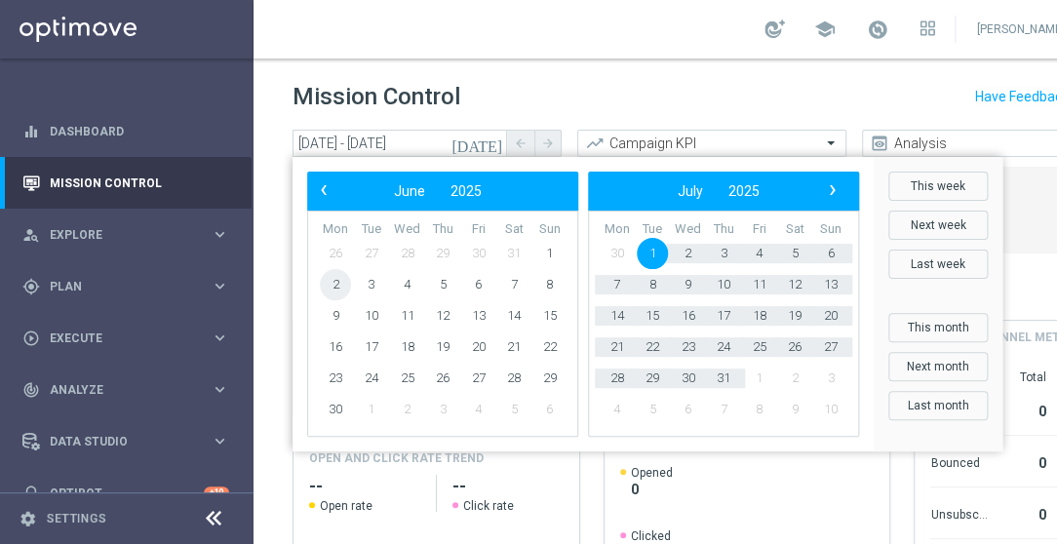
click at [332, 289] on span "2" at bounding box center [335, 284] width 31 height 31
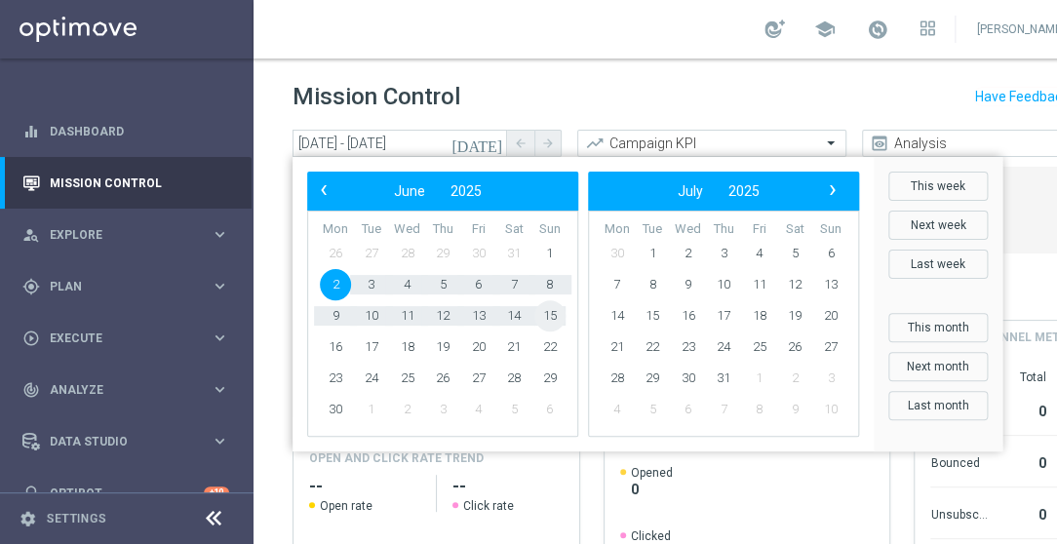
click at [559, 319] on span "15" at bounding box center [550, 315] width 31 height 31
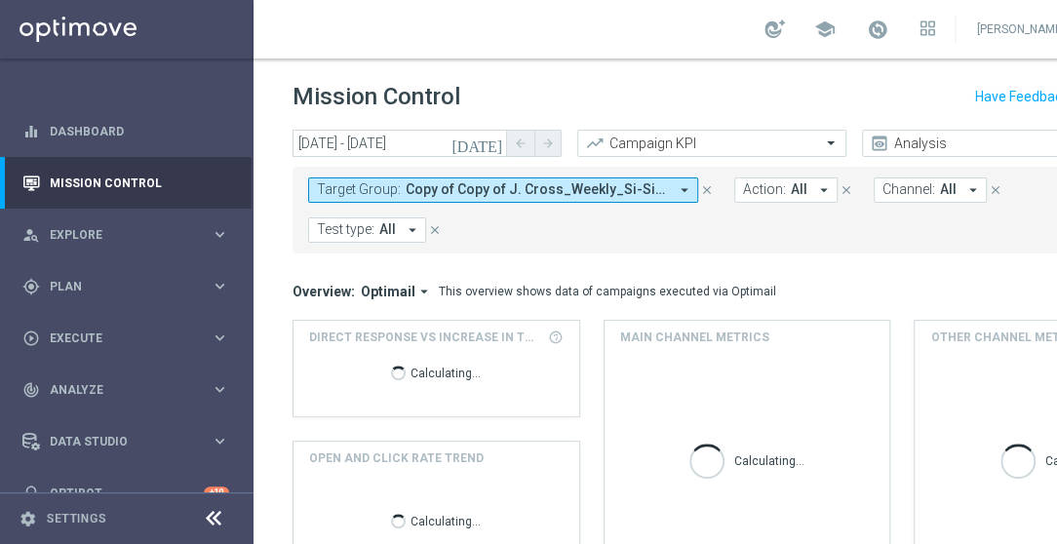
type input "02 Jun 2025 - 15 Jun 2025"
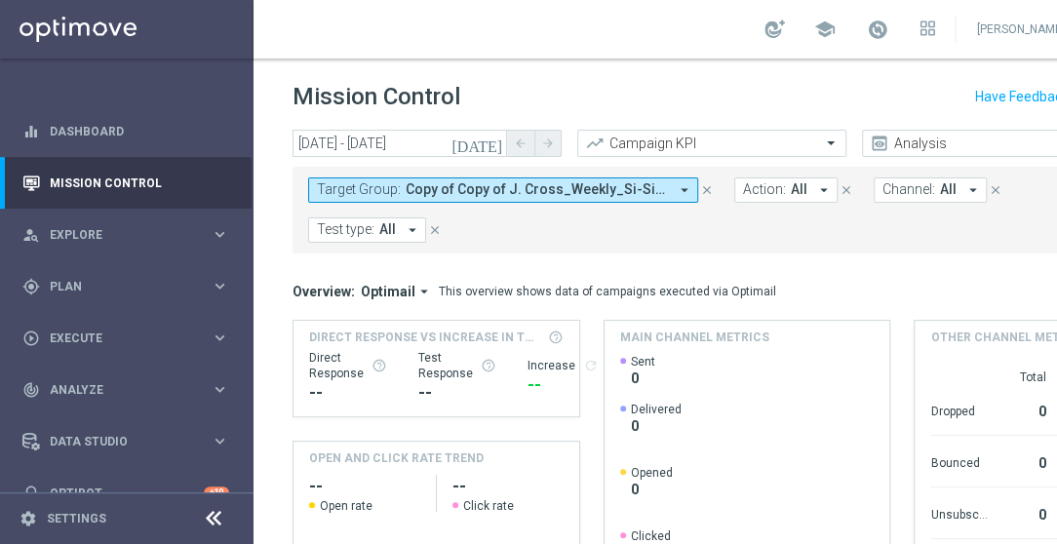
click at [707, 190] on icon "close" at bounding box center [707, 190] width 14 height 14
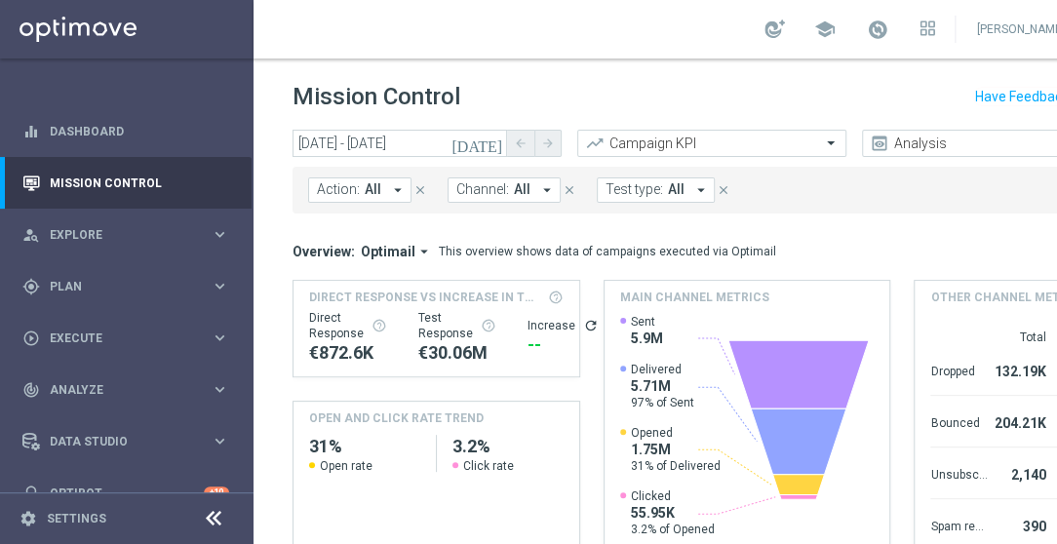
scroll to position [0, 203]
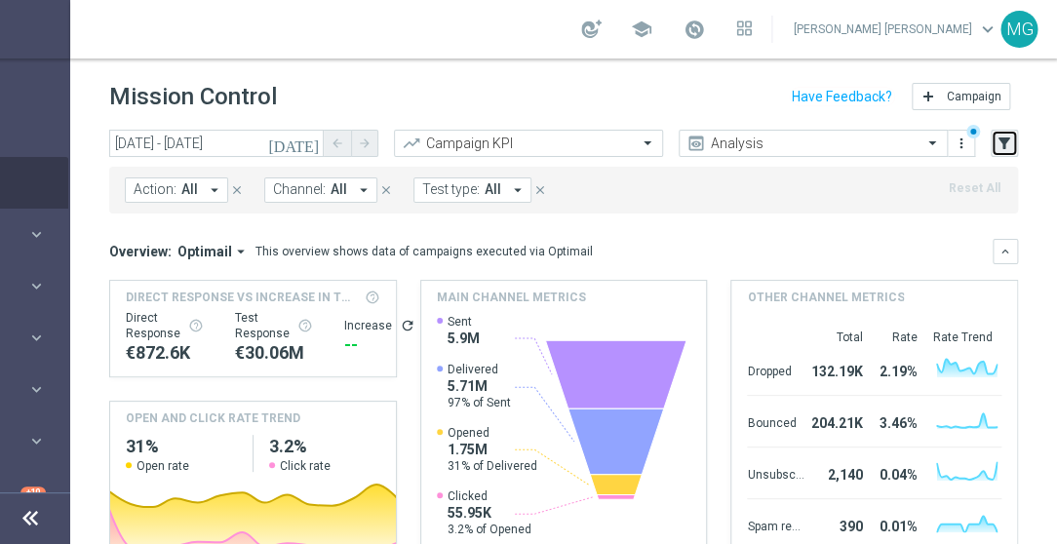
click at [996, 146] on icon "filter_alt" at bounding box center [1005, 144] width 18 height 18
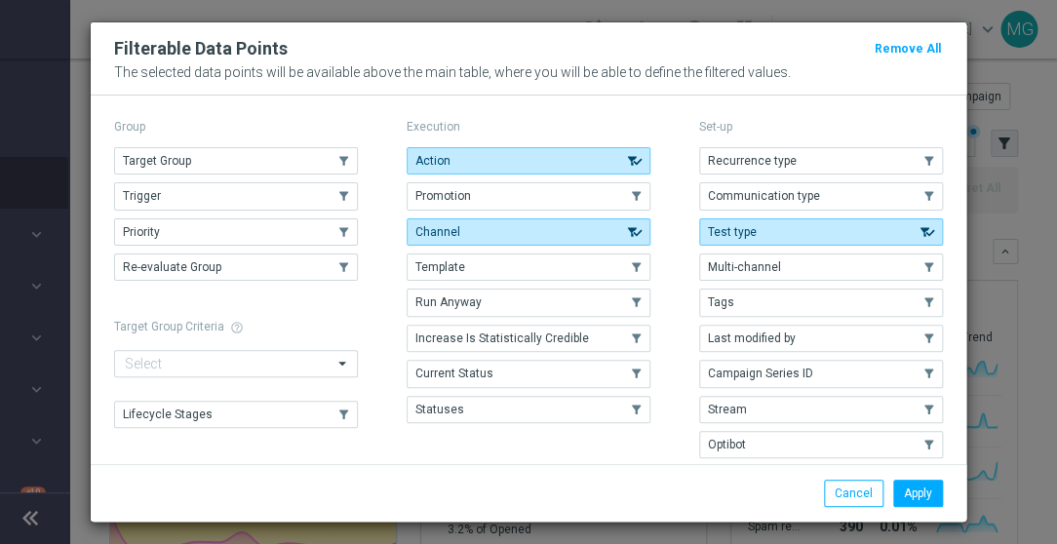
scroll to position [0, 183]
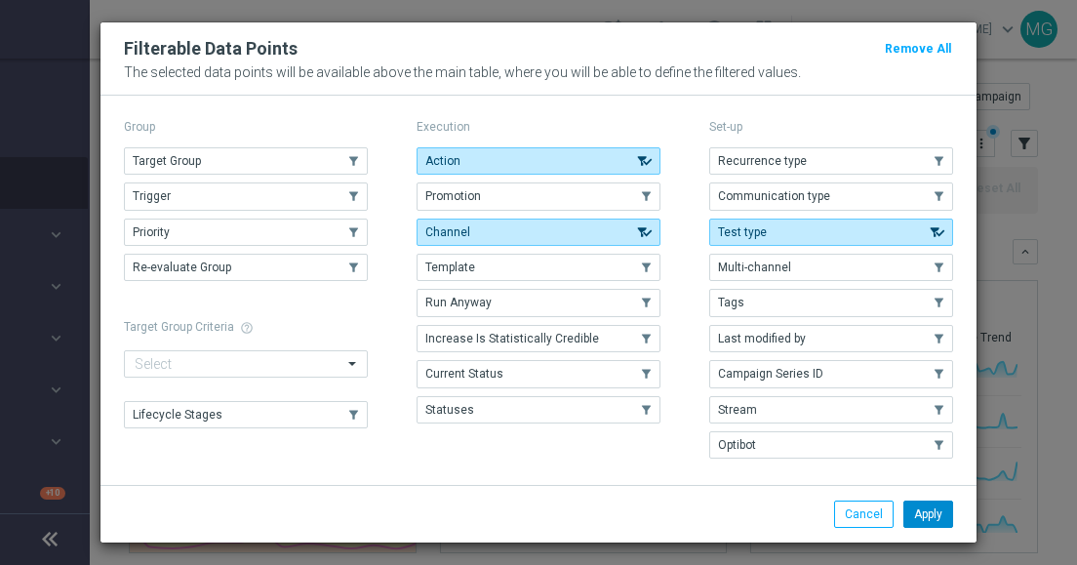
click at [915, 517] on button "Apply" at bounding box center [928, 513] width 50 height 27
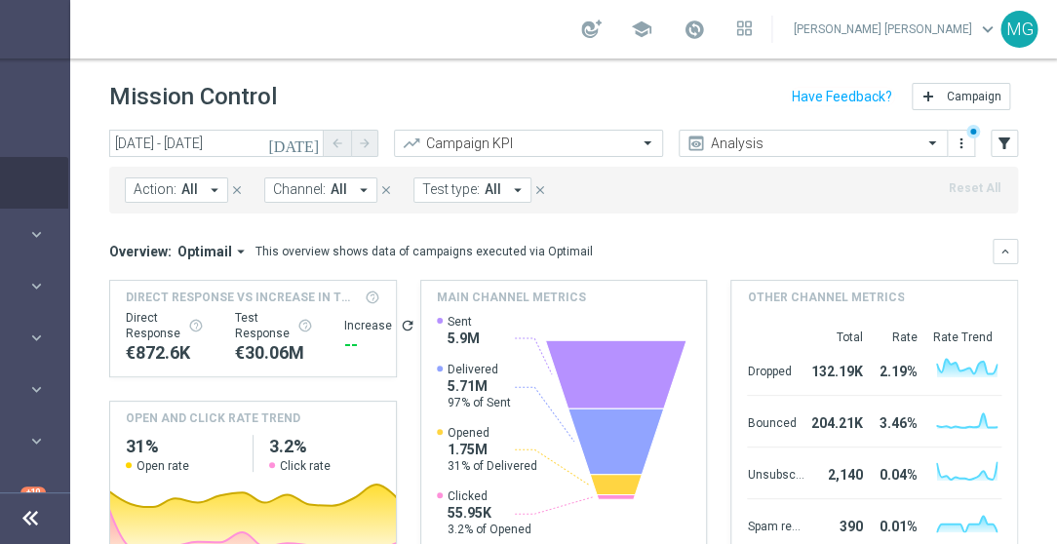
click at [189, 184] on span "All" at bounding box center [189, 189] width 17 height 17
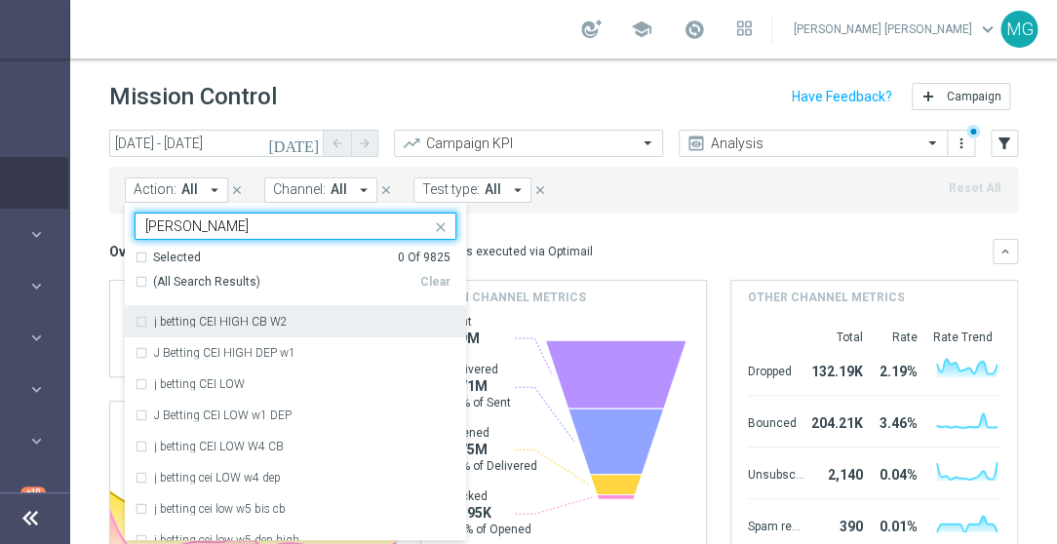
click at [211, 280] on span "(All Search Results)" at bounding box center [206, 282] width 107 height 17
type input "j b"
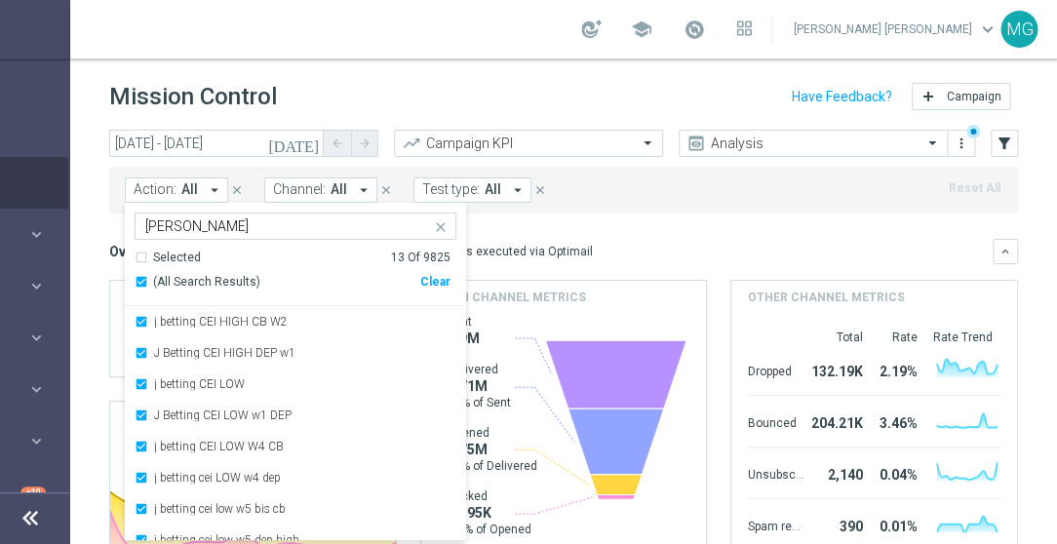
click at [665, 227] on mini-dashboard "Overview: Optimail arrow_drop_down This overview shows data of campaigns execut…" at bounding box center [563, 393] width 909 height 359
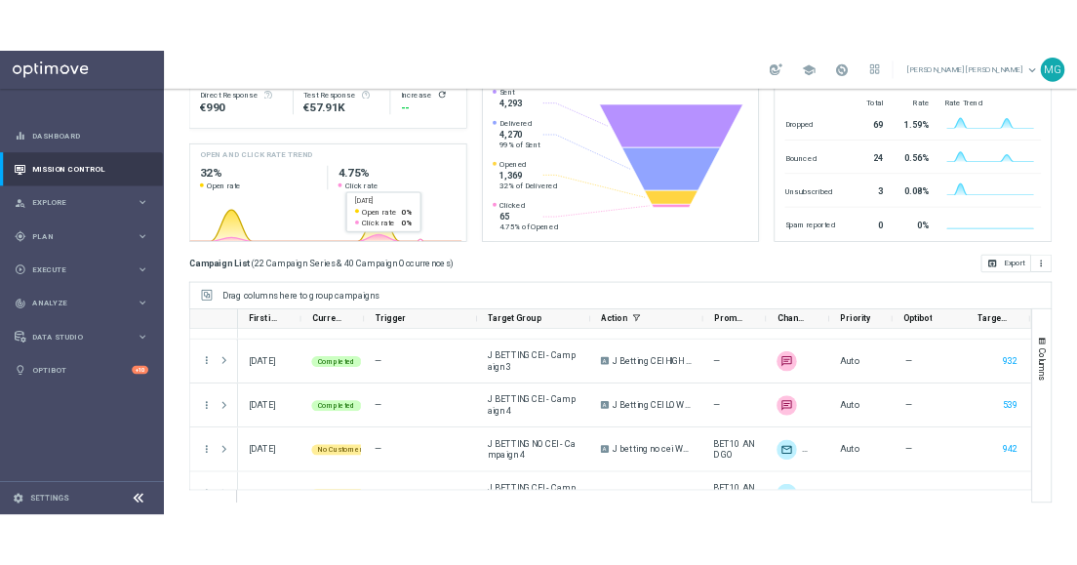
scroll to position [0, 0]
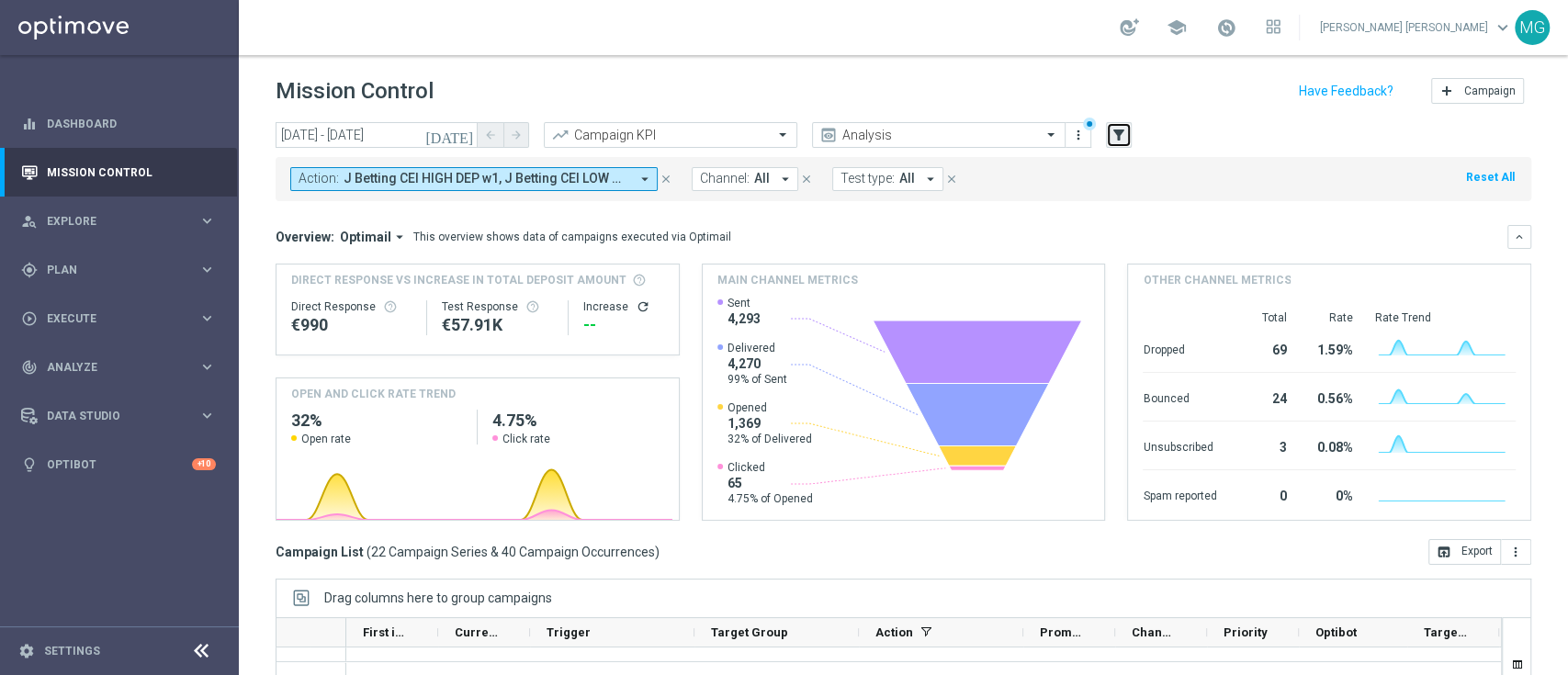
click at [1128, 129] on button "filter_alt" at bounding box center [1118, 135] width 25 height 25
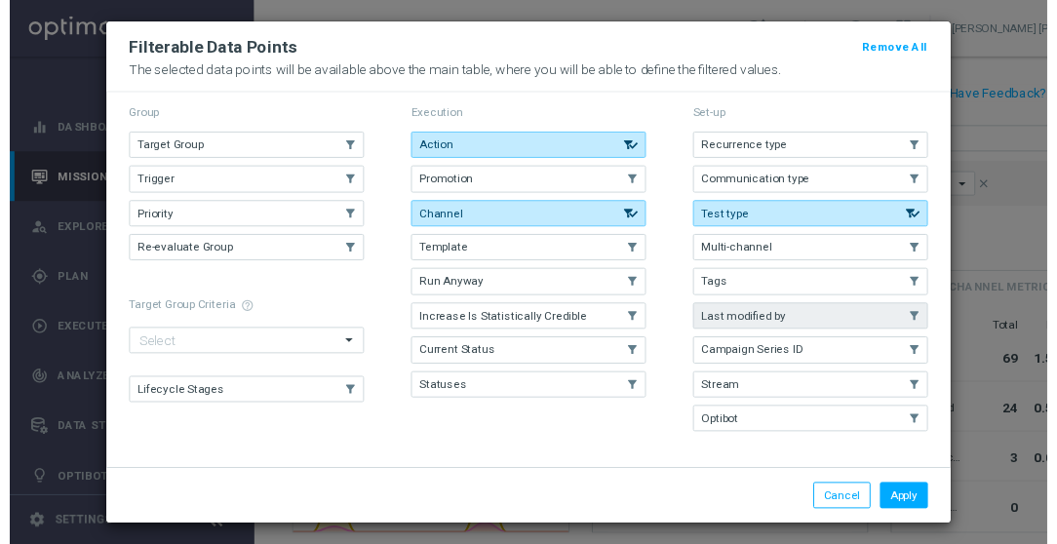
scroll to position [10, 0]
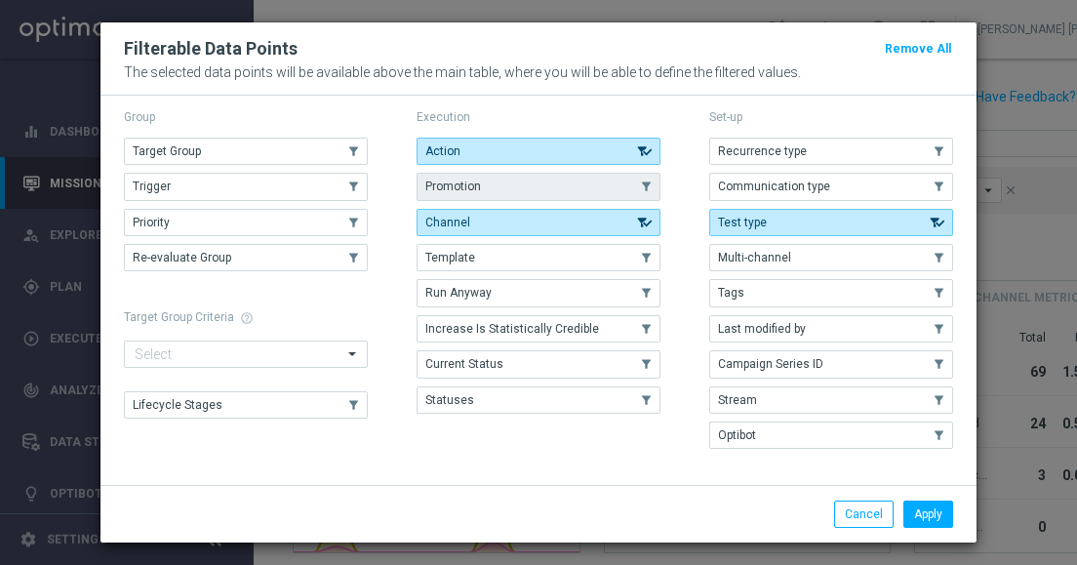
click at [499, 192] on button "Promotion" at bounding box center [539, 186] width 244 height 27
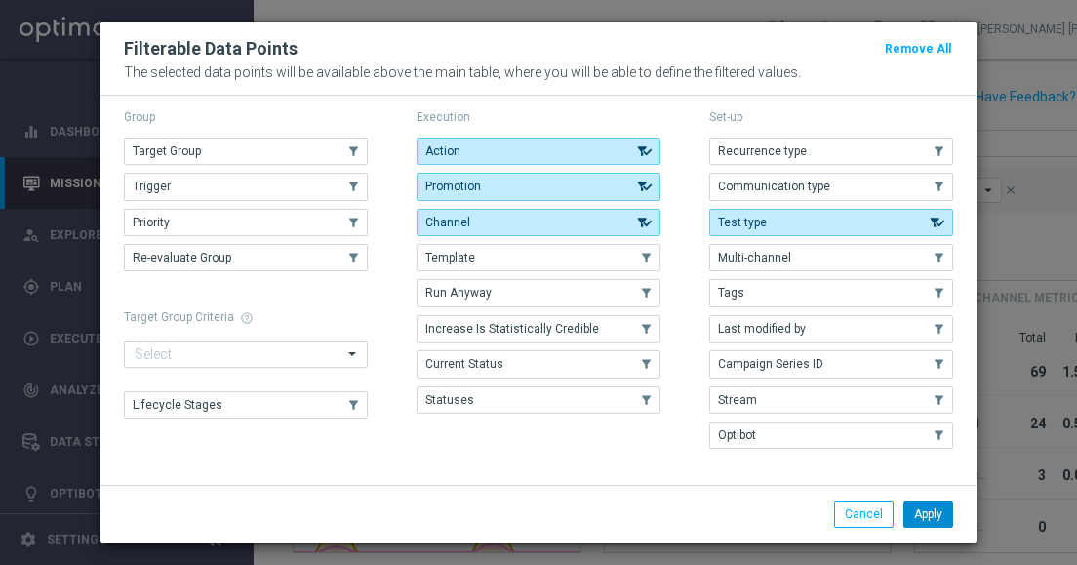
click at [931, 511] on button "Apply" at bounding box center [928, 513] width 50 height 27
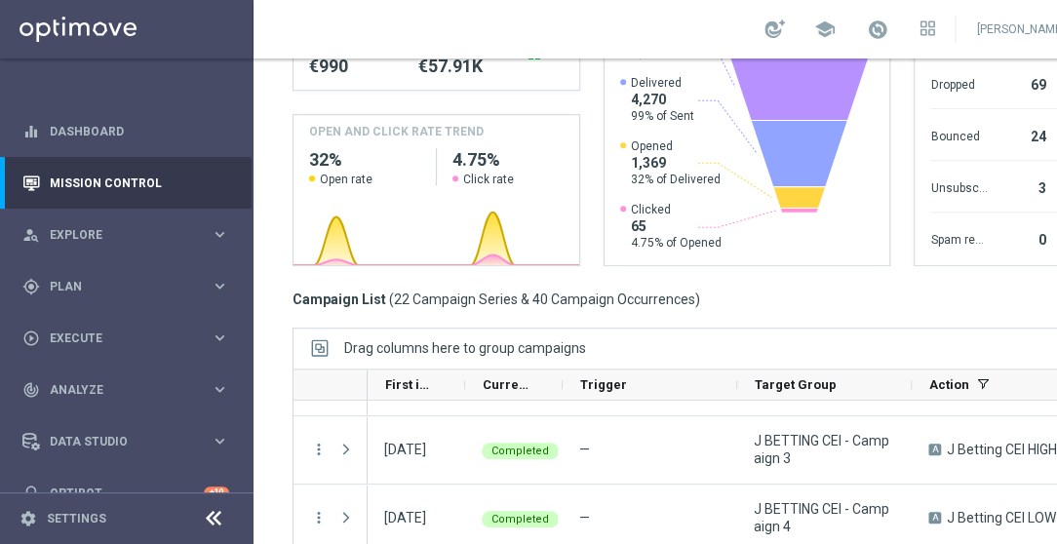
scroll to position [0, 0]
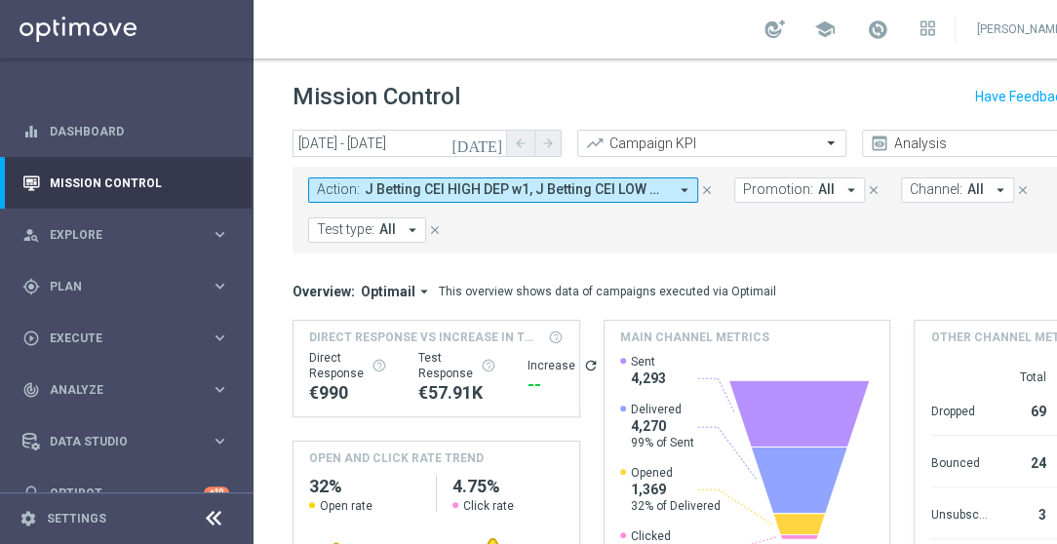
click at [824, 189] on span "All" at bounding box center [826, 189] width 17 height 17
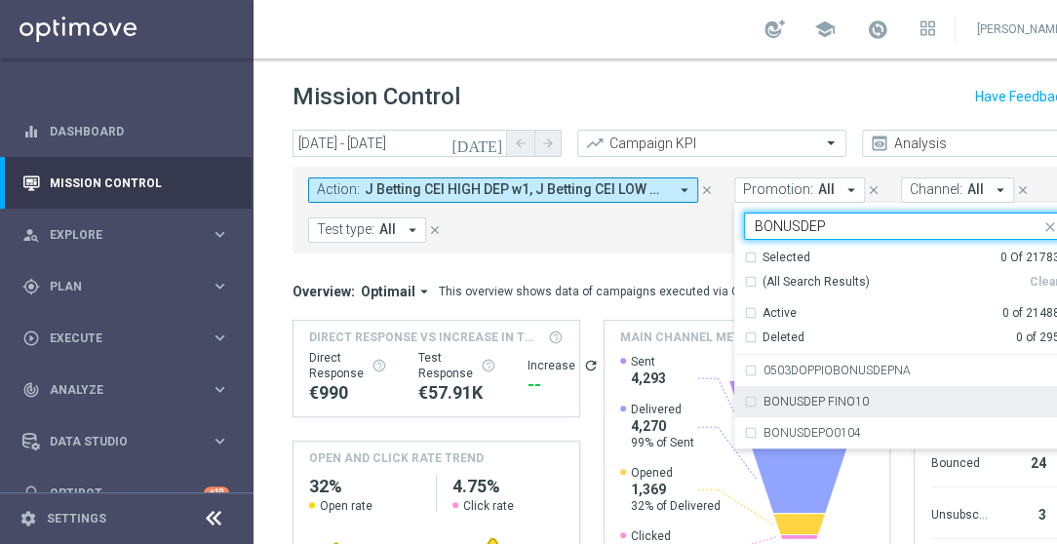
click at [852, 409] on div "BONUSDEP FINO10" at bounding box center [905, 401] width 322 height 31
type input "BONUSDEP"
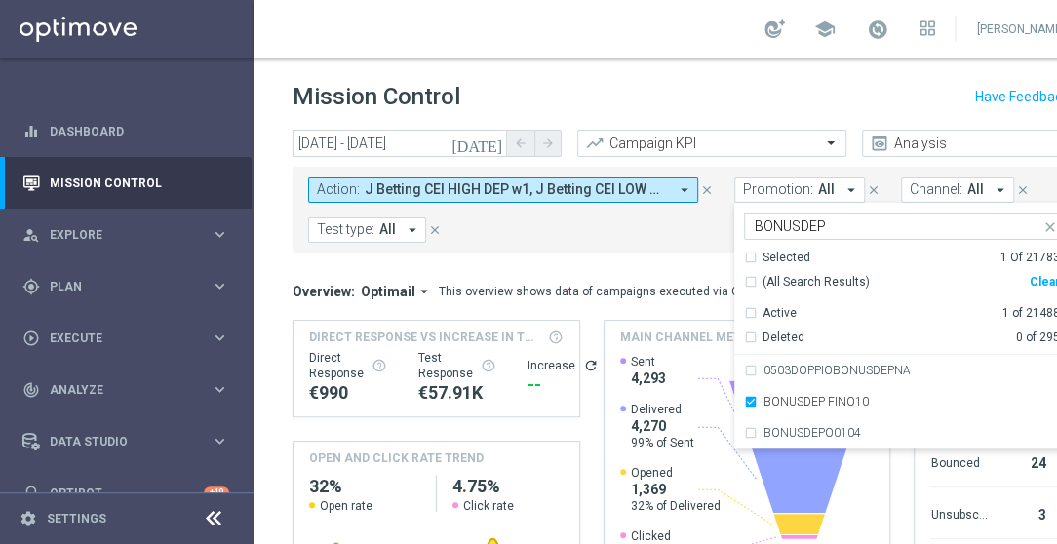
click at [682, 243] on div "Action: J Betting CEI HIGH DEP w1, J Betting CEI LOW w1 DEP, J betting no cei W…" at bounding box center [747, 210] width 909 height 87
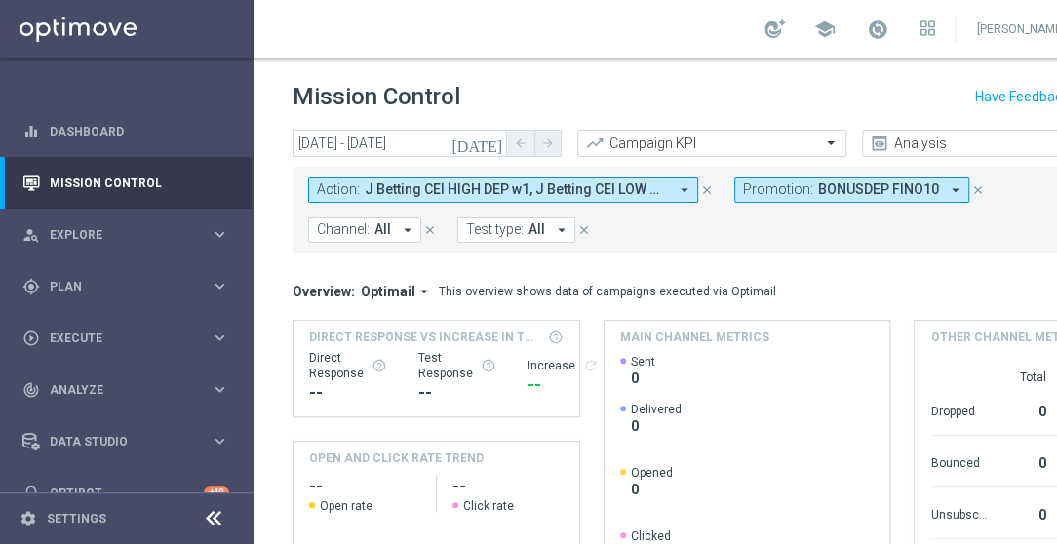
click at [703, 187] on icon "close" at bounding box center [707, 190] width 14 height 14
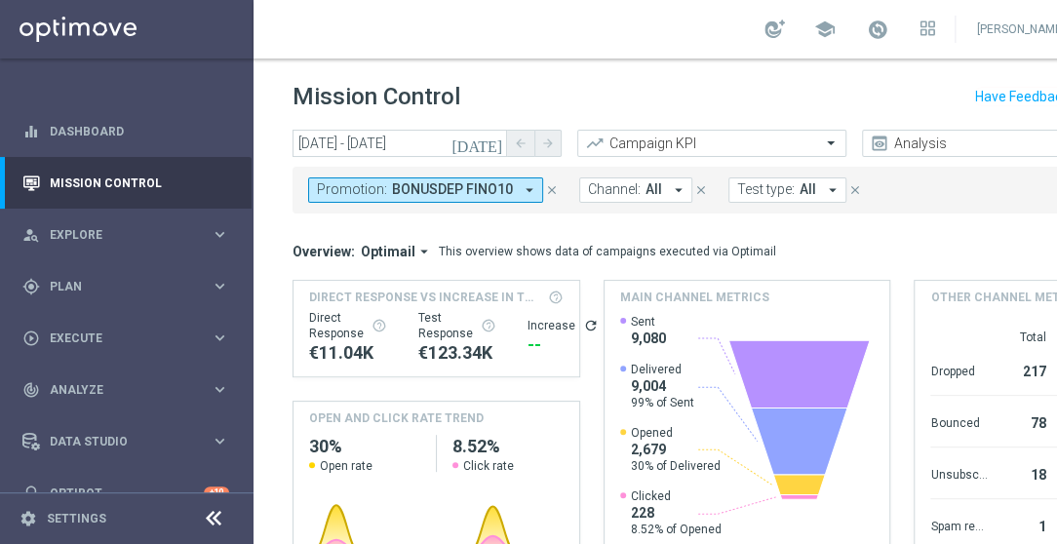
click at [492, 143] on icon "[DATE]" at bounding box center [478, 144] width 53 height 18
click at [499, 145] on icon "[DATE]" at bounding box center [478, 144] width 53 height 18
click at [498, 145] on icon "[DATE]" at bounding box center [478, 144] width 53 height 18
click at [492, 140] on icon "[DATE]" at bounding box center [478, 144] width 53 height 18
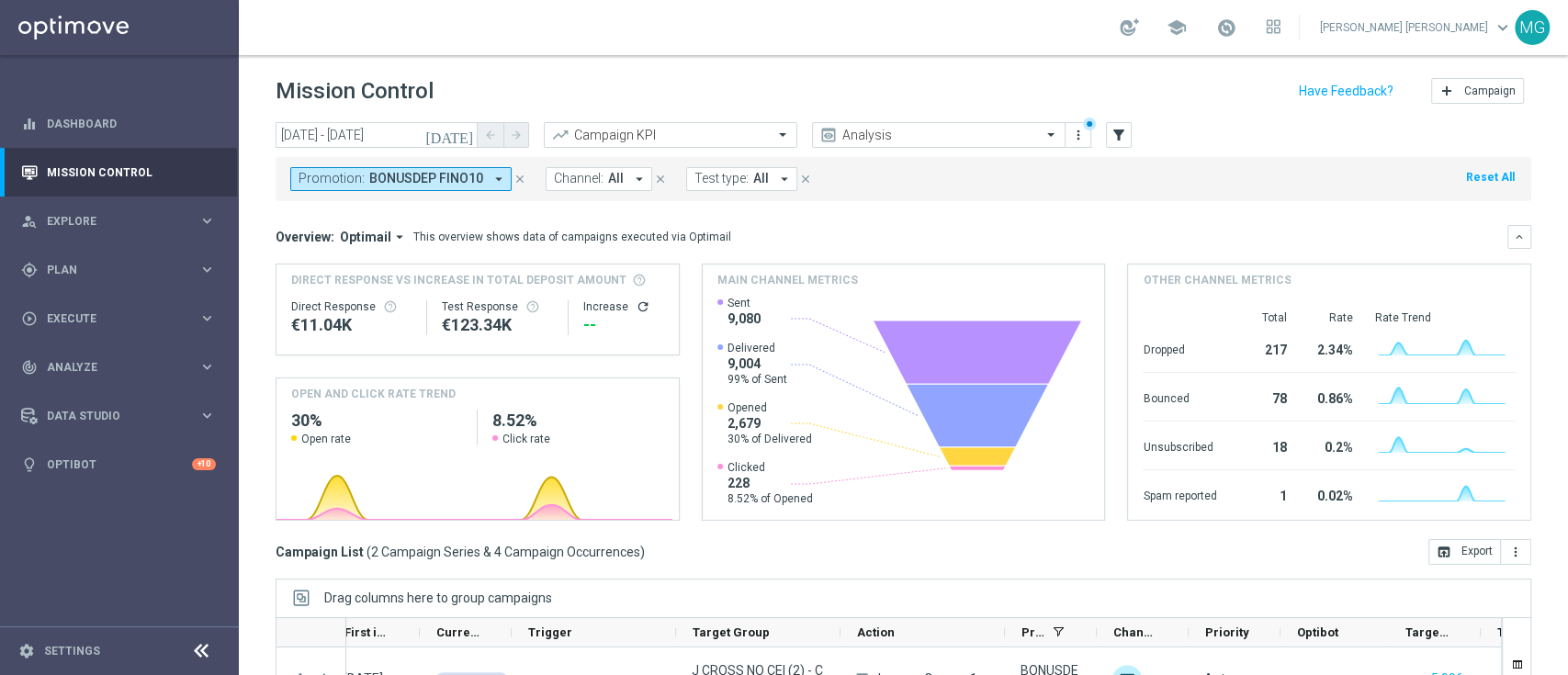
click at [469, 138] on icon "[DATE]" at bounding box center [450, 136] width 50 height 17
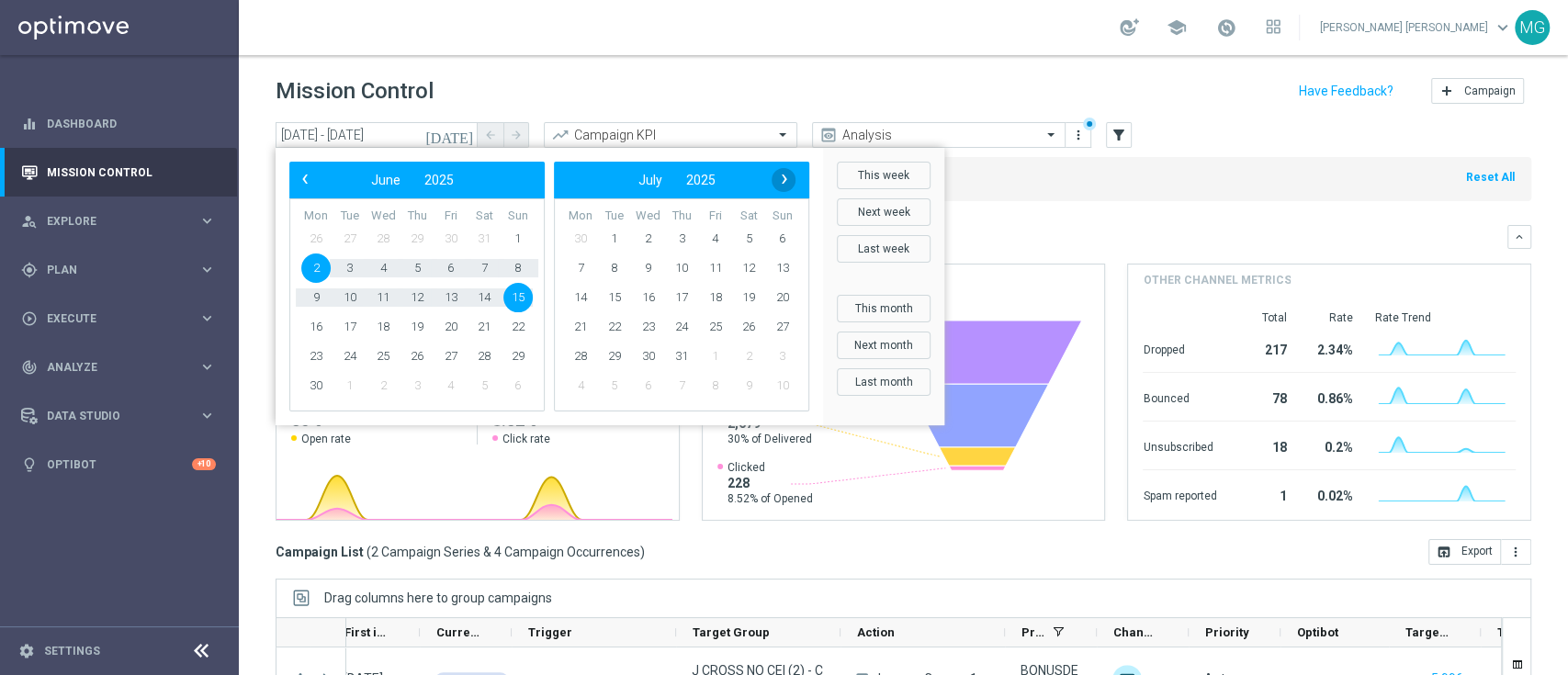
click at [786, 175] on span "›" at bounding box center [784, 179] width 24 height 24
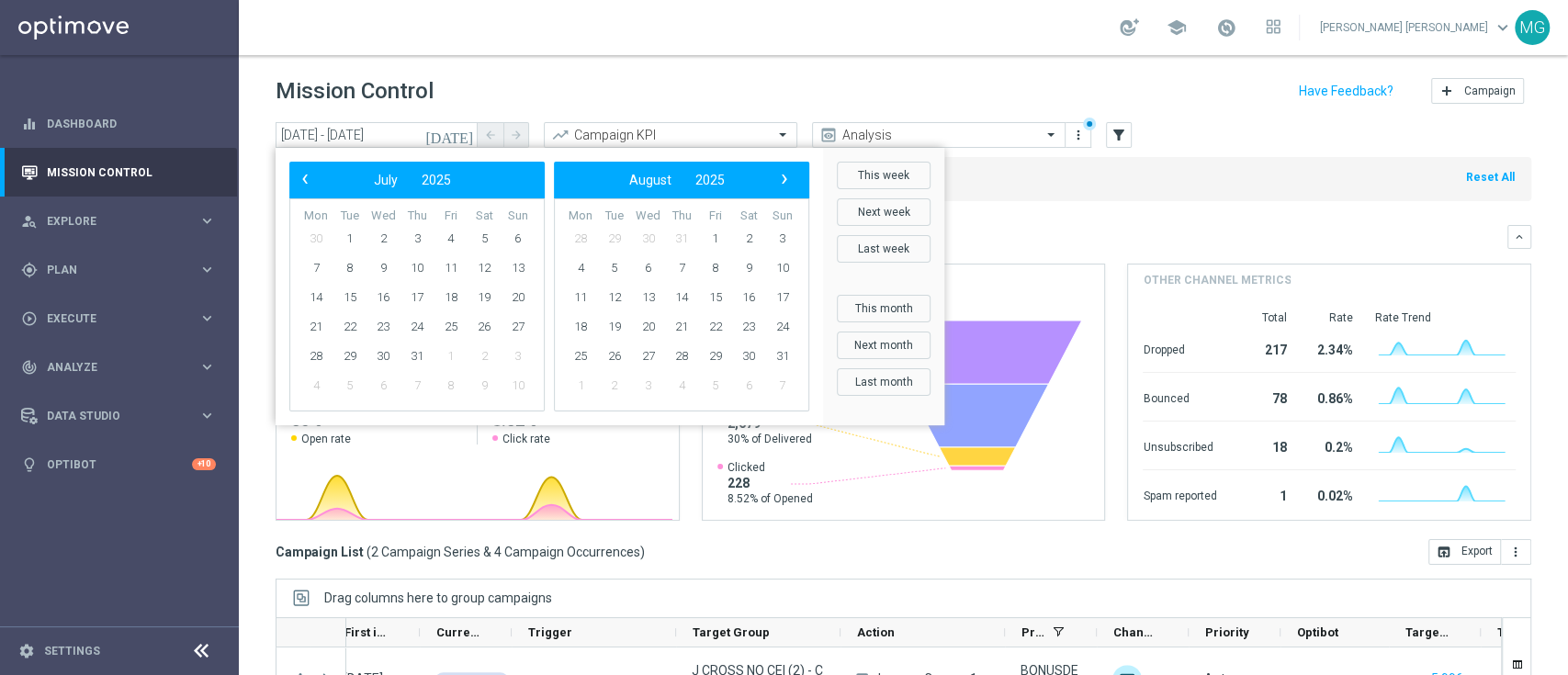
click at [786, 175] on span "›" at bounding box center [784, 179] width 24 height 24
click at [656, 245] on span "3" at bounding box center [647, 238] width 29 height 29
click at [387, 240] on span "3" at bounding box center [382, 238] width 29 height 29
type input "03 Sep 2025 - 03 Sep 2025"
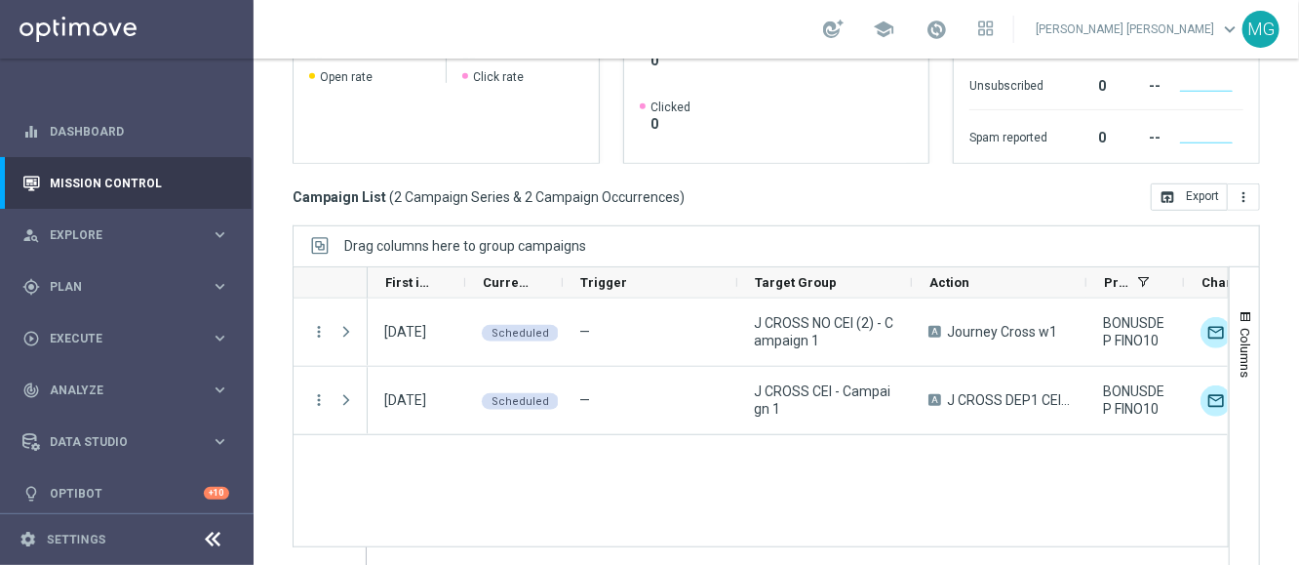
scroll to position [355, 0]
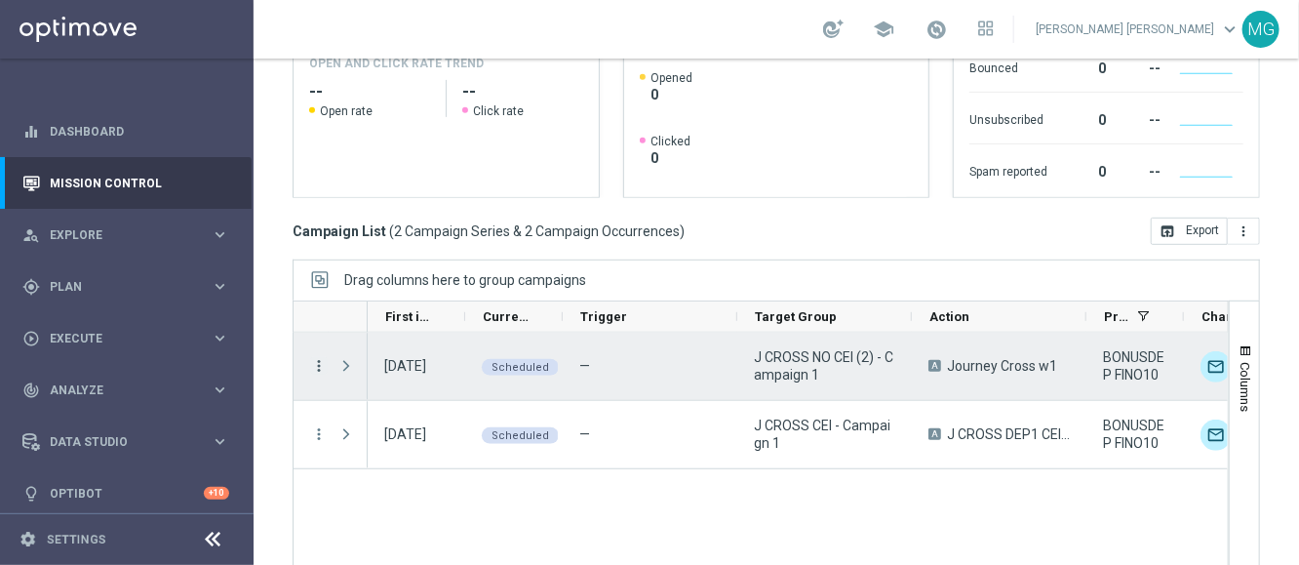
click at [314, 363] on icon "more_vert" at bounding box center [319, 366] width 18 height 18
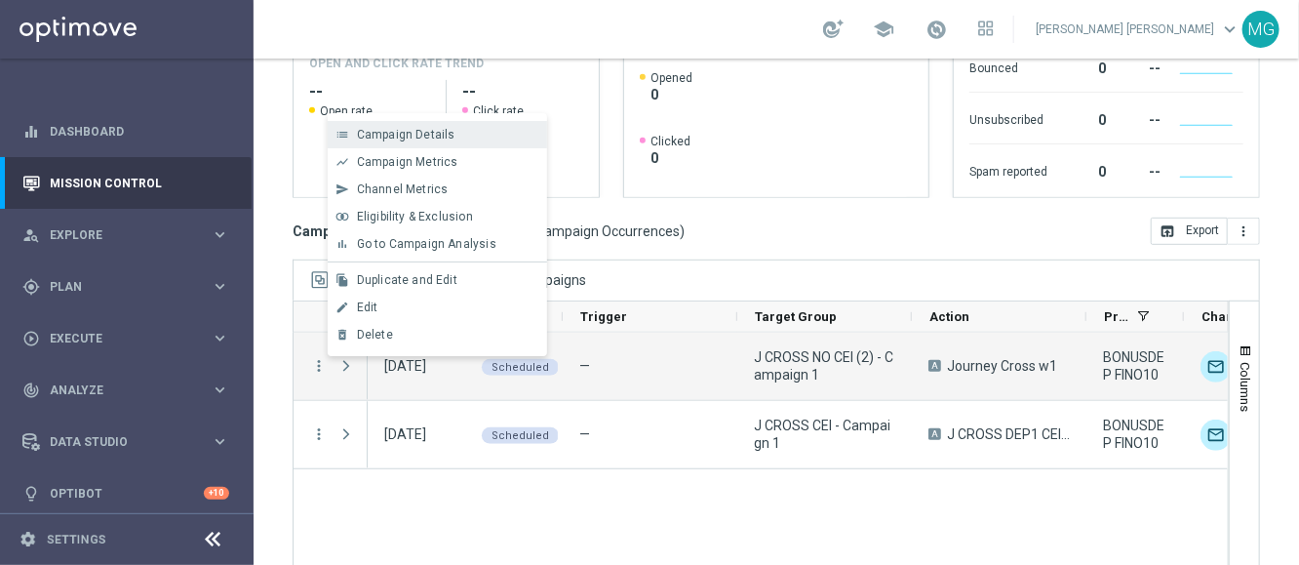
click at [443, 139] on span "Campaign Details" at bounding box center [406, 135] width 99 height 14
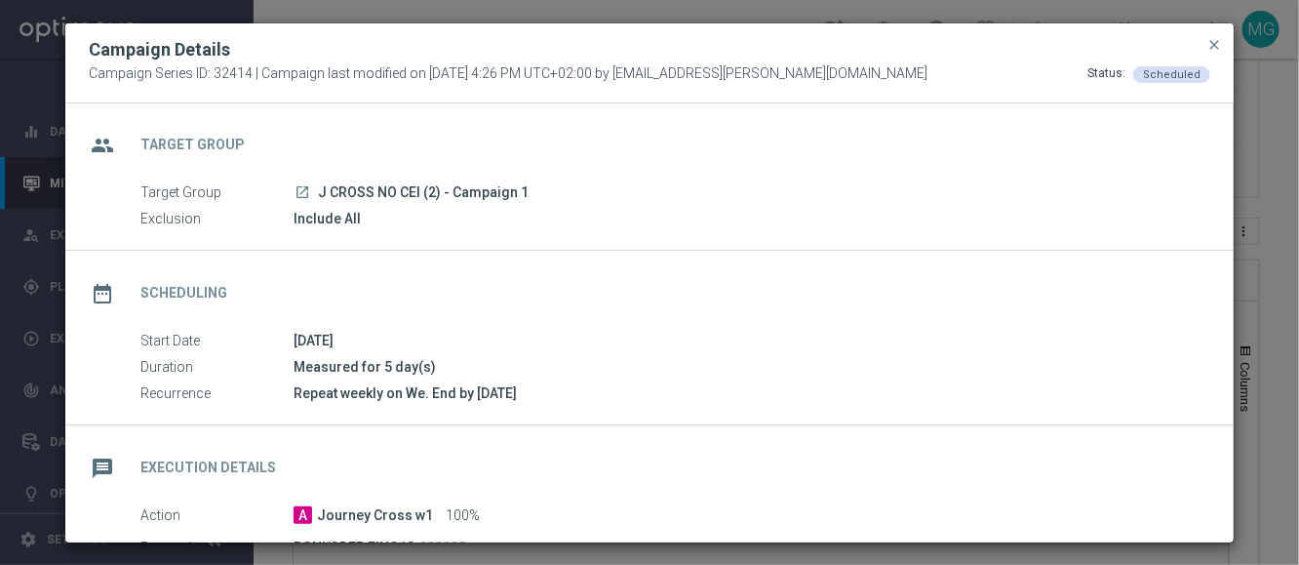
scroll to position [0, 0]
click at [441, 390] on div "Repeat weekly on We. End by 2026-02-28" at bounding box center [745, 394] width 902 height 20
click at [1217, 44] on span "close" at bounding box center [1215, 45] width 16 height 16
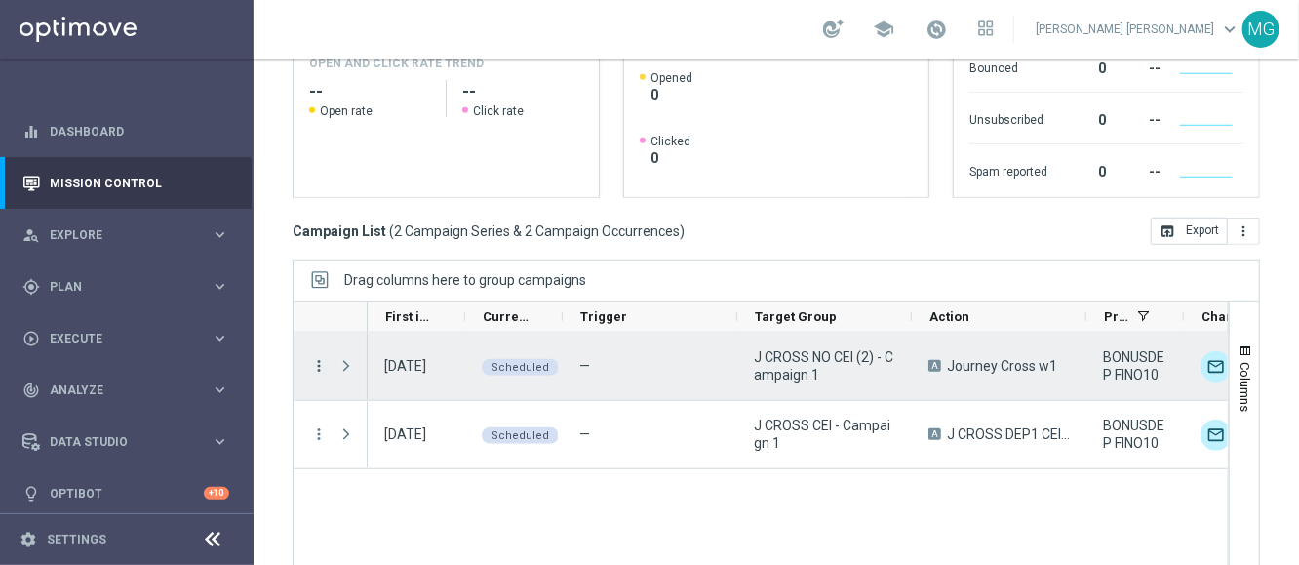
click at [312, 362] on icon "more_vert" at bounding box center [319, 366] width 18 height 18
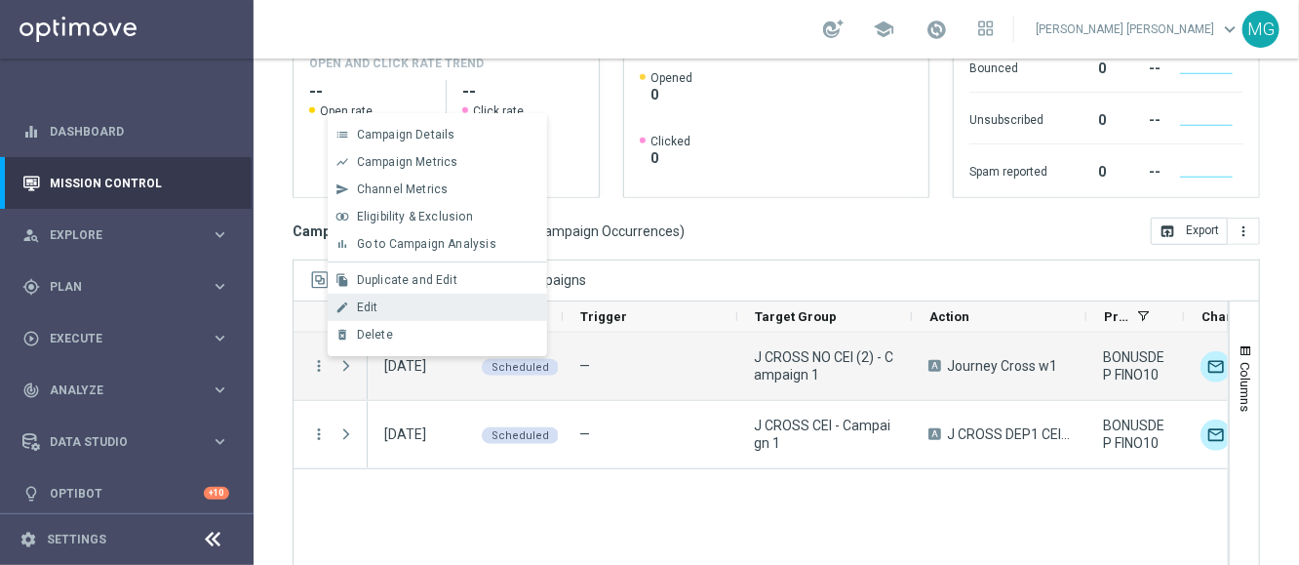
click at [402, 303] on div "Edit" at bounding box center [447, 307] width 181 height 14
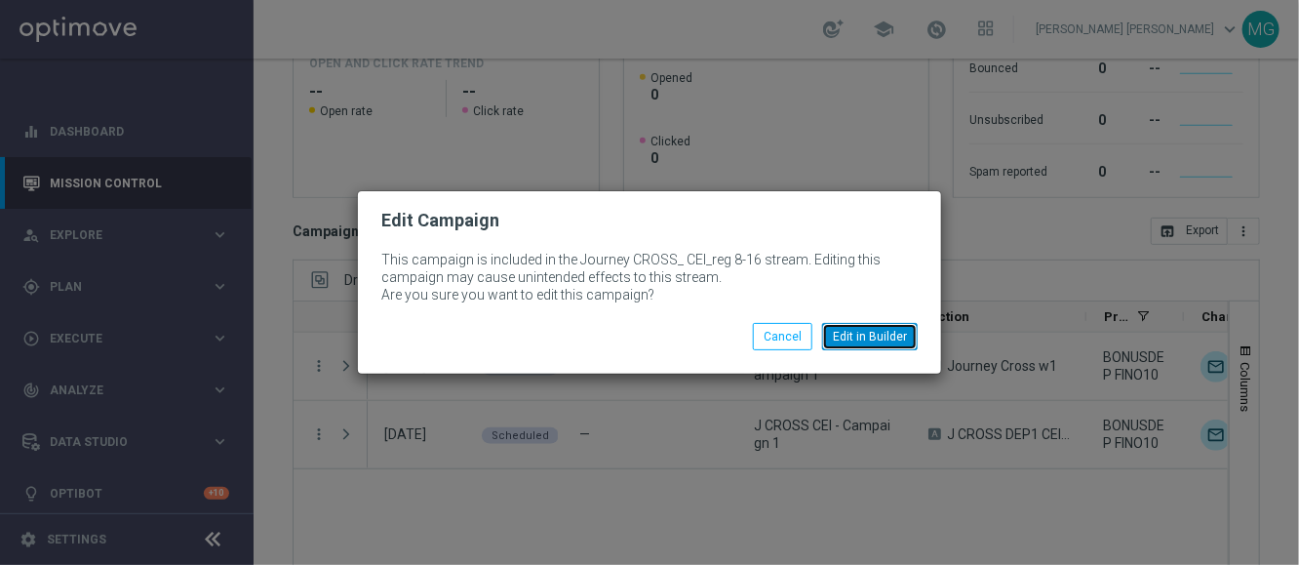
click at [872, 336] on button "Edit in Builder" at bounding box center [870, 336] width 96 height 27
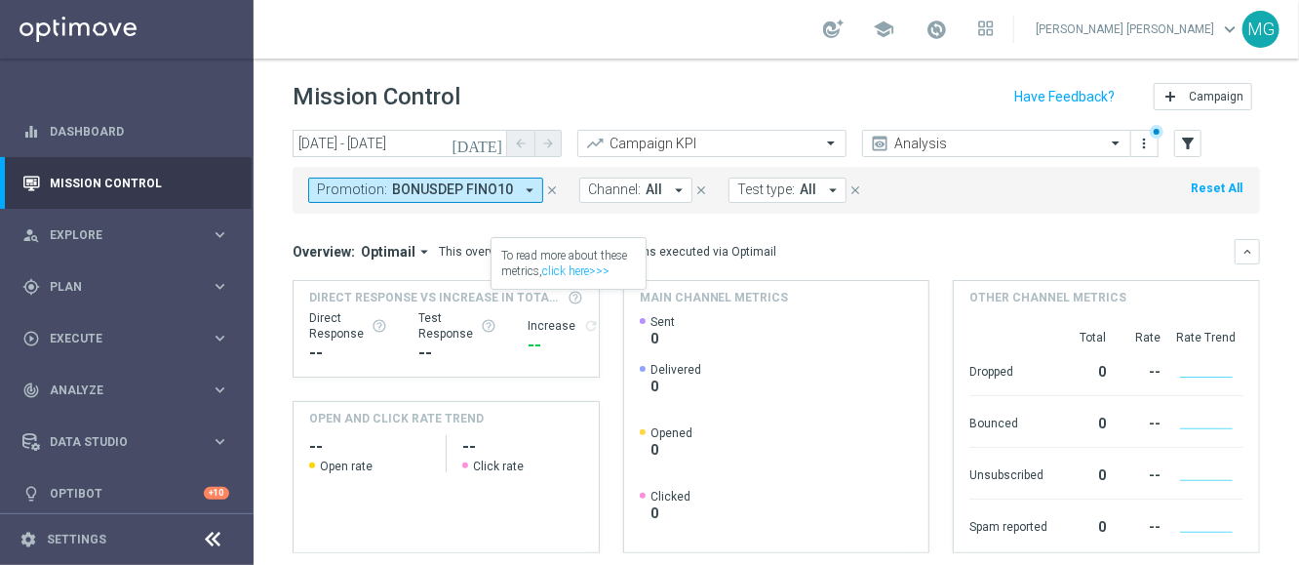
click at [524, 192] on icon "arrow_drop_down" at bounding box center [530, 190] width 18 height 18
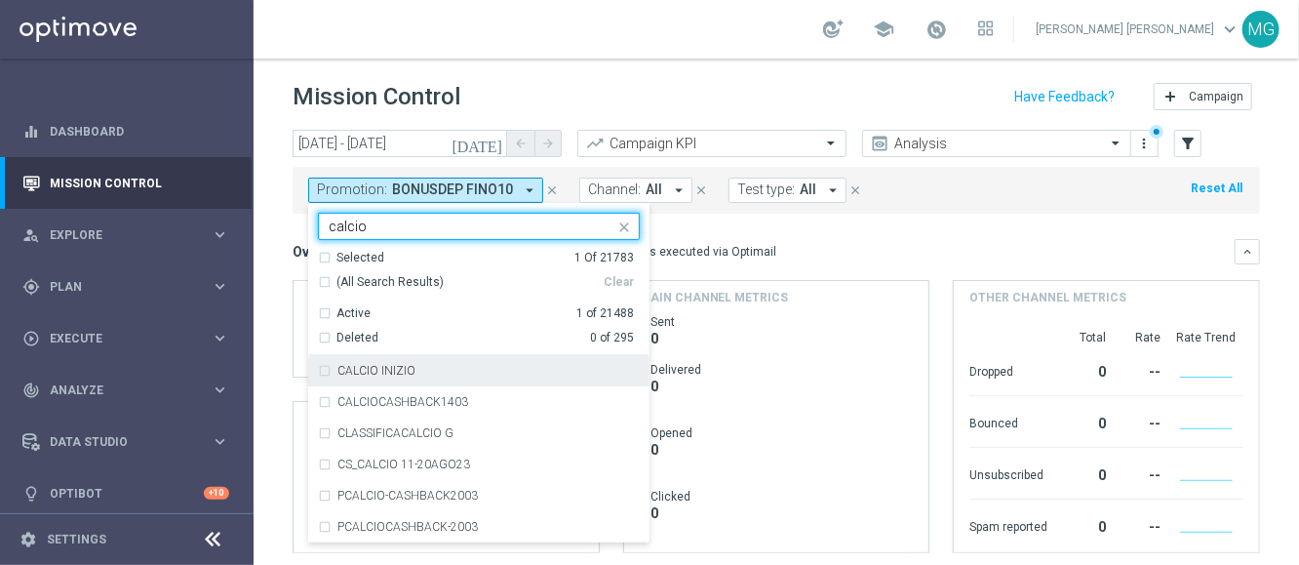
click at [399, 372] on label "CALCIO INIZIO" at bounding box center [376, 371] width 78 height 12
type input "calcio"
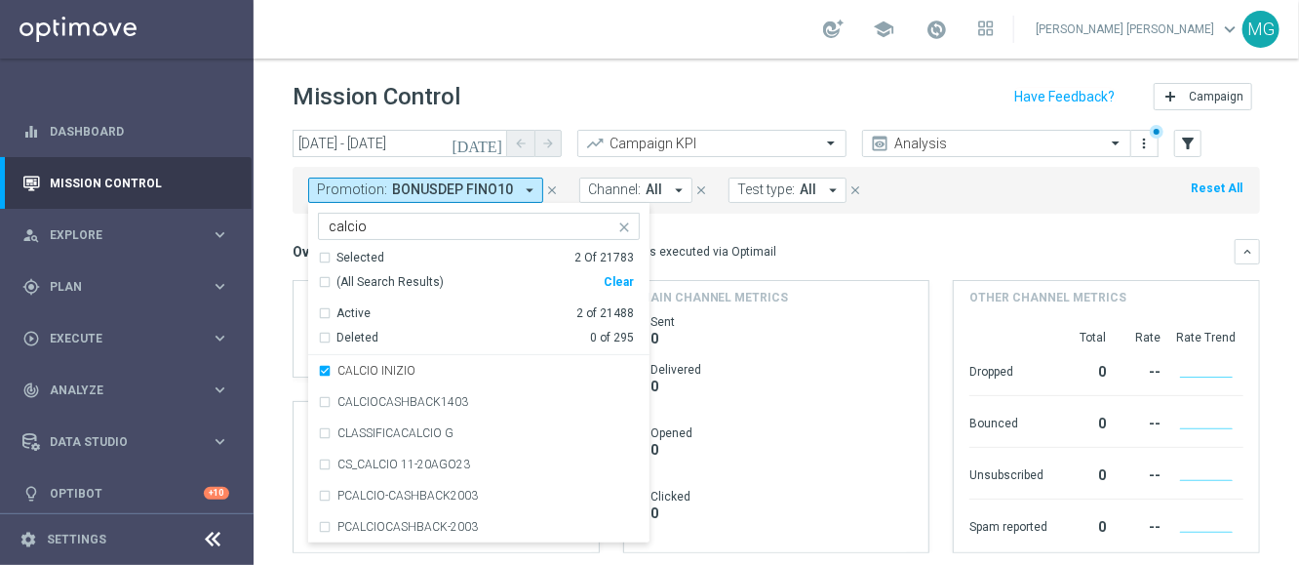
click at [822, 252] on div "Overview: Optimail arrow_drop_down This overview shows data of campaigns execut…" at bounding box center [764, 252] width 942 height 18
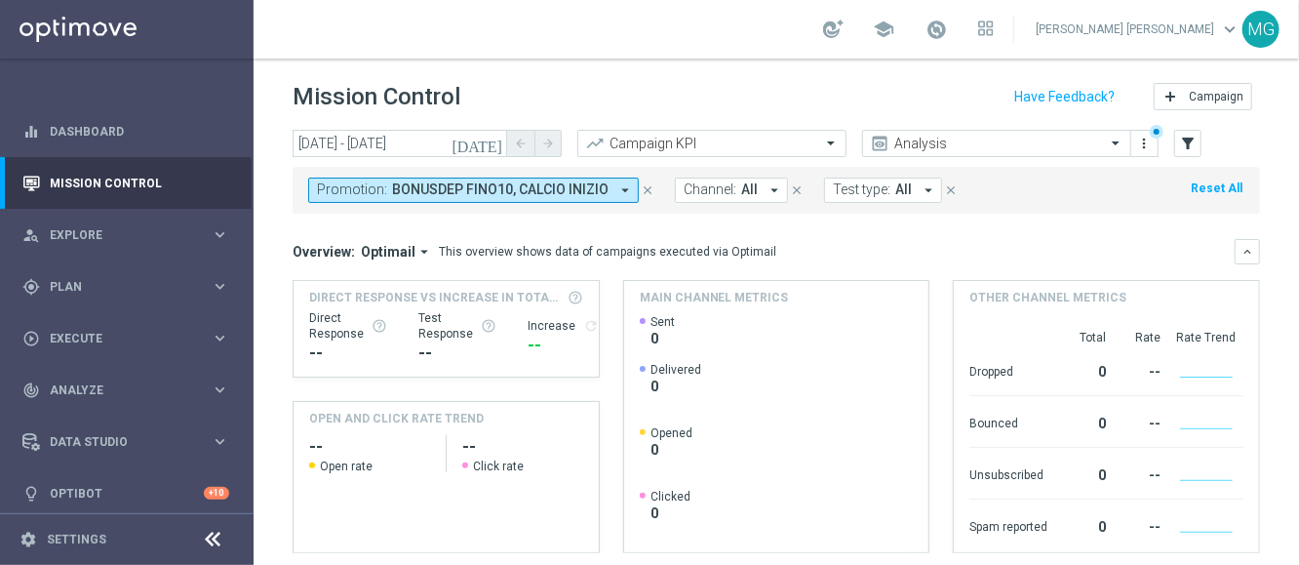
click at [554, 191] on span "BONUSDEP FINO10, CALCIO INIZIO" at bounding box center [500, 189] width 217 height 17
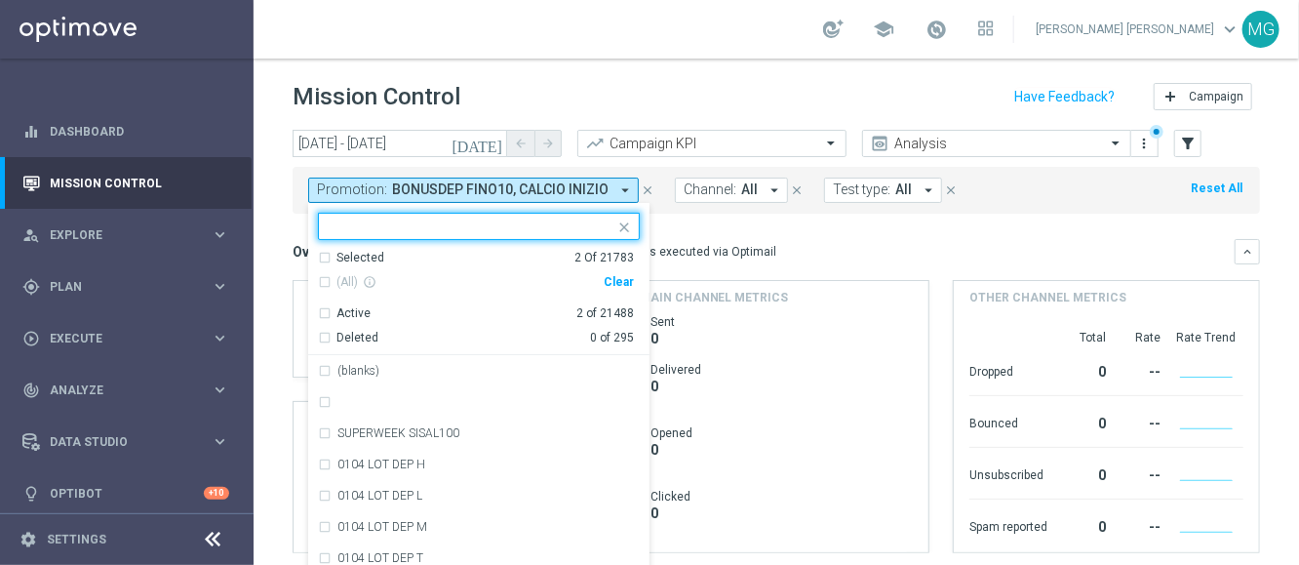
click at [364, 255] on div "Selected" at bounding box center [361, 258] width 48 height 17
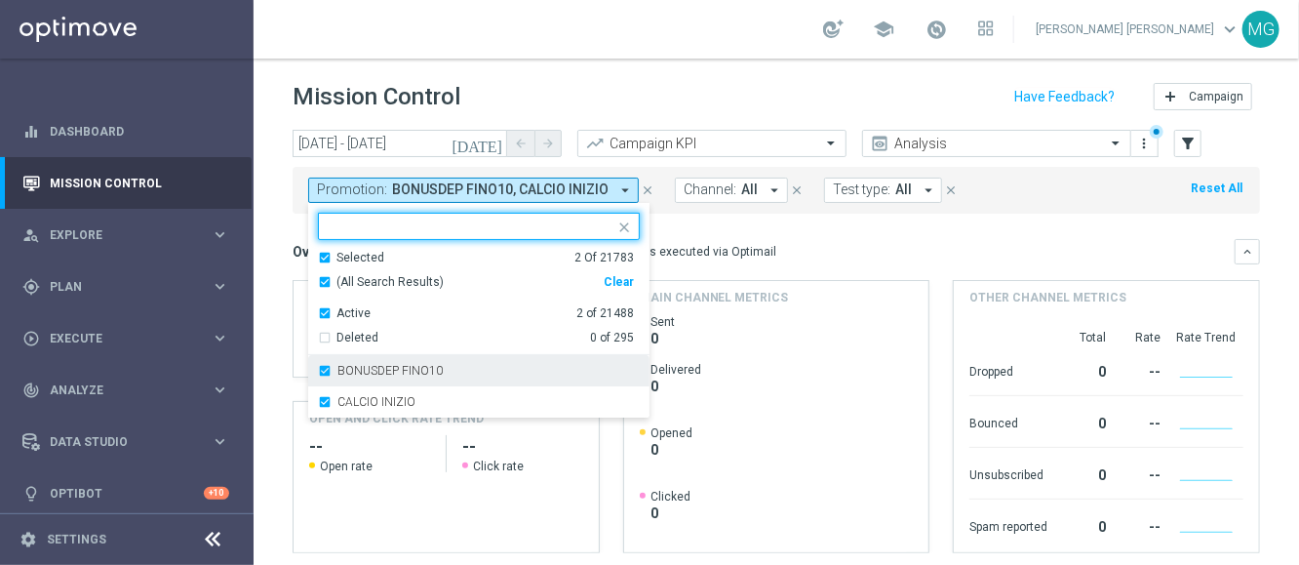
click at [359, 373] on label "BONUSDEP FINO10" at bounding box center [389, 371] width 105 height 12
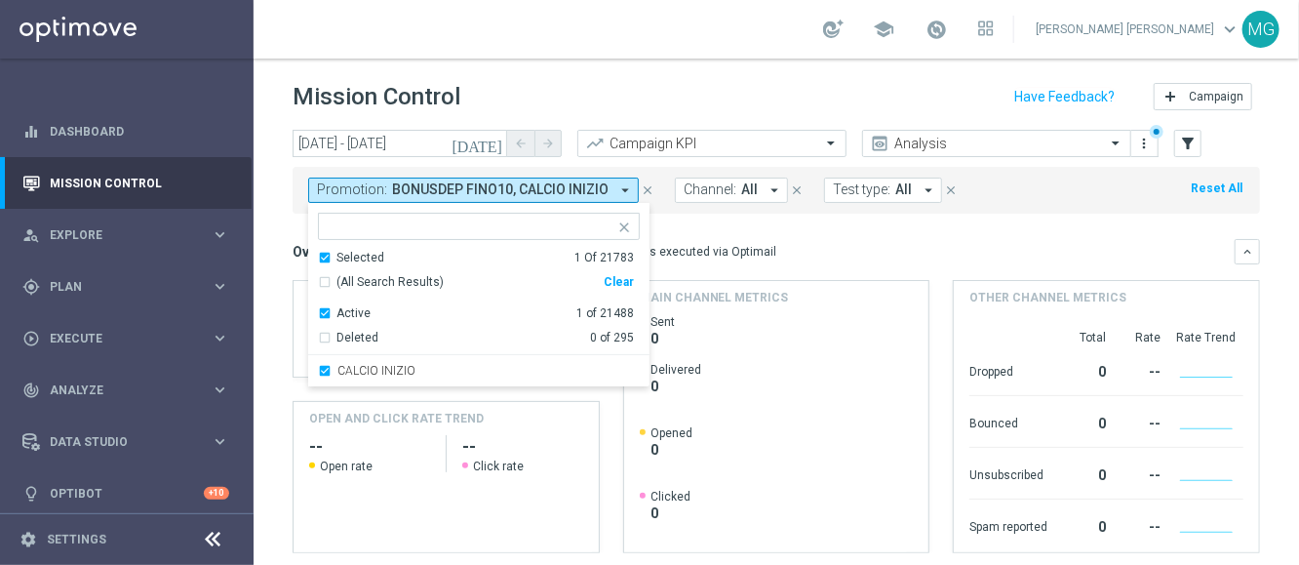
click at [839, 247] on div "Overview: Optimail arrow_drop_down This overview shows data of campaigns execut…" at bounding box center [764, 252] width 942 height 18
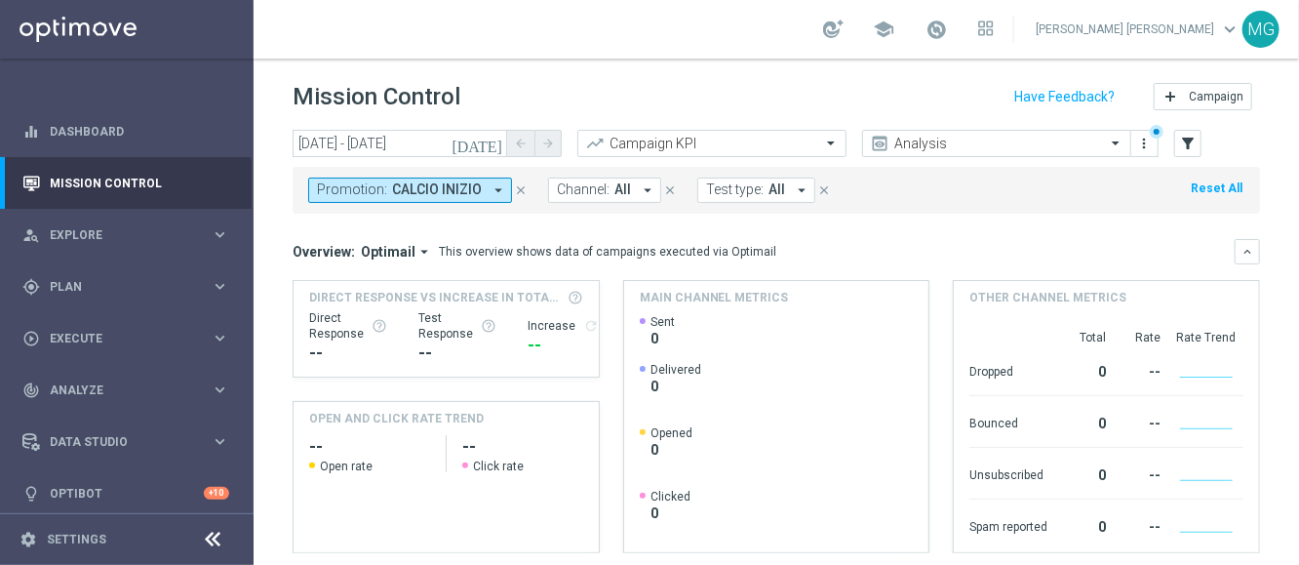
click at [492, 196] on icon "arrow_drop_down" at bounding box center [499, 190] width 18 height 18
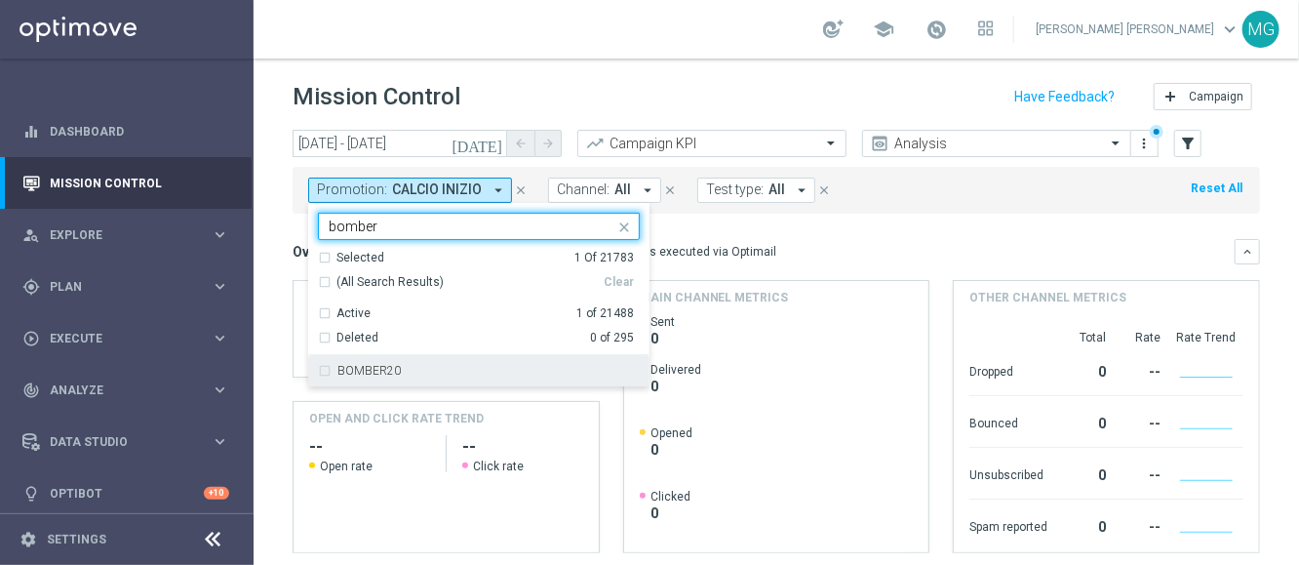
click at [389, 379] on div "BOMBER20" at bounding box center [479, 370] width 322 height 31
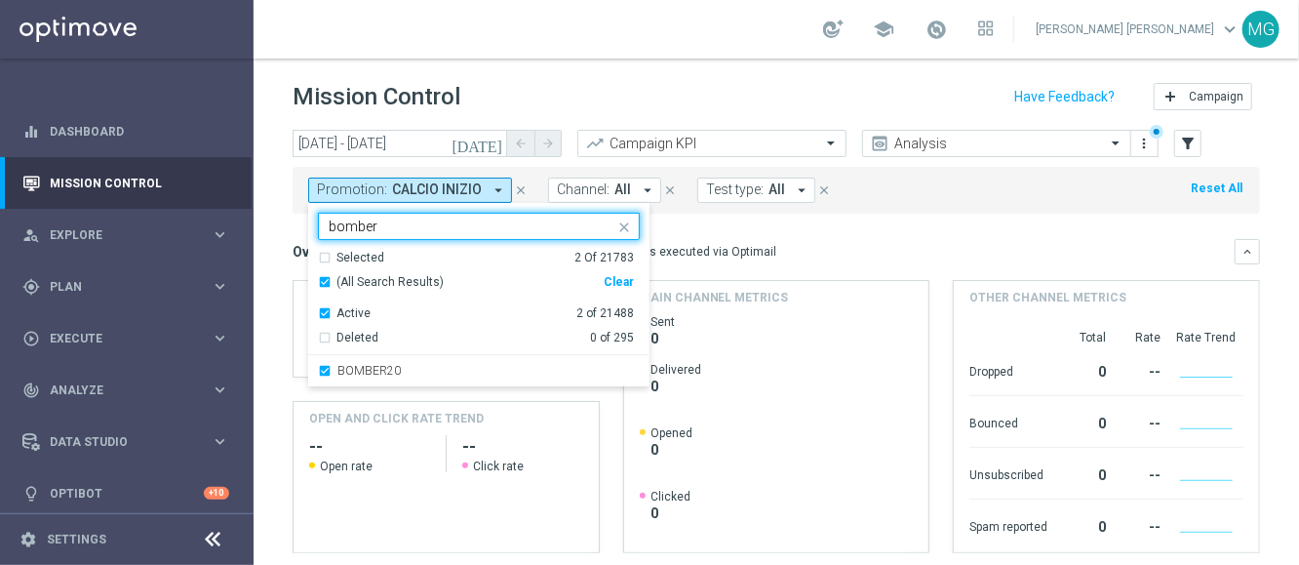
drag, startPoint x: 423, startPoint y: 227, endPoint x: 317, endPoint y: 232, distance: 106.4
click at [318, 232] on div "Selected 2 of 21783 bomber" at bounding box center [479, 226] width 322 height 27
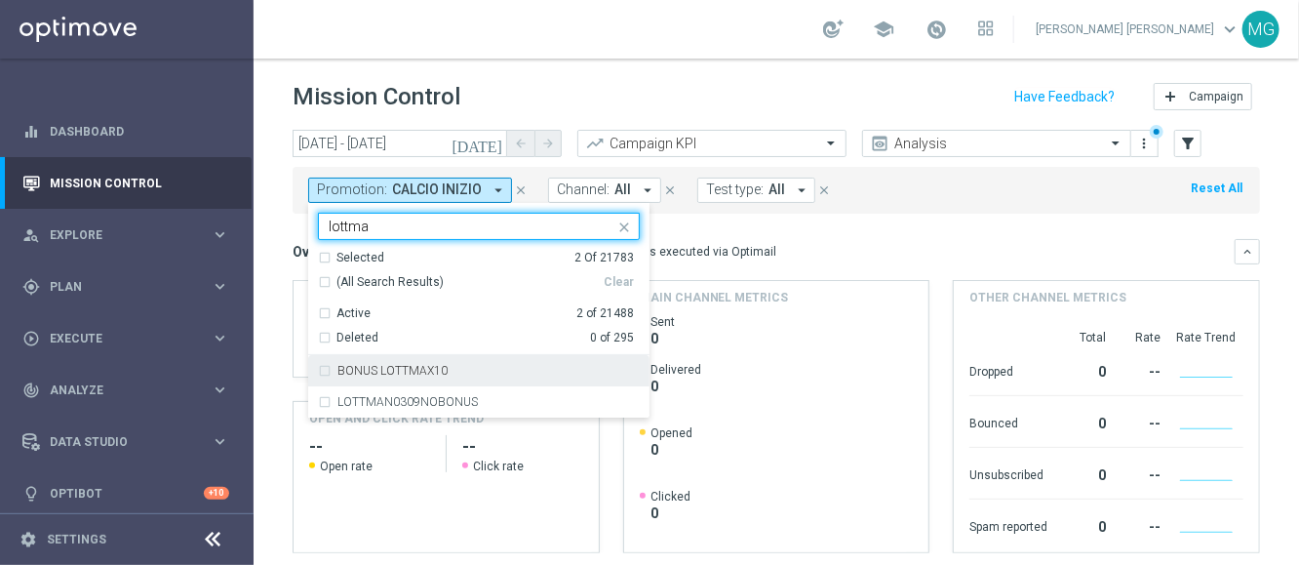
click at [378, 376] on label "BONUS LOTTMAX10" at bounding box center [392, 371] width 110 height 12
type input "lottma"
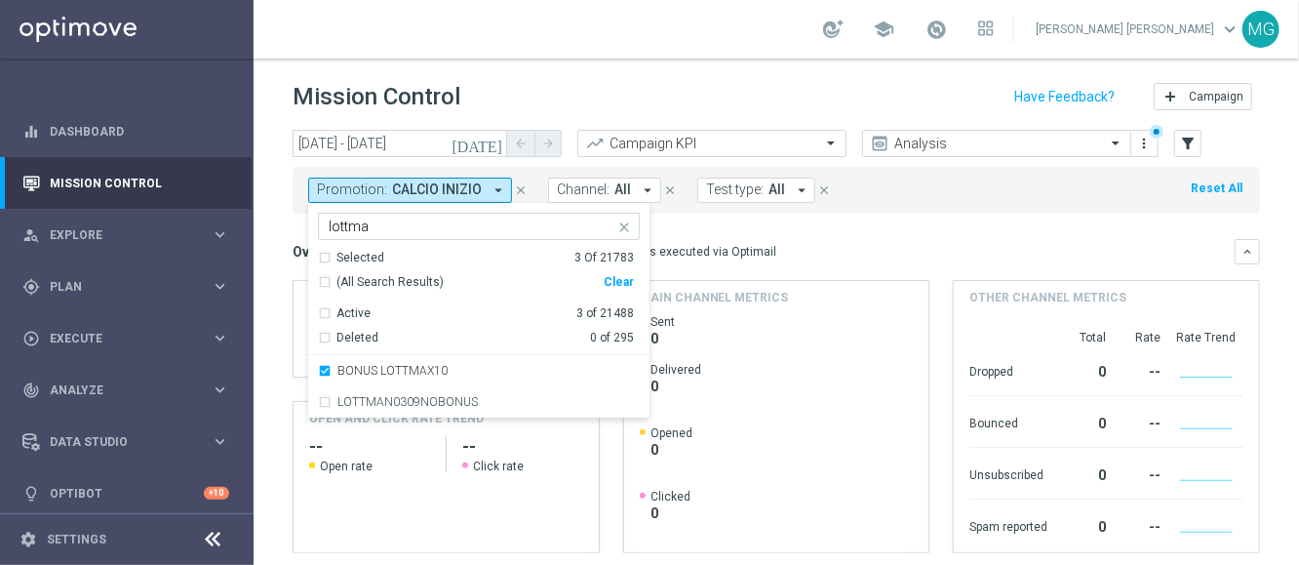
click at [872, 251] on div "Overview: Optimail arrow_drop_down This overview shows data of campaigns execut…" at bounding box center [764, 252] width 942 height 18
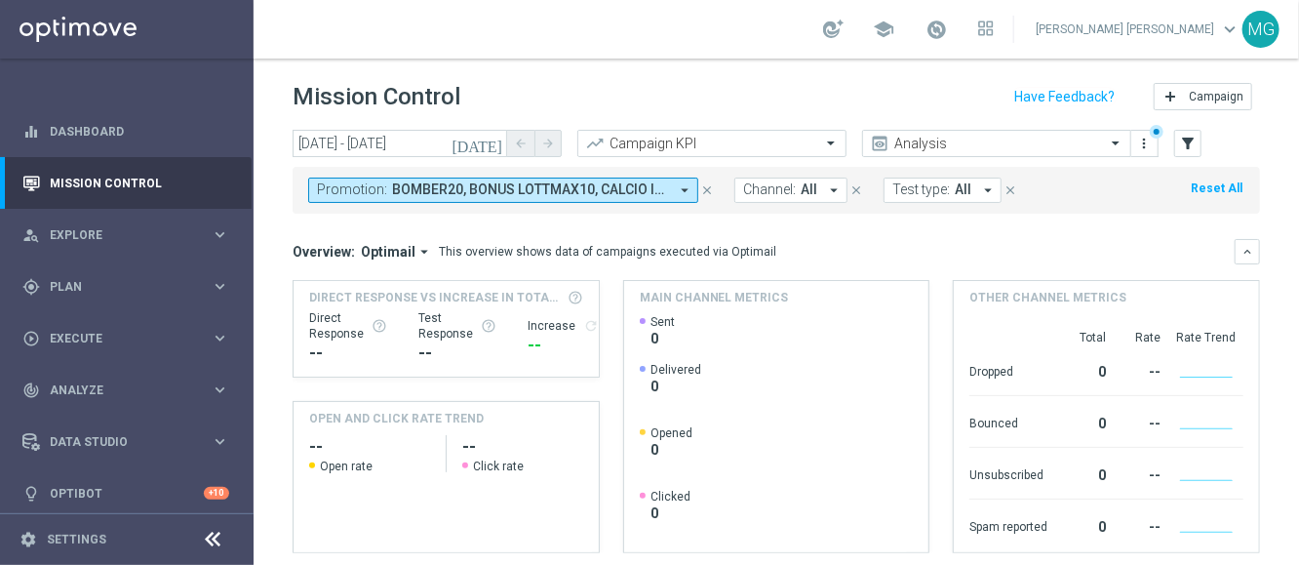
click at [577, 200] on button "Promotion: BOMBER20, BONUS LOTTMAX10, CALCIO INIZIO arrow_drop_down" at bounding box center [503, 190] width 390 height 25
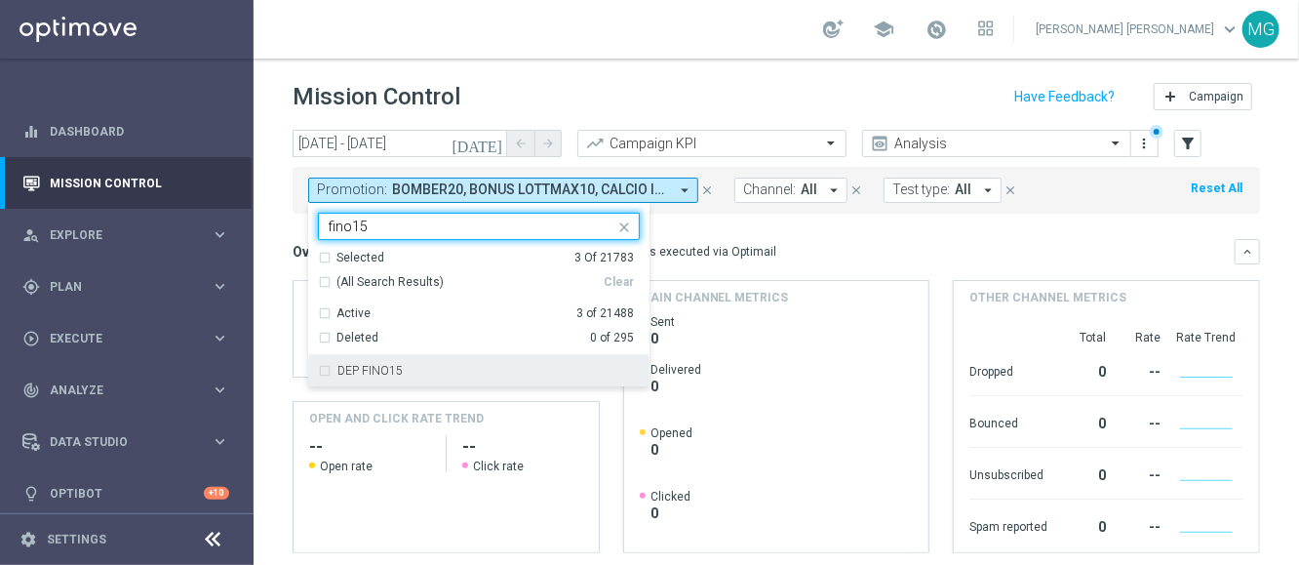
click at [382, 373] on label "DEP FINO15" at bounding box center [369, 371] width 65 height 12
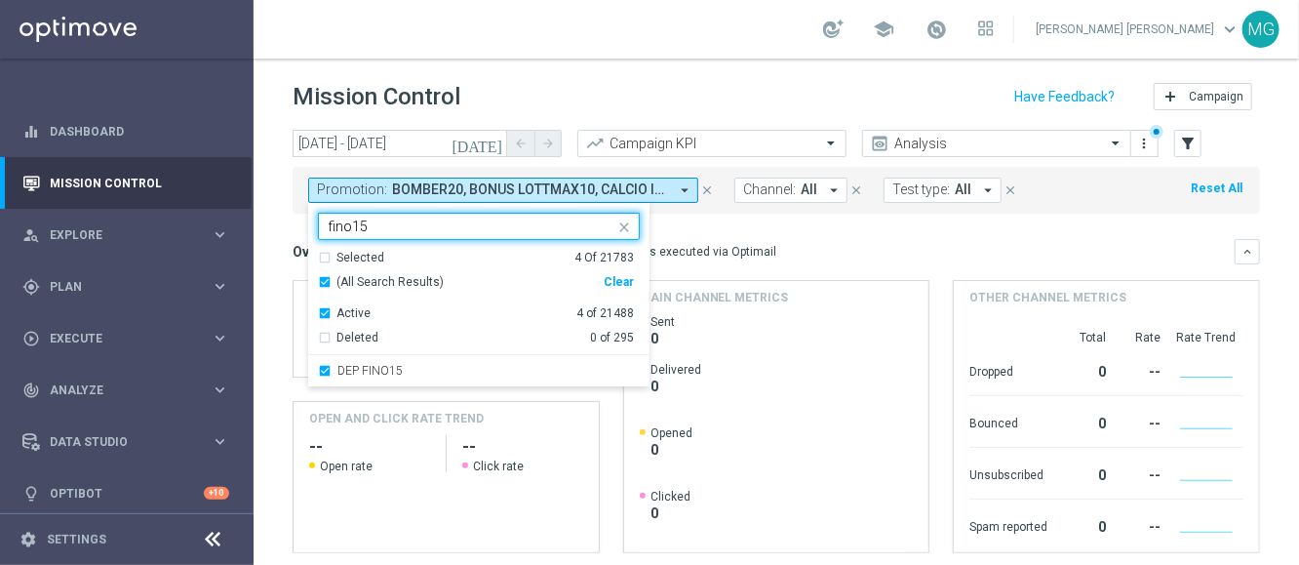
click at [398, 218] on input "fino15" at bounding box center [472, 226] width 286 height 17
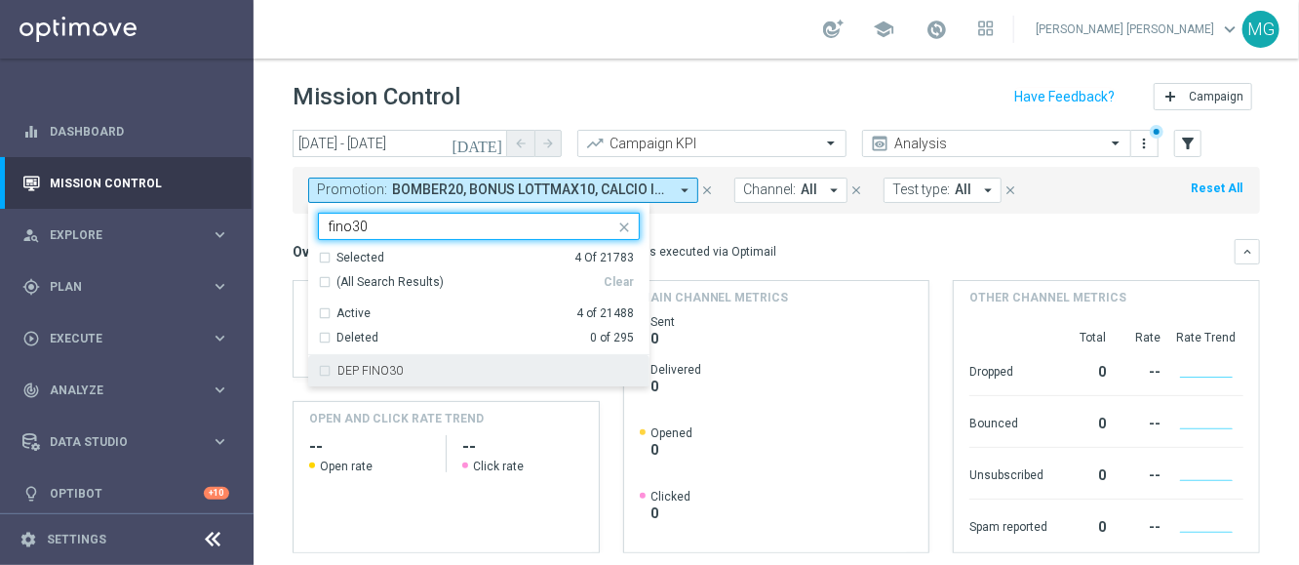
click at [383, 363] on div "DEP FINO30" at bounding box center [479, 370] width 322 height 31
type input "fino30"
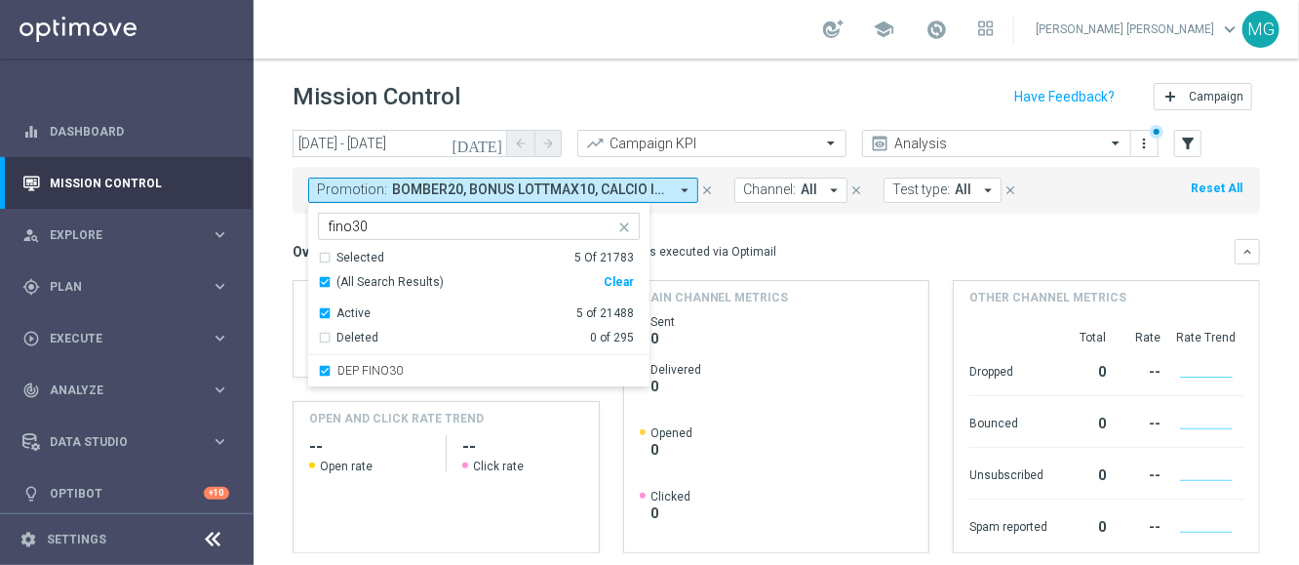
click at [875, 230] on mini-dashboard "Overview: Optimail arrow_drop_down This overview shows data of campaigns execut…" at bounding box center [777, 393] width 968 height 359
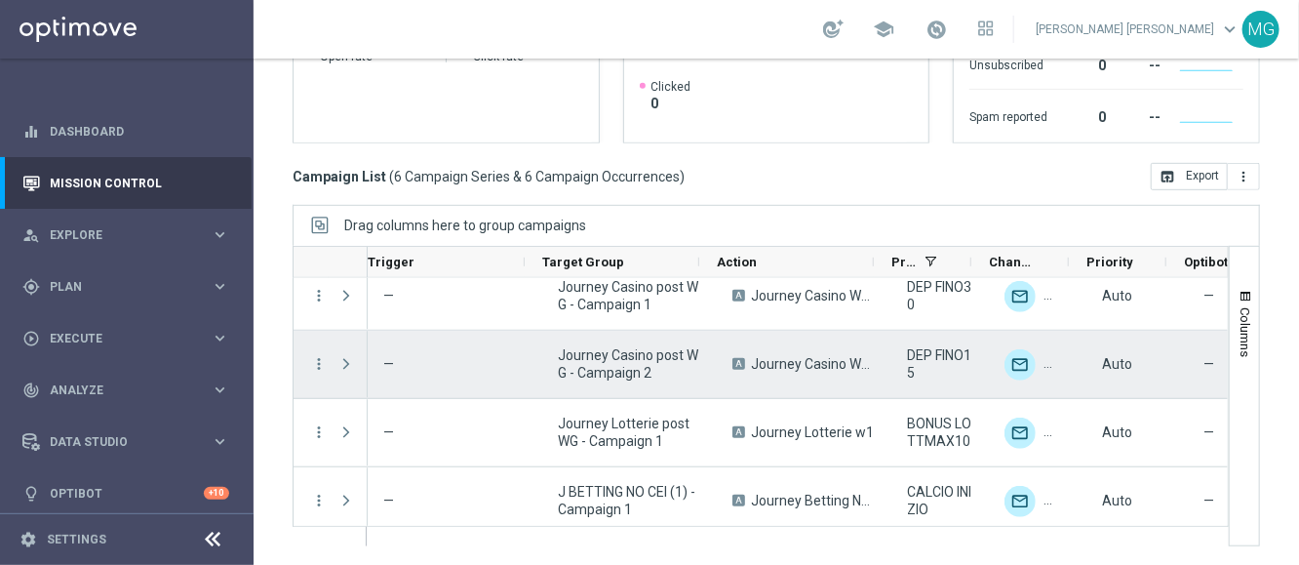
scroll to position [0, 231]
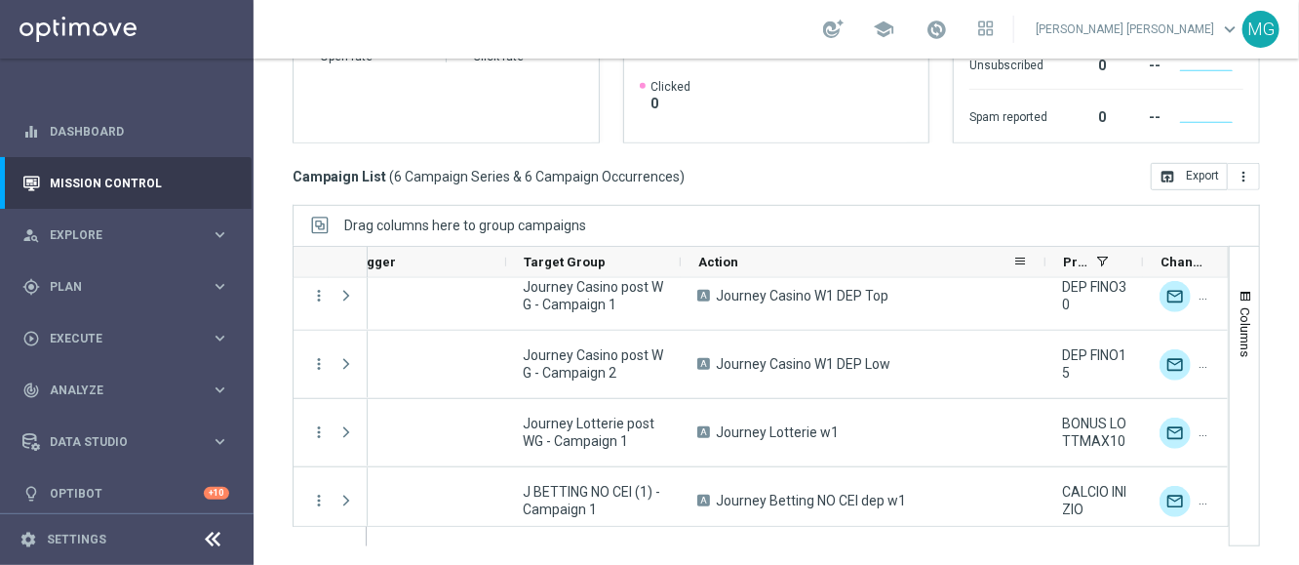
drag, startPoint x: 854, startPoint y: 265, endPoint x: 1045, endPoint y: 258, distance: 190.3
click at [1045, 258] on div at bounding box center [1046, 262] width 8 height 30
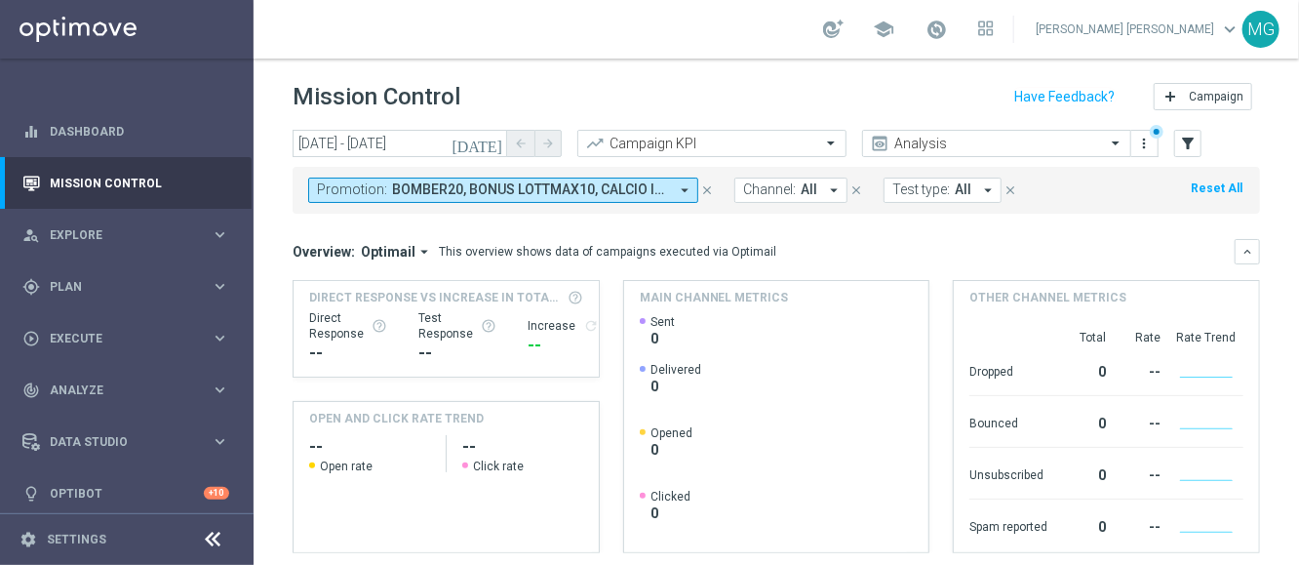
scroll to position [410, 0]
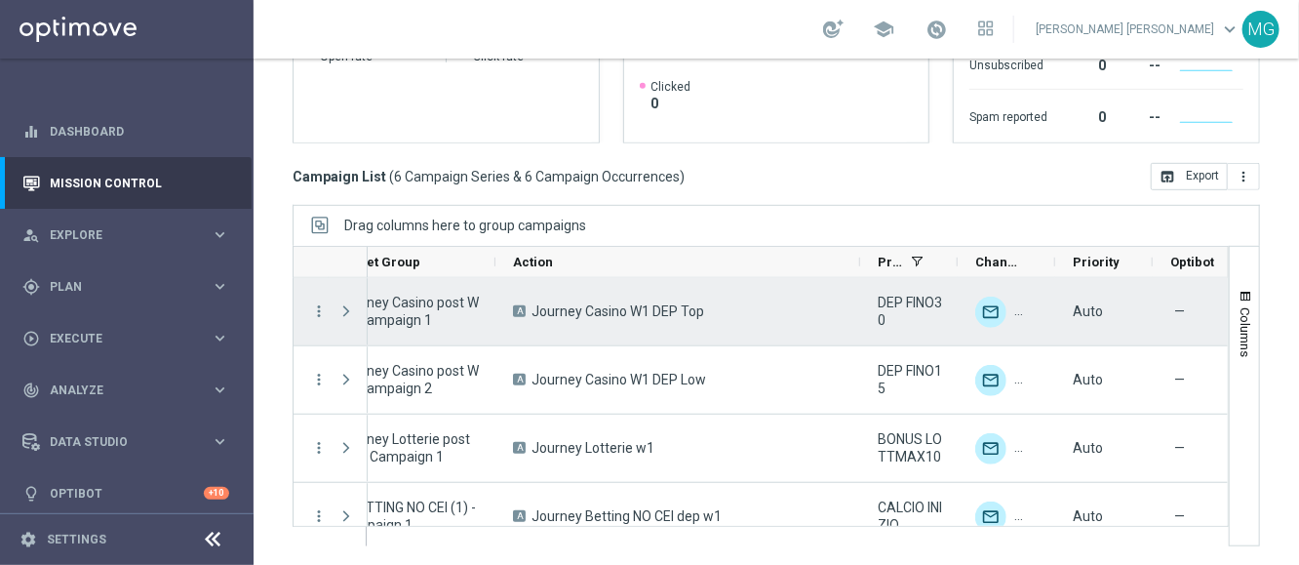
drag, startPoint x: 539, startPoint y: 317, endPoint x: 710, endPoint y: 329, distance: 171.1
click at [710, 329] on div "A Journey Casino W1 DEP Top" at bounding box center [678, 311] width 365 height 67
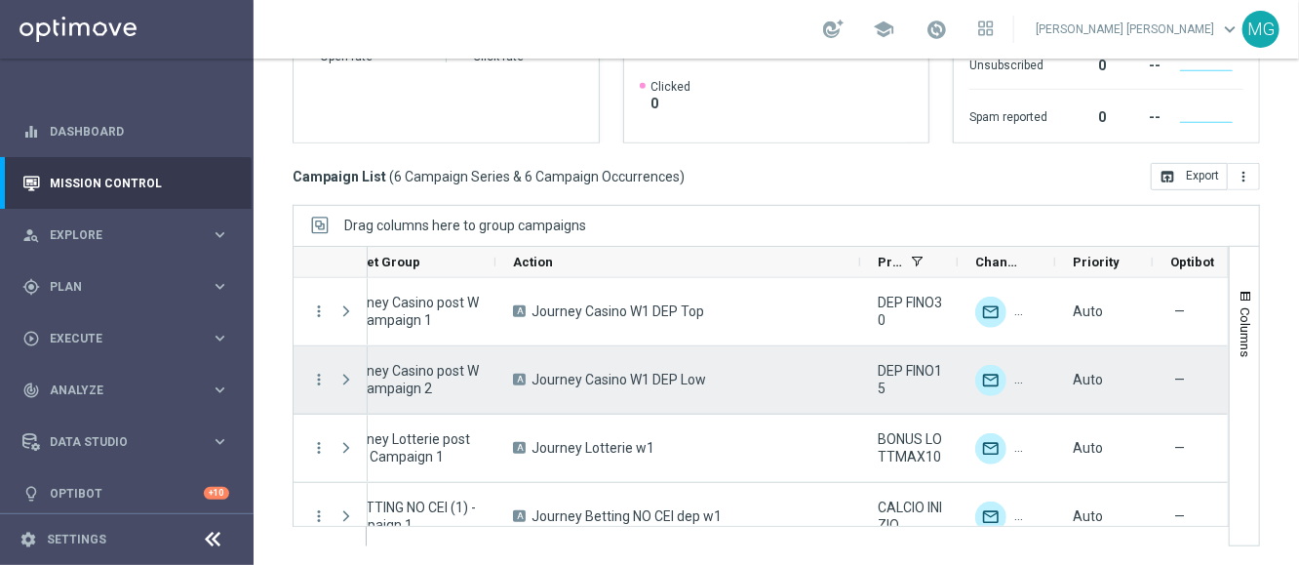
drag, startPoint x: 533, startPoint y: 386, endPoint x: 713, endPoint y: 390, distance: 180.5
click at [713, 390] on div "A Journey Casino W1 DEP Low" at bounding box center [678, 379] width 365 height 67
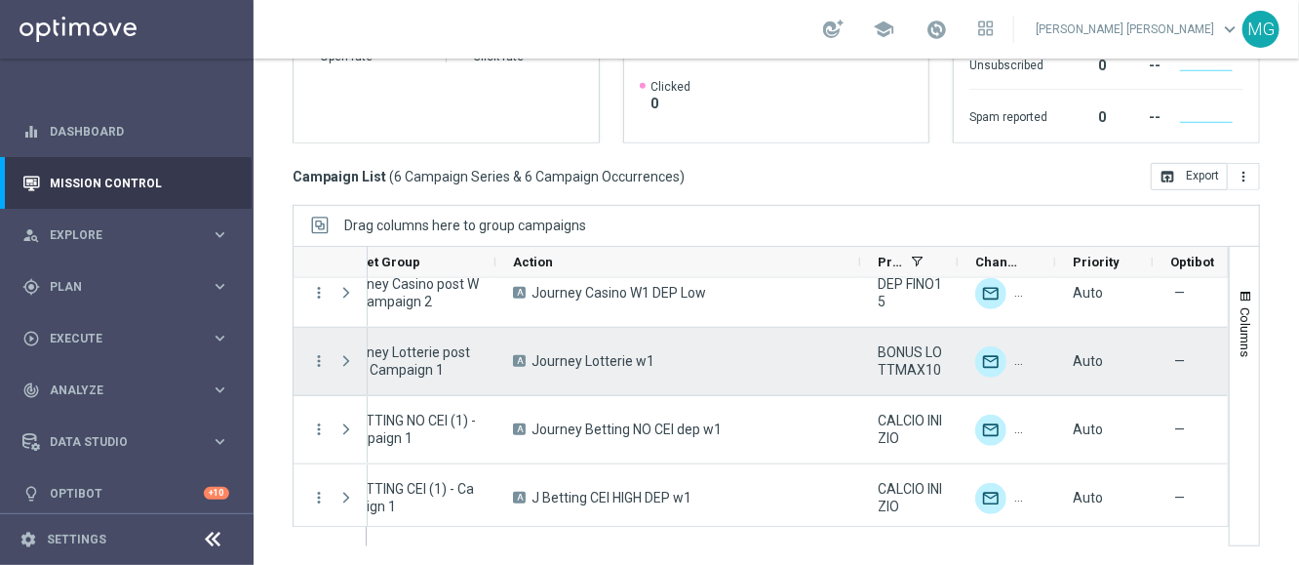
scroll to position [88, 0]
drag, startPoint x: 527, startPoint y: 360, endPoint x: 664, endPoint y: 358, distance: 137.5
click at [664, 358] on div "A Journey Lotterie w1" at bounding box center [678, 360] width 365 height 67
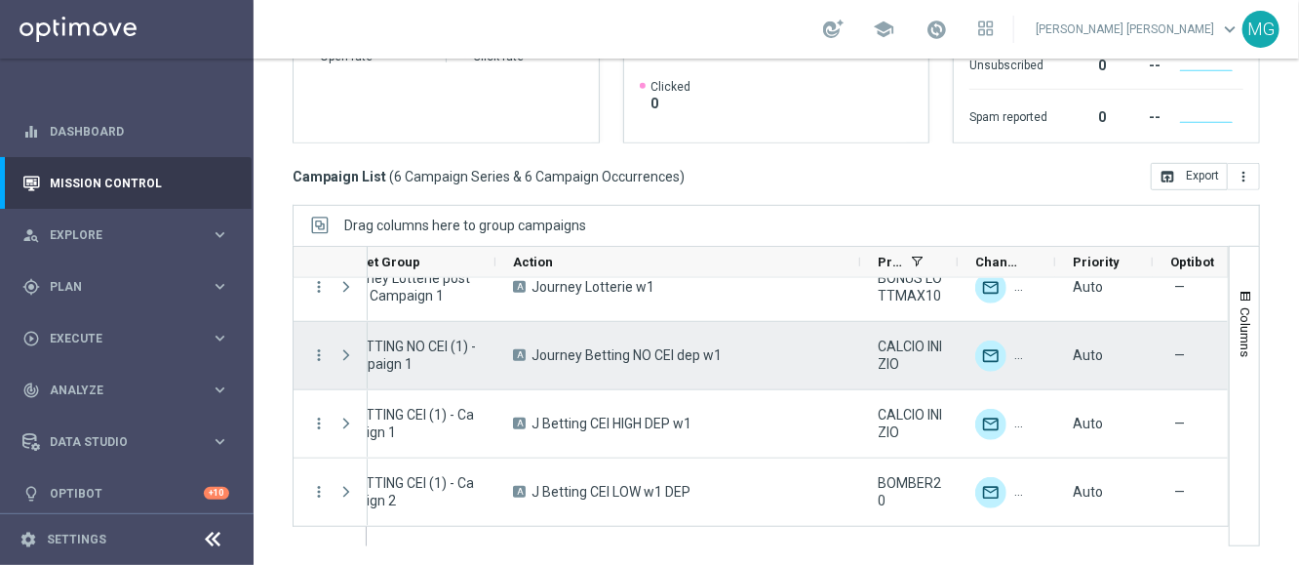
drag, startPoint x: 533, startPoint y: 362, endPoint x: 740, endPoint y: 371, distance: 207.9
click at [740, 371] on div "A Journey Betting NO CEI dep w1" at bounding box center [678, 355] width 365 height 67
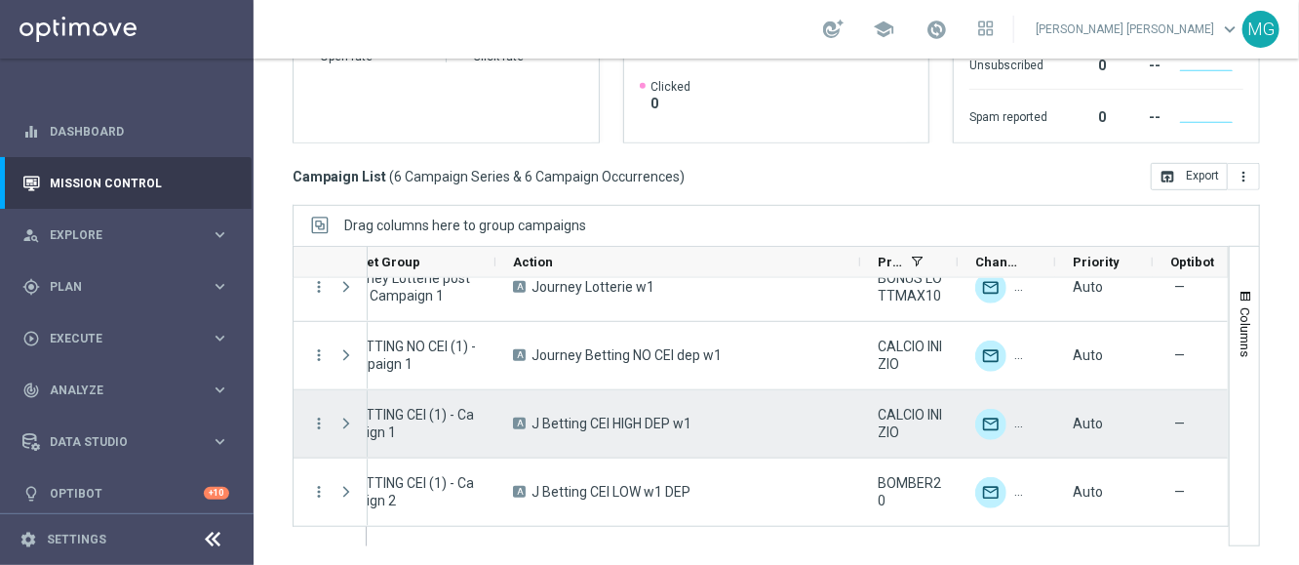
drag, startPoint x: 549, startPoint y: 426, endPoint x: 716, endPoint y: 439, distance: 167.3
click at [716, 439] on div "A J Betting CEI HIGH DEP w1" at bounding box center [678, 423] width 365 height 67
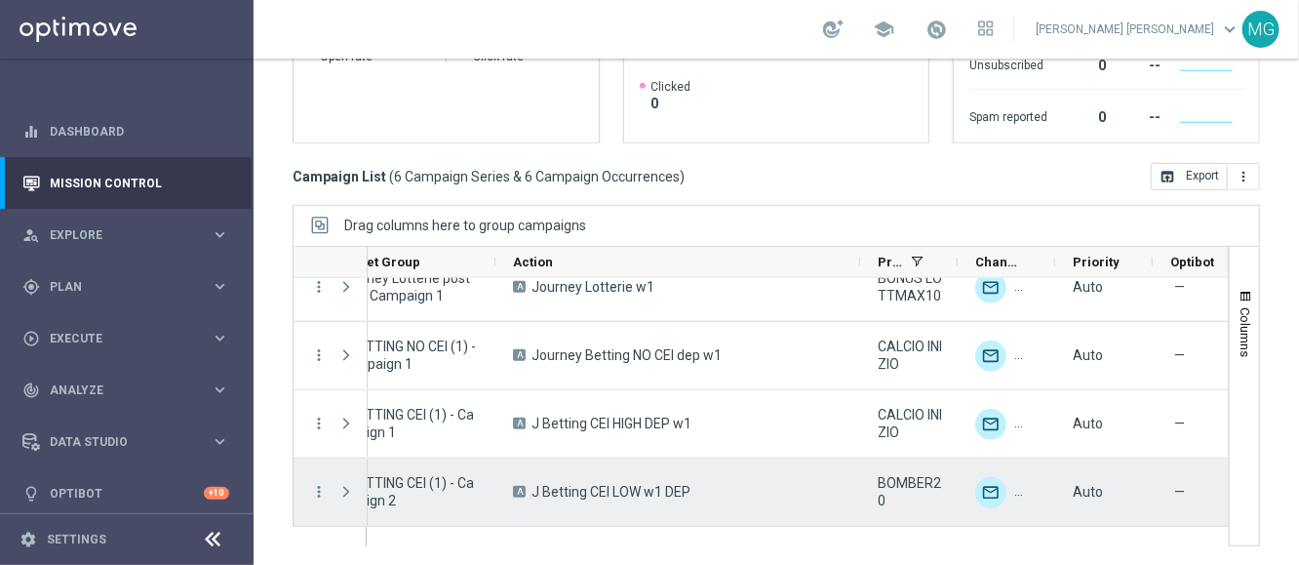
drag, startPoint x: 540, startPoint y: 491, endPoint x: 731, endPoint y: 501, distance: 190.5
click at [731, 501] on div "A J Betting CEI LOW w1 DEP" at bounding box center [678, 491] width 365 height 67
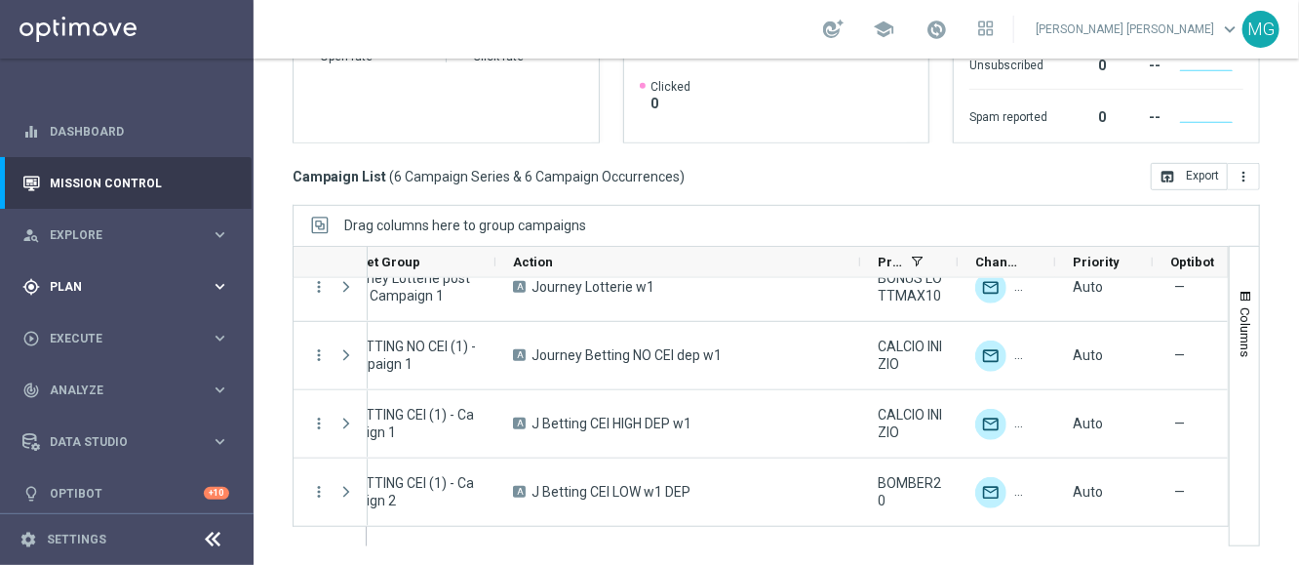
click at [131, 293] on div "gps_fixed Plan" at bounding box center [116, 287] width 188 height 18
click at [101, 332] on link "Target Groups" at bounding box center [127, 327] width 152 height 16
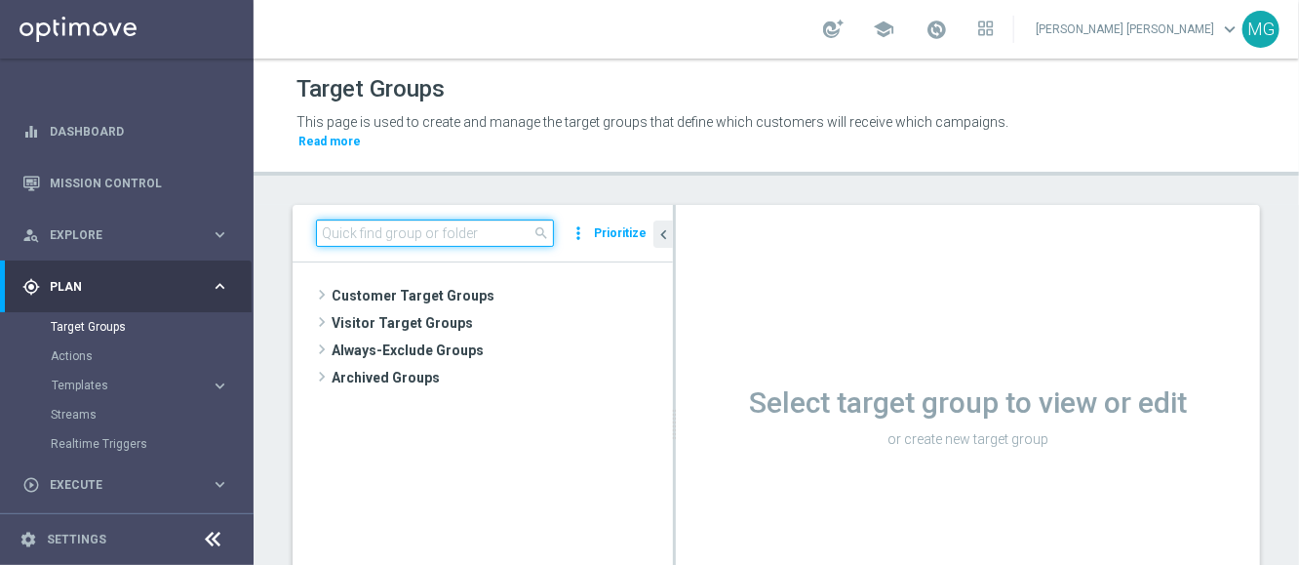
click at [418, 229] on input at bounding box center [435, 232] width 238 height 27
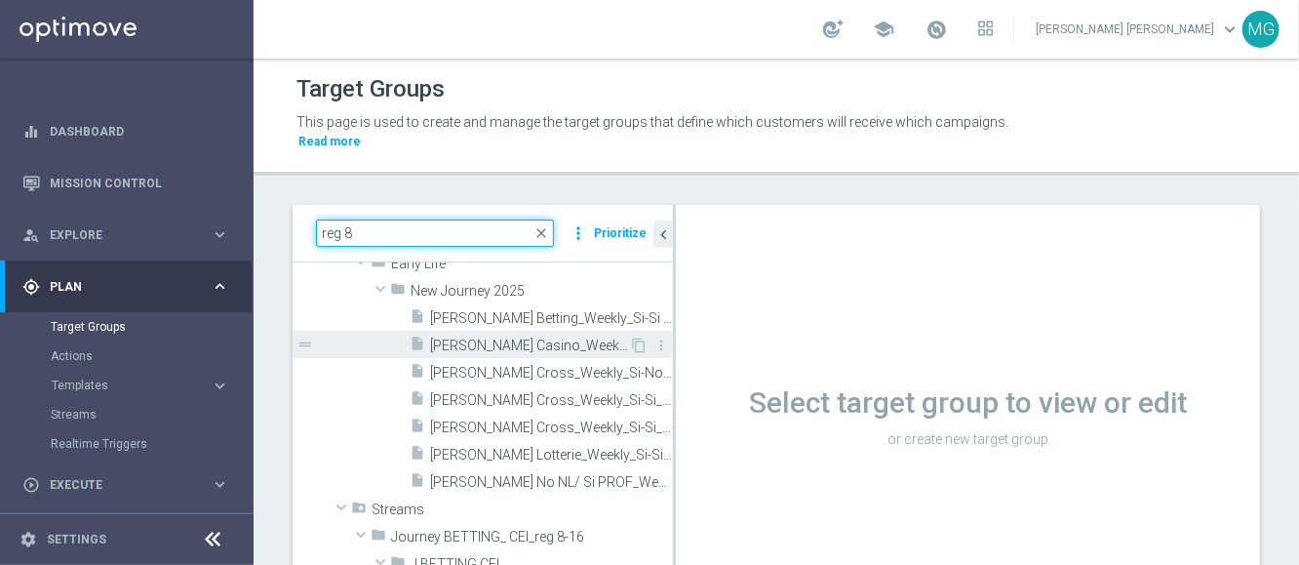
scroll to position [90, 0]
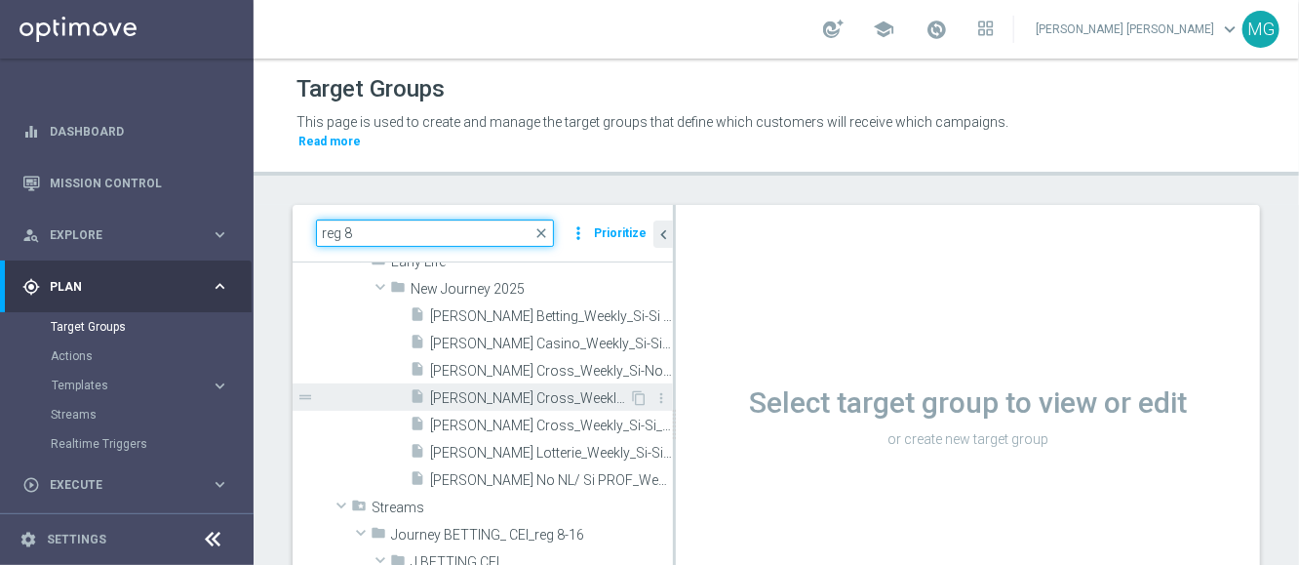
type input "reg 8"
click at [546, 395] on span "J. Cross_Weekly_Si-Si_reg 8-16" at bounding box center [529, 398] width 199 height 17
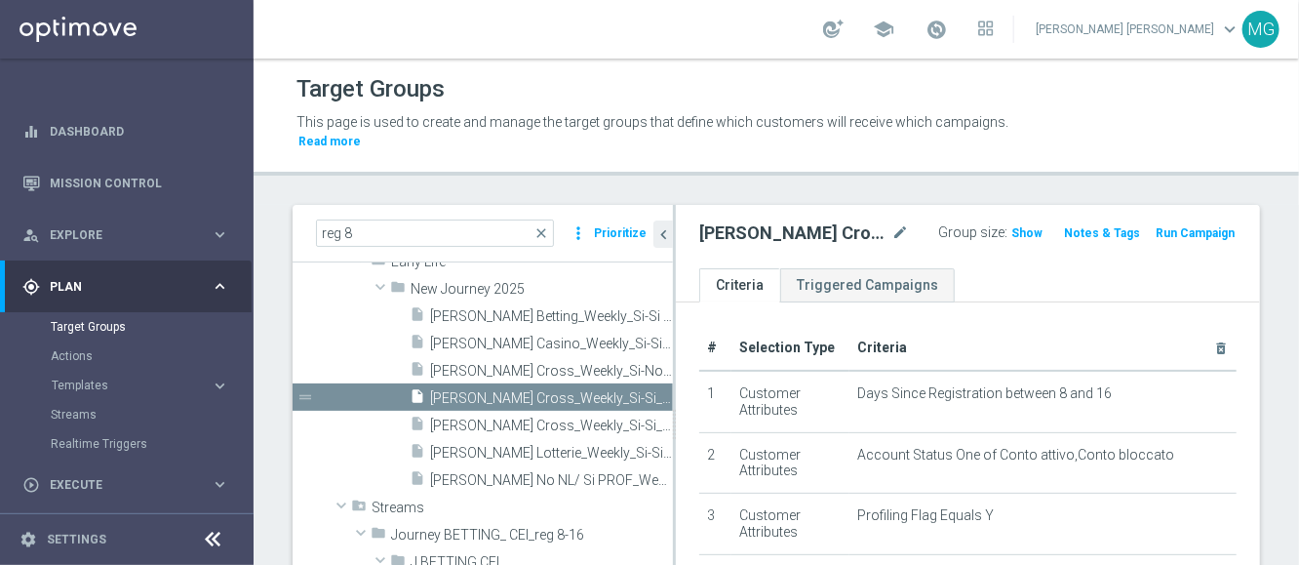
click at [1012, 236] on span "Show" at bounding box center [1027, 233] width 31 height 14
click at [83, 417] on link "Streams" at bounding box center [127, 415] width 152 height 16
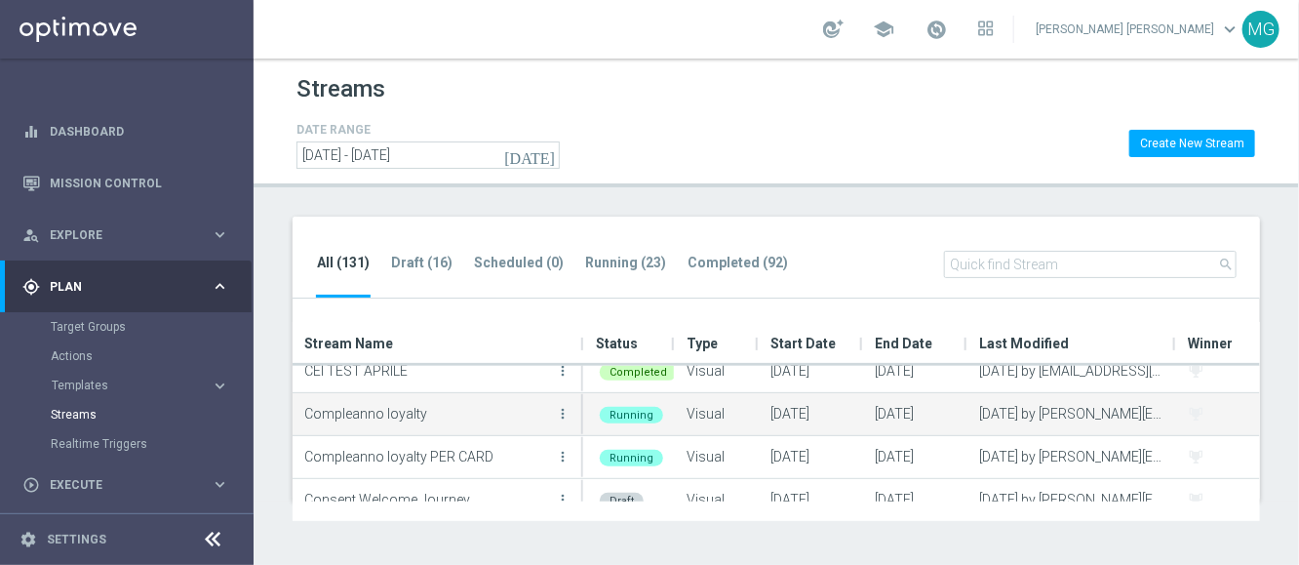
scroll to position [289, 0]
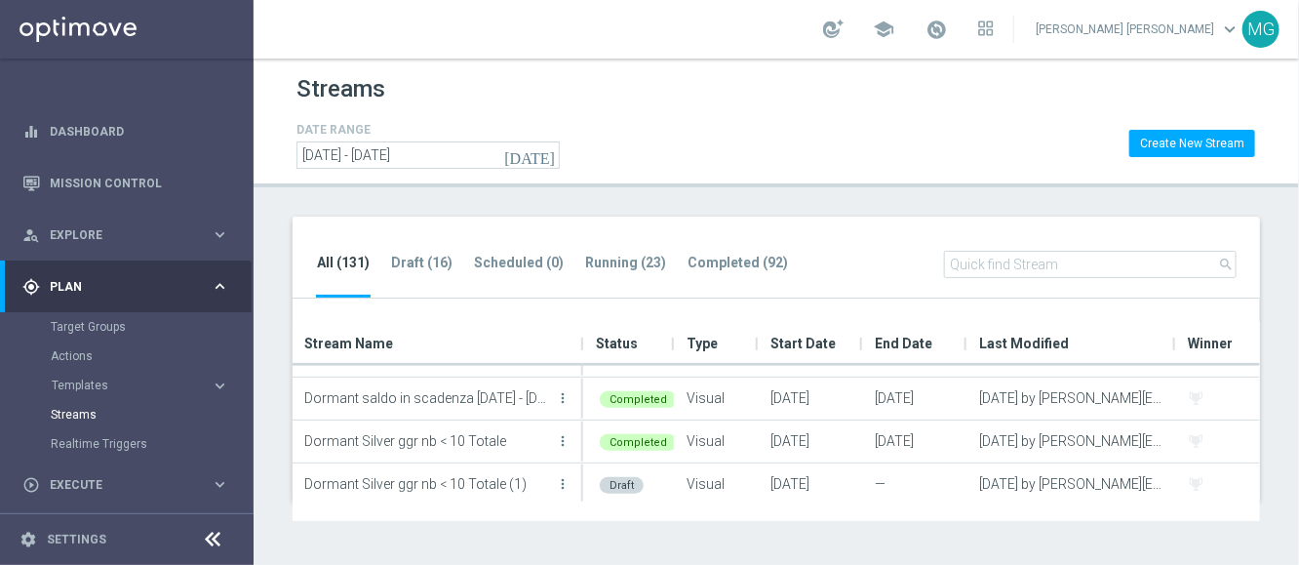
click at [1075, 256] on input "text" at bounding box center [1090, 264] width 293 height 27
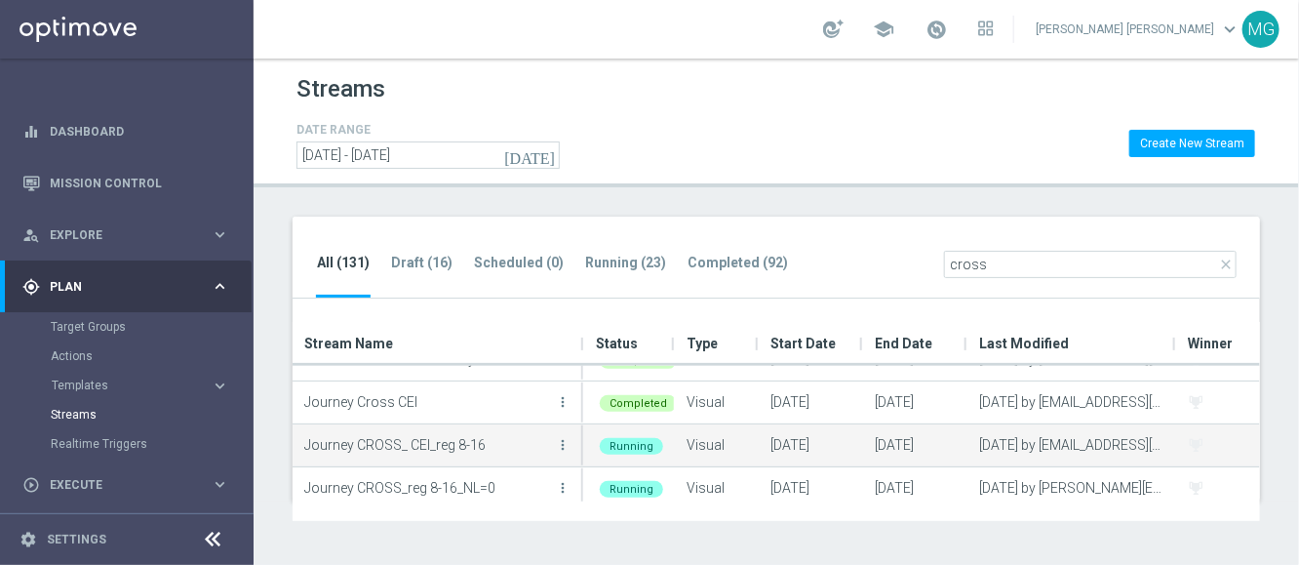
scroll to position [25, 0]
type input "cross"
click at [564, 449] on icon "more_vert" at bounding box center [563, 447] width 16 height 16
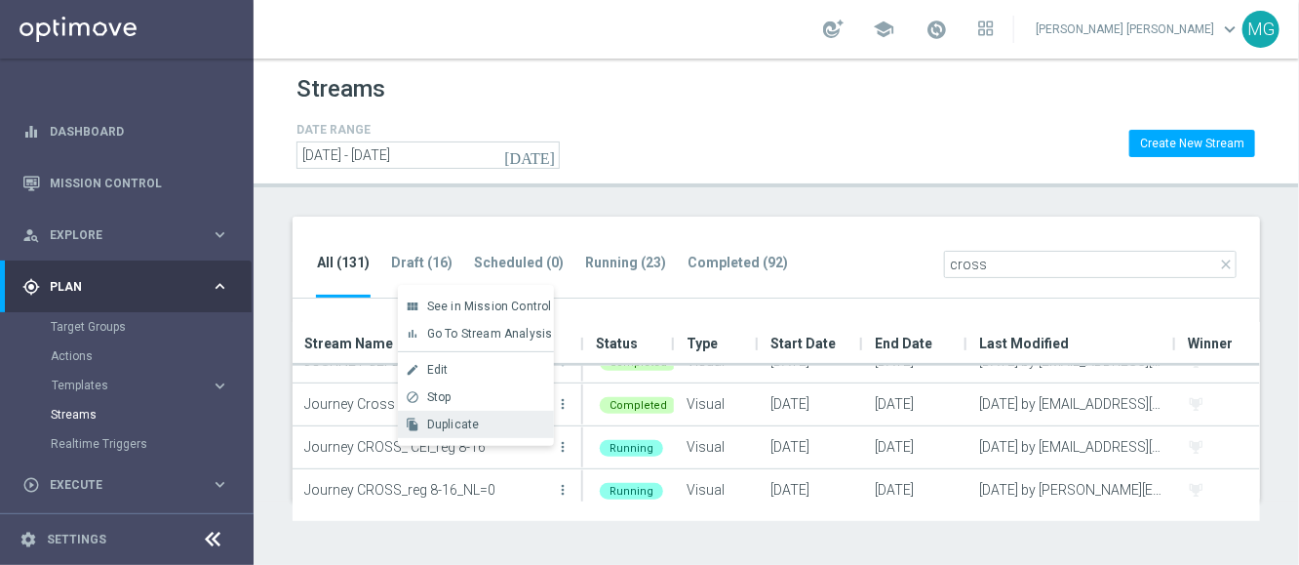
click at [450, 427] on span "Duplicate" at bounding box center [453, 424] width 53 height 14
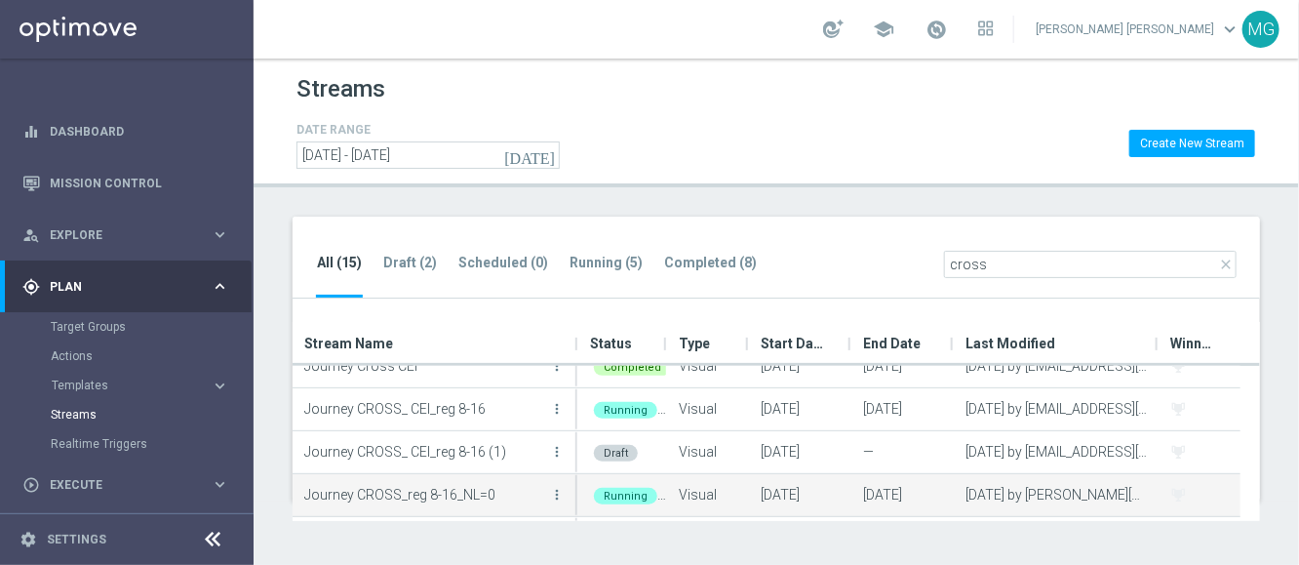
scroll to position [64, 0]
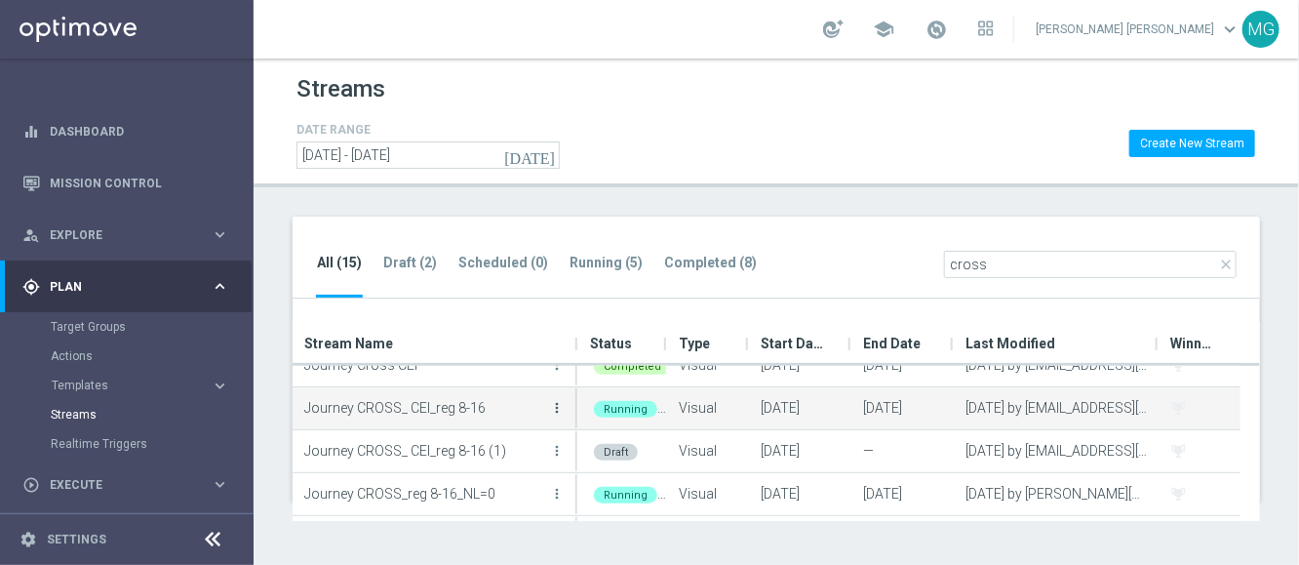
click at [562, 406] on icon "more_vert" at bounding box center [557, 408] width 16 height 16
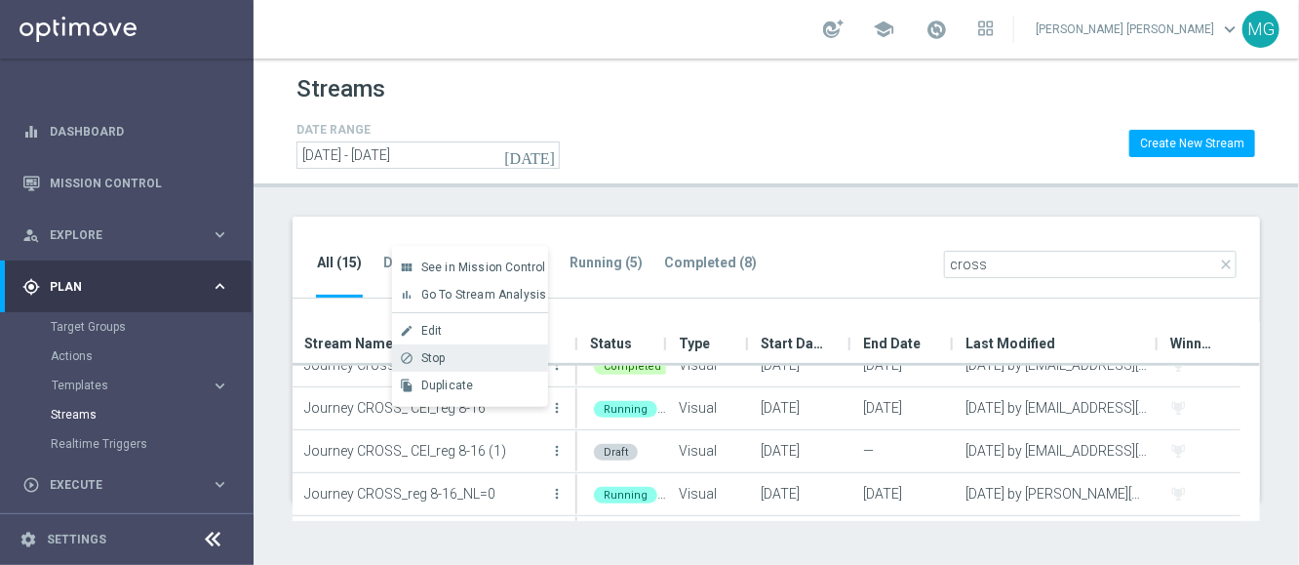
click at [453, 354] on div "Stop" at bounding box center [480, 358] width 118 height 14
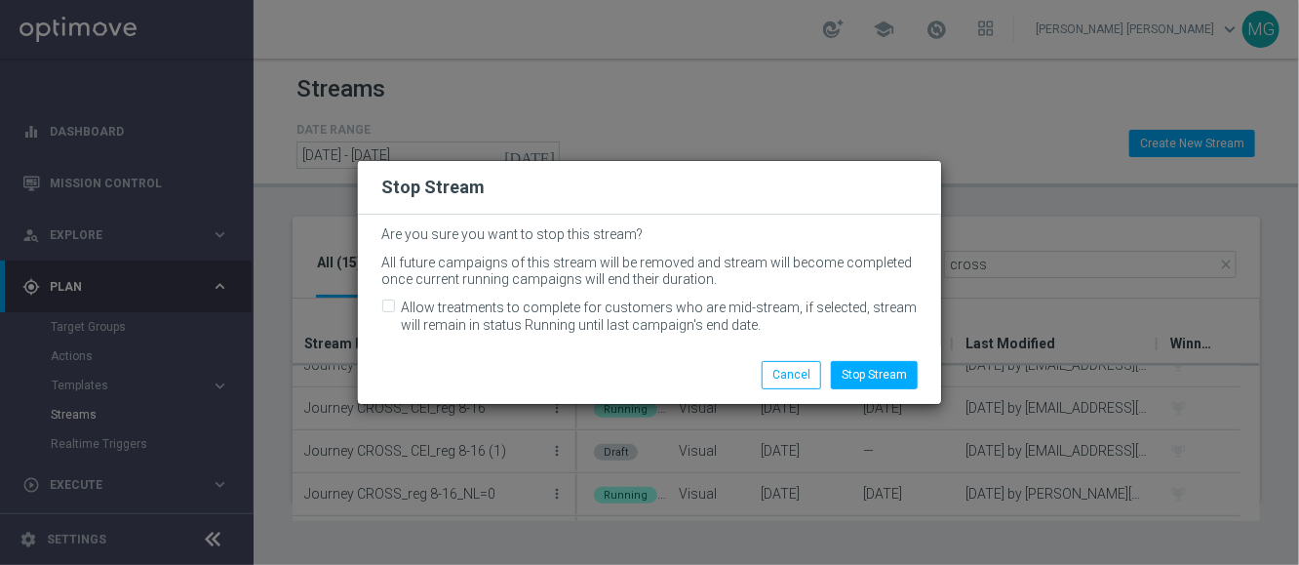
click at [396, 314] on div "Allow treatments to complete for customers who are mid-stream, if selected, str…" at bounding box center [649, 315] width 536 height 35
click at [390, 307] on input "Allow treatments to complete for customers who are mid-stream, if selected, str…" at bounding box center [387, 308] width 13 height 13
checkbox input "true"
click at [876, 365] on button "Stop Stream" at bounding box center [874, 374] width 87 height 27
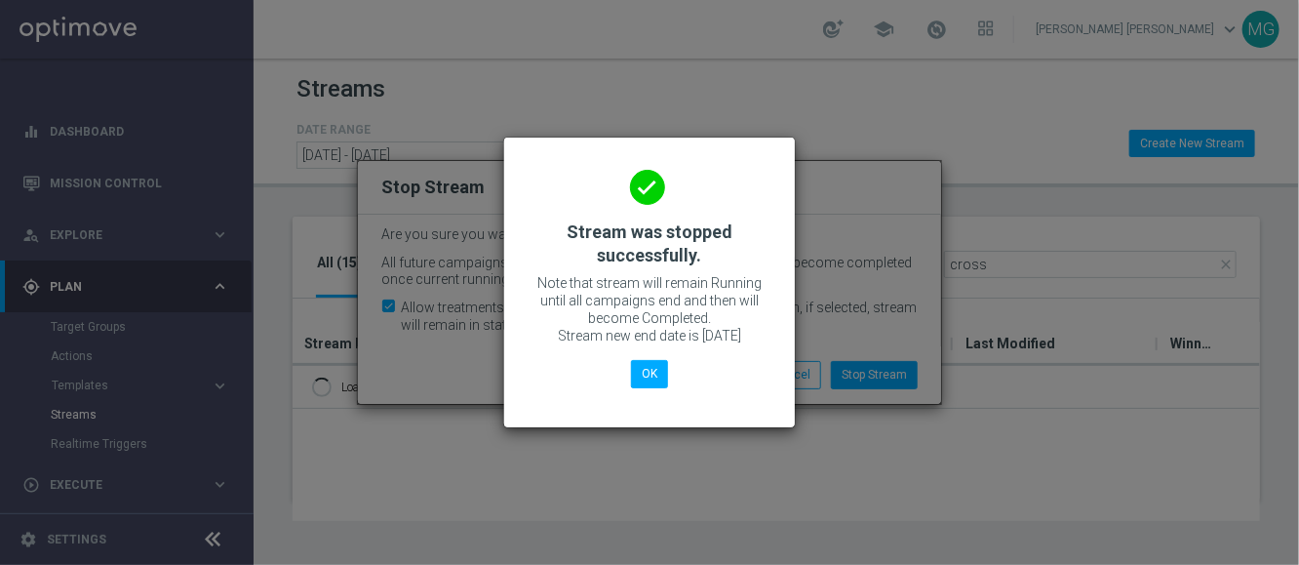
scroll to position [0, 0]
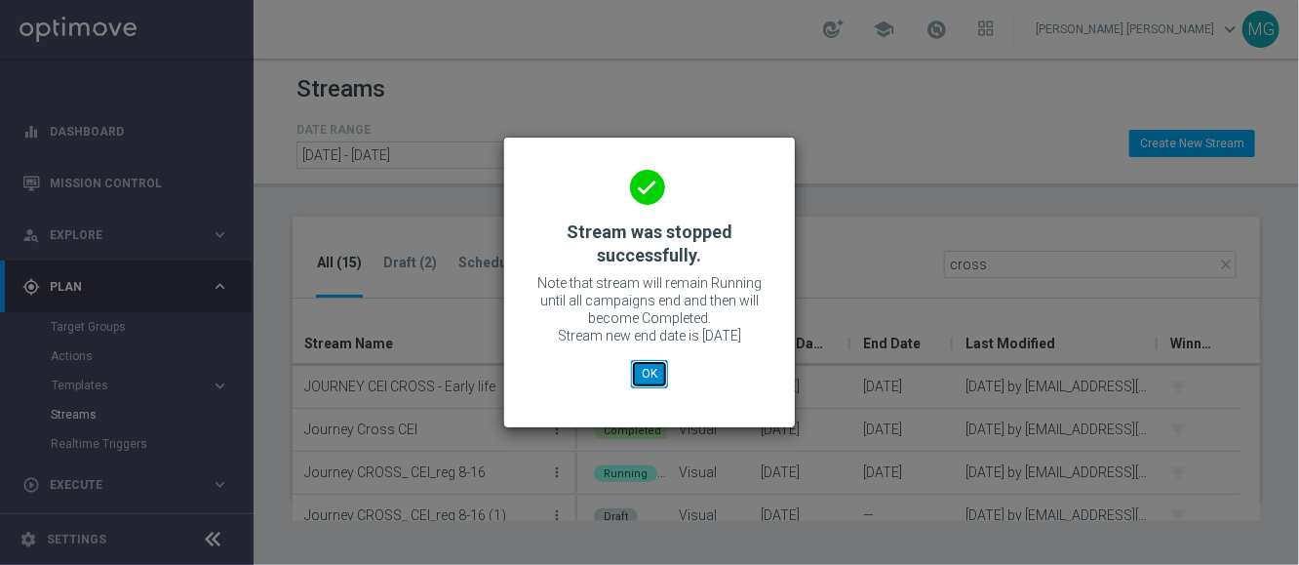
click at [654, 371] on button "OK" at bounding box center [649, 373] width 37 height 27
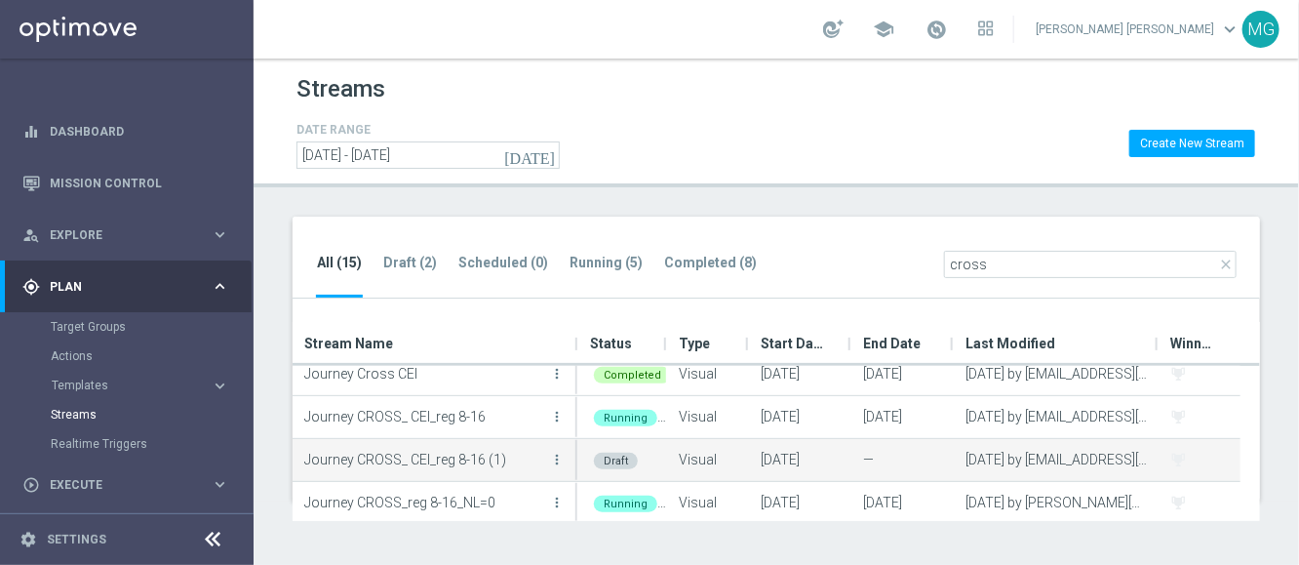
scroll to position [57, 0]
click at [559, 457] on icon "more_vert" at bounding box center [557, 459] width 16 height 16
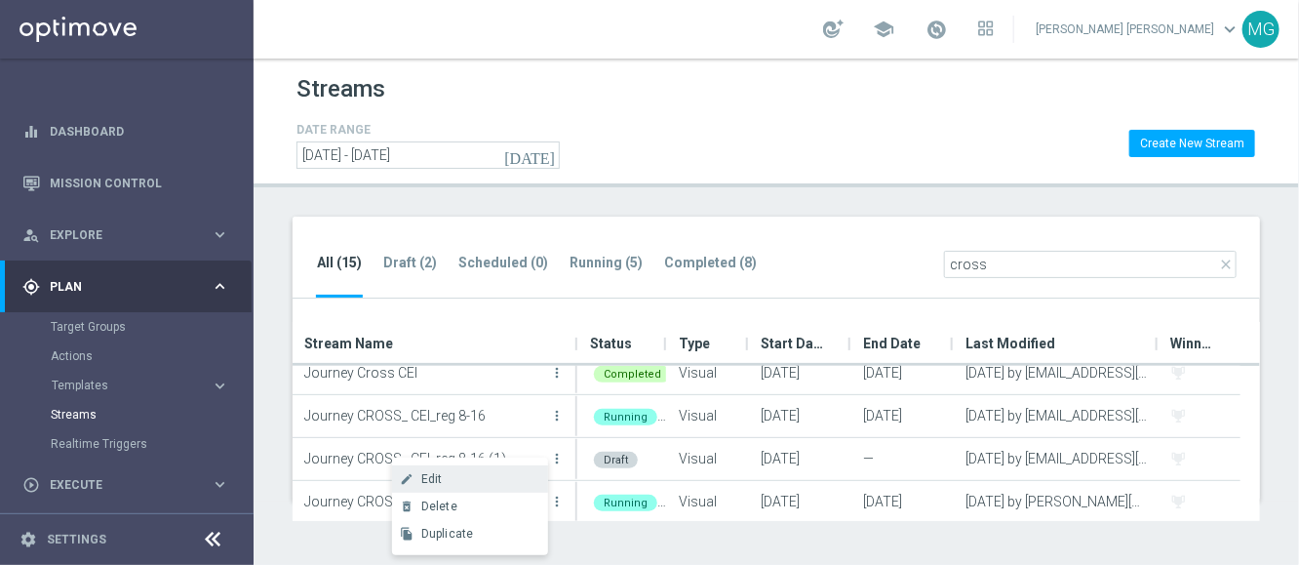
click at [505, 473] on div "Edit" at bounding box center [480, 479] width 118 height 14
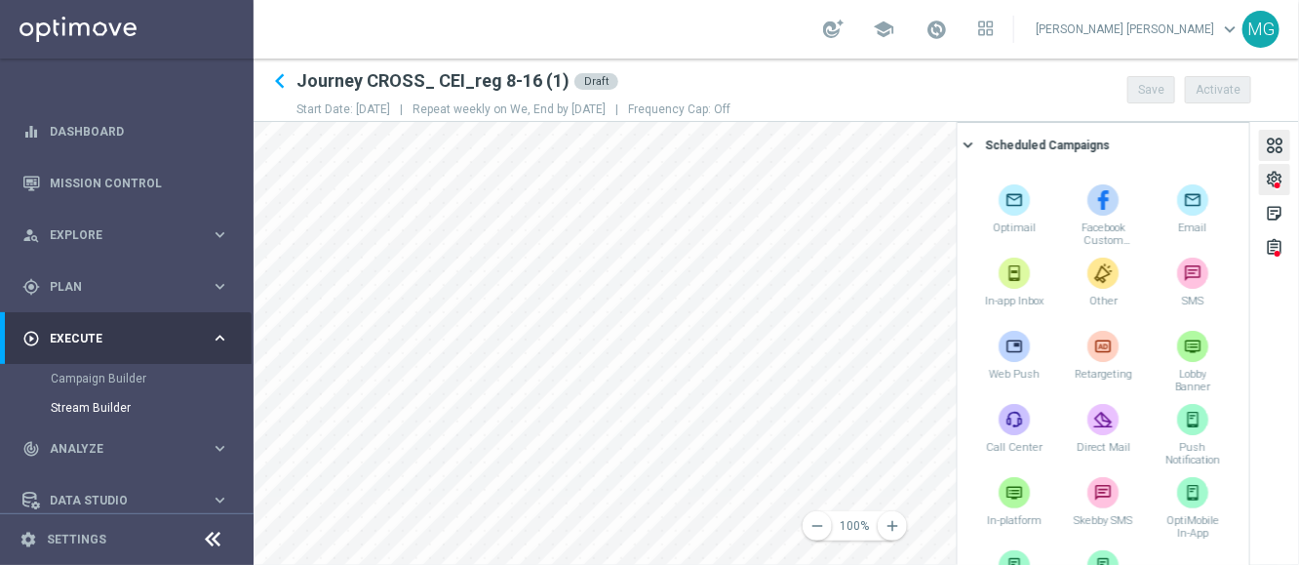
click at [1273, 177] on div "settings" at bounding box center [1274, 182] width 19 height 25
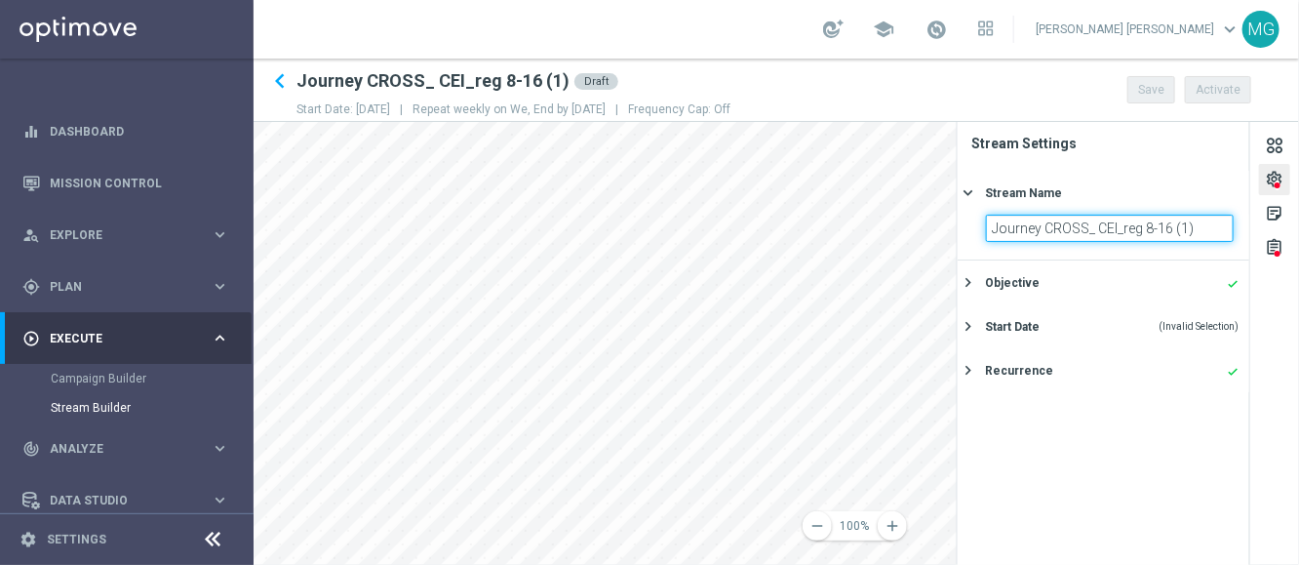
click at [1210, 230] on input "Journey CROSS_ CEI_reg 8-16 (1)" at bounding box center [1110, 228] width 248 height 27
type input "Journey CROSS_ CEI_reg 8-16_V2"
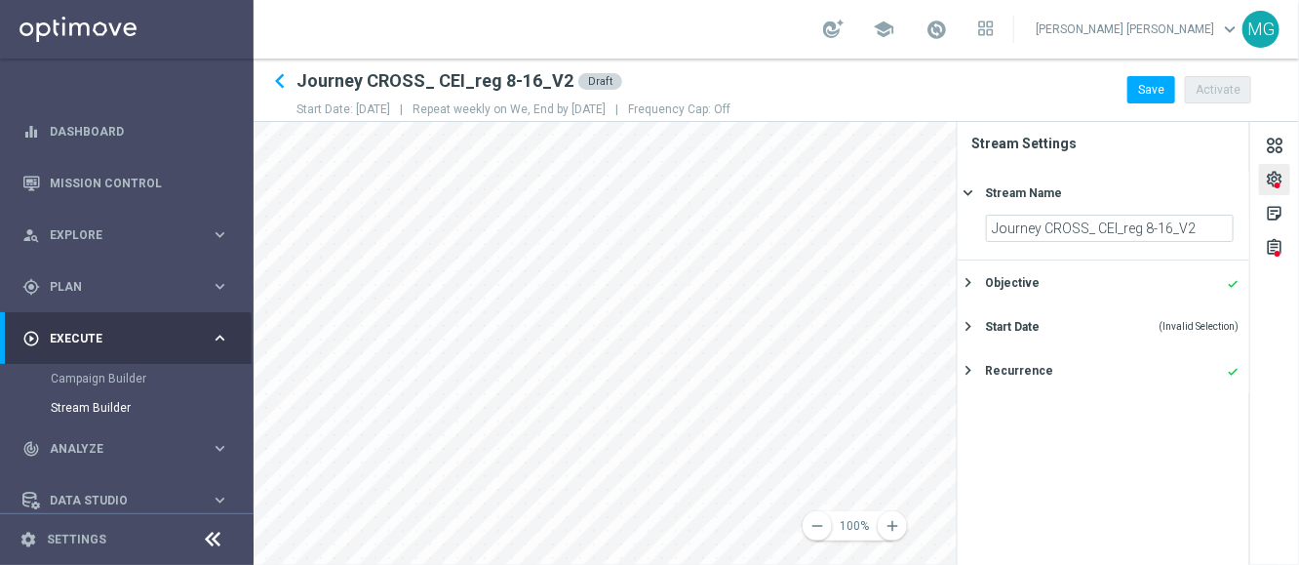
click at [1278, 179] on div "settings" at bounding box center [1274, 182] width 19 height 25
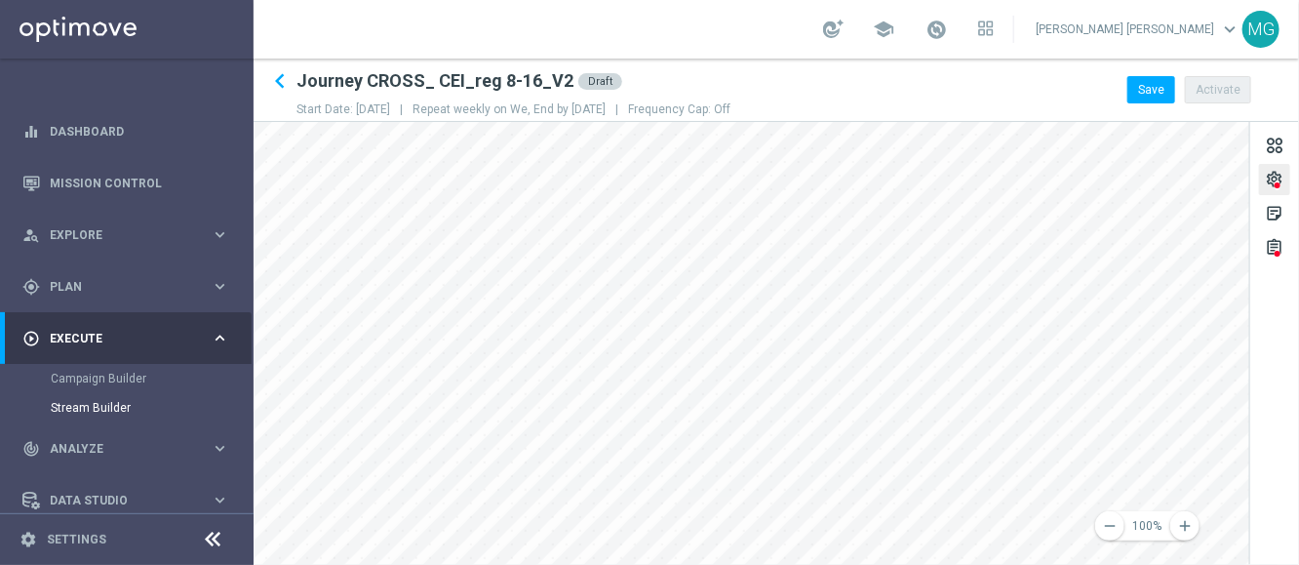
click at [1269, 181] on div "settings" at bounding box center [1274, 182] width 19 height 25
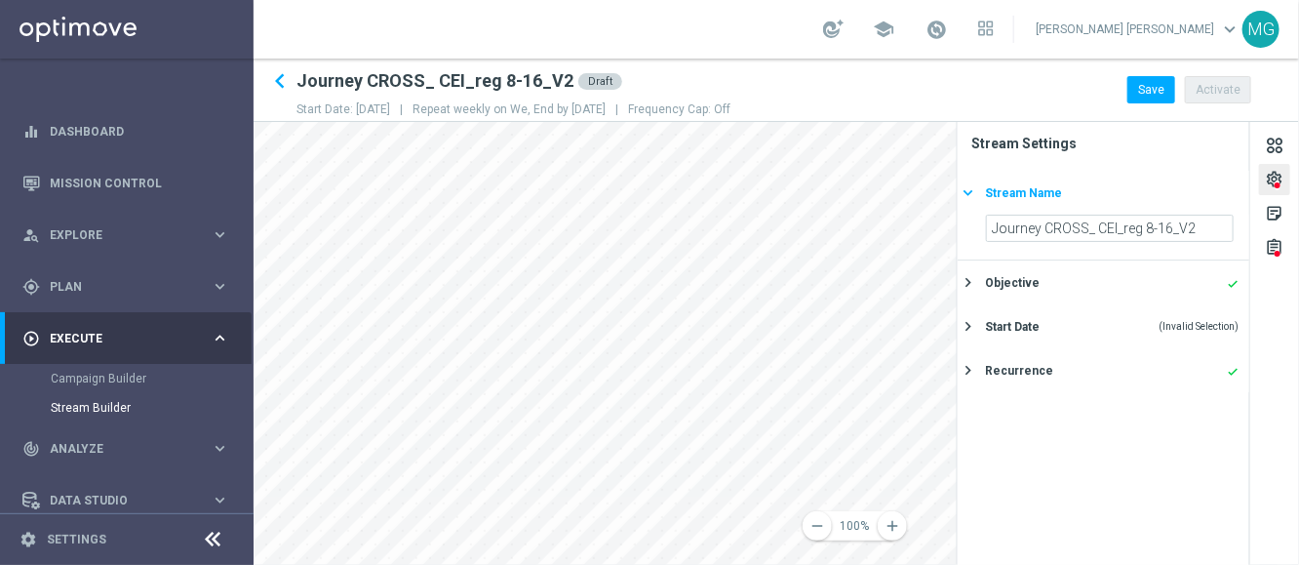
click at [964, 191] on icon "keyboard_arrow_right" at bounding box center [968, 192] width 19 height 19
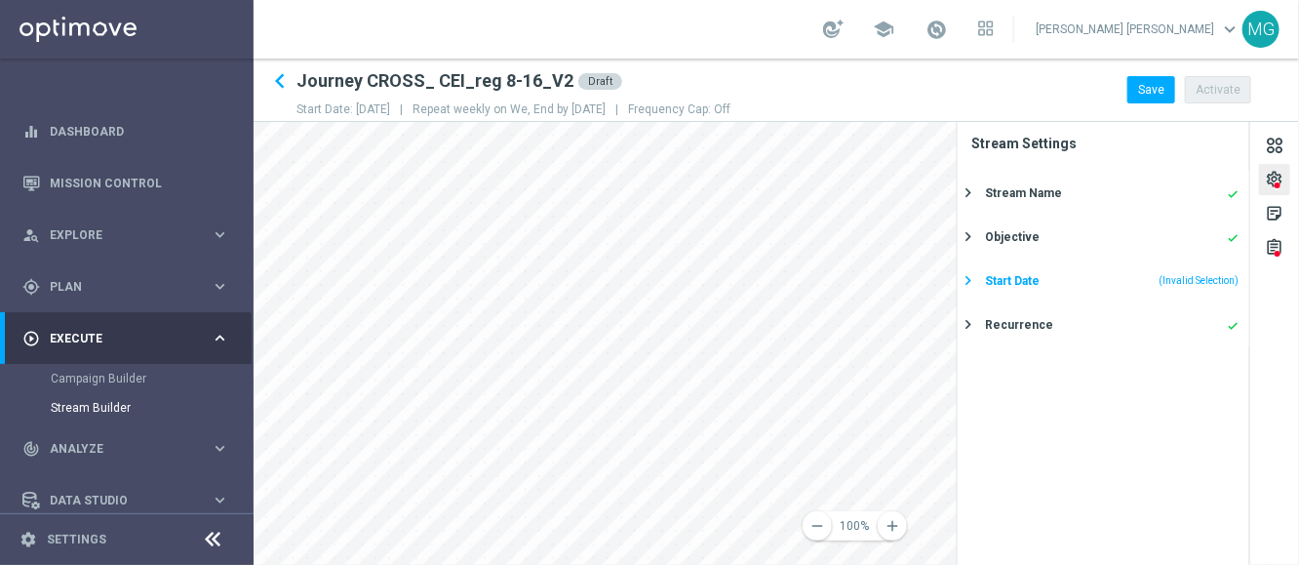
click at [968, 285] on icon "keyboard_arrow_right" at bounding box center [968, 280] width 19 height 19
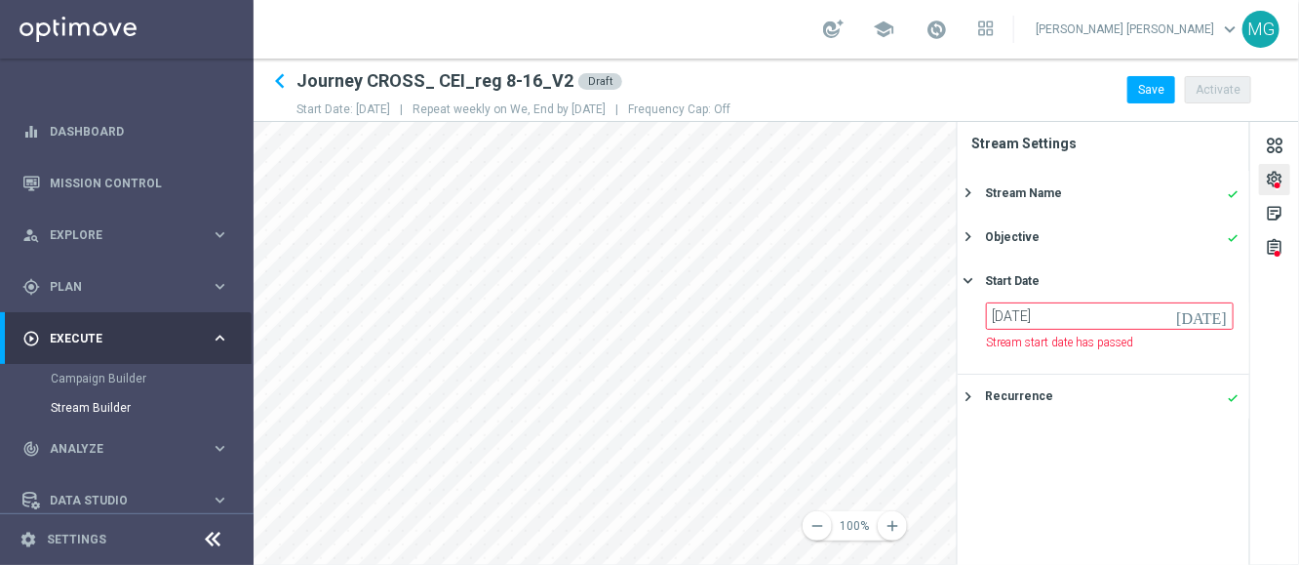
click at [1228, 315] on icon "[DATE]" at bounding box center [1205, 312] width 58 height 21
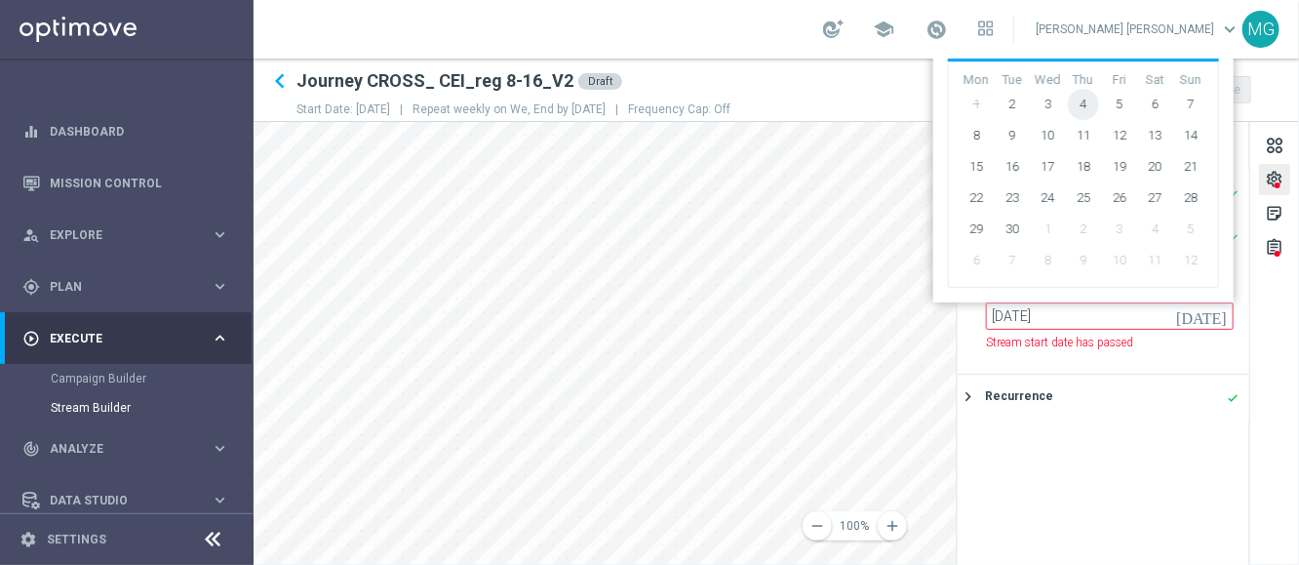
click at [1087, 103] on span "4" at bounding box center [1083, 104] width 31 height 31
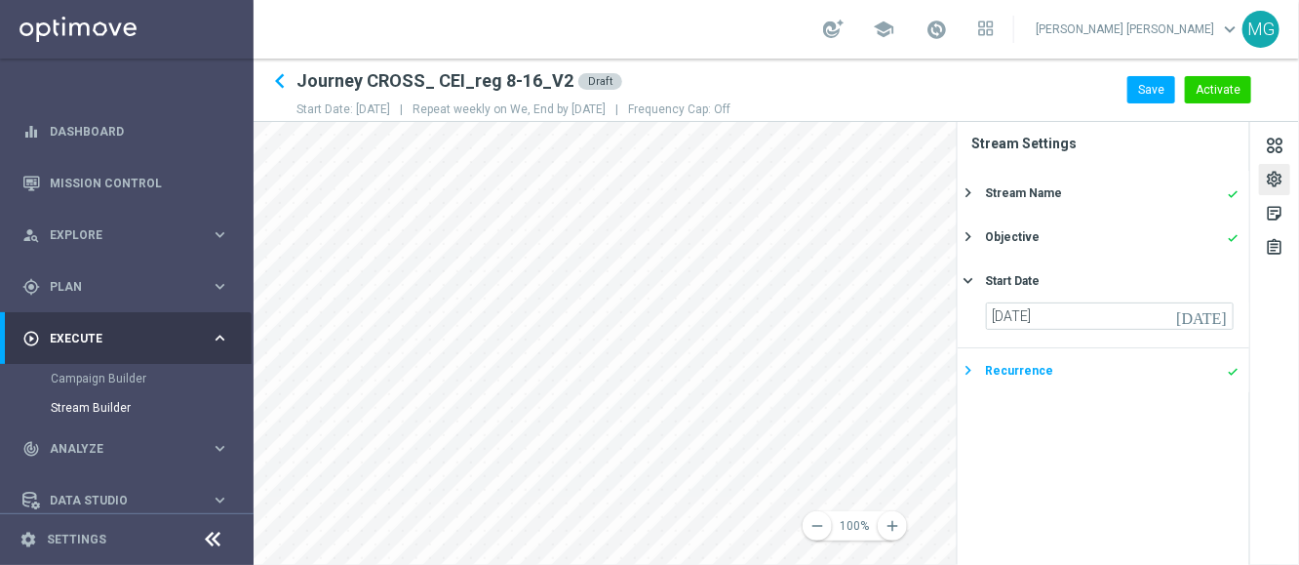
click at [961, 371] on icon "keyboard_arrow_right" at bounding box center [968, 370] width 19 height 19
type input "10 Sep 2025"
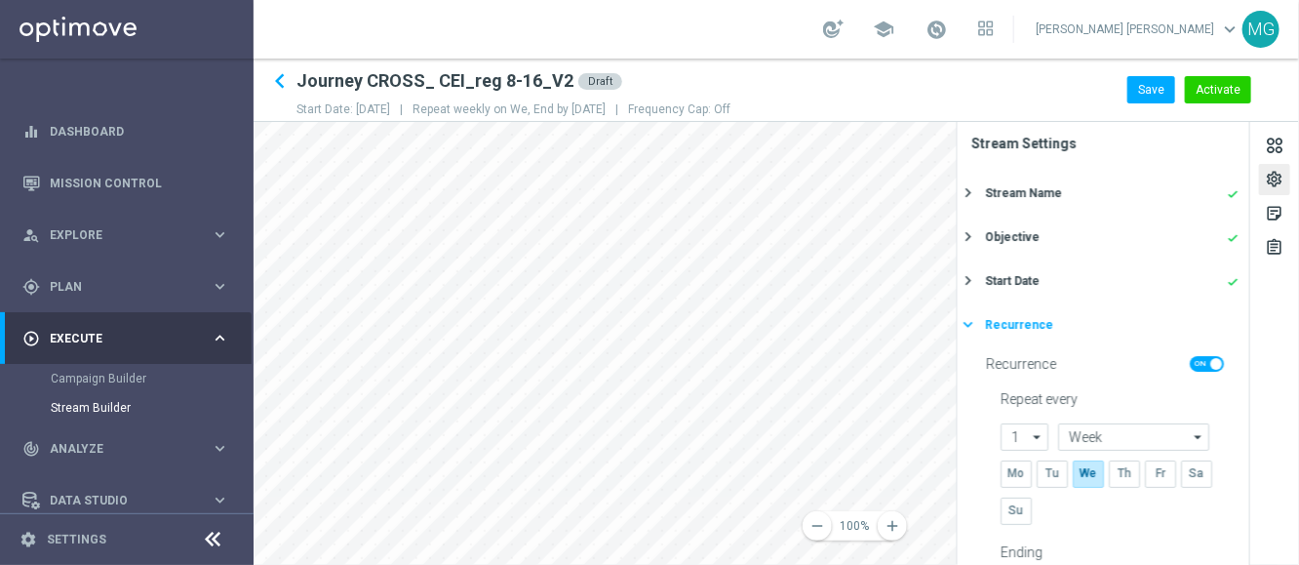
scroll to position [62, 0]
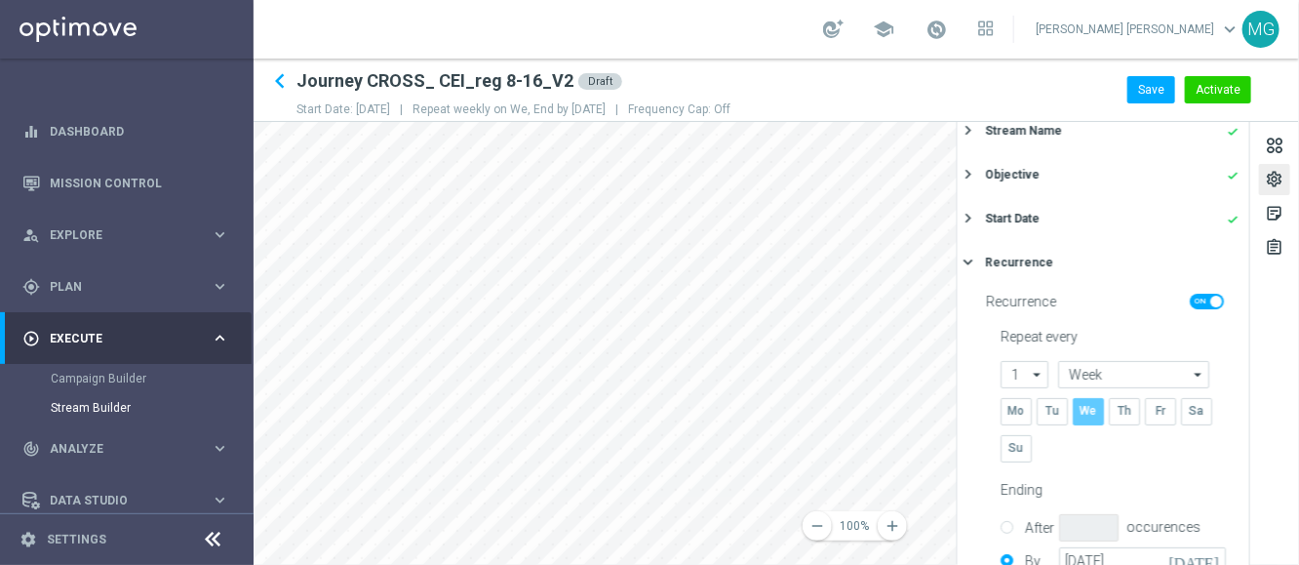
click at [1085, 417] on input "checkbox" at bounding box center [1087, 411] width 29 height 26
checkbox input "false"
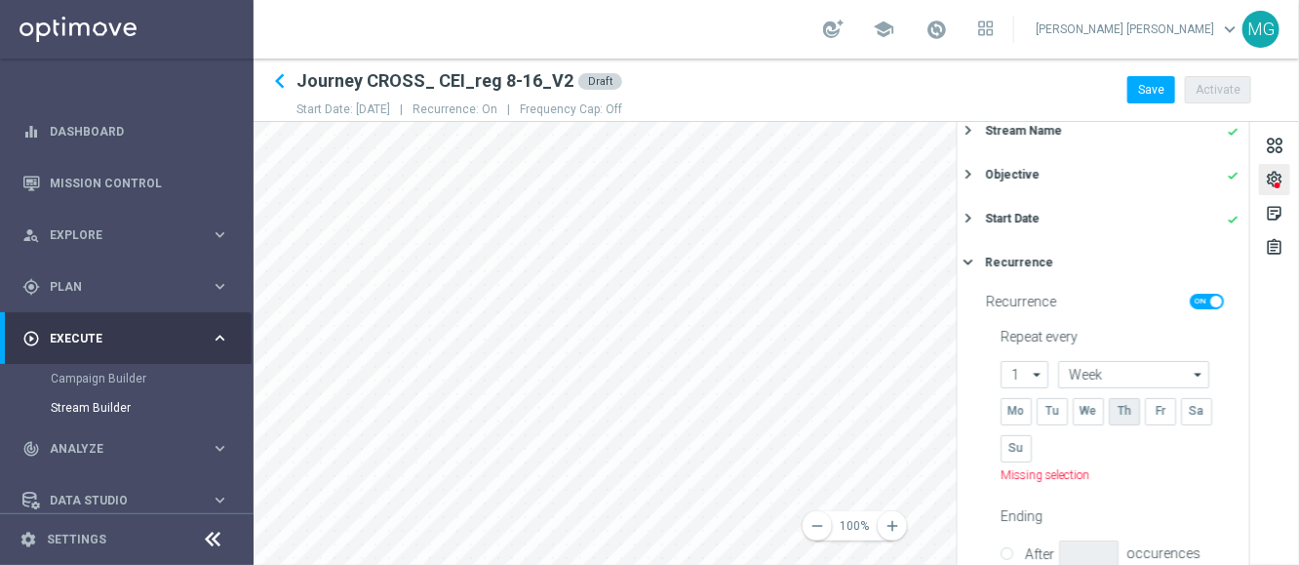
click at [1126, 417] on input "checkbox" at bounding box center [1123, 411] width 29 height 26
checkbox input "true"
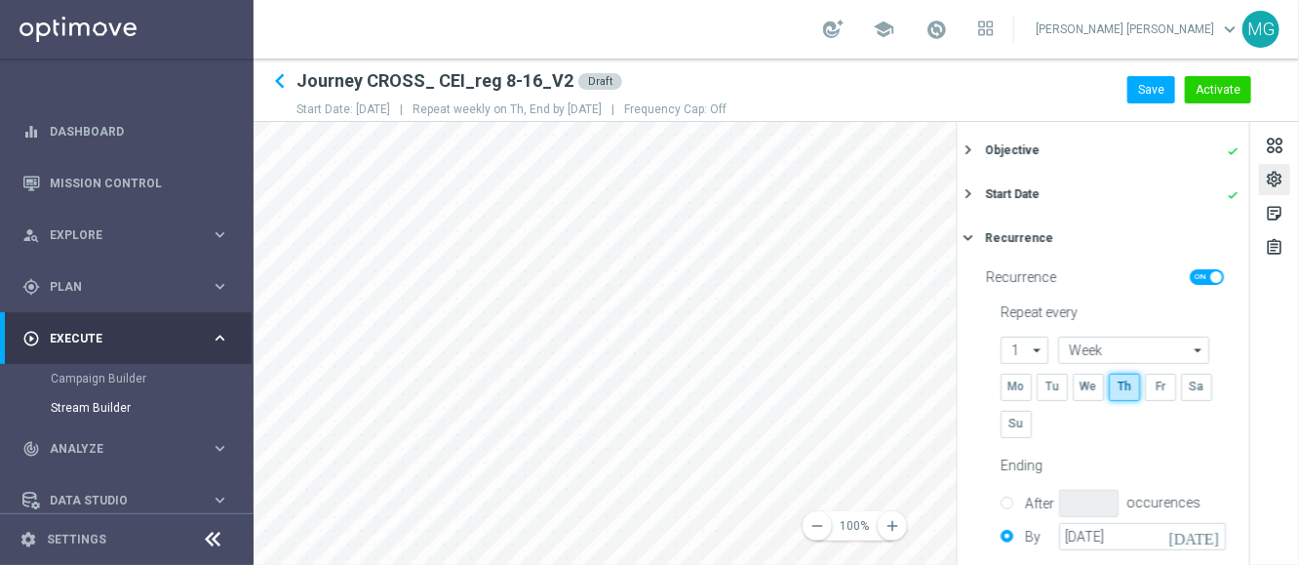
scroll to position [88, 0]
click at [967, 240] on icon "keyboard_arrow_right" at bounding box center [968, 236] width 19 height 19
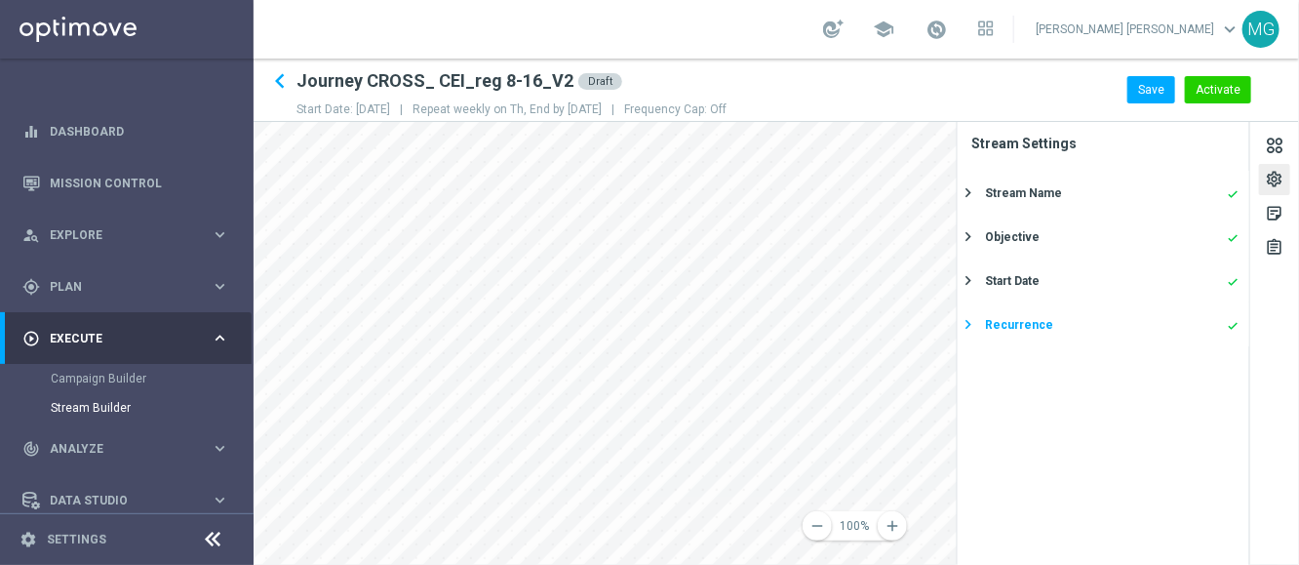
scroll to position [0, 0]
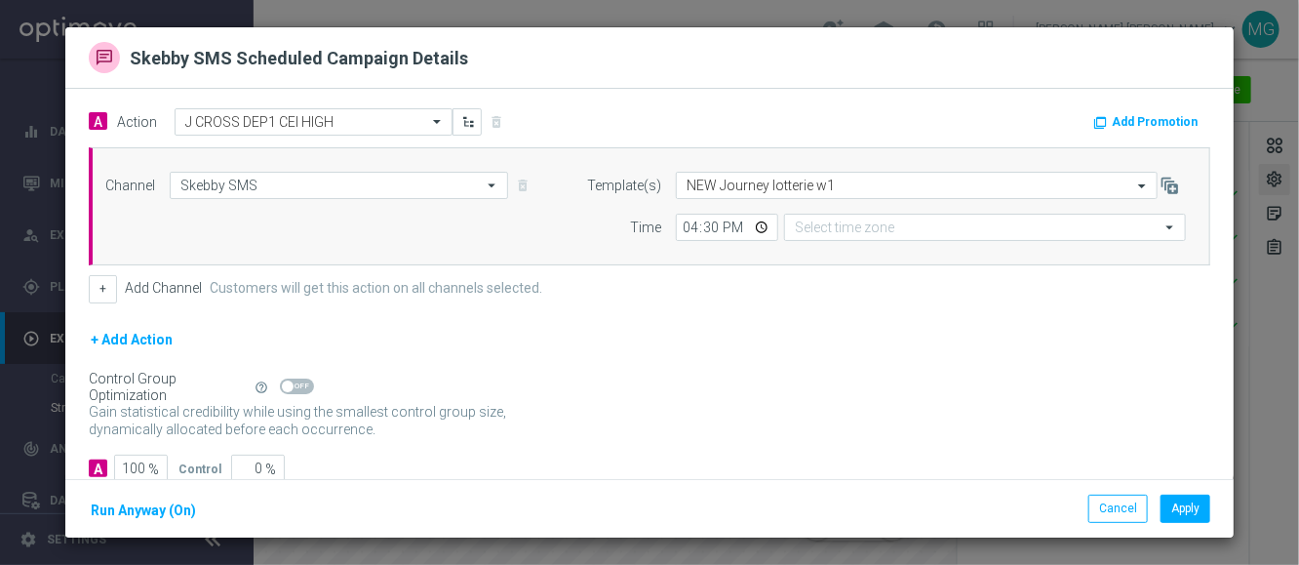
type input "Central European Time (Berlin) (UTC +02:00)"
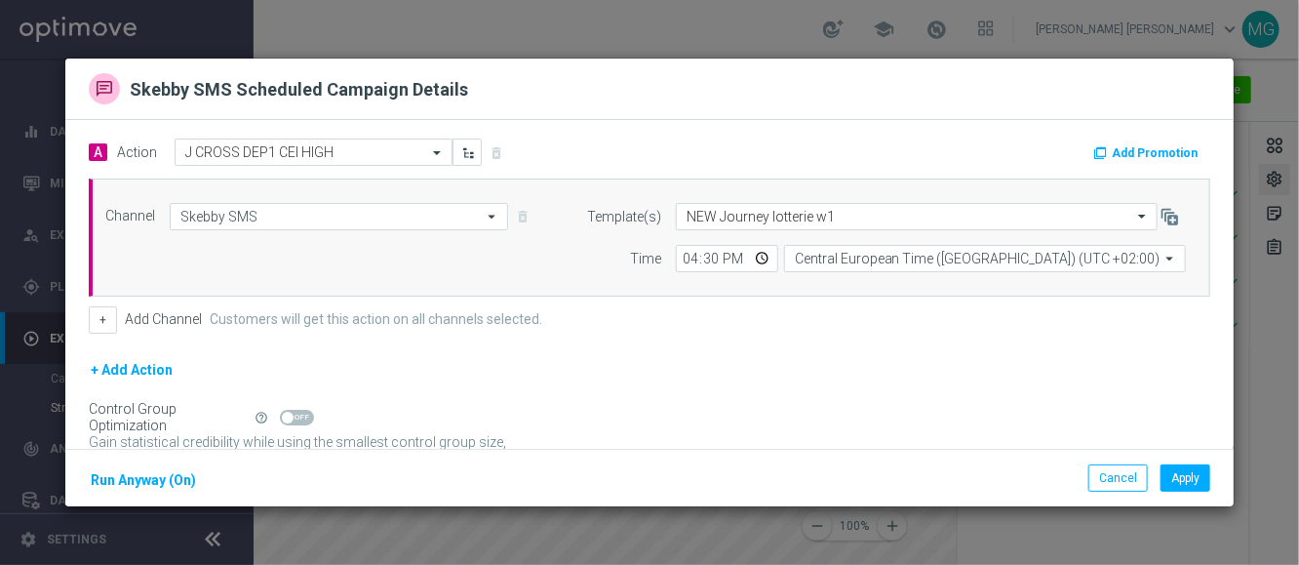
click at [1180, 41] on modal-container "Skebby SMS Scheduled Campaign Details A Action Select action J CROSS DEP1 CEI H…" at bounding box center [649, 282] width 1299 height 565
click at [1108, 481] on button "Cancel" at bounding box center [1119, 477] width 60 height 27
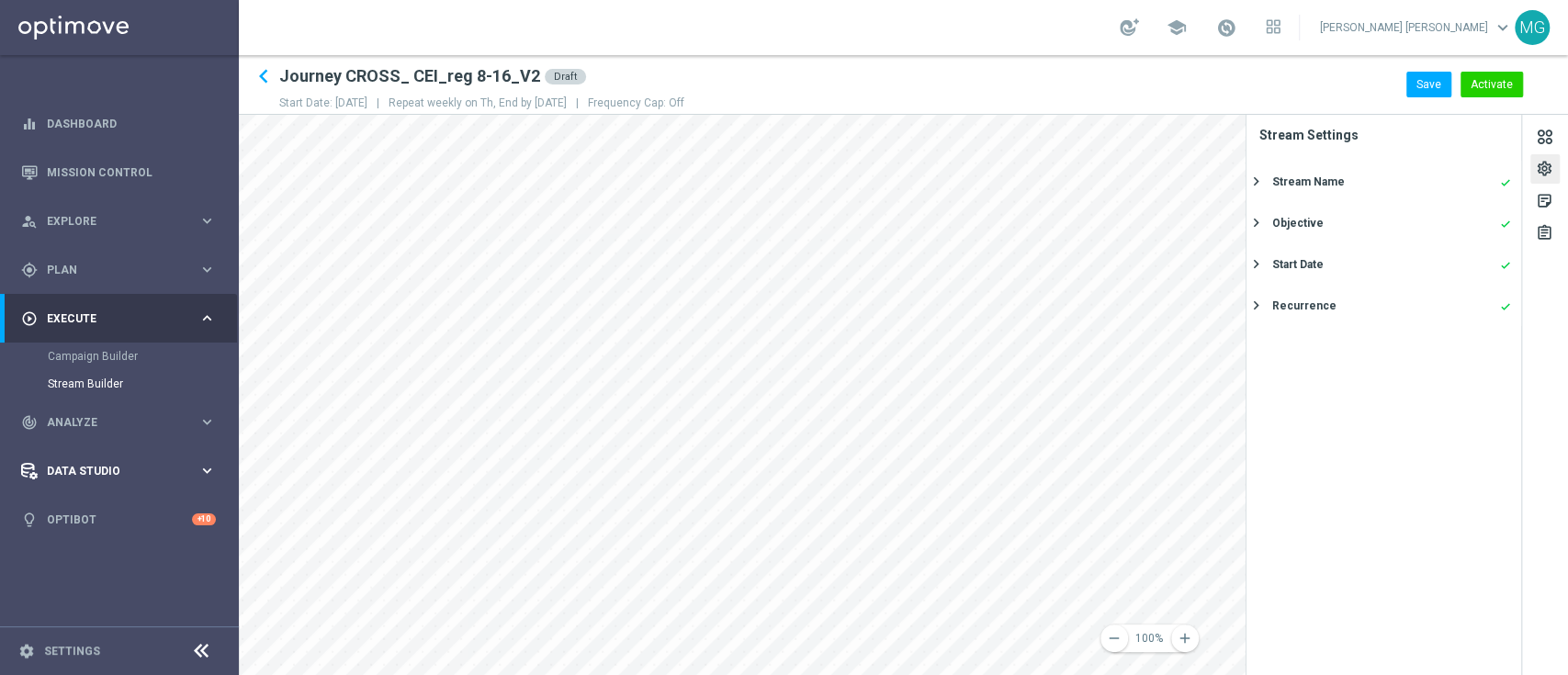
click at [117, 459] on main "equalizer Dashboard Mission Control" at bounding box center [784, 337] width 1568 height 675
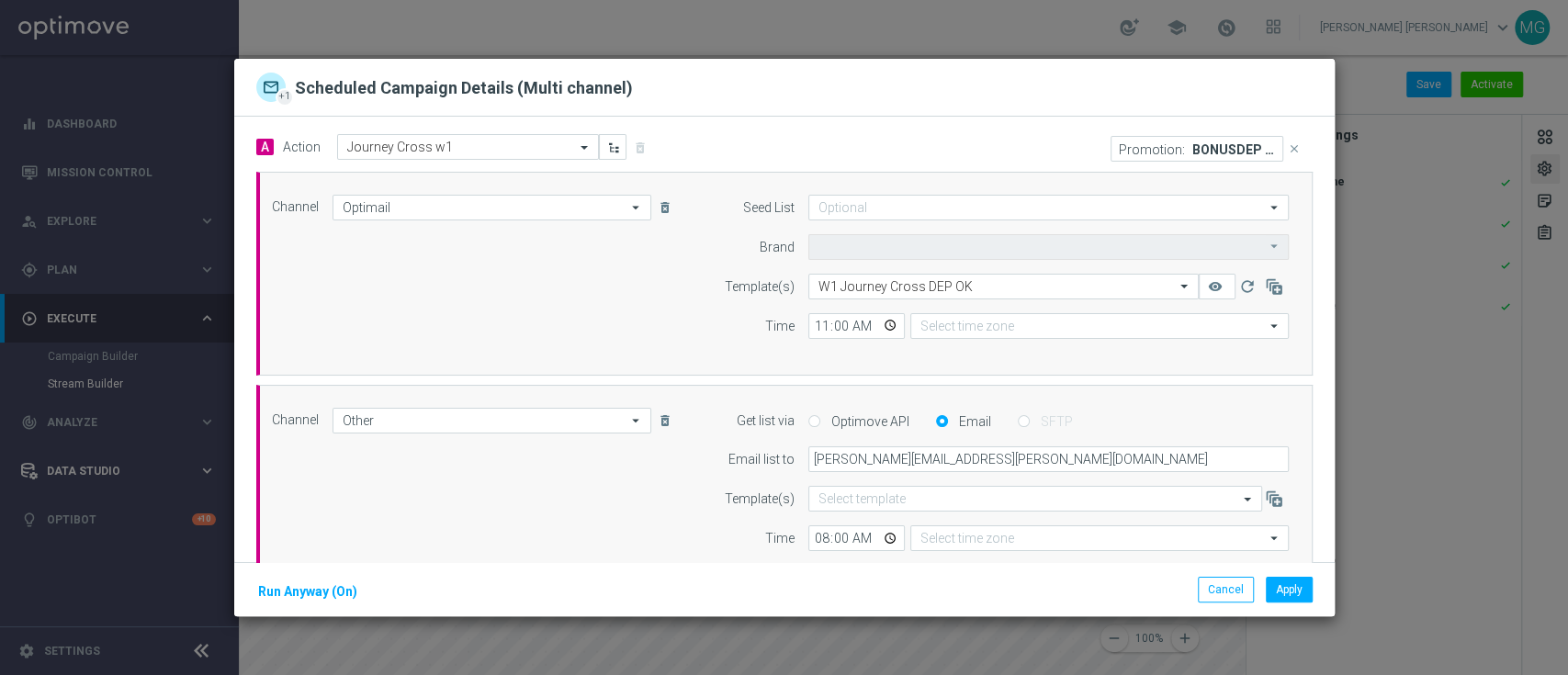
type input "Sisal Marketing"
type input "Central European Time (Berlin) (UTC +02:00)"
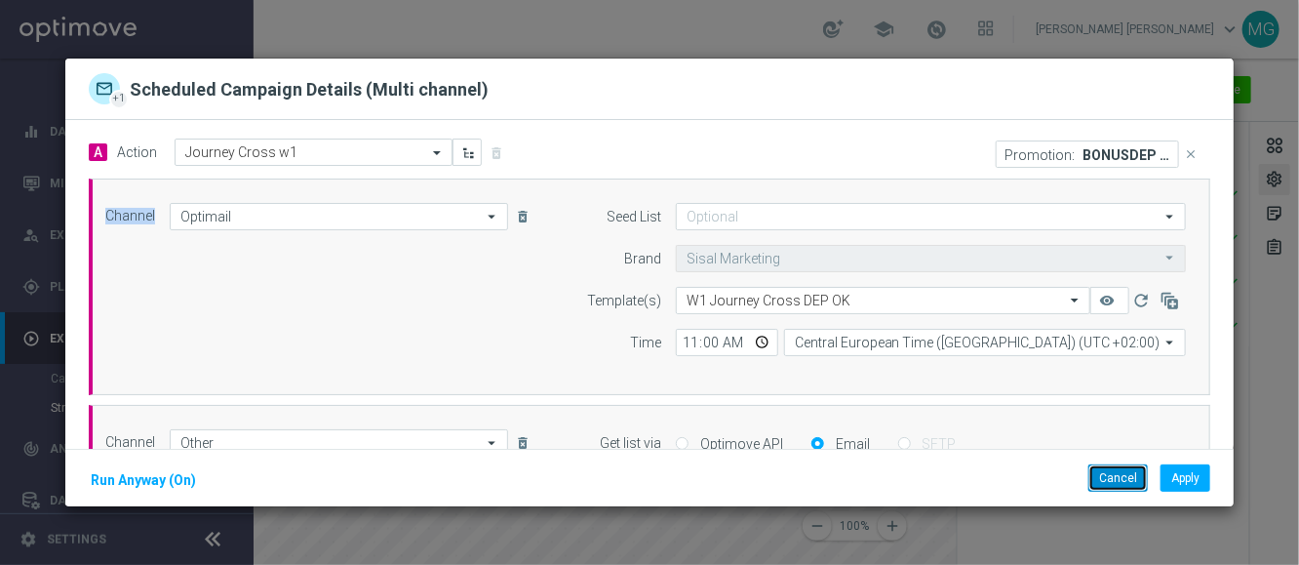
click at [1131, 478] on button "Cancel" at bounding box center [1119, 477] width 60 height 27
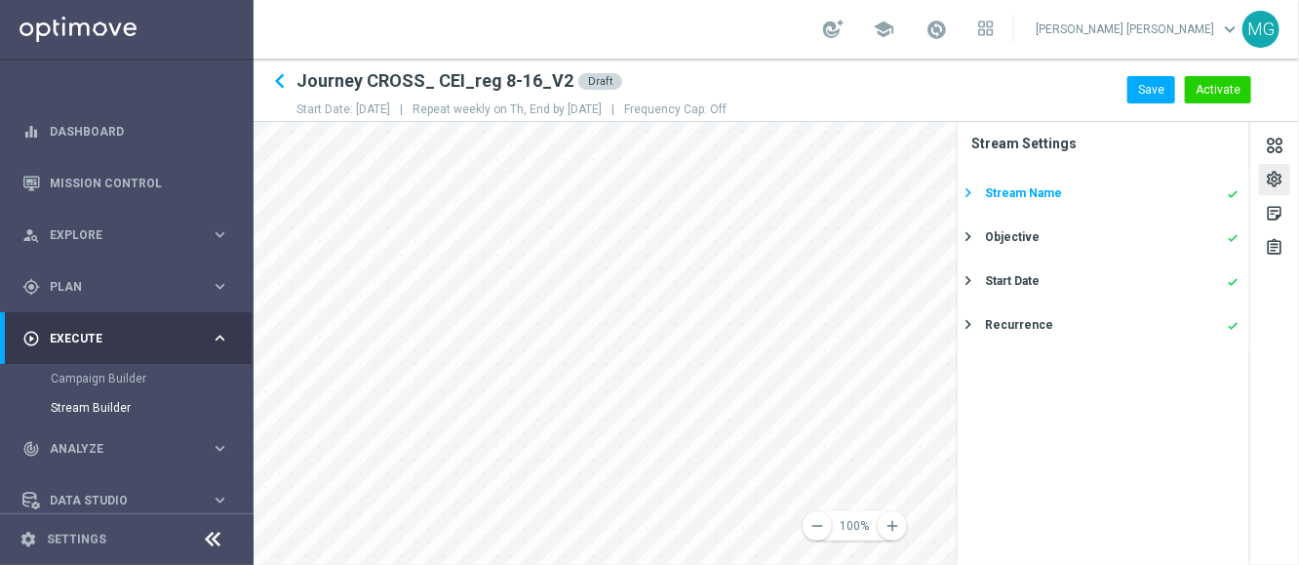
click at [1033, 196] on div "Stream Name" at bounding box center [1023, 193] width 77 height 18
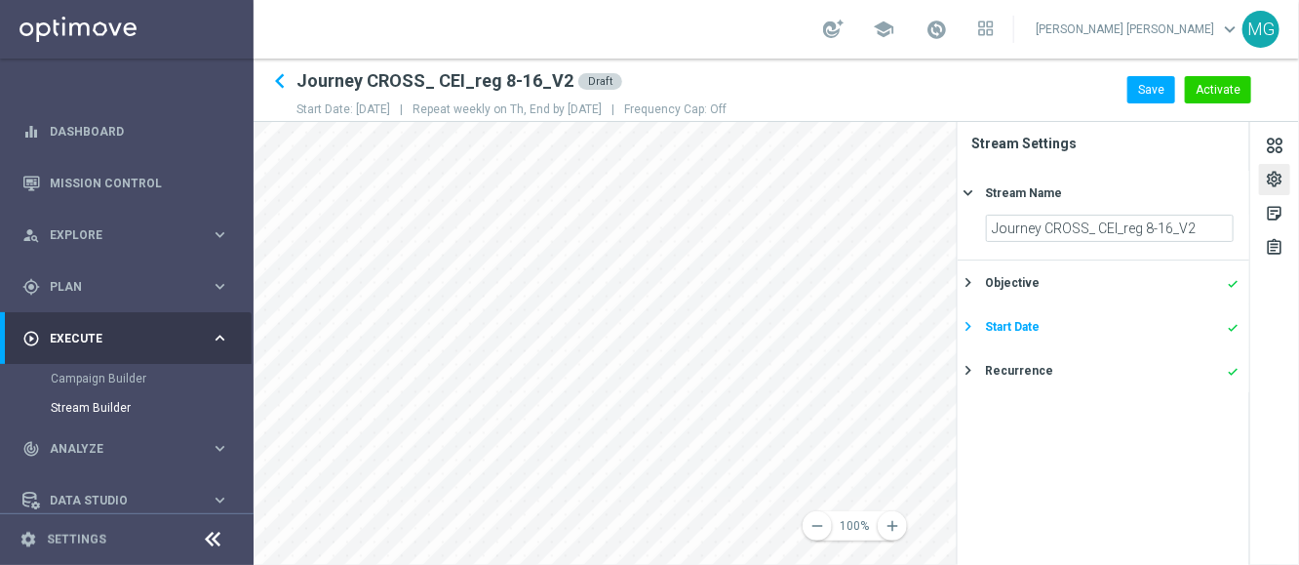
click at [1036, 332] on div "Start Date" at bounding box center [1012, 327] width 55 height 18
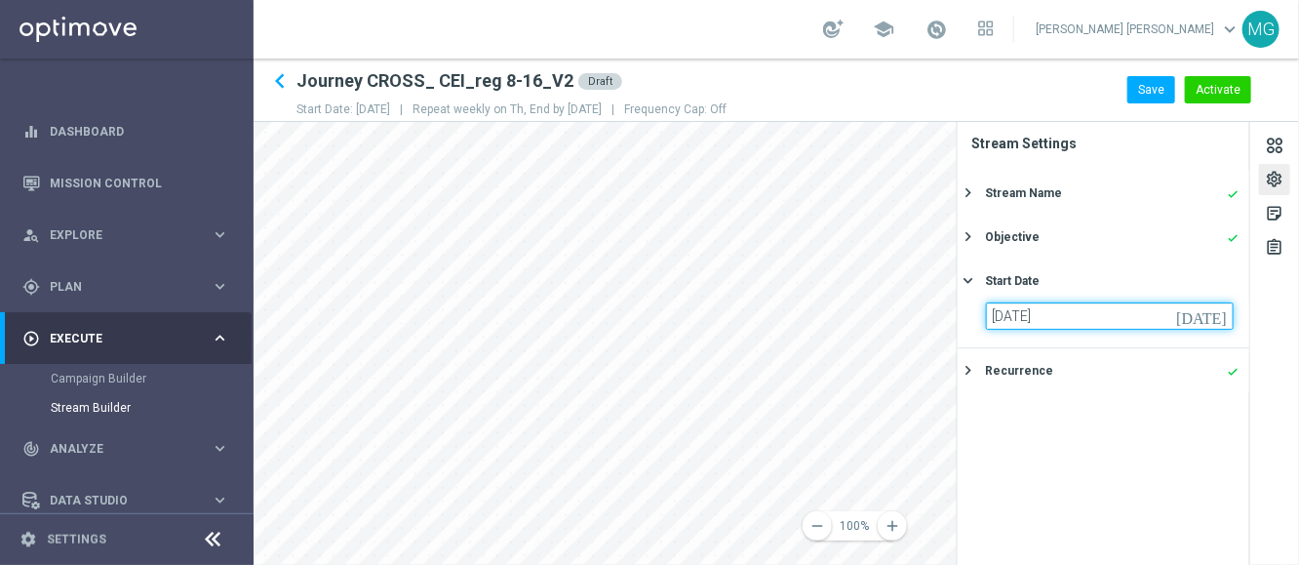
click at [1208, 313] on input "11 Sep 2025" at bounding box center [1110, 315] width 248 height 27
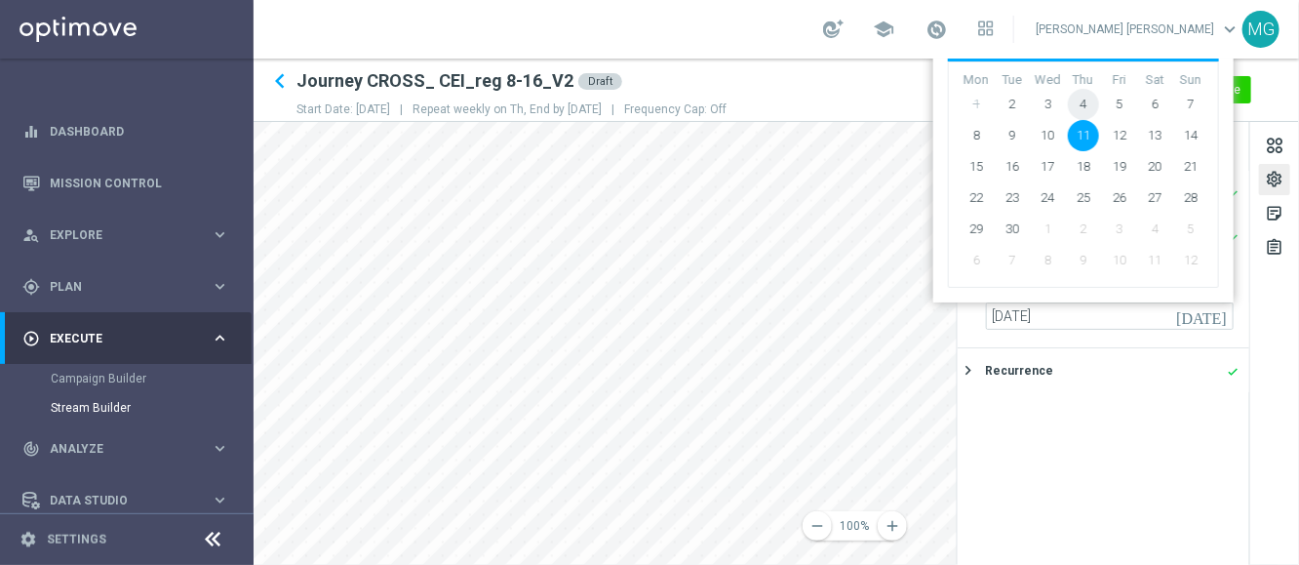
click at [1082, 94] on span "4" at bounding box center [1083, 104] width 31 height 31
type input "[DATE]"
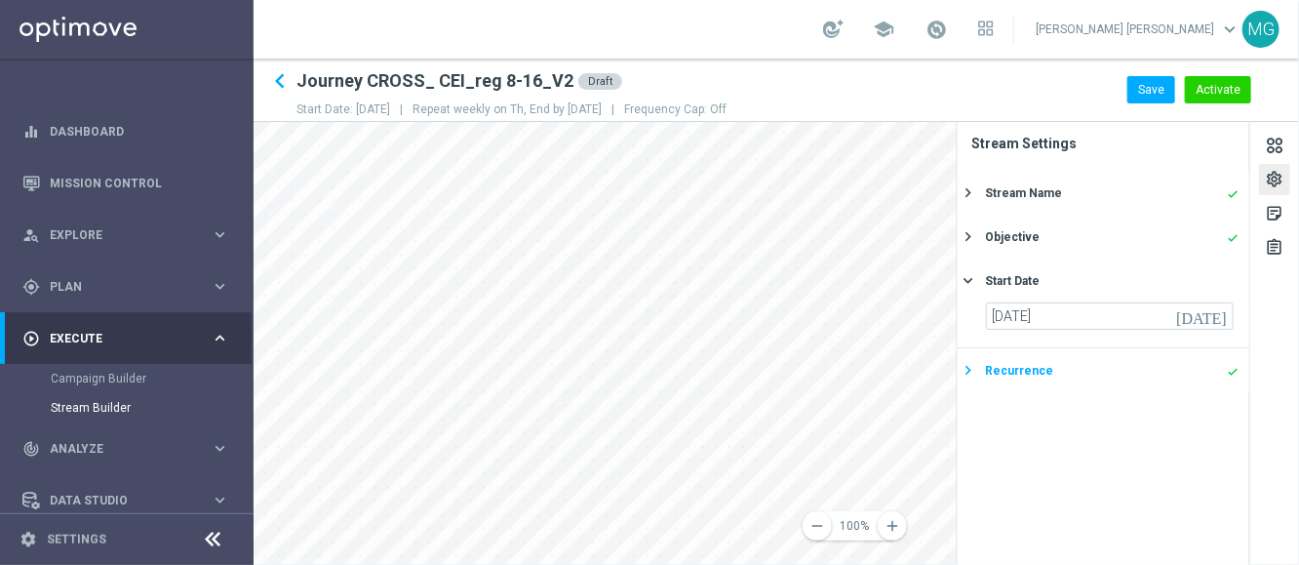
click at [1012, 358] on button "Recurrence done keyboard_arrow_right" at bounding box center [1101, 370] width 277 height 24
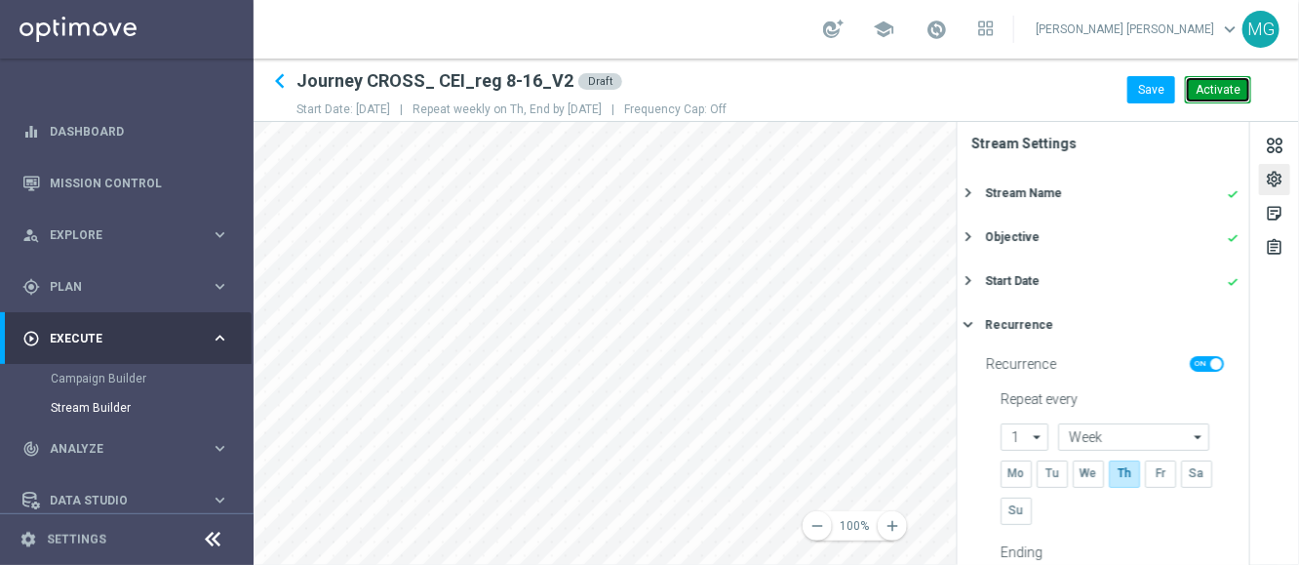
click at [1222, 92] on button "Activate" at bounding box center [1218, 89] width 66 height 27
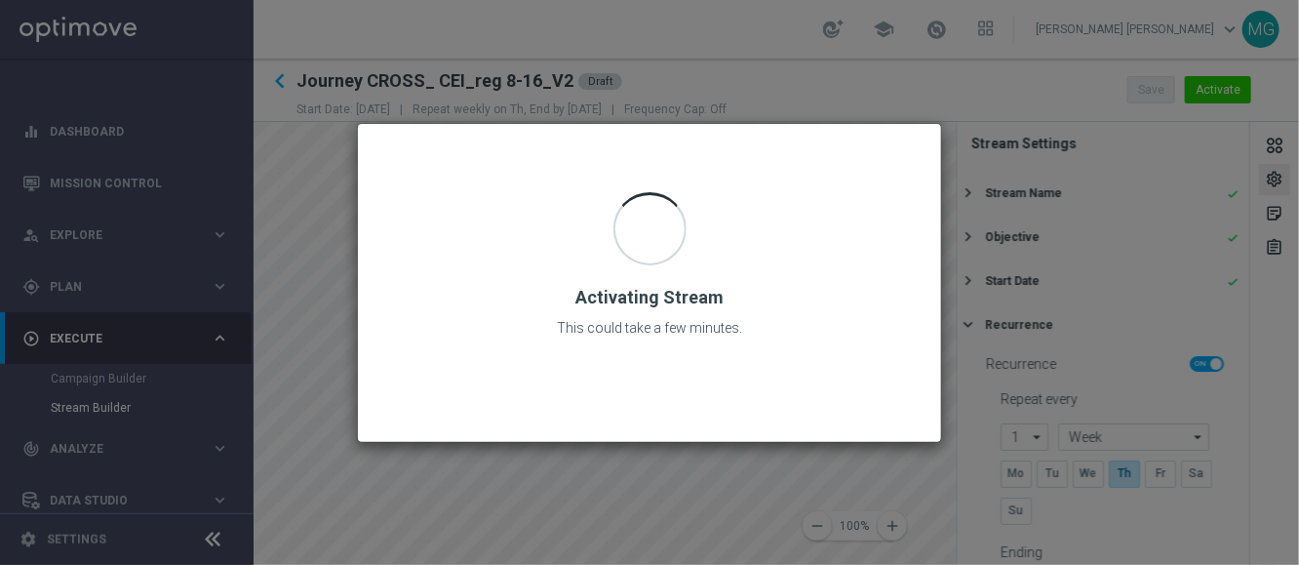
drag, startPoint x: 671, startPoint y: 481, endPoint x: 903, endPoint y: 496, distance: 232.6
click at [907, 492] on modal-container "Activating Stream This could take a few minutes." at bounding box center [649, 282] width 1299 height 565
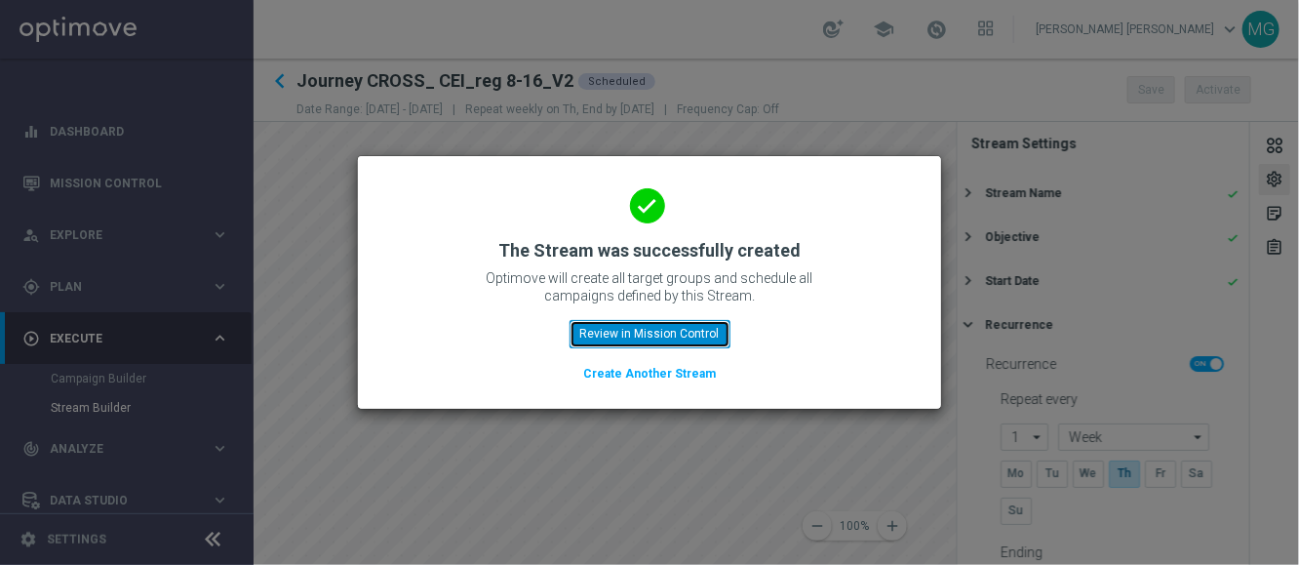
click at [624, 334] on button "Review in Mission Control" at bounding box center [650, 333] width 161 height 27
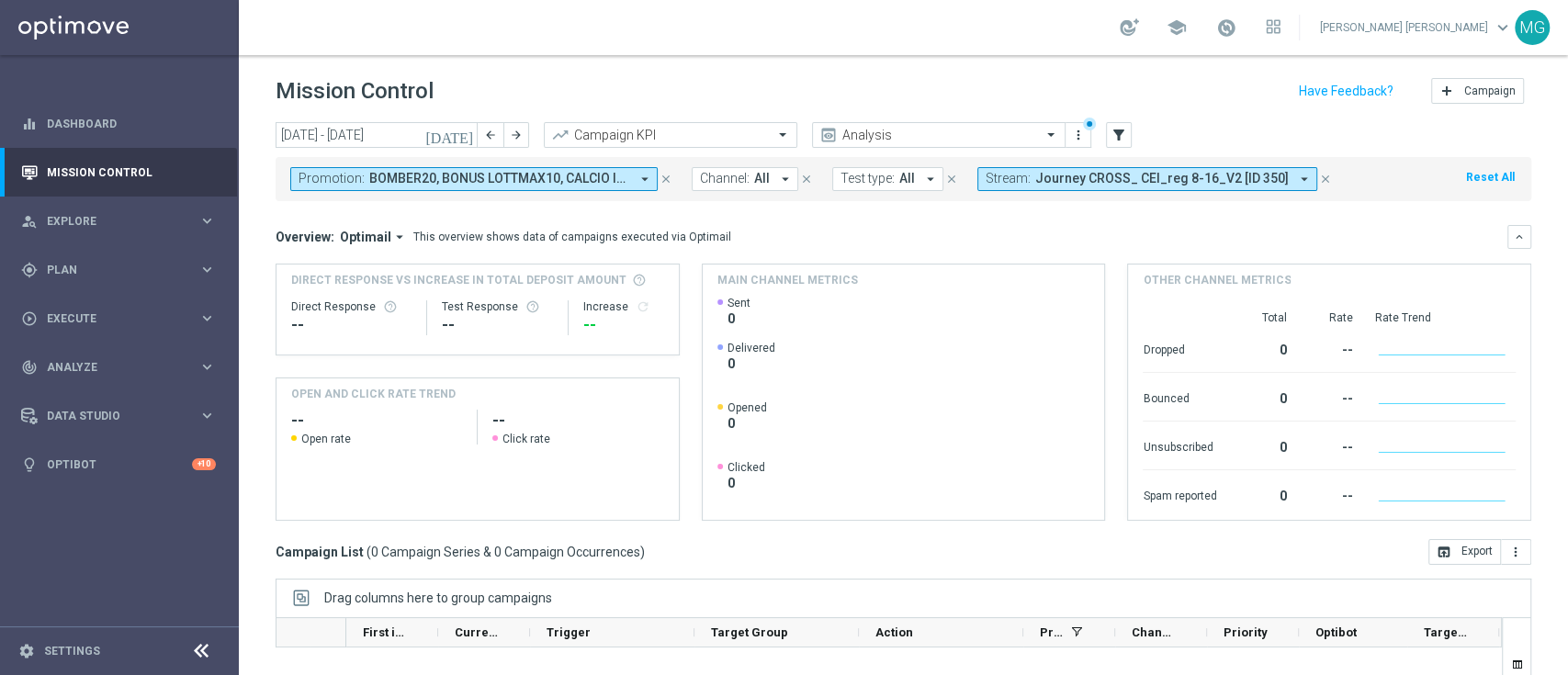
click at [471, 134] on icon "[DATE]" at bounding box center [450, 136] width 50 height 17
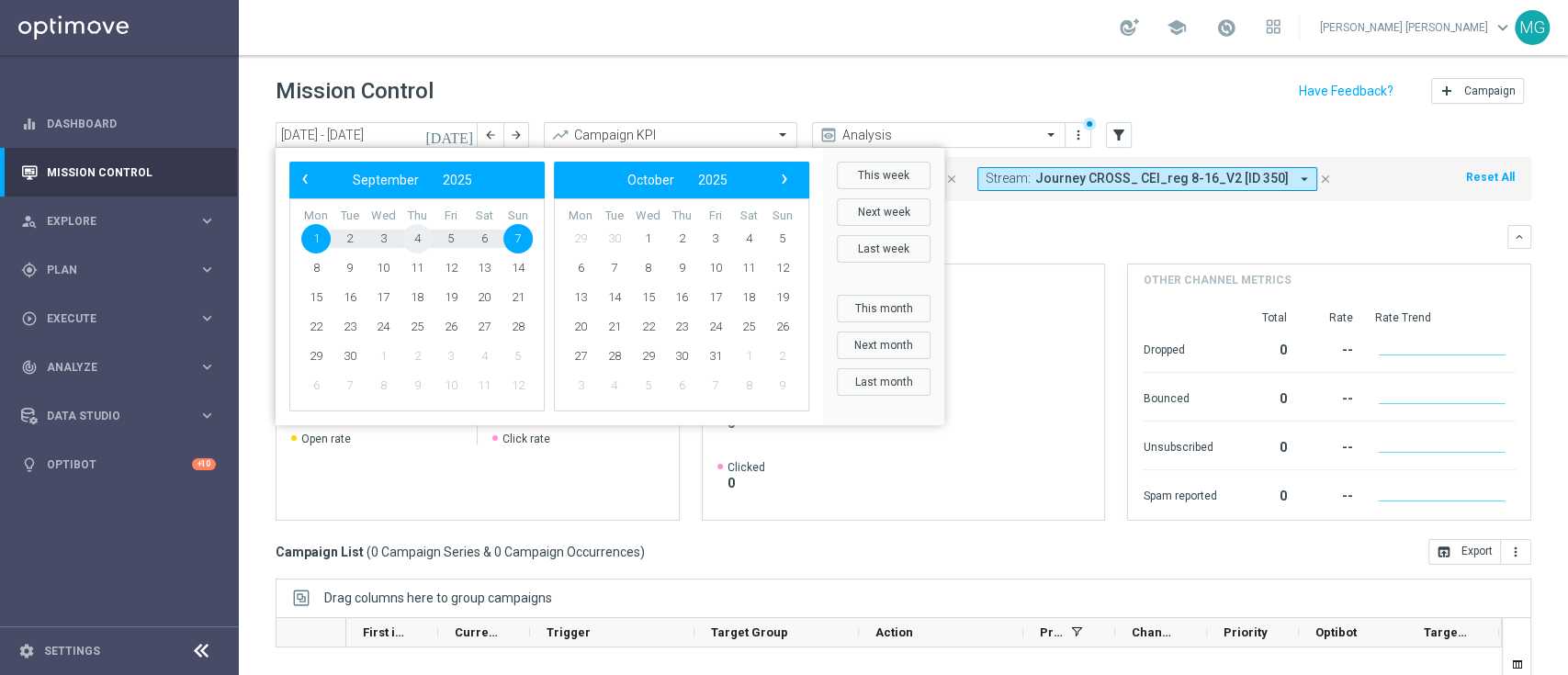
click at [416, 239] on span "4" at bounding box center [416, 238] width 29 height 29
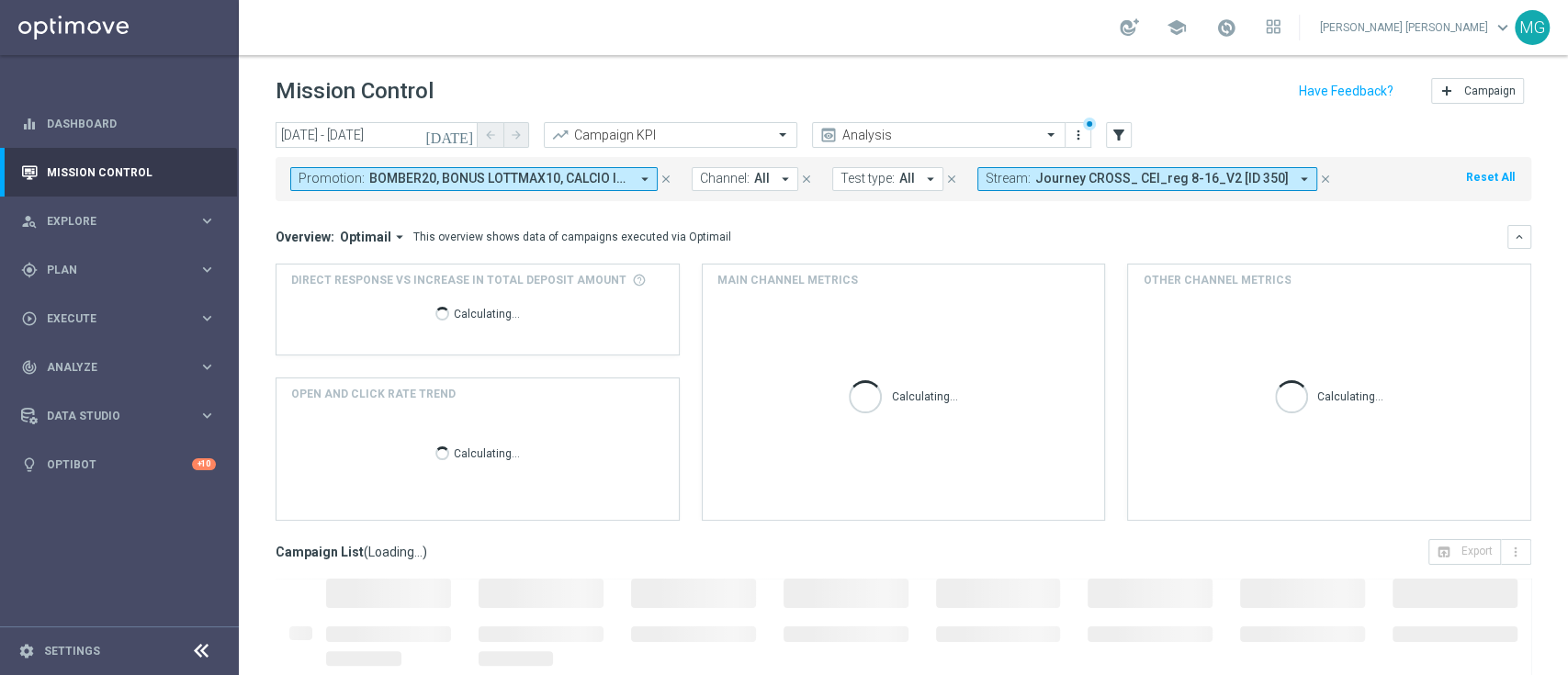
click at [666, 173] on icon "close" at bounding box center [666, 179] width 13 height 13
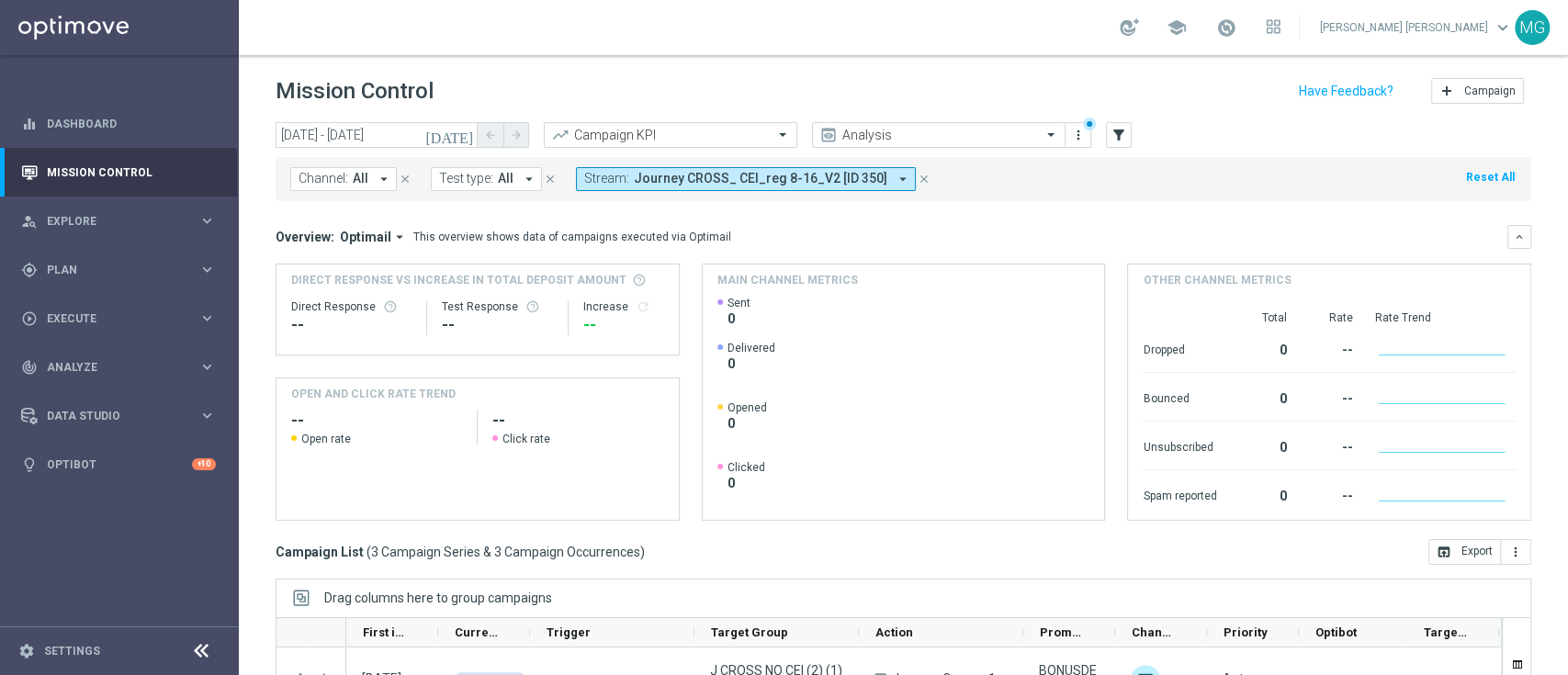
click at [470, 132] on icon "[DATE]" at bounding box center [450, 136] width 50 height 17
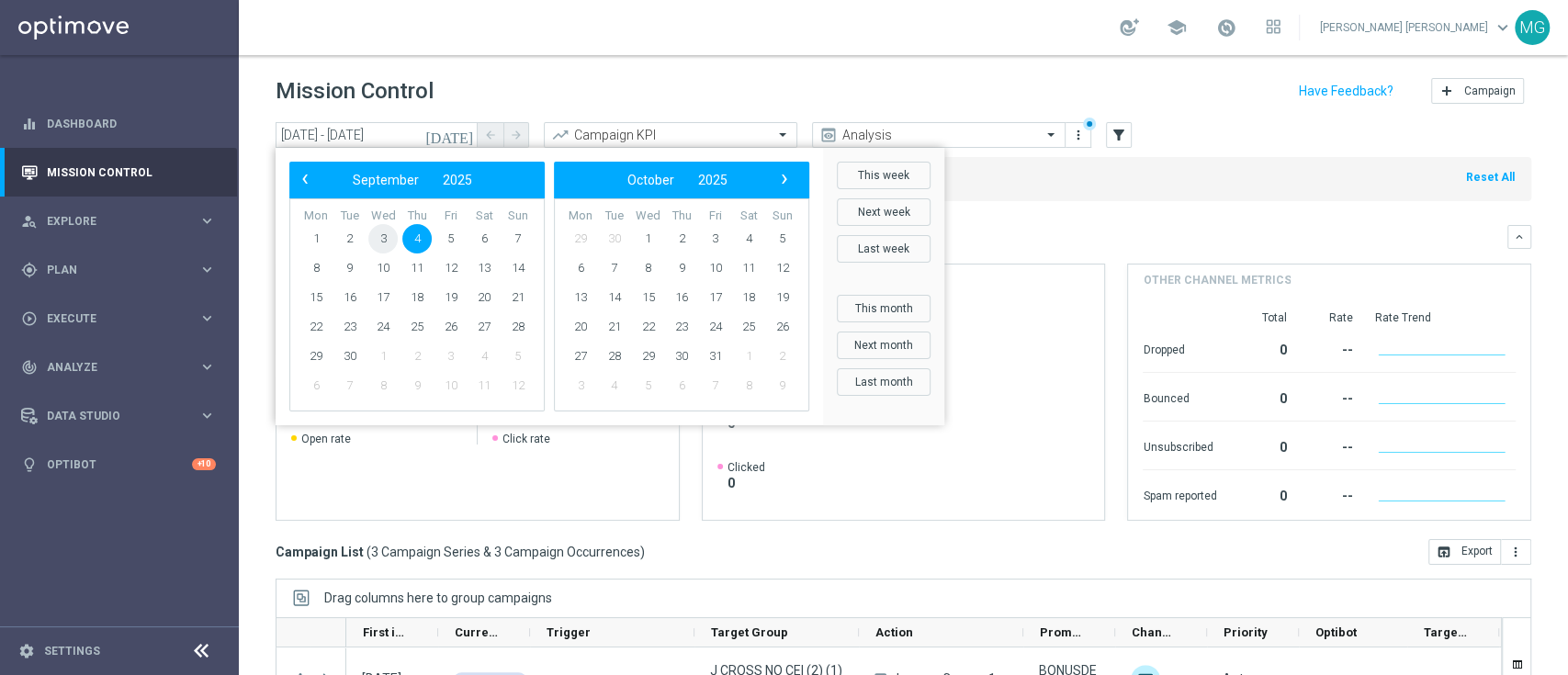
click at [386, 236] on span "3" at bounding box center [382, 238] width 29 height 29
click at [390, 242] on span "3" at bounding box center [382, 238] width 29 height 29
type input "03 Sep 2025 - 03 Sep 2025"
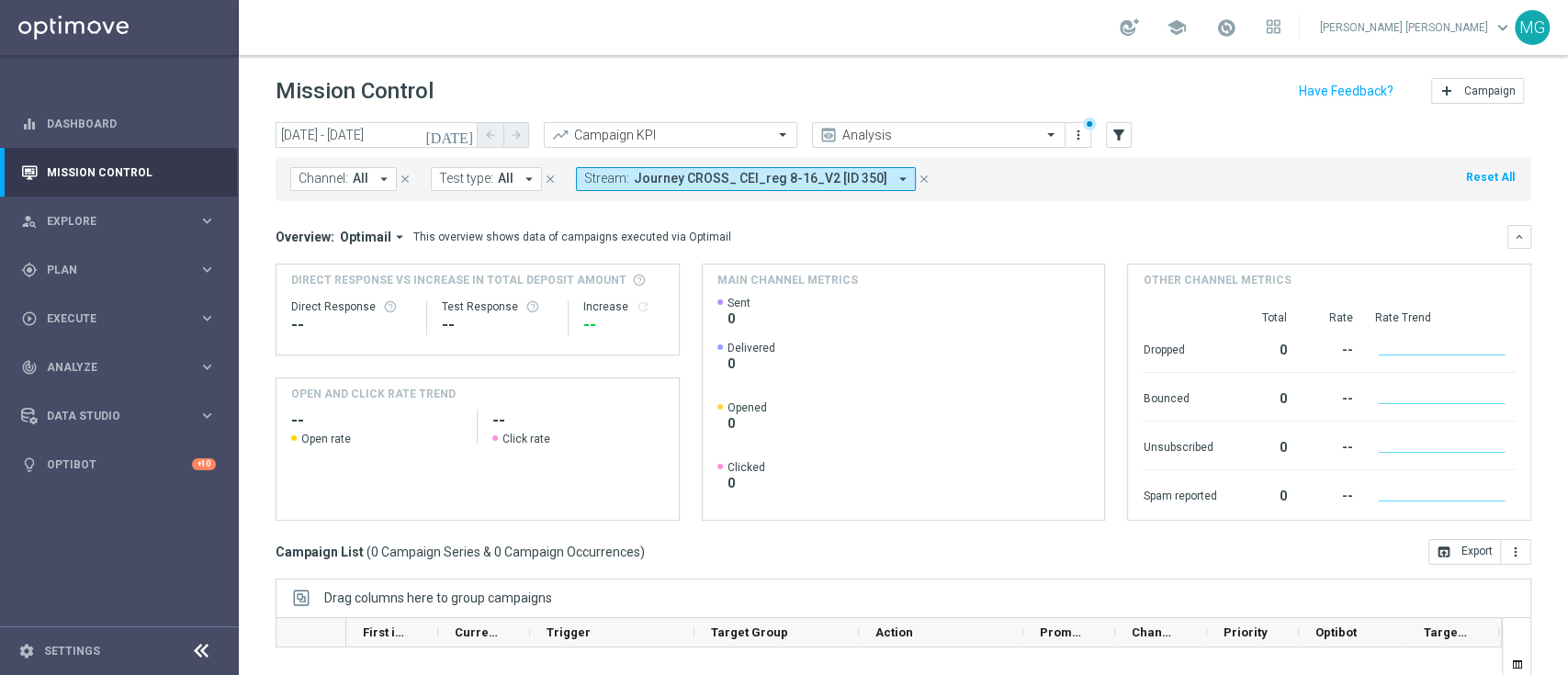
click at [917, 172] on icon "close" at bounding box center [924, 179] width 13 height 13
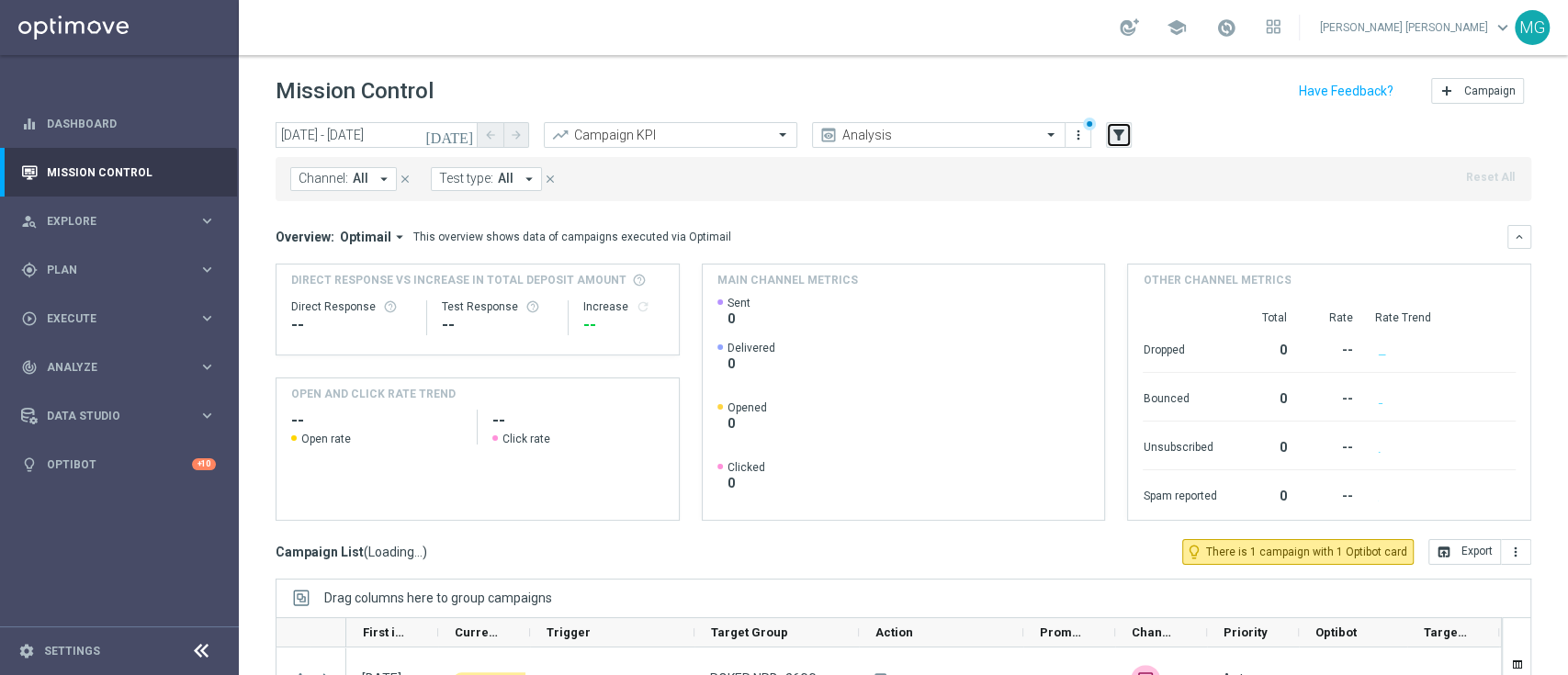
click at [1127, 134] on button "filter_alt" at bounding box center [1118, 135] width 25 height 25
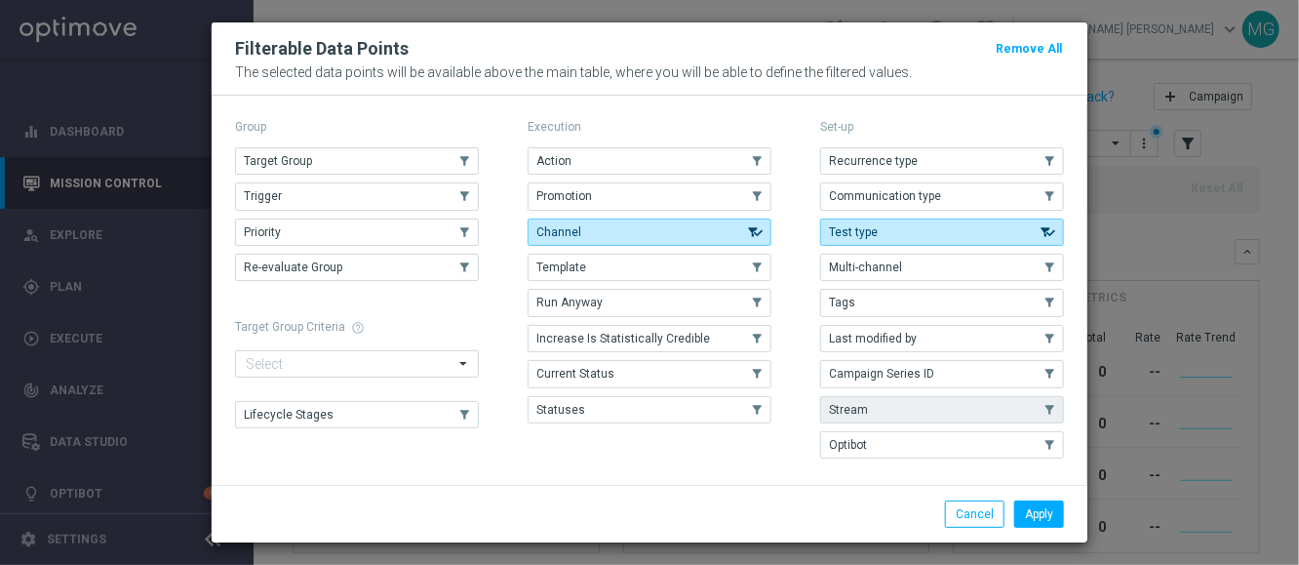
click at [866, 400] on button "Stream" at bounding box center [942, 409] width 244 height 27
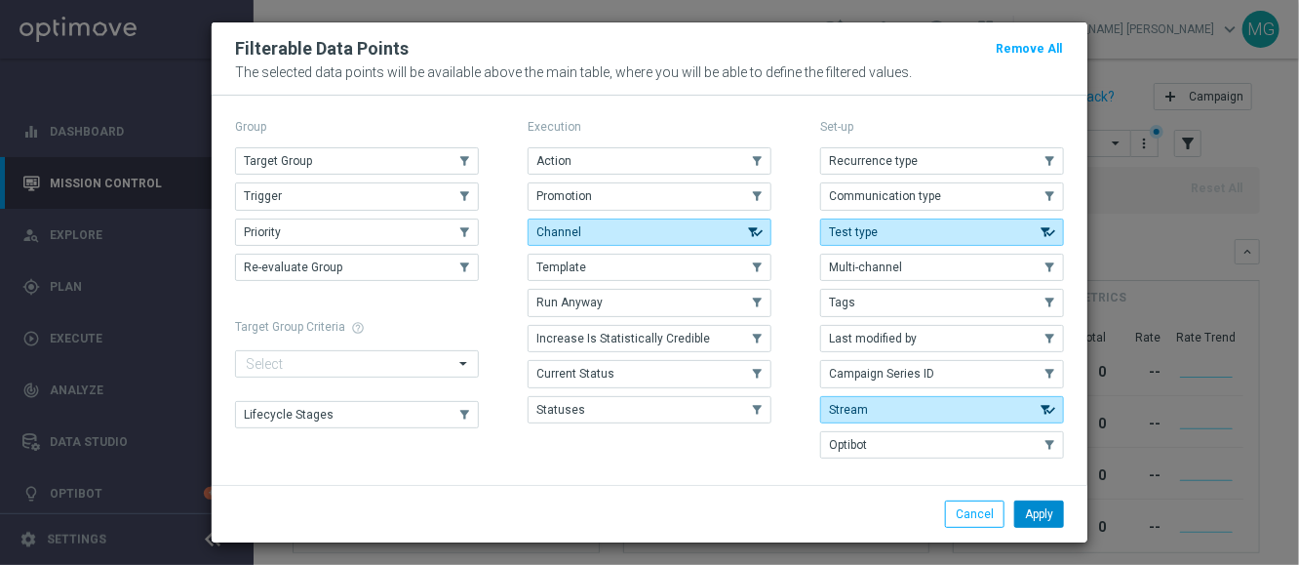
click at [1053, 524] on button "Apply" at bounding box center [1039, 513] width 50 height 27
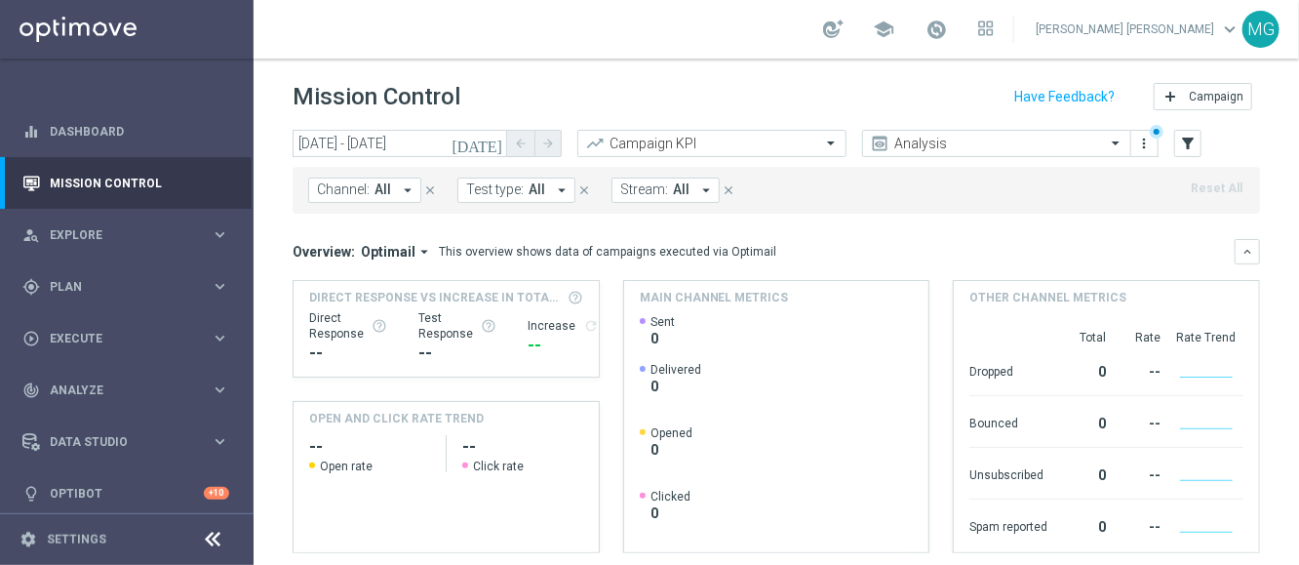
click at [655, 176] on div "Channel: All arrow_drop_down close Test type: All arrow_drop_down close Stream:…" at bounding box center [777, 190] width 968 height 47
click at [656, 189] on span "Stream:" at bounding box center [644, 189] width 48 height 17
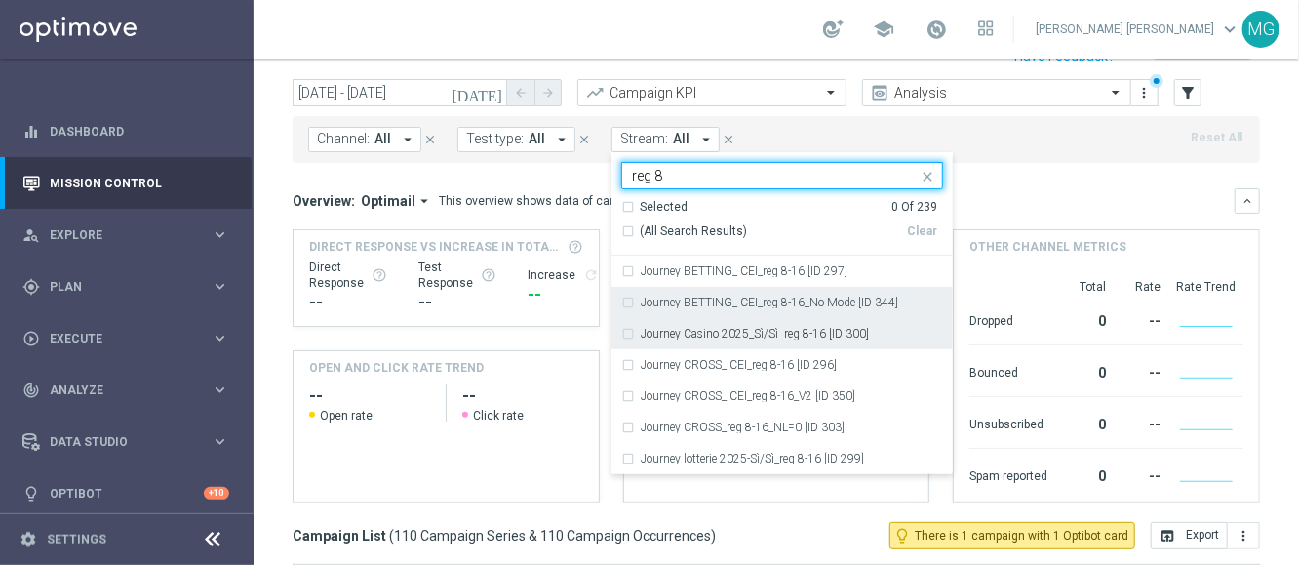
scroll to position [55, 0]
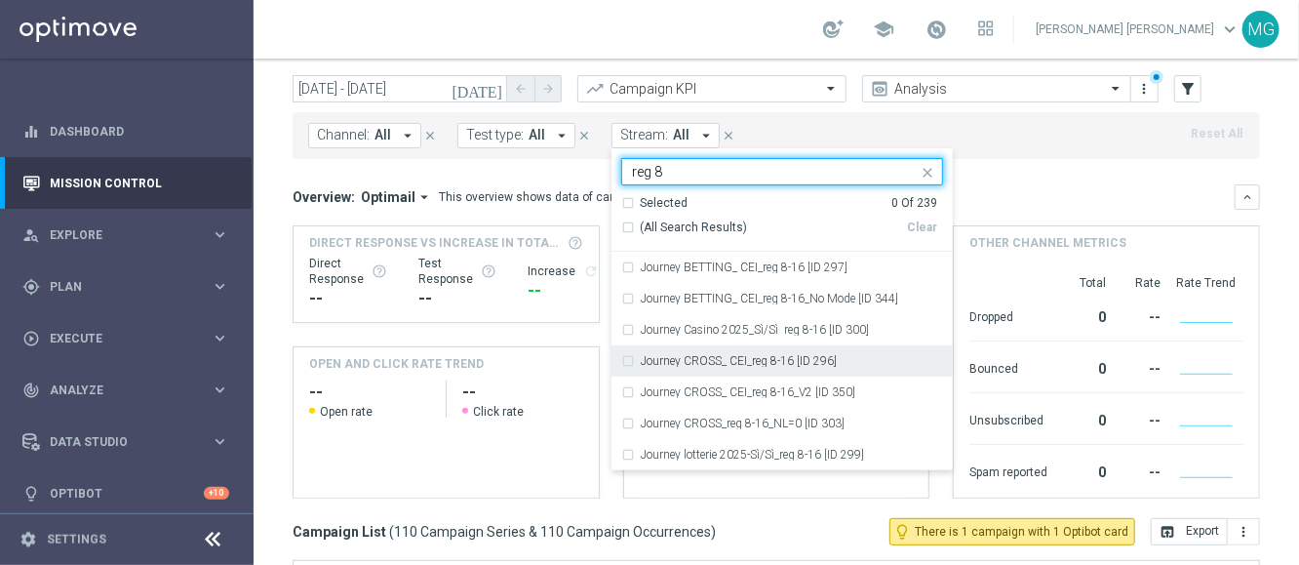
click at [779, 362] on label "Journey CROSS_ CEI_reg 8-16 [ID 296]" at bounding box center [739, 361] width 196 height 12
type input "reg 8"
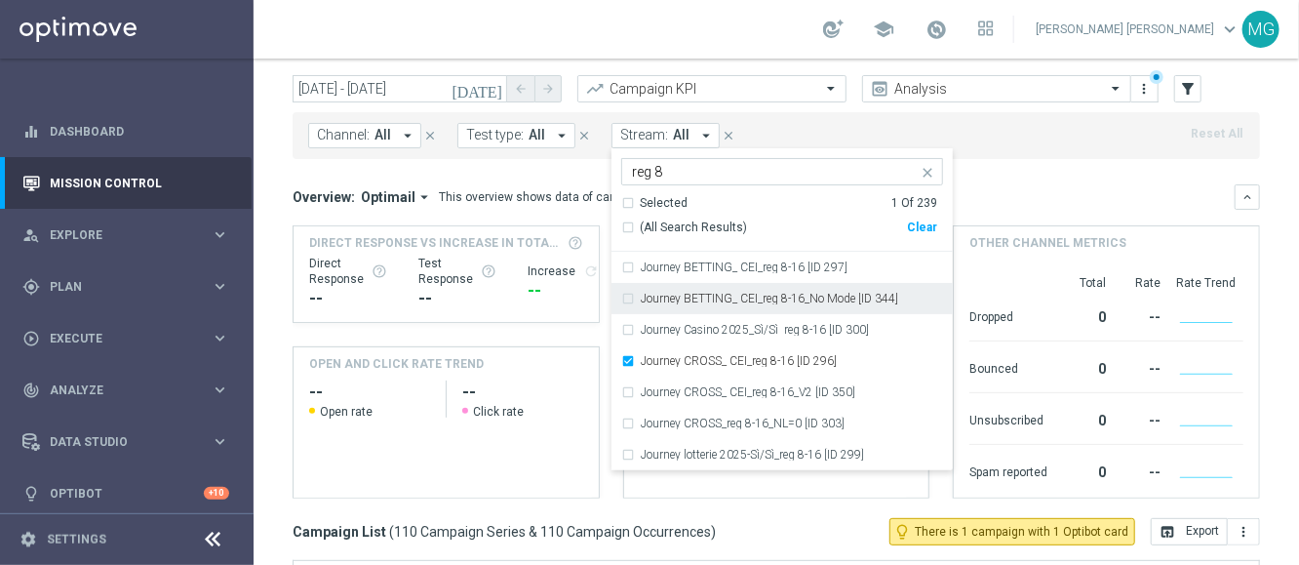
click at [1023, 127] on div "Channel: All arrow_drop_down close Test type: All arrow_drop_down close Stream:…" at bounding box center [777, 135] width 968 height 47
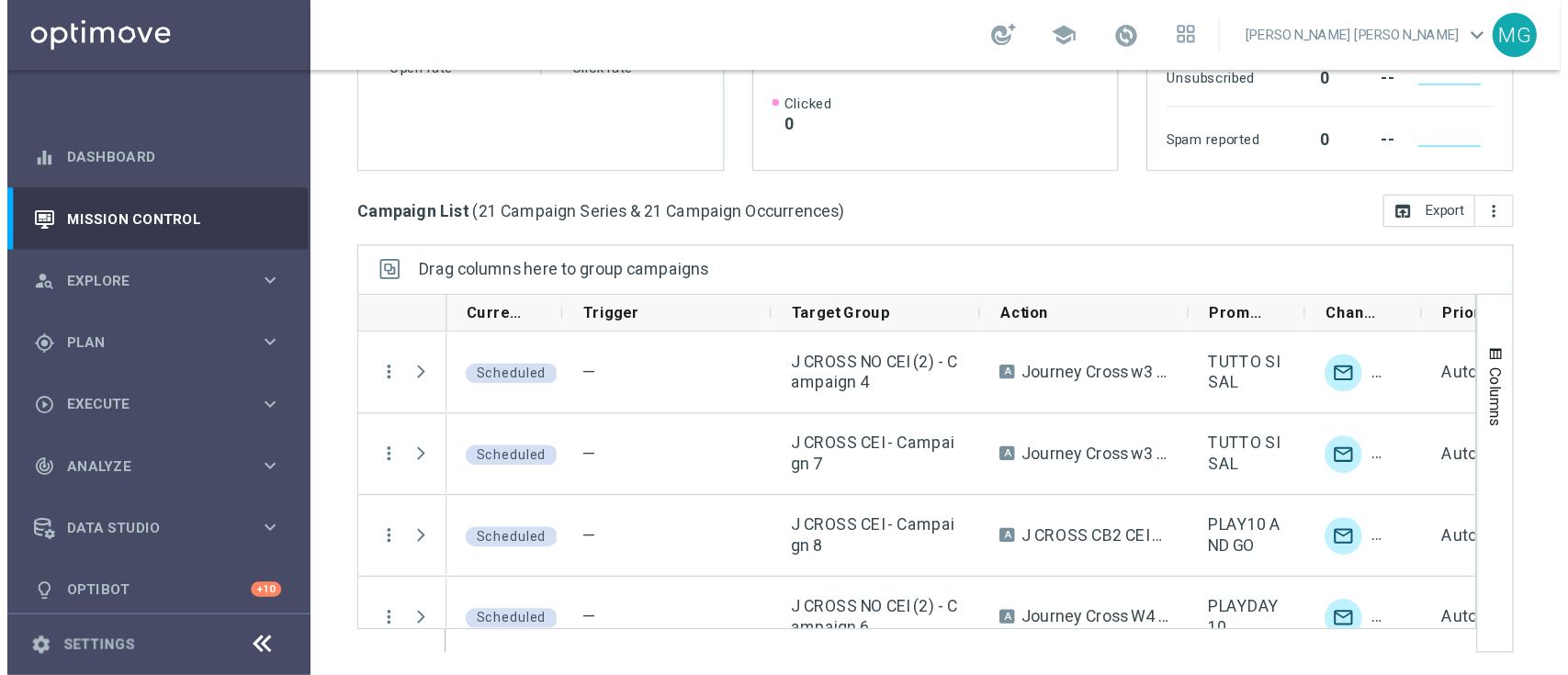
scroll to position [243, 0]
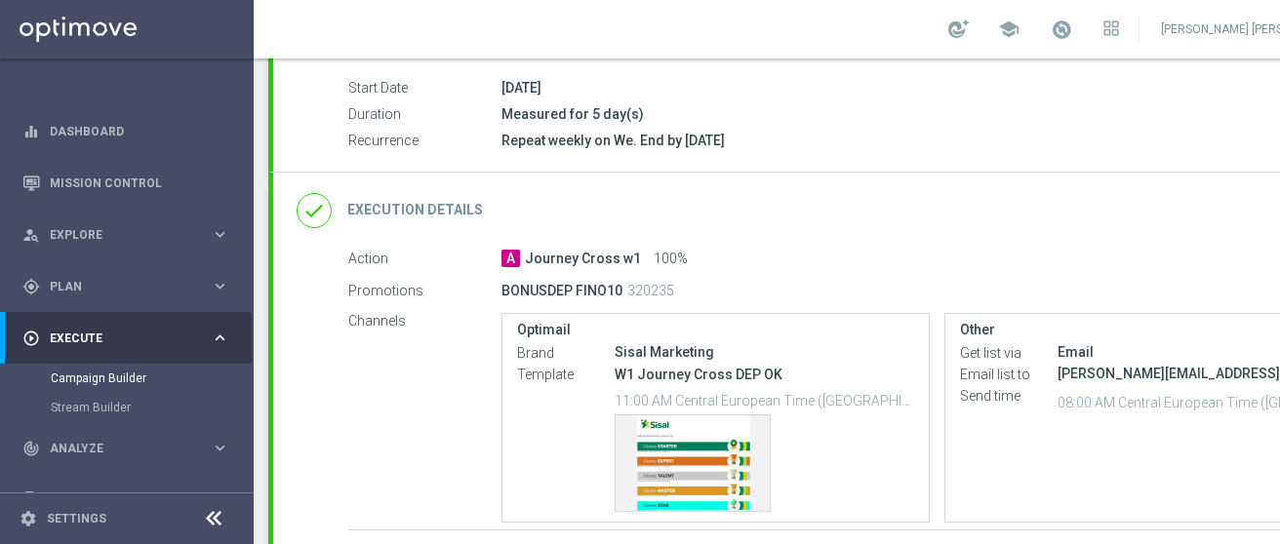
scroll to position [249, 0]
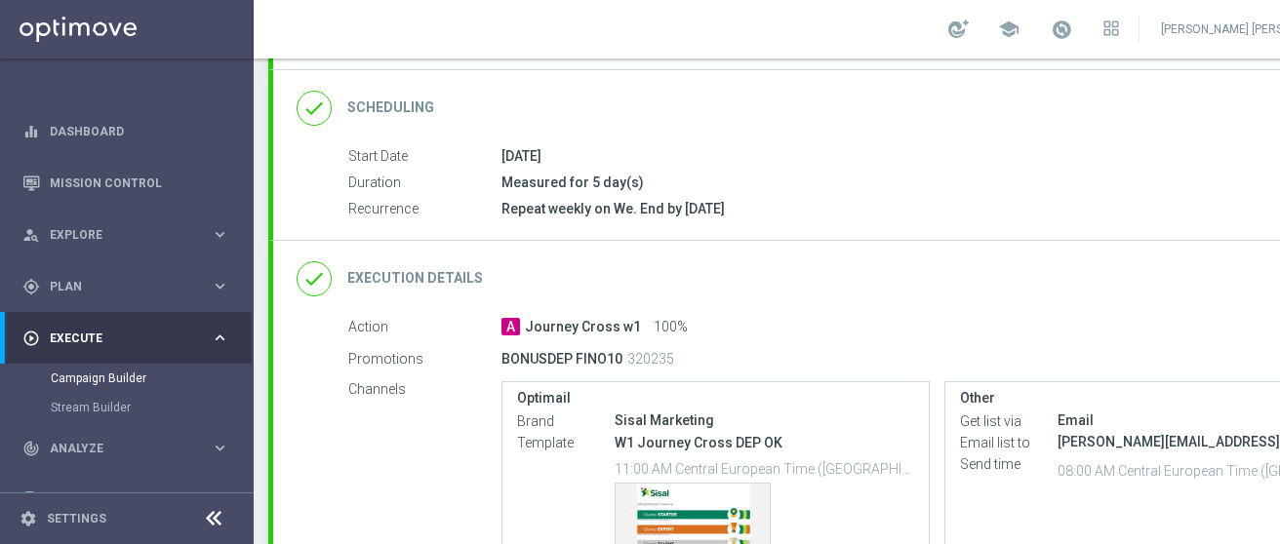
click at [562, 199] on div "Repeat weekly on We. End by 2026-02-28" at bounding box center [936, 209] width 870 height 20
click at [548, 147] on div "14 May 2025" at bounding box center [936, 156] width 870 height 20
click at [604, 209] on div "Repeat weekly on We. End by 2026-02-28" at bounding box center [936, 209] width 870 height 20
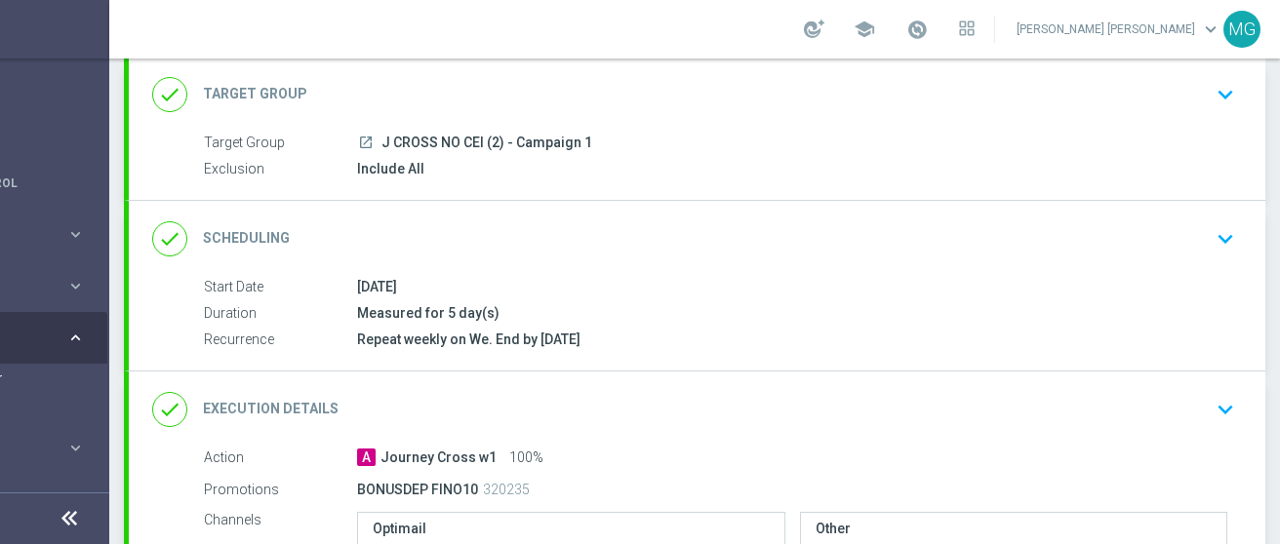
scroll to position [0, 164]
click at [1210, 233] on icon "keyboard_arrow_down" at bounding box center [1224, 238] width 29 height 29
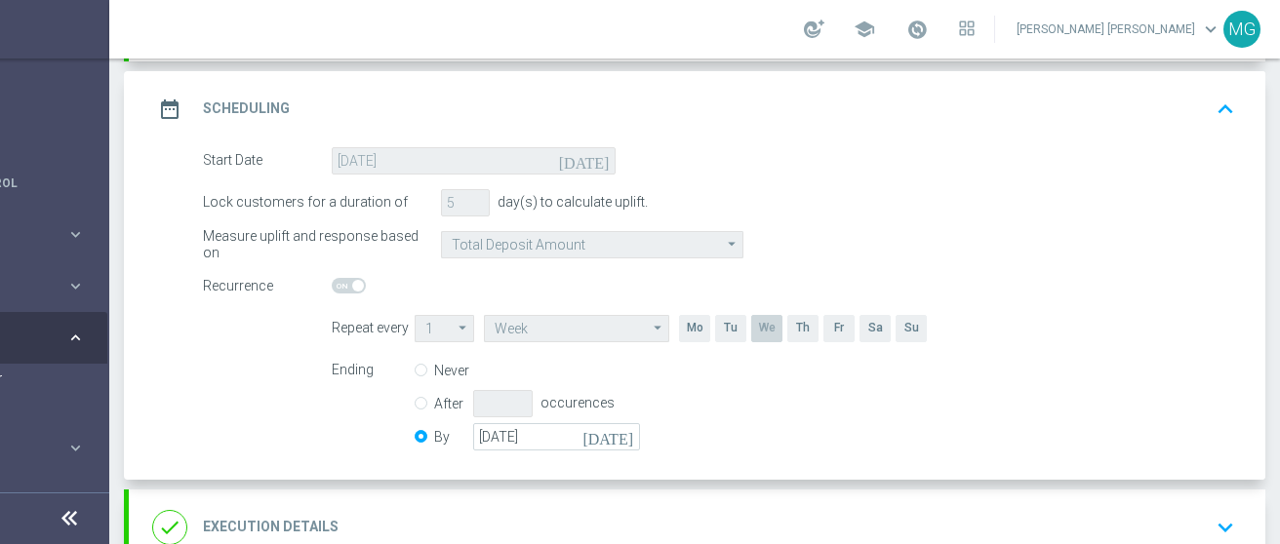
scroll to position [0, 0]
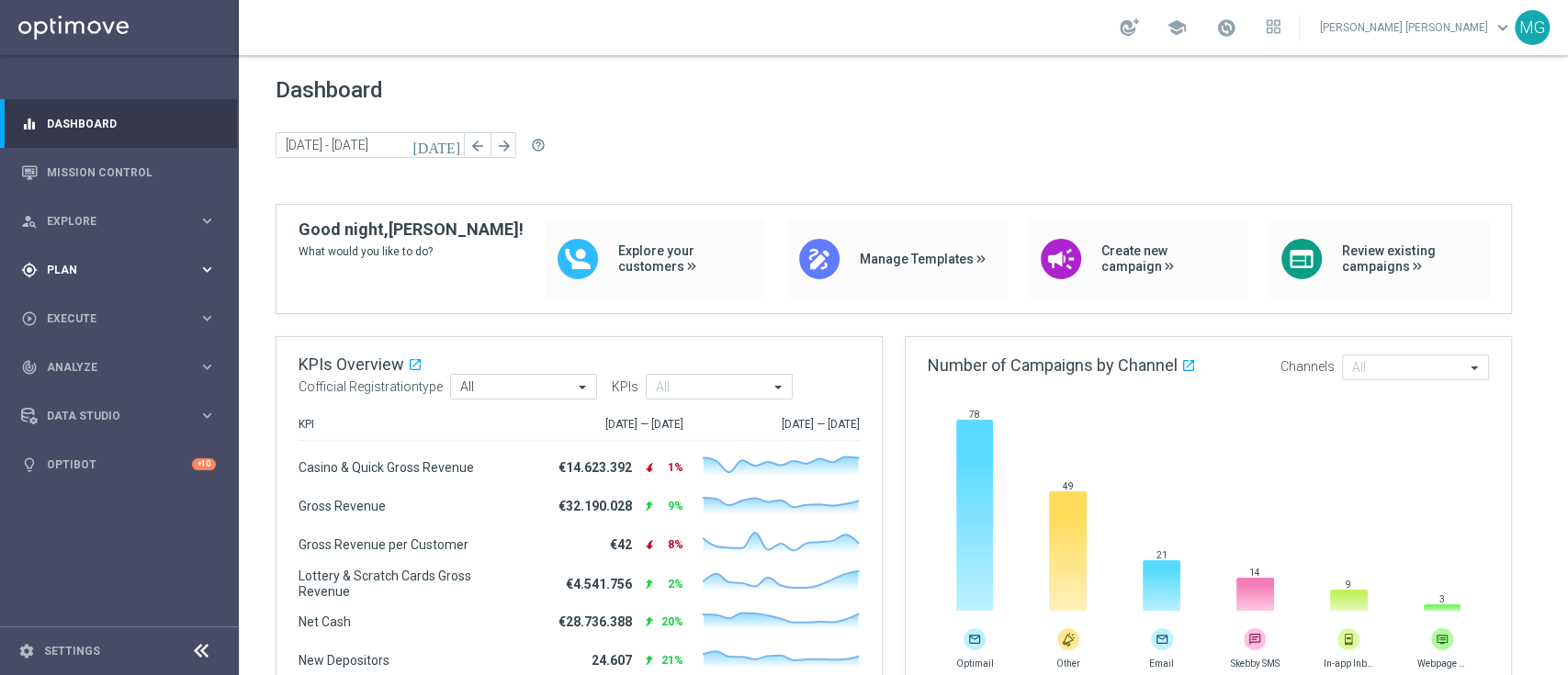
click at [94, 274] on span "Plan" at bounding box center [122, 270] width 152 height 11
click at [77, 386] on link "Streams" at bounding box center [120, 391] width 143 height 15
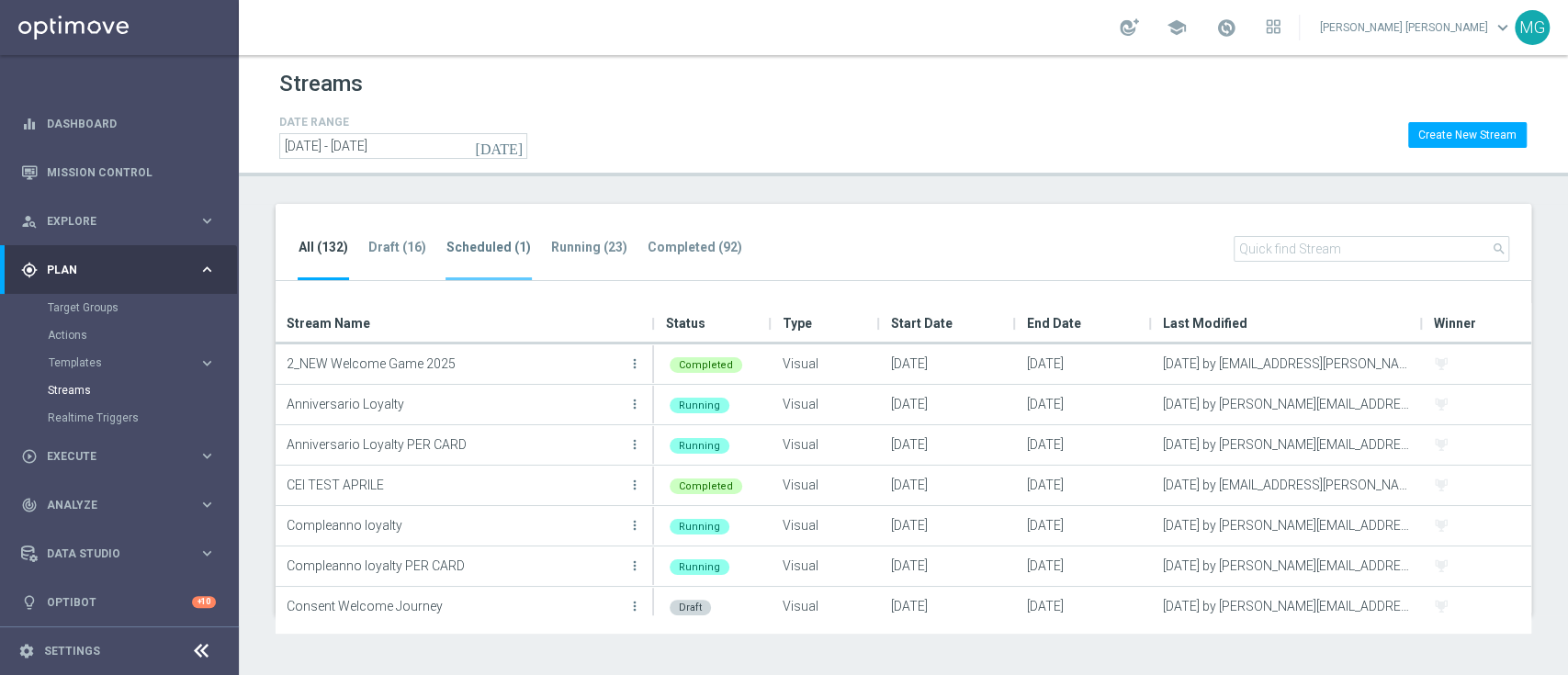
click at [488, 255] on li "Scheduled (1)" at bounding box center [489, 259] width 87 height 43
